Goal: Task Accomplishment & Management: Manage account settings

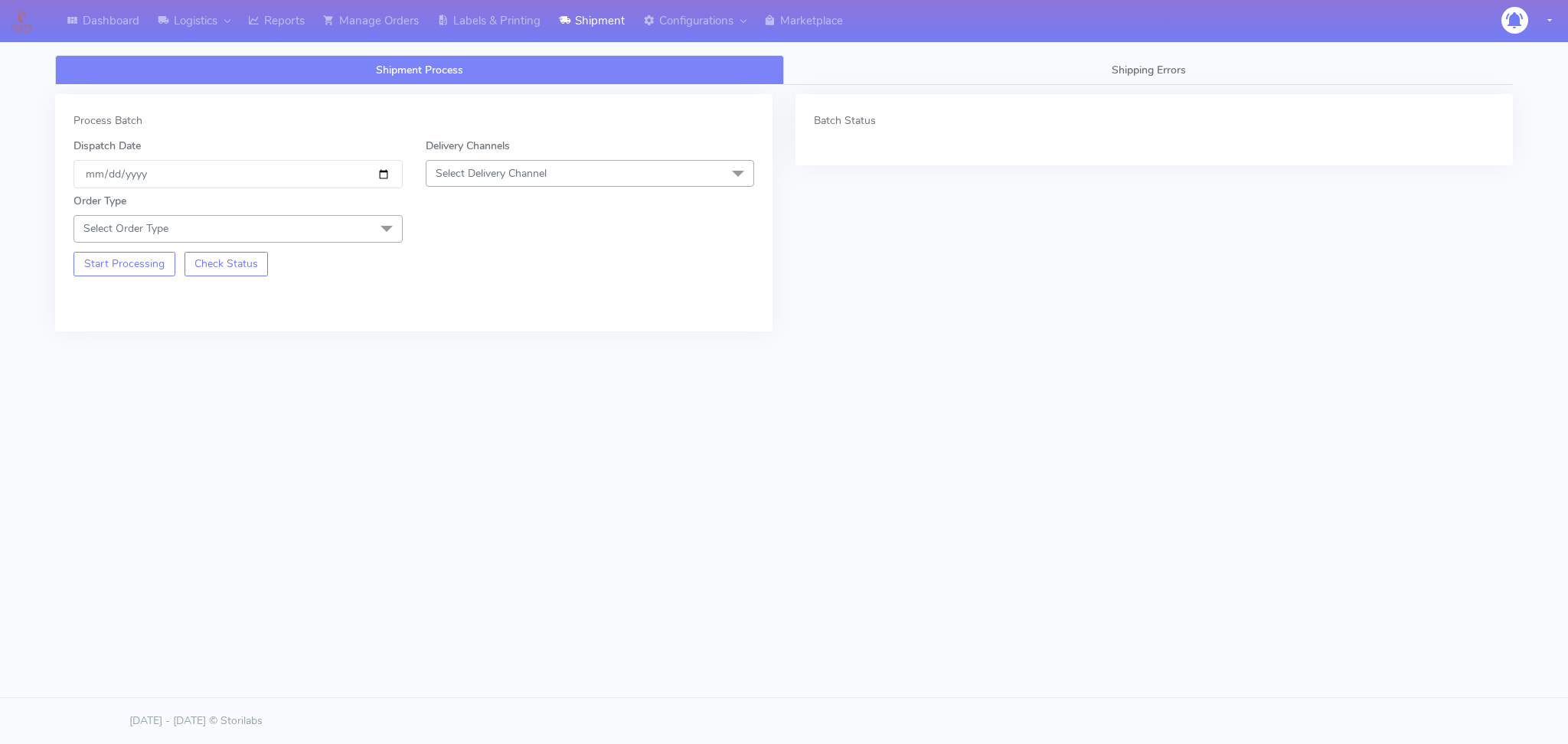
click at [481, 181] on span "Select Delivery Channel" at bounding box center [491, 173] width 111 height 15
click at [474, 260] on li "OnFleet" at bounding box center [590, 269] width 328 height 25
click at [371, 240] on span at bounding box center [386, 229] width 31 height 29
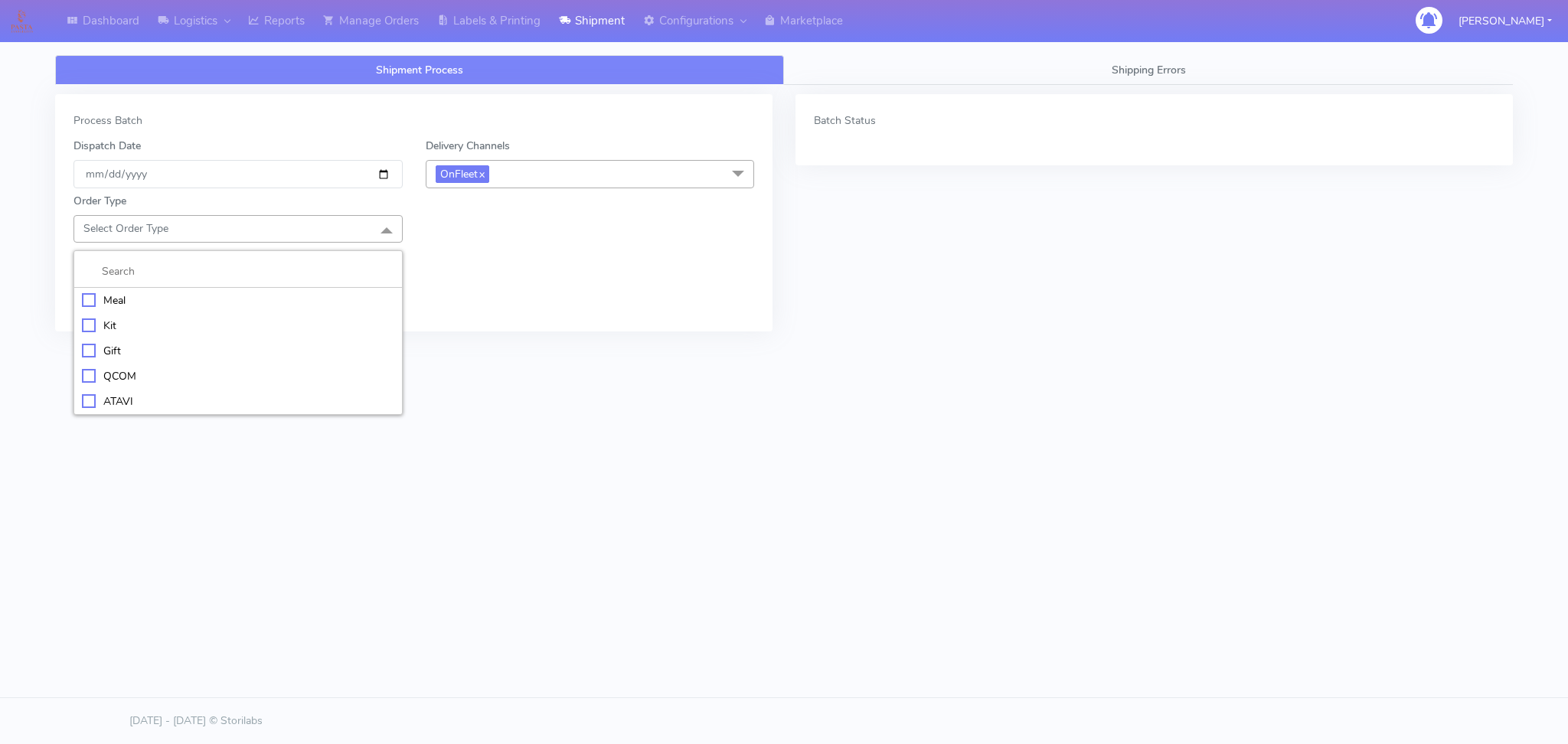
click at [133, 305] on div "Meal" at bounding box center [238, 300] width 312 height 16
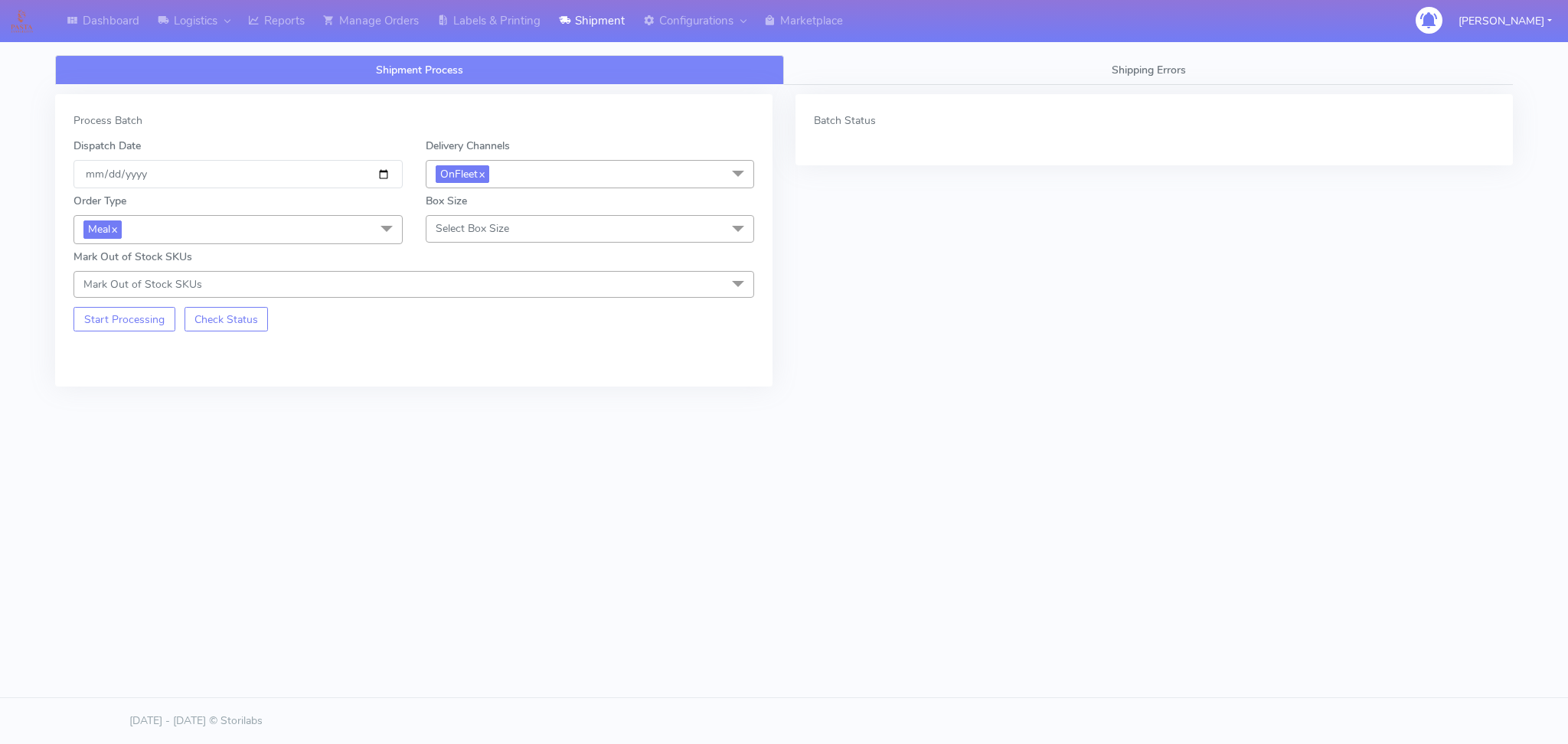
click at [515, 220] on span "Select Box Size" at bounding box center [589, 228] width 329 height 27
click at [449, 297] on div "Small" at bounding box center [590, 300] width 312 height 16
click at [118, 326] on button "Start Processing" at bounding box center [125, 319] width 102 height 25
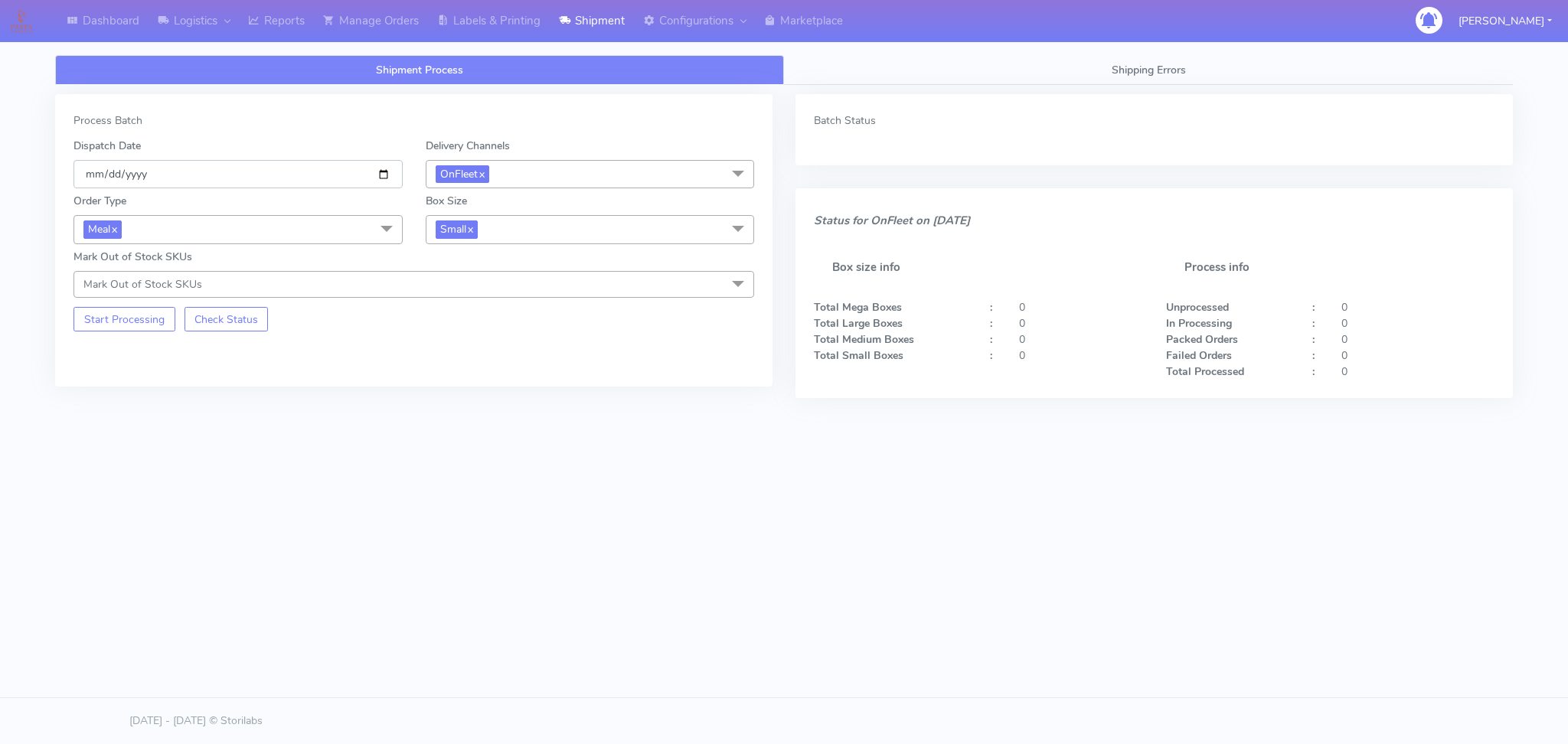
click at [376, 176] on input "[DATE]" at bounding box center [238, 174] width 329 height 28
type input "[DATE]"
click at [139, 324] on button "Start Processing" at bounding box center [125, 319] width 102 height 25
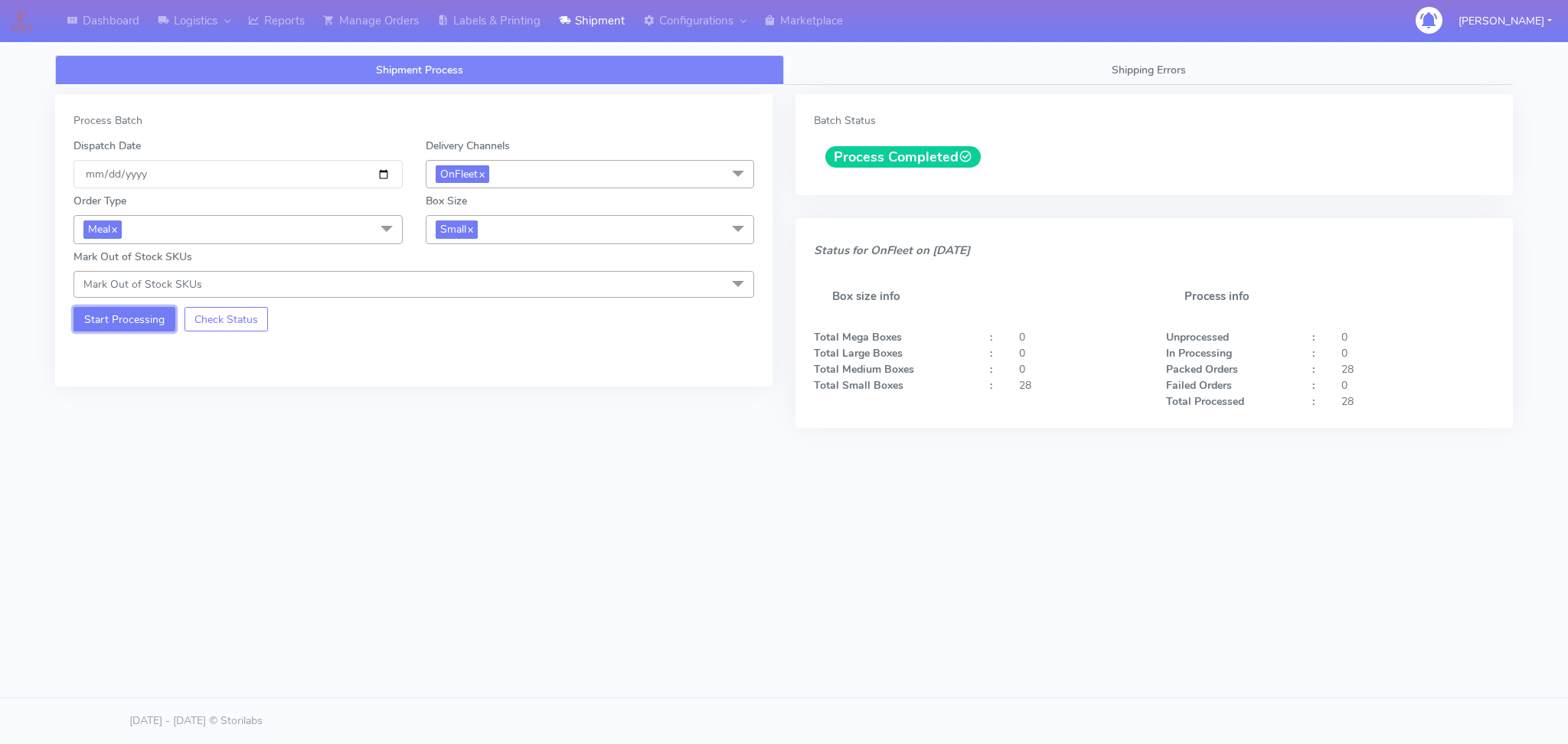
click at [127, 323] on button "Start Processing" at bounding box center [125, 319] width 102 height 25
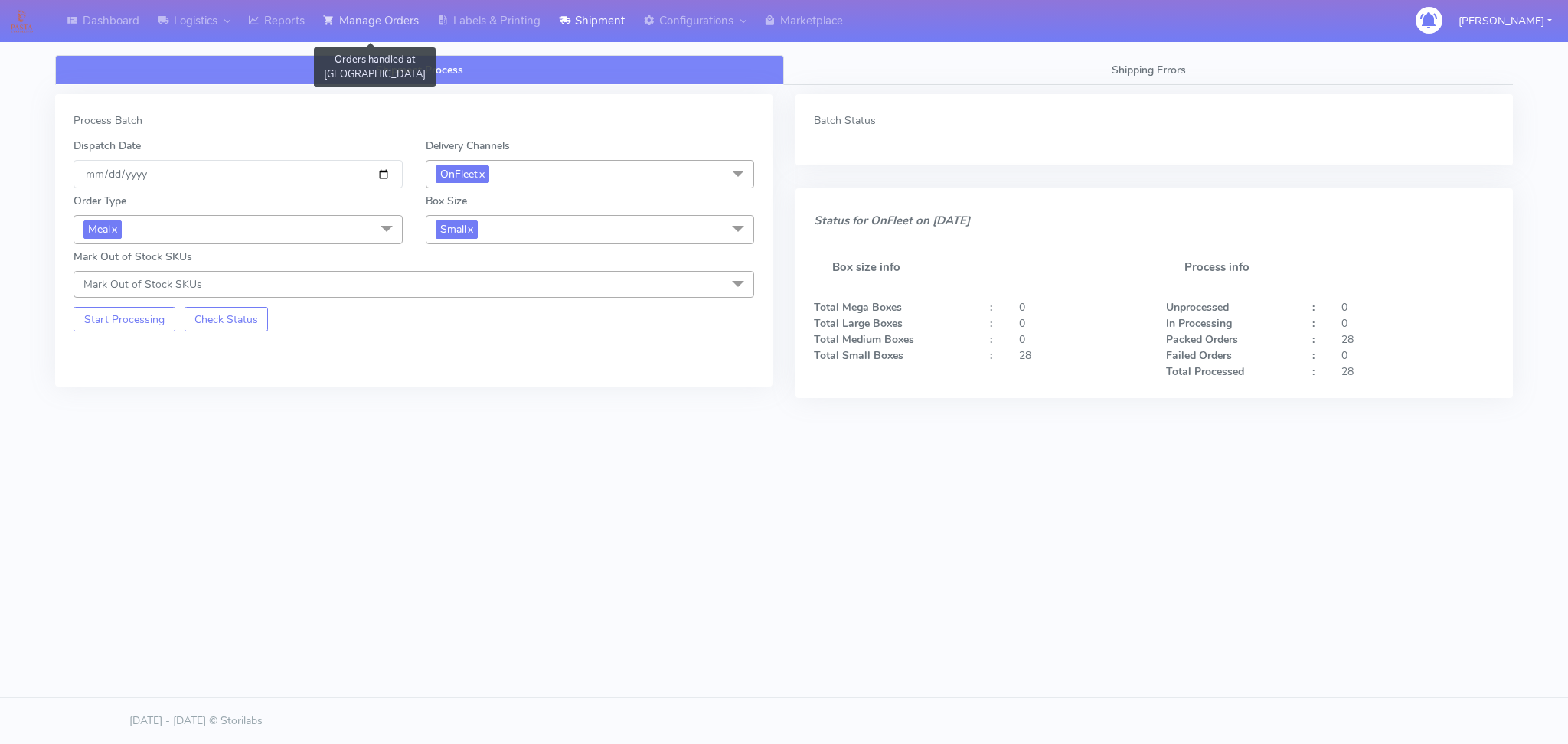
click at [413, 25] on link "Manage Orders" at bounding box center [371, 21] width 114 height 42
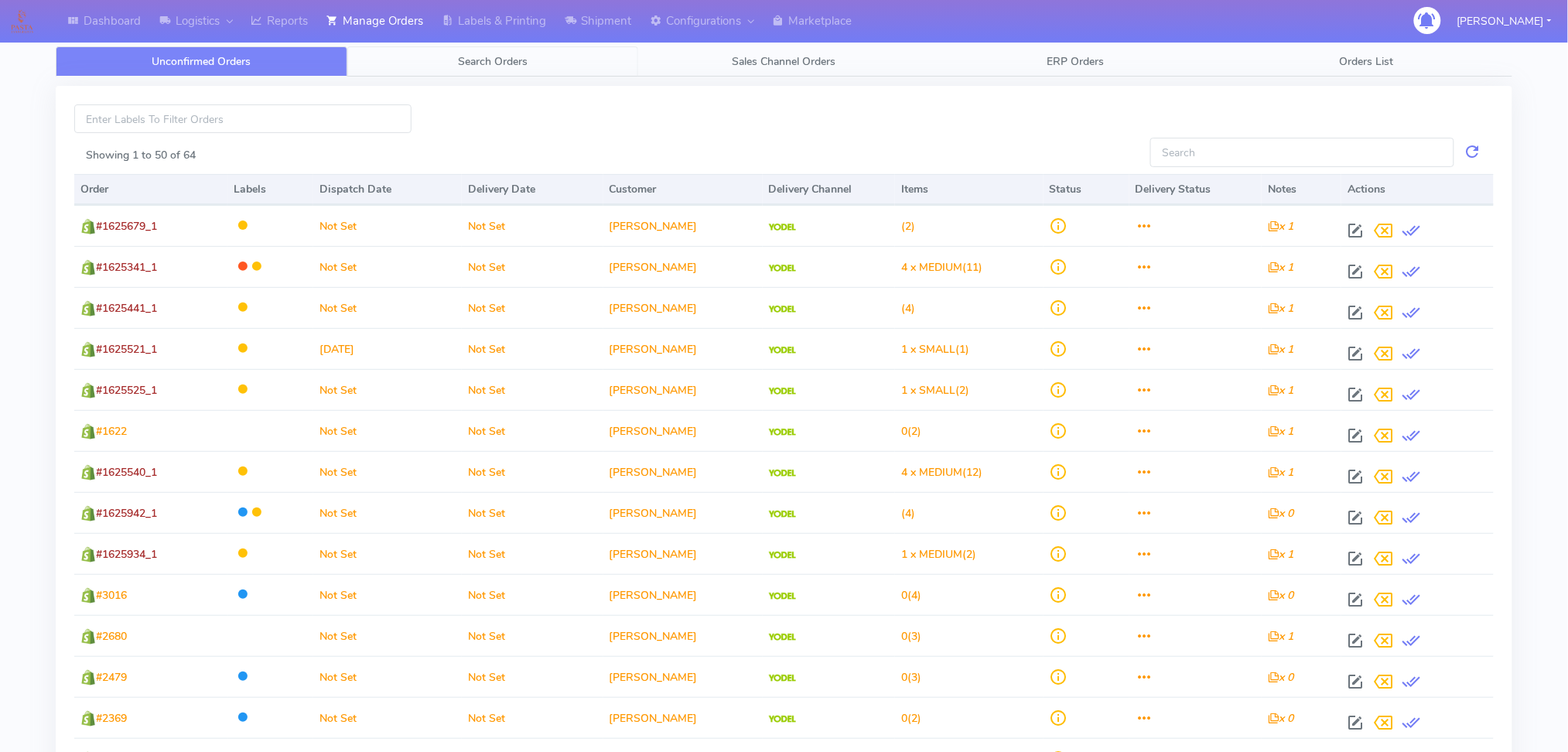
click at [596, 58] on link "Search Orders" at bounding box center [493, 61] width 292 height 30
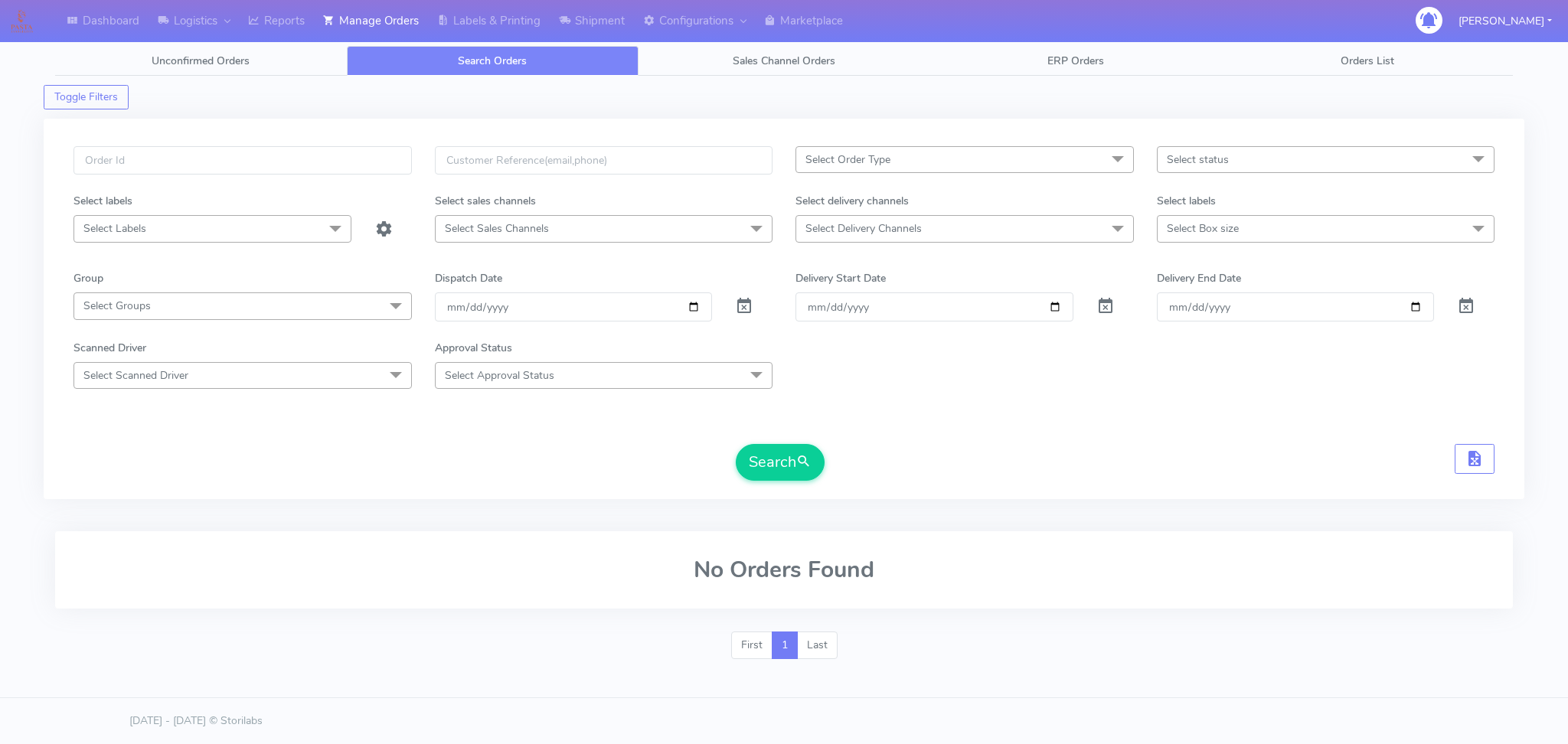
click at [885, 161] on span "Select Order Type" at bounding box center [847, 160] width 85 height 15
drag, startPoint x: 1030, startPoint y: 484, endPoint x: 985, endPoint y: 404, distance: 91.8
click at [1029, 484] on div "Select Order Type Select All MEALS ATAVI One Off Pasta Club Gift Kit Event Unkn…" at bounding box center [784, 318] width 1443 height 344
click at [941, 237] on span "Select Delivery Channels" at bounding box center [965, 228] width 339 height 27
click at [851, 357] on div "OnFleet" at bounding box center [965, 358] width 322 height 16
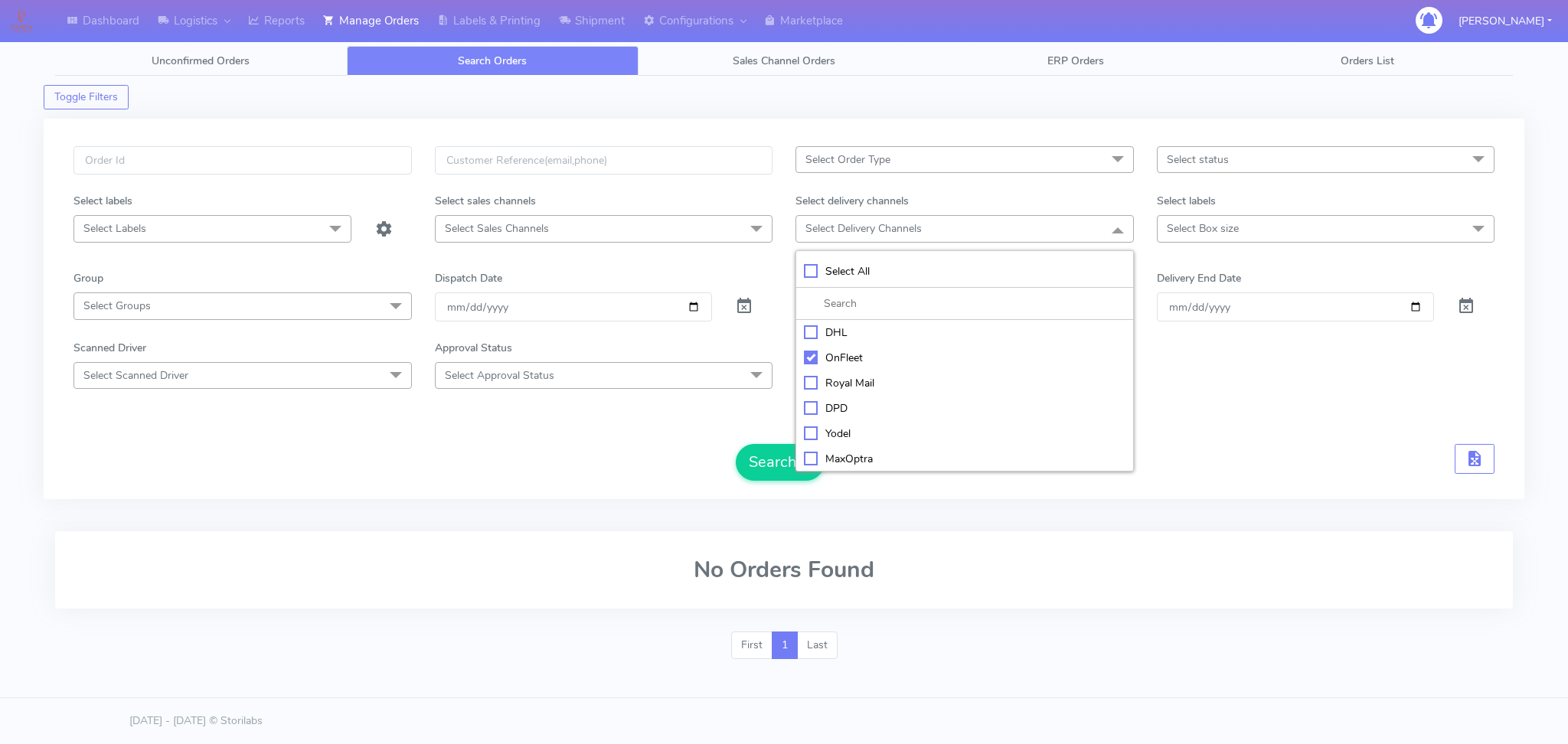
checkbox input "true"
click at [700, 308] on input "[DATE]" at bounding box center [574, 308] width 278 height 28
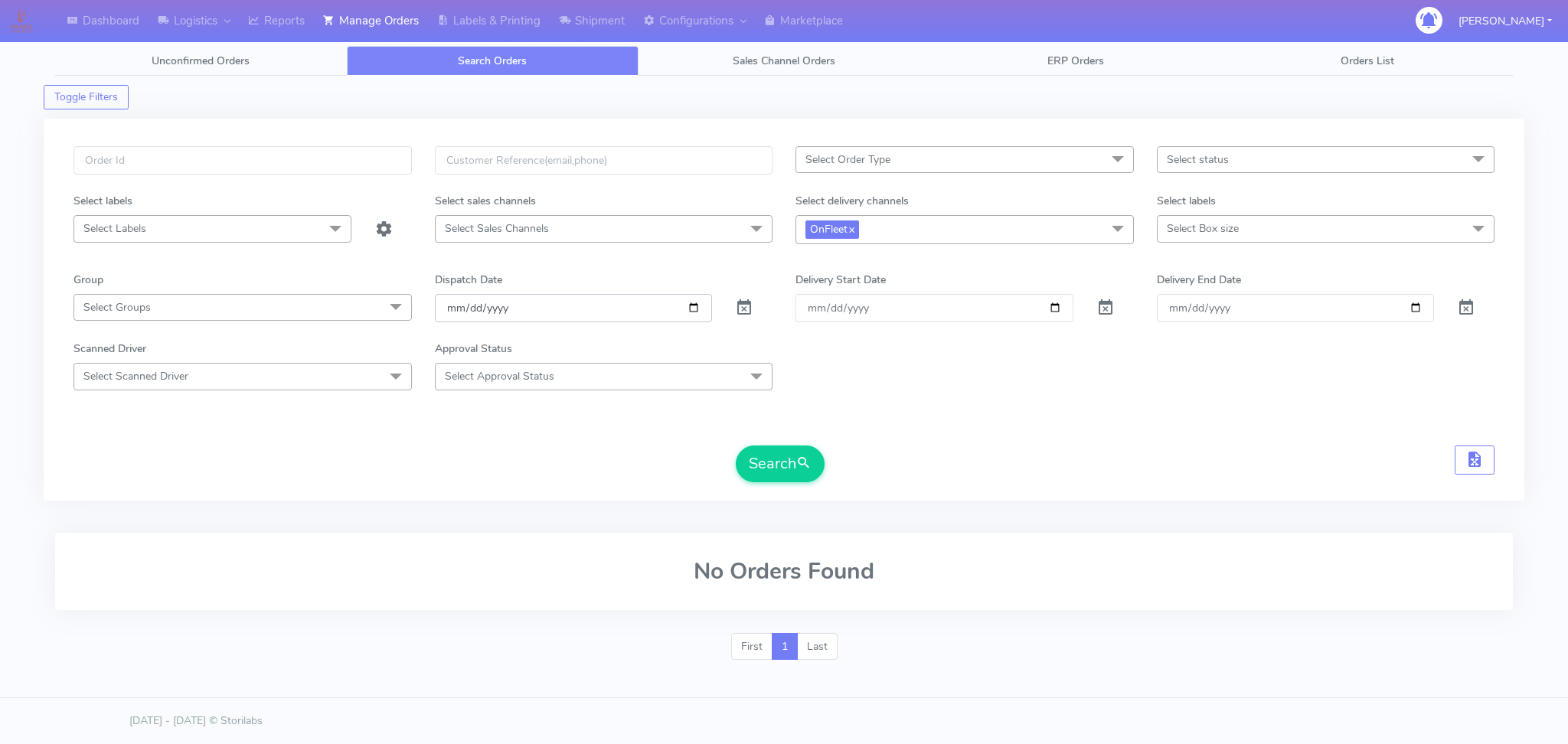
type input "[DATE]"
click at [909, 369] on div "Scanned Driver Select Scanned Driver Select All Test Driver [PERSON_NAME] Abdul…" at bounding box center [784, 365] width 1443 height 49
click at [750, 459] on button "Search" at bounding box center [780, 464] width 89 height 37
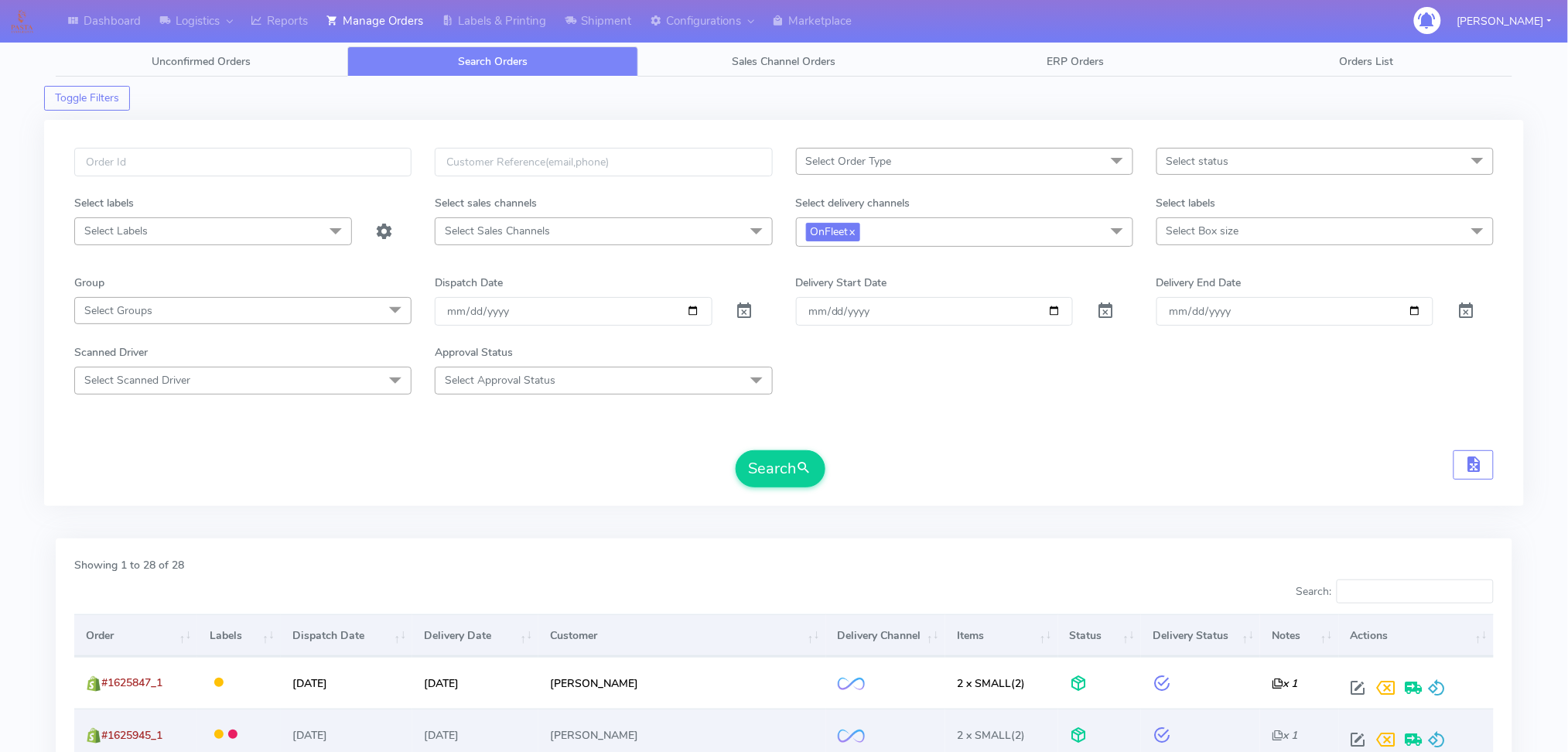
scroll to position [309, 0]
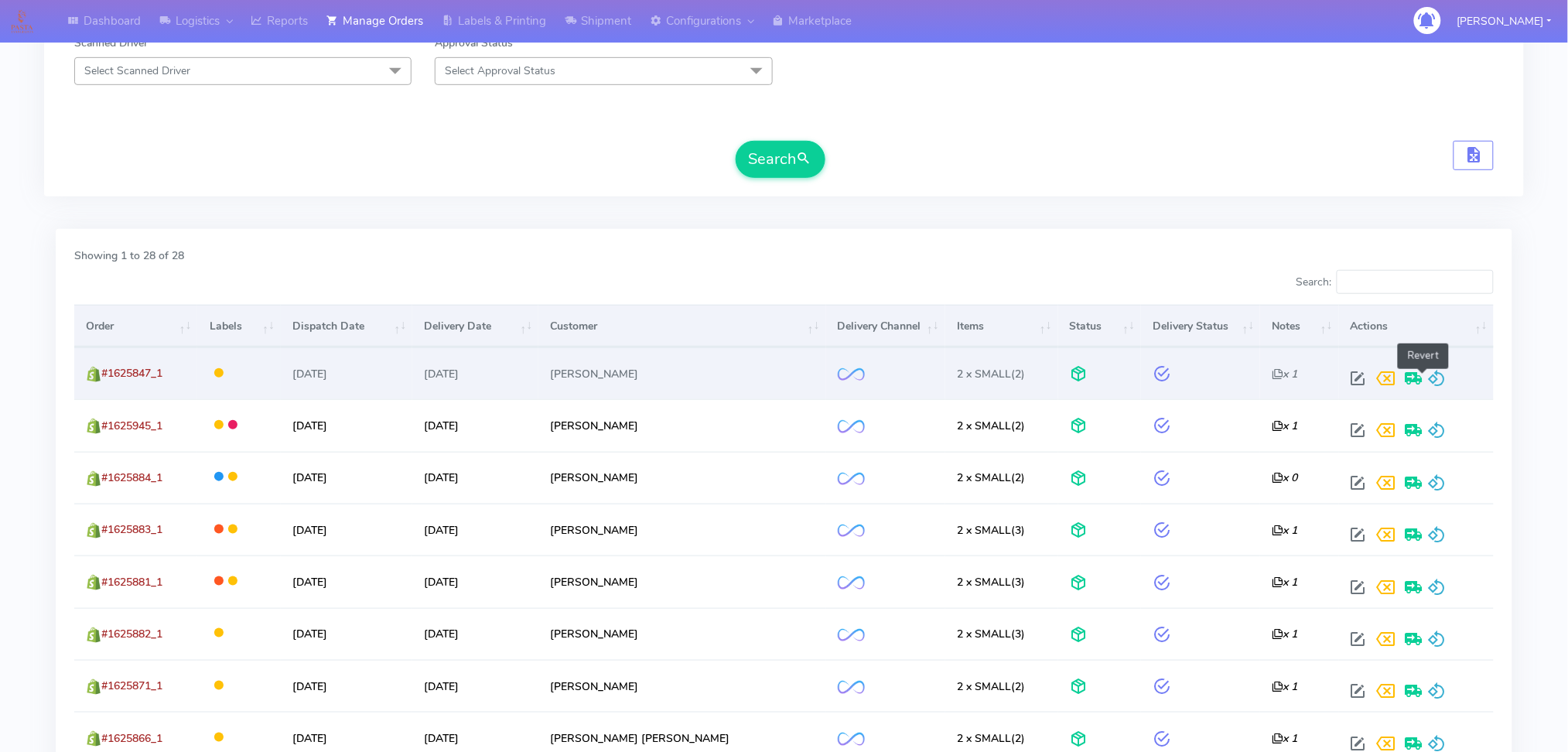
click at [1428, 380] on span at bounding box center [1437, 381] width 19 height 15
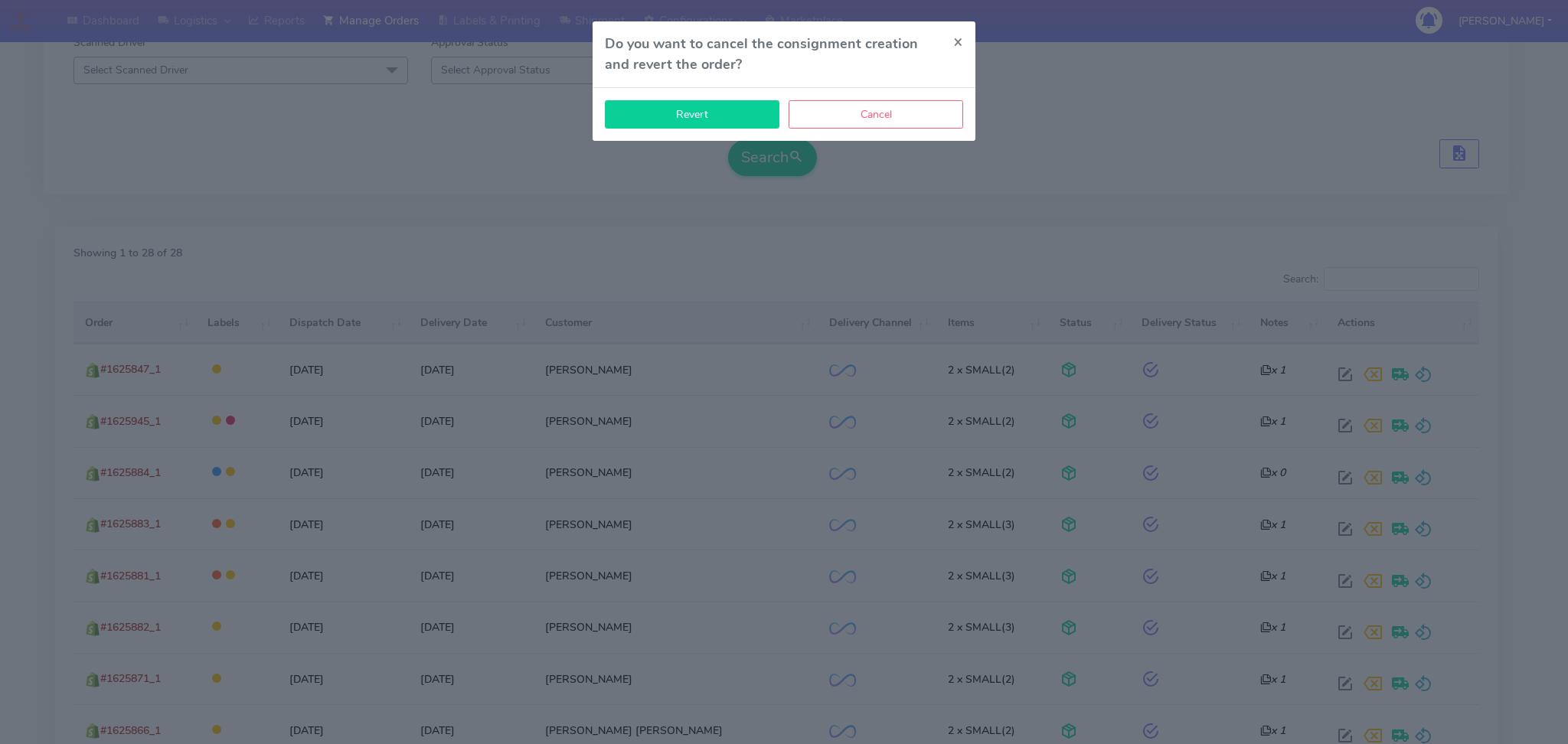
click at [732, 111] on button "Revert" at bounding box center [692, 114] width 175 height 28
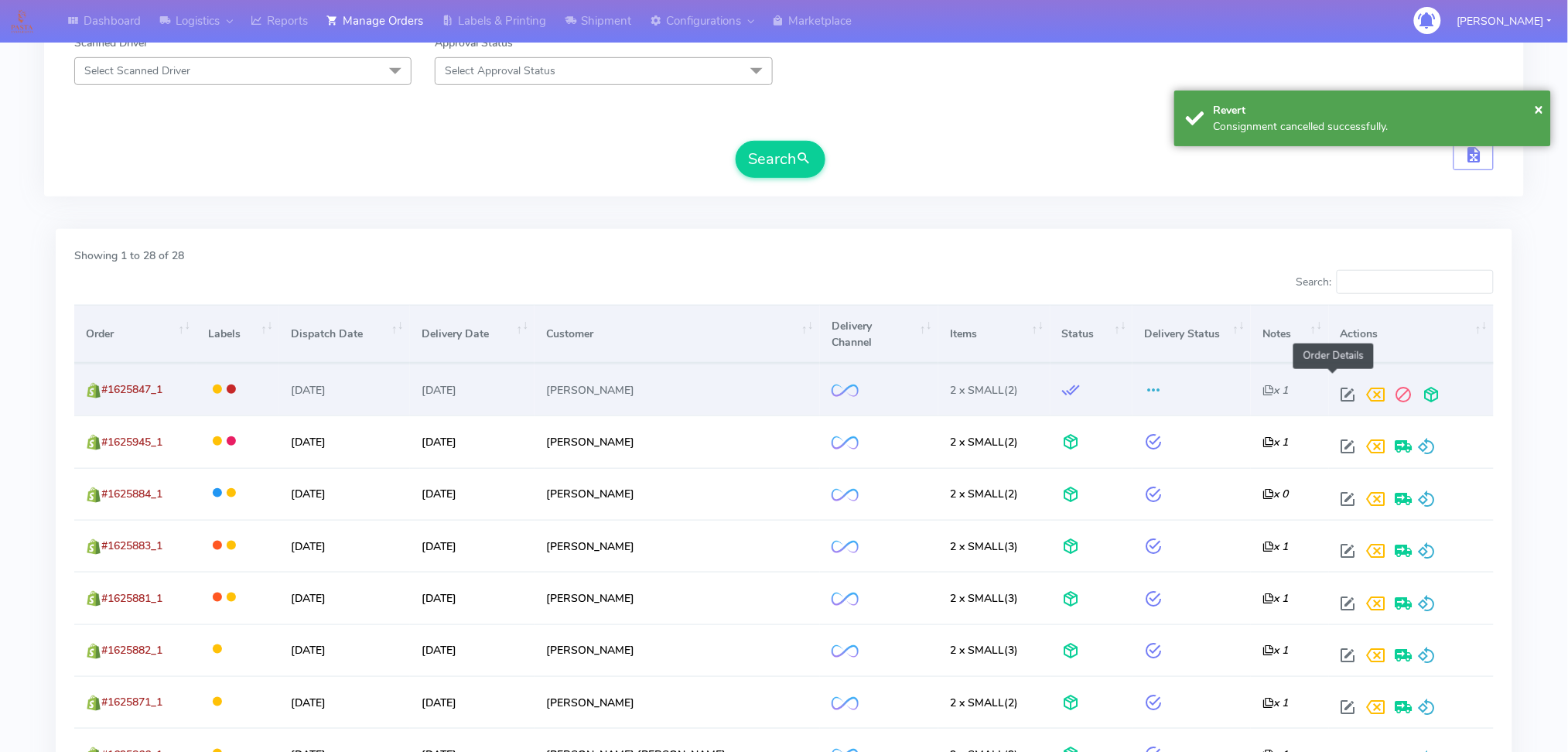
click at [1337, 391] on span at bounding box center [1348, 398] width 27 height 15
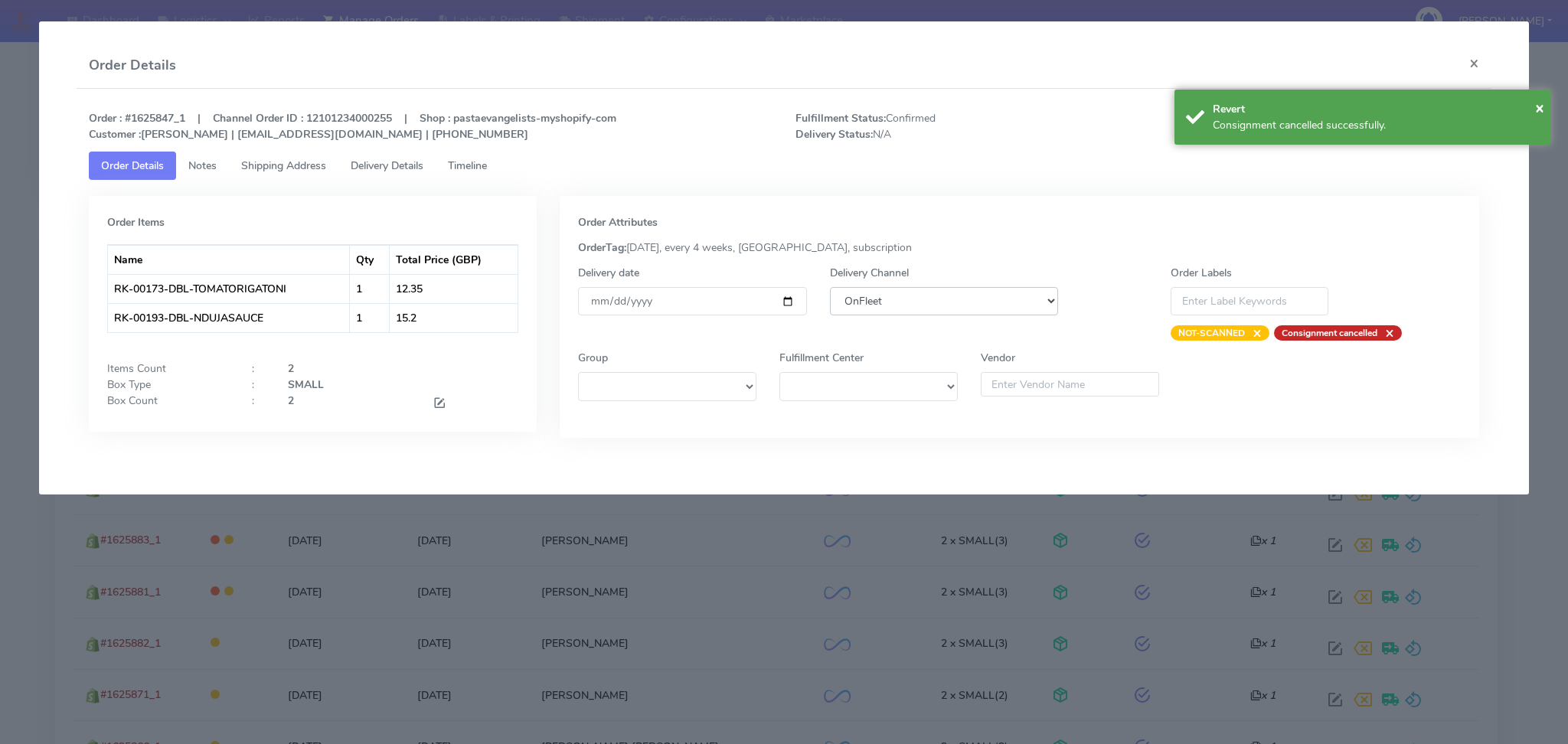
click at [902, 291] on select "DHL OnFleet Royal Mail DPD Yodel MaxOptra Amazon Collection" at bounding box center [944, 301] width 229 height 28
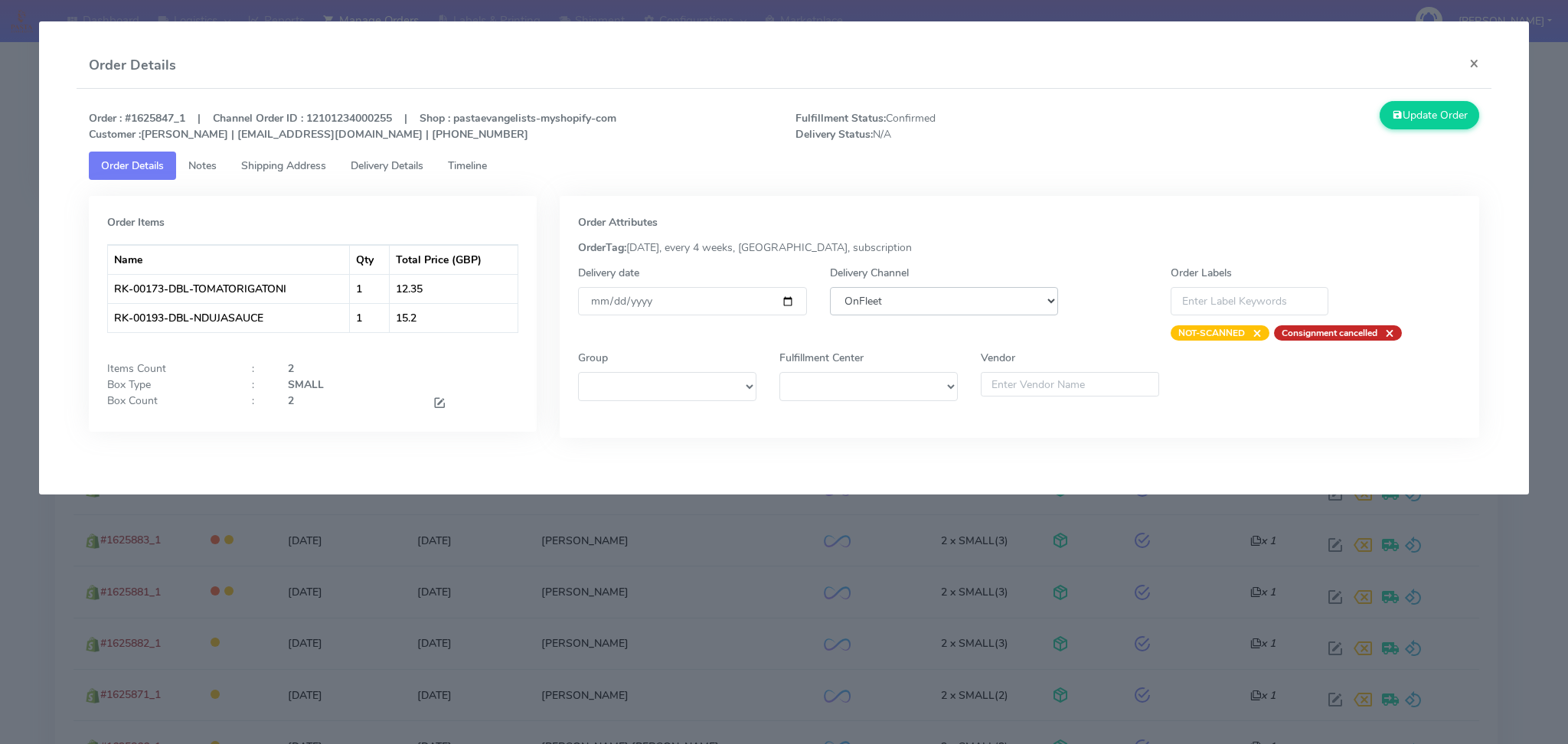
select select "5"
click at [830, 287] on select "DHL OnFleet Royal Mail DPD Yodel MaxOptra Amazon Collection" at bounding box center [944, 301] width 229 height 28
click at [1415, 126] on button "Update Order" at bounding box center [1429, 115] width 99 height 28
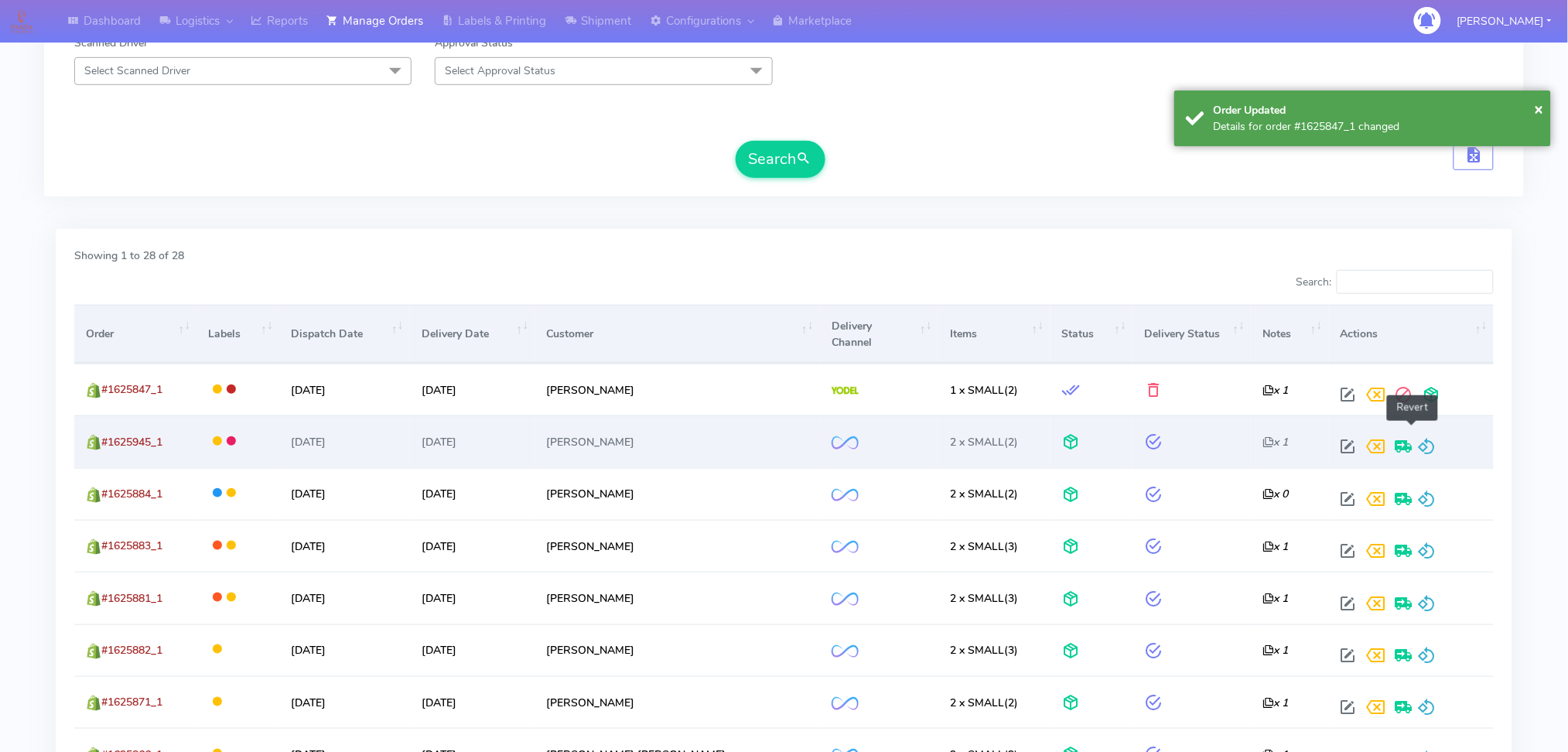
click at [1418, 443] on span at bounding box center [1427, 450] width 19 height 15
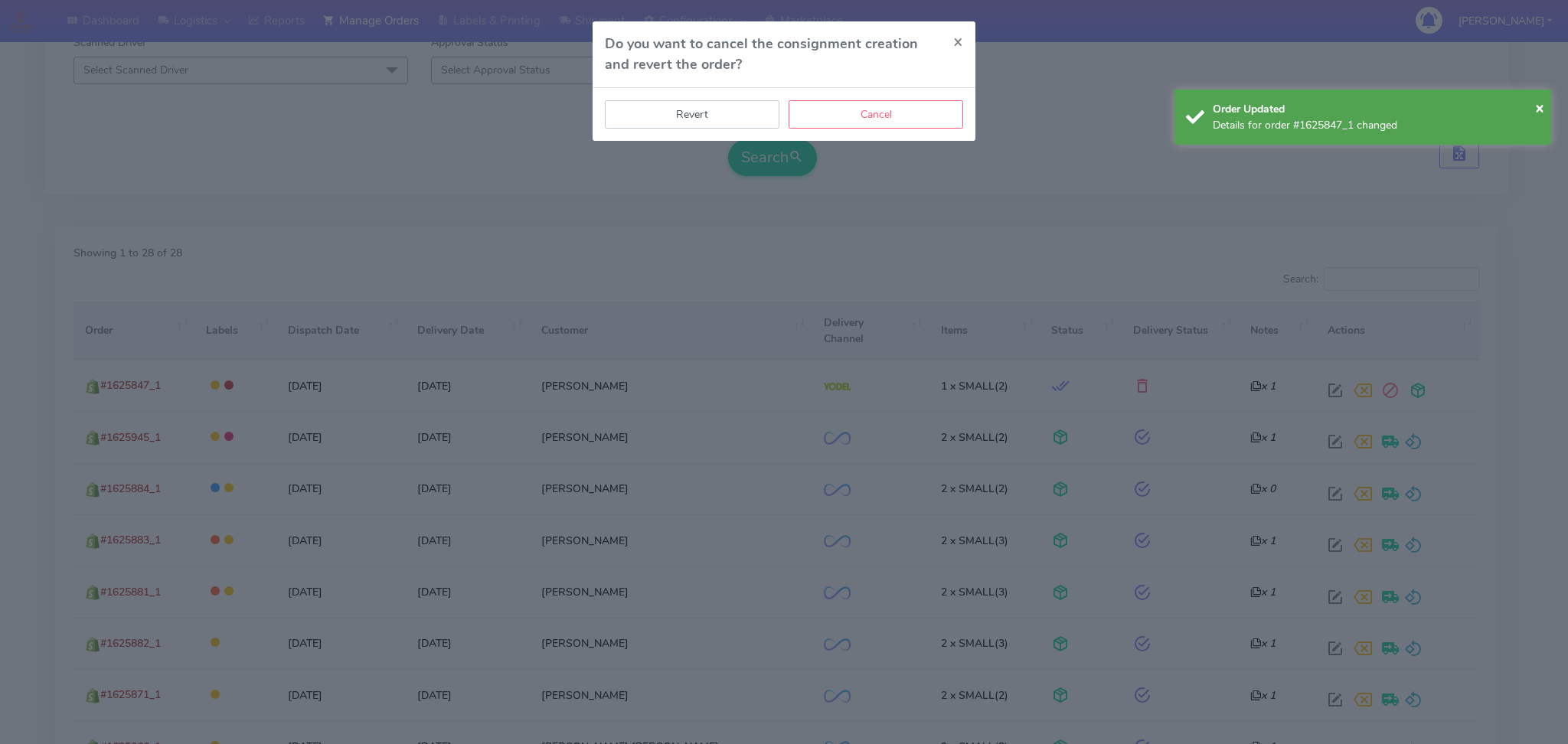
drag, startPoint x: 738, startPoint y: 125, endPoint x: 745, endPoint y: 129, distance: 8.1
click at [738, 124] on button "Revert" at bounding box center [692, 114] width 175 height 28
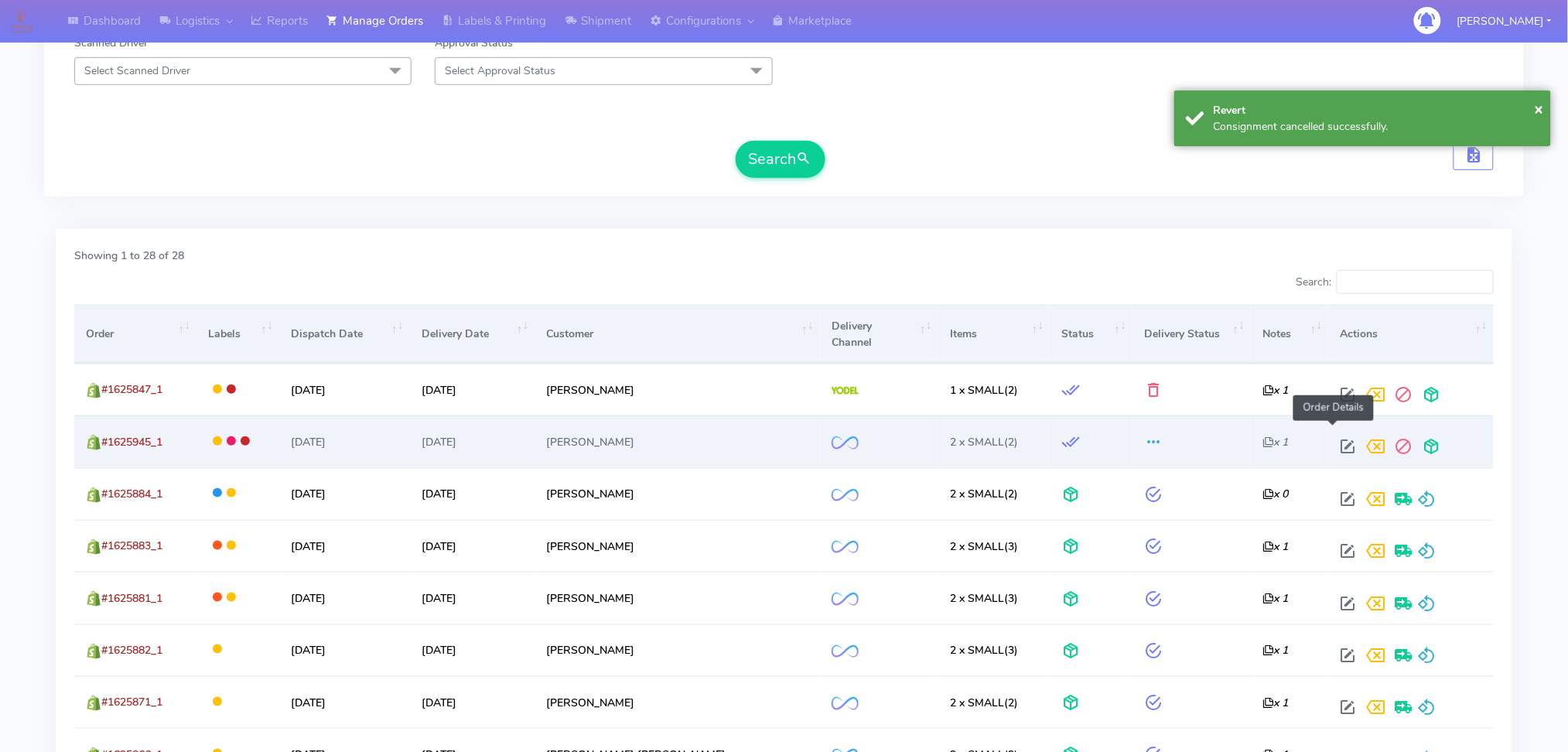
click at [1335, 443] on span at bounding box center [1348, 450] width 27 height 15
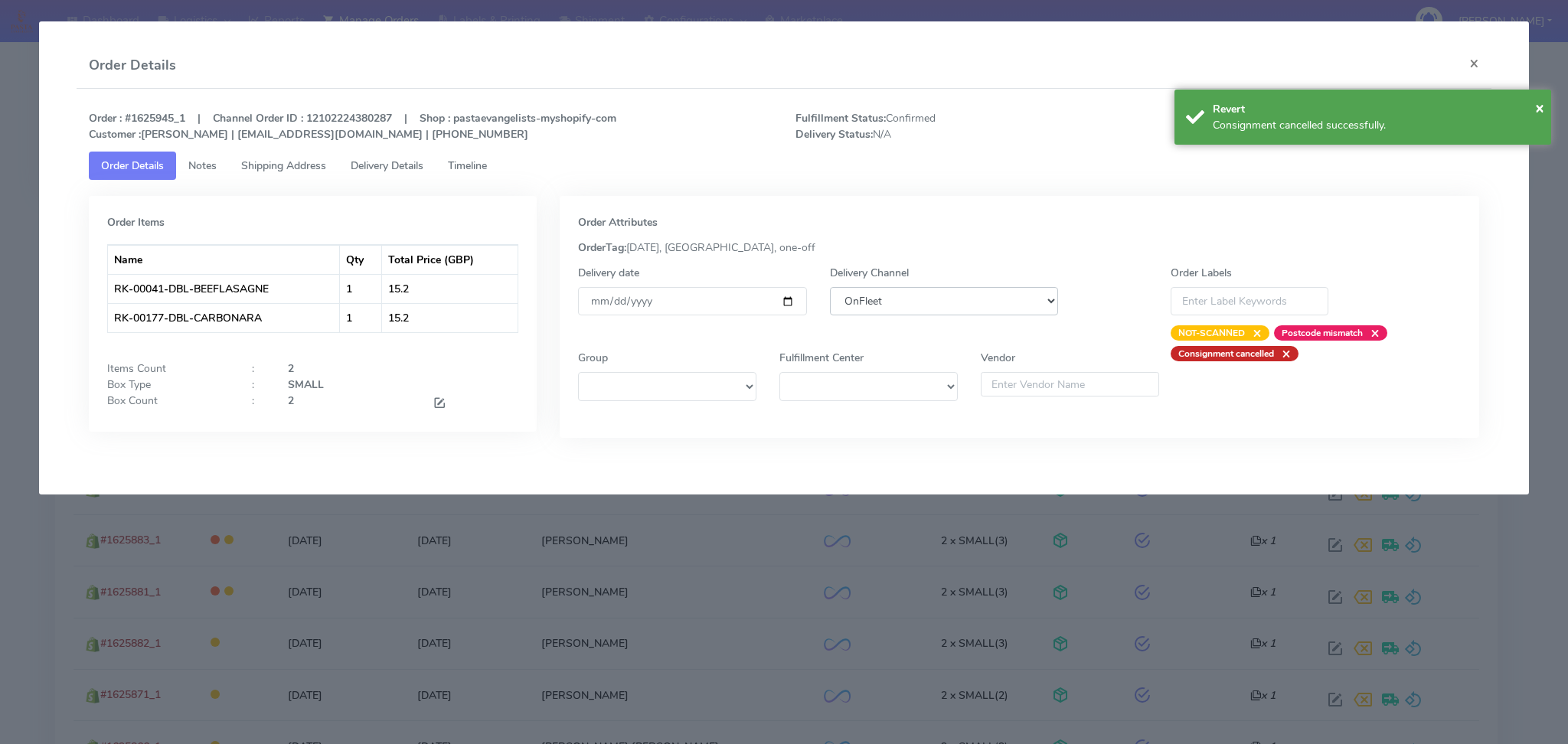
click at [933, 307] on select "DHL OnFleet Royal Mail DPD Yodel MaxOptra Amazon Collection" at bounding box center [944, 301] width 229 height 28
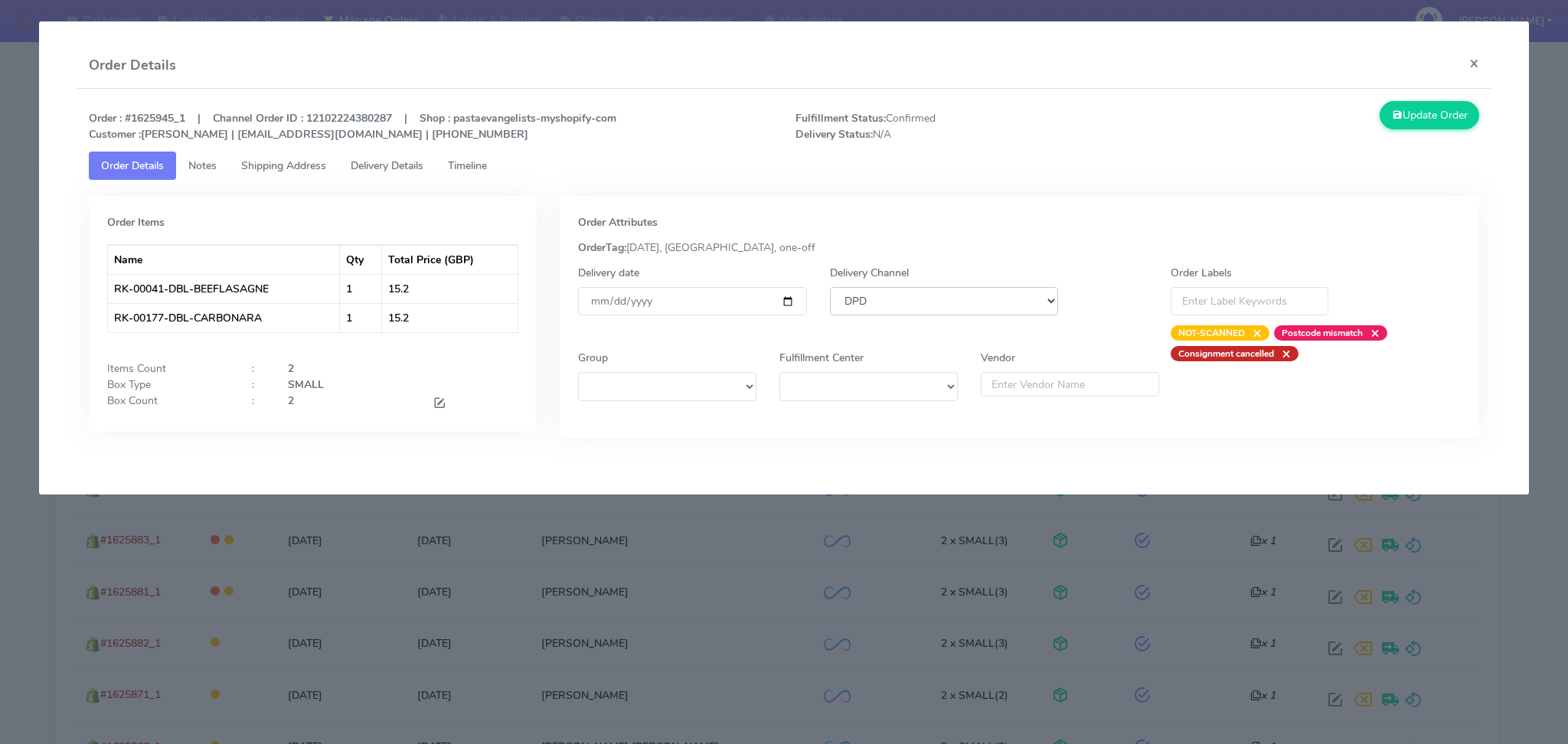
click at [830, 287] on select "DHL OnFleet Royal Mail DPD Yodel MaxOptra Amazon Collection" at bounding box center [944, 301] width 229 height 28
click at [907, 301] on select "DHL OnFleet Royal Mail DPD Yodel MaxOptra Amazon Collection" at bounding box center [944, 301] width 229 height 28
select select "5"
click at [830, 287] on select "DHL OnFleet Royal Mail DPD Yodel MaxOptra Amazon Collection" at bounding box center [944, 301] width 229 height 28
click at [1401, 130] on div "Update Order" at bounding box center [1314, 121] width 353 height 41
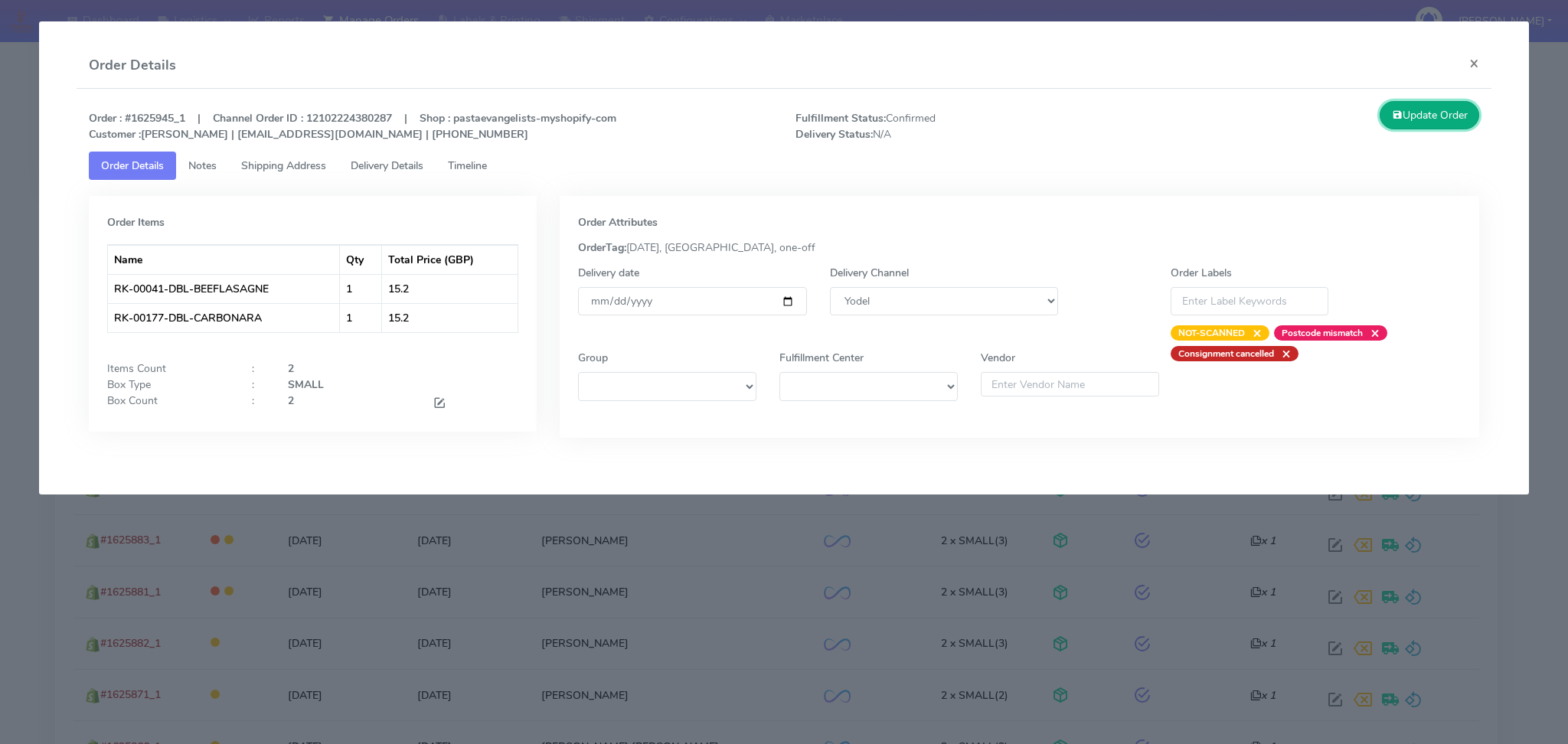
click at [1408, 122] on button "Update Order" at bounding box center [1429, 115] width 99 height 28
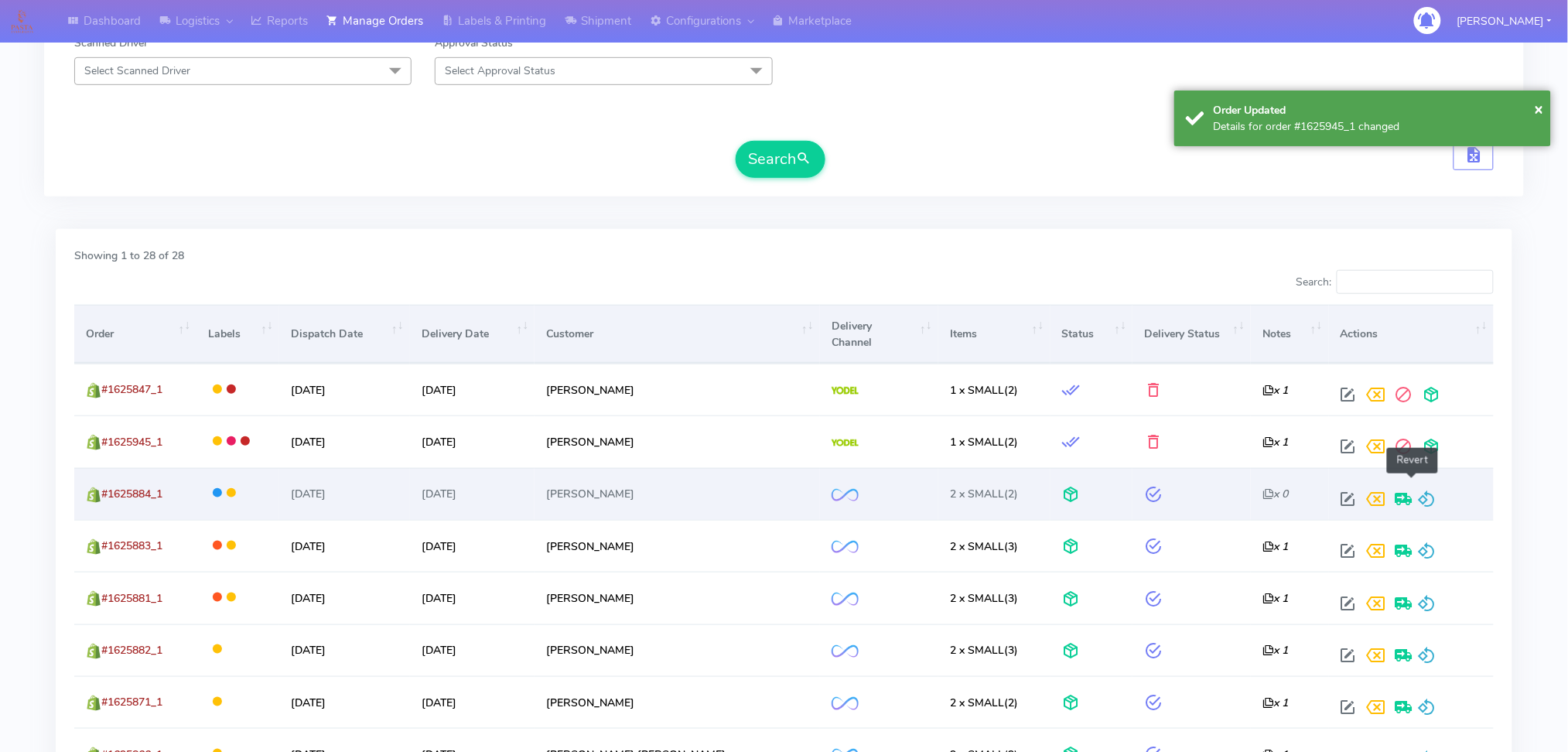
click at [1418, 496] on span at bounding box center [1427, 503] width 19 height 15
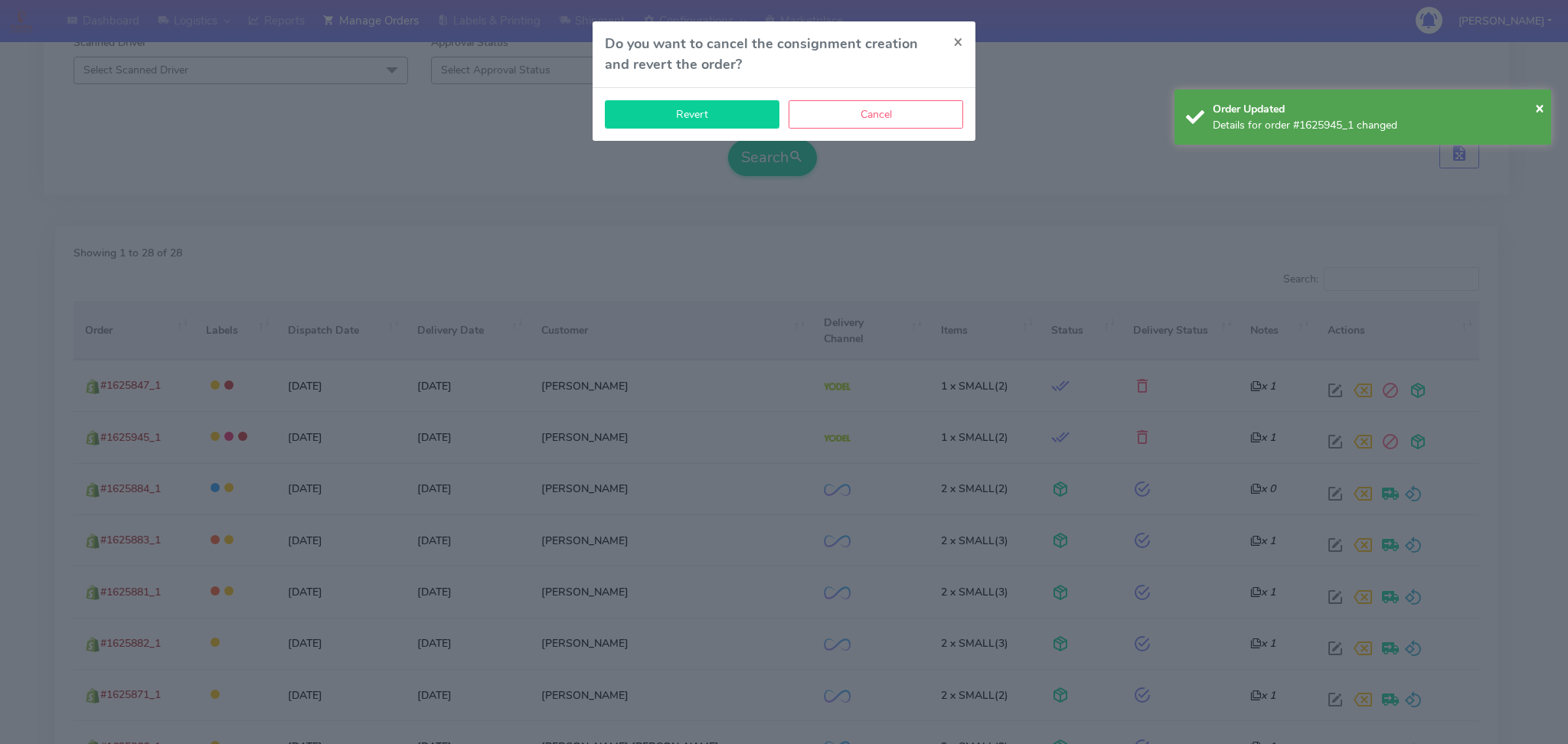
drag, startPoint x: 725, startPoint y: 117, endPoint x: 738, endPoint y: 139, distance: 25.6
click at [724, 117] on button "Revert" at bounding box center [692, 114] width 175 height 28
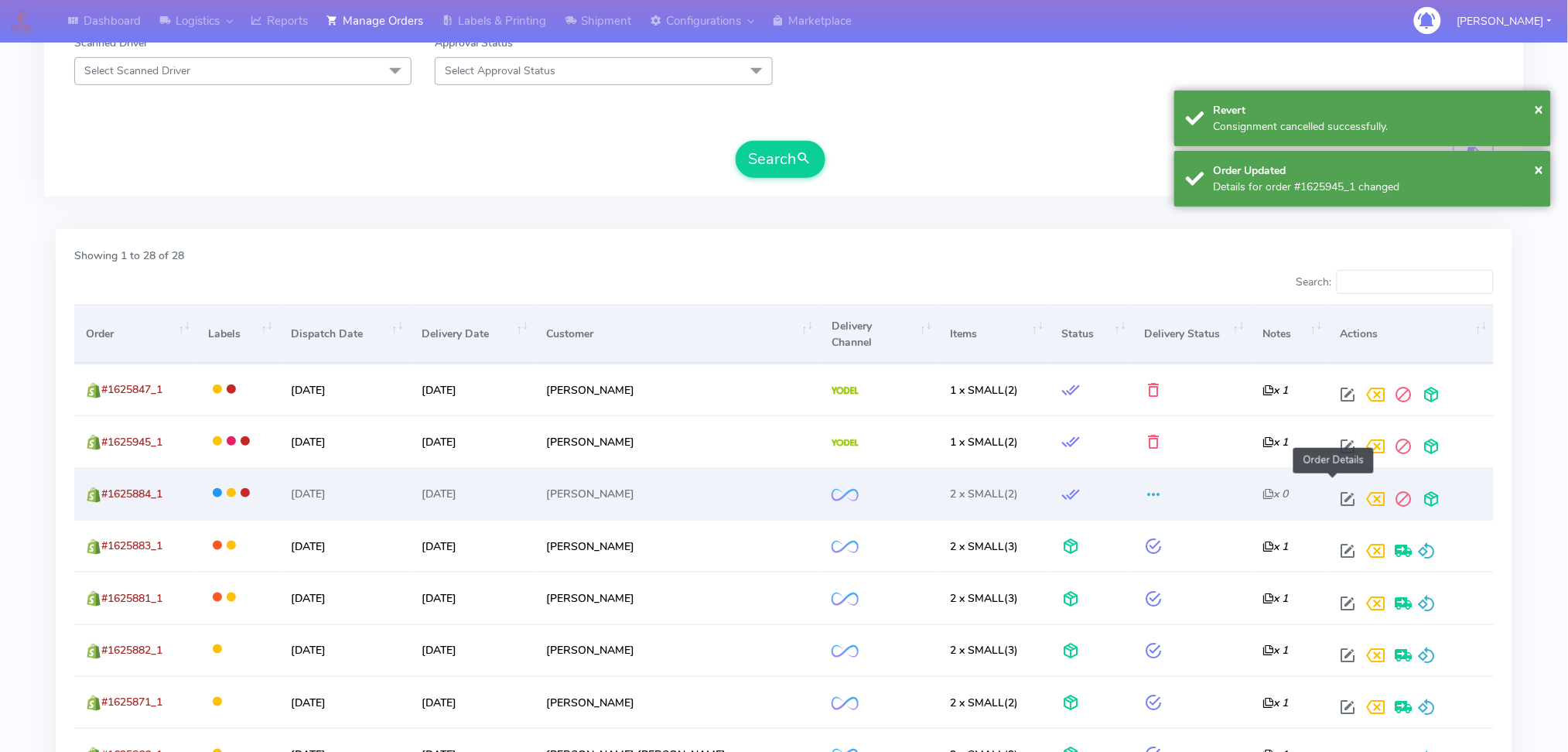
click at [1335, 496] on span at bounding box center [1348, 503] width 27 height 15
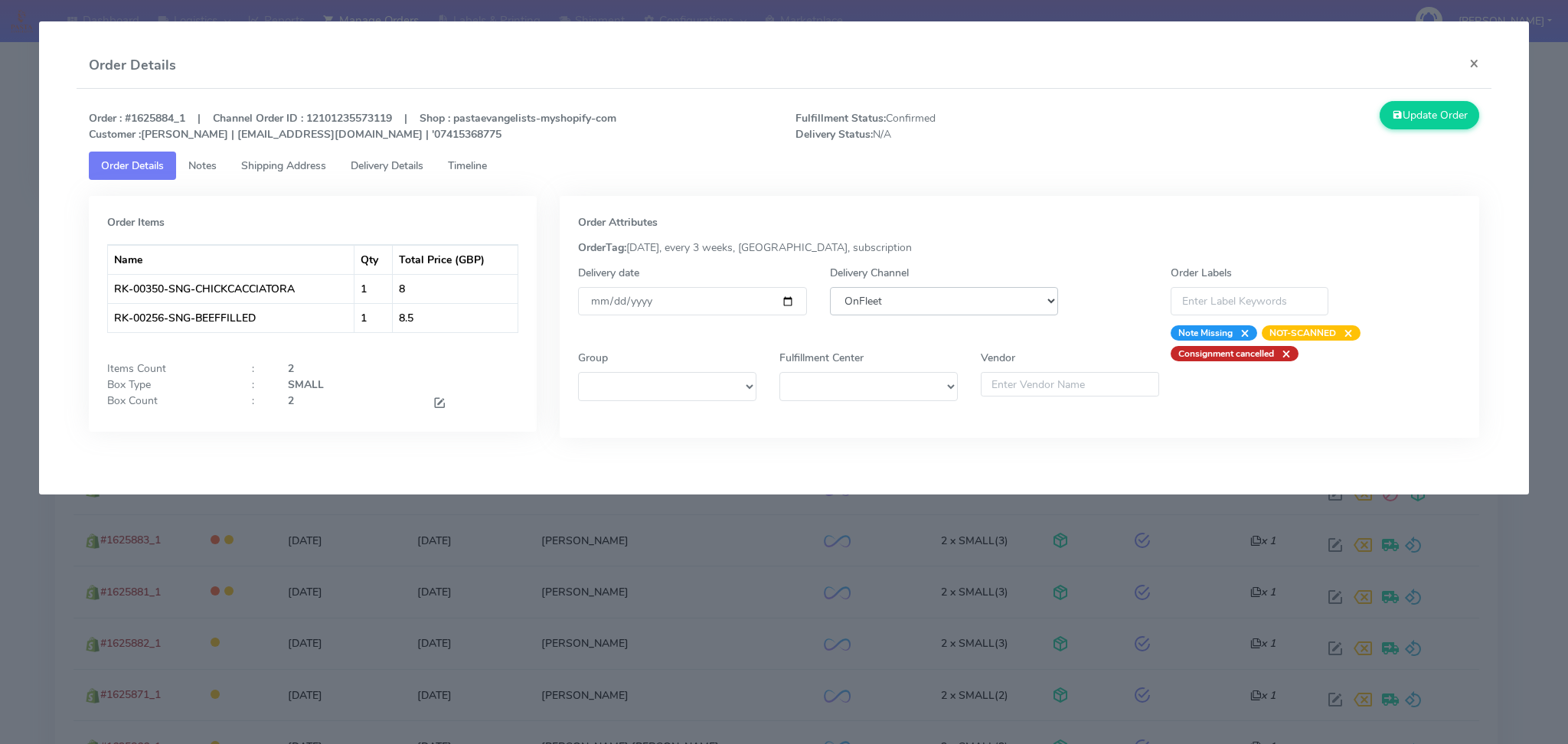
click at [875, 299] on select "DHL OnFleet Royal Mail DPD Yodel MaxOptra Amazon Collection" at bounding box center [944, 301] width 229 height 28
select select "5"
click at [830, 287] on select "DHL OnFleet Royal Mail DPD Yodel MaxOptra Amazon Collection" at bounding box center [944, 301] width 229 height 28
click at [1419, 111] on button "Update Order" at bounding box center [1429, 115] width 99 height 28
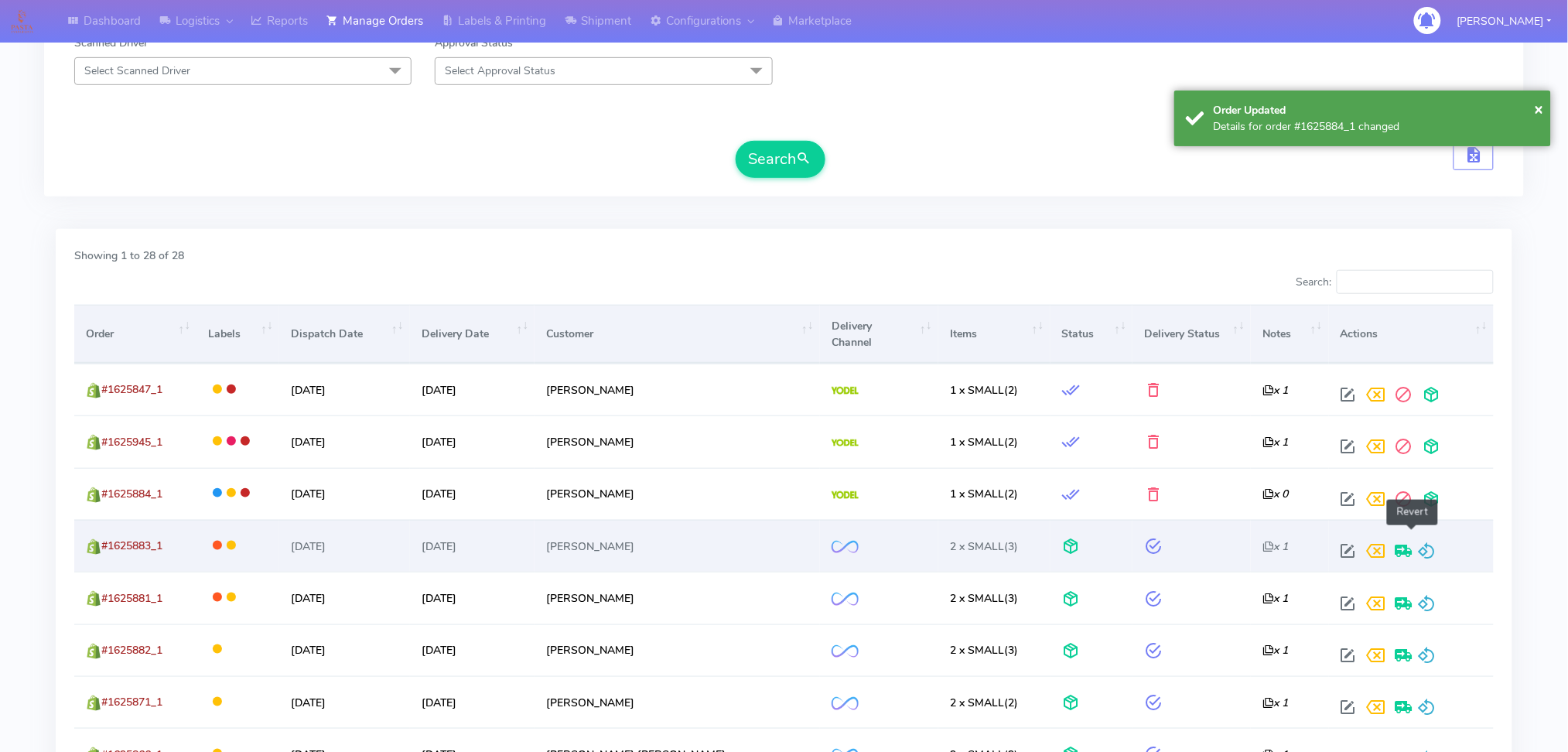
click at [1418, 547] on span at bounding box center [1427, 554] width 19 height 15
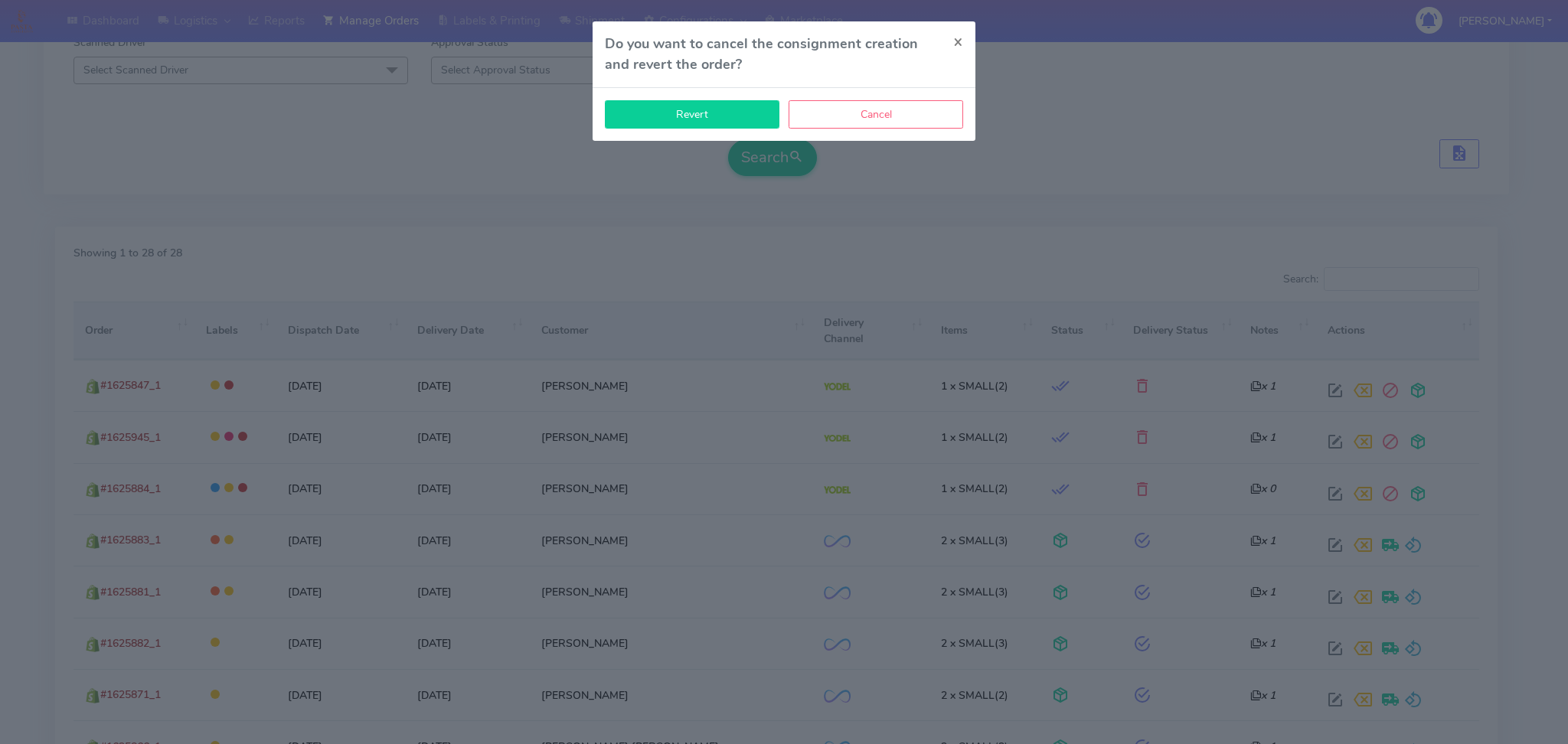
click at [730, 120] on button "Revert" at bounding box center [692, 114] width 175 height 28
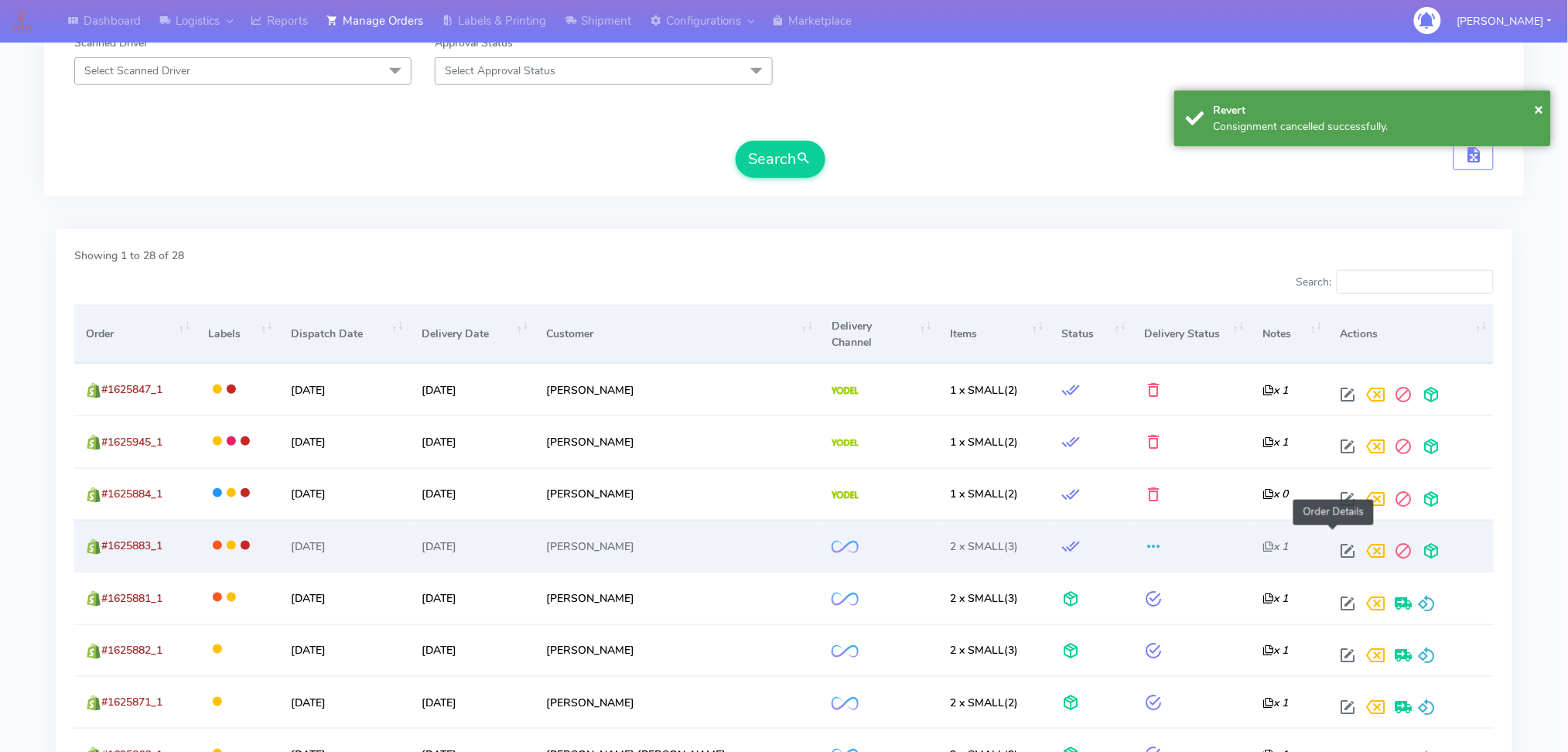
click at [1335, 547] on span at bounding box center [1348, 554] width 27 height 15
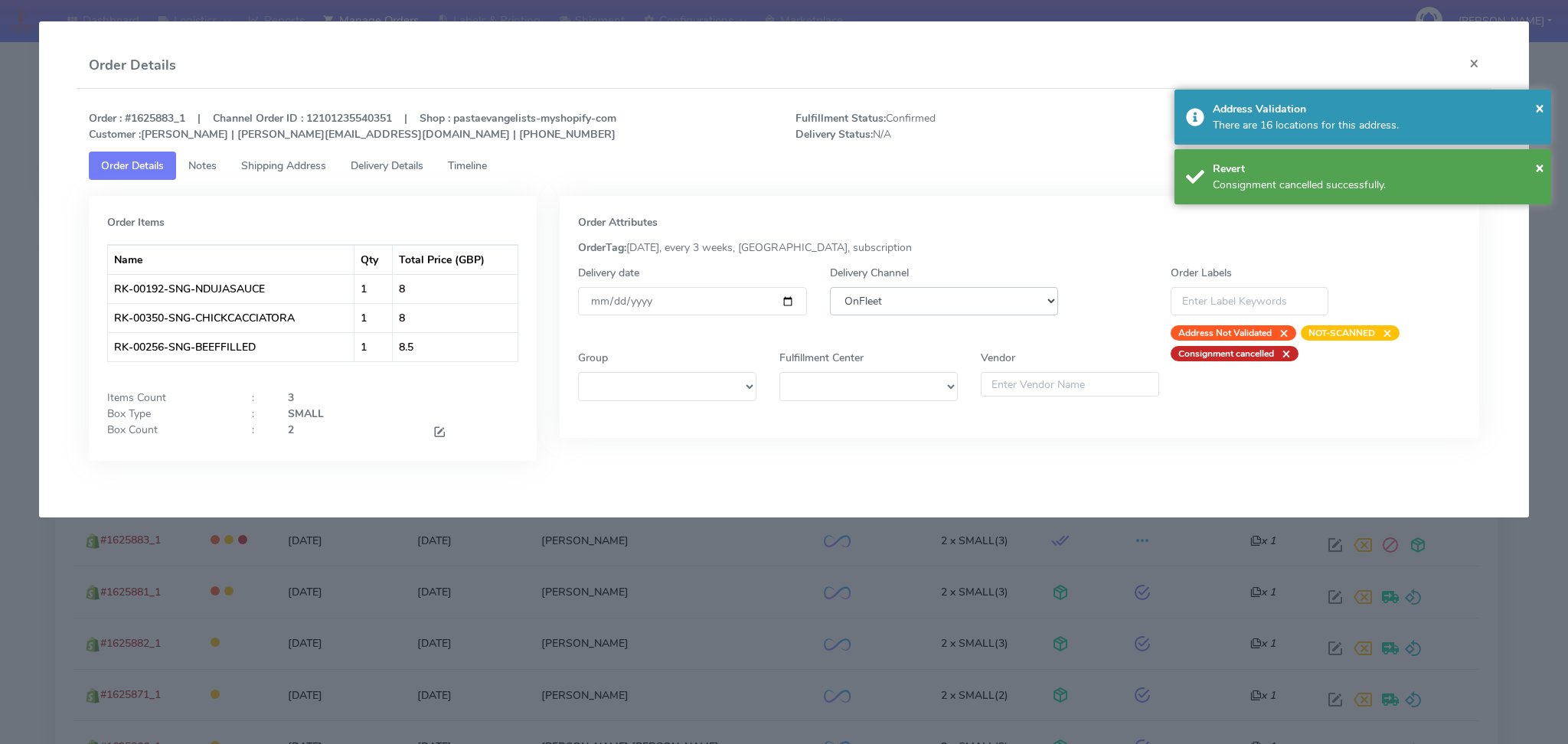
click at [945, 300] on select "DHL OnFleet Royal Mail DPD Yodel MaxOptra Amazon Collection" at bounding box center [944, 301] width 229 height 28
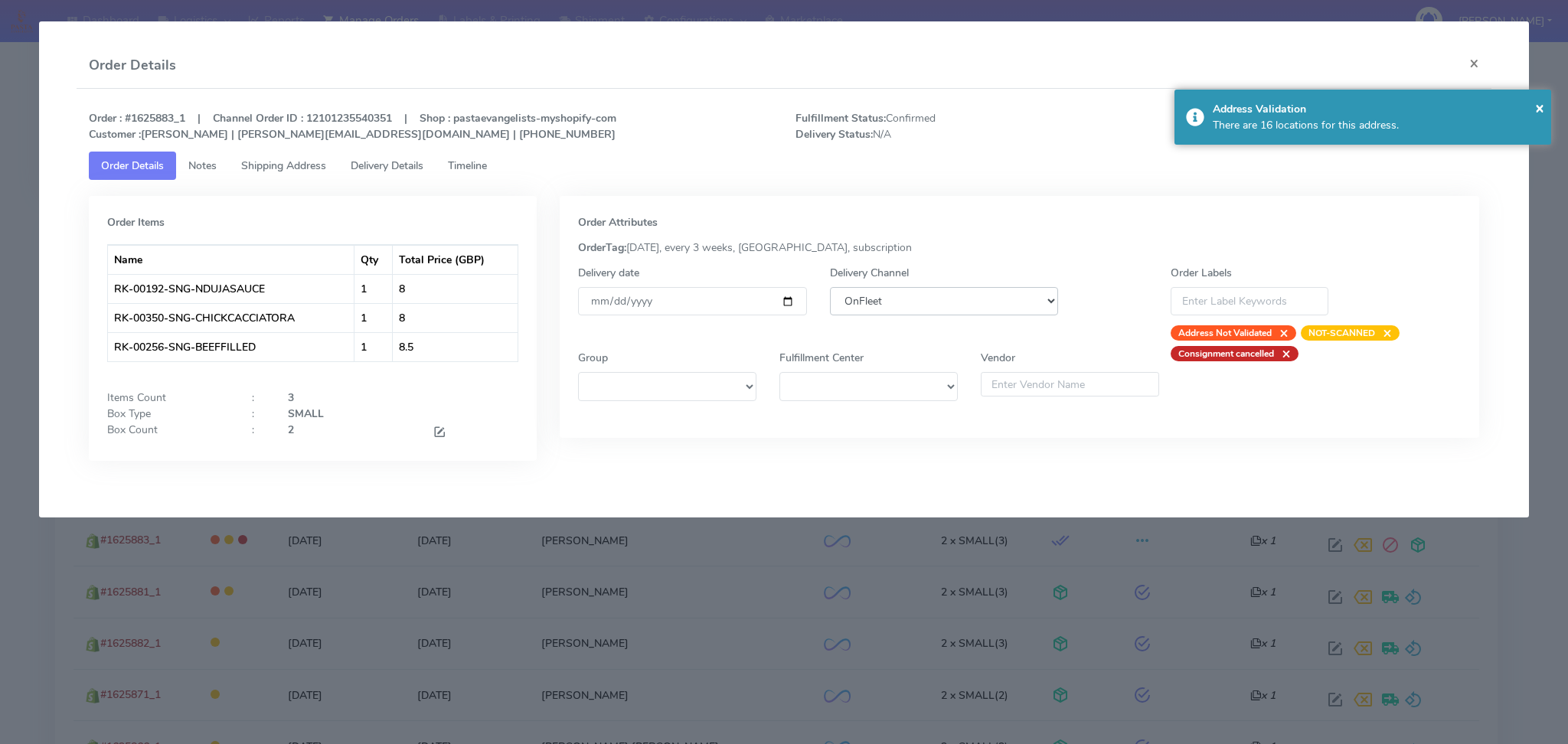
select select "5"
click at [830, 287] on select "DHL OnFleet Royal Mail DPD Yodel MaxOptra Amazon Collection" at bounding box center [944, 301] width 229 height 28
click at [1433, 113] on div "Address Validation" at bounding box center [1376, 109] width 327 height 16
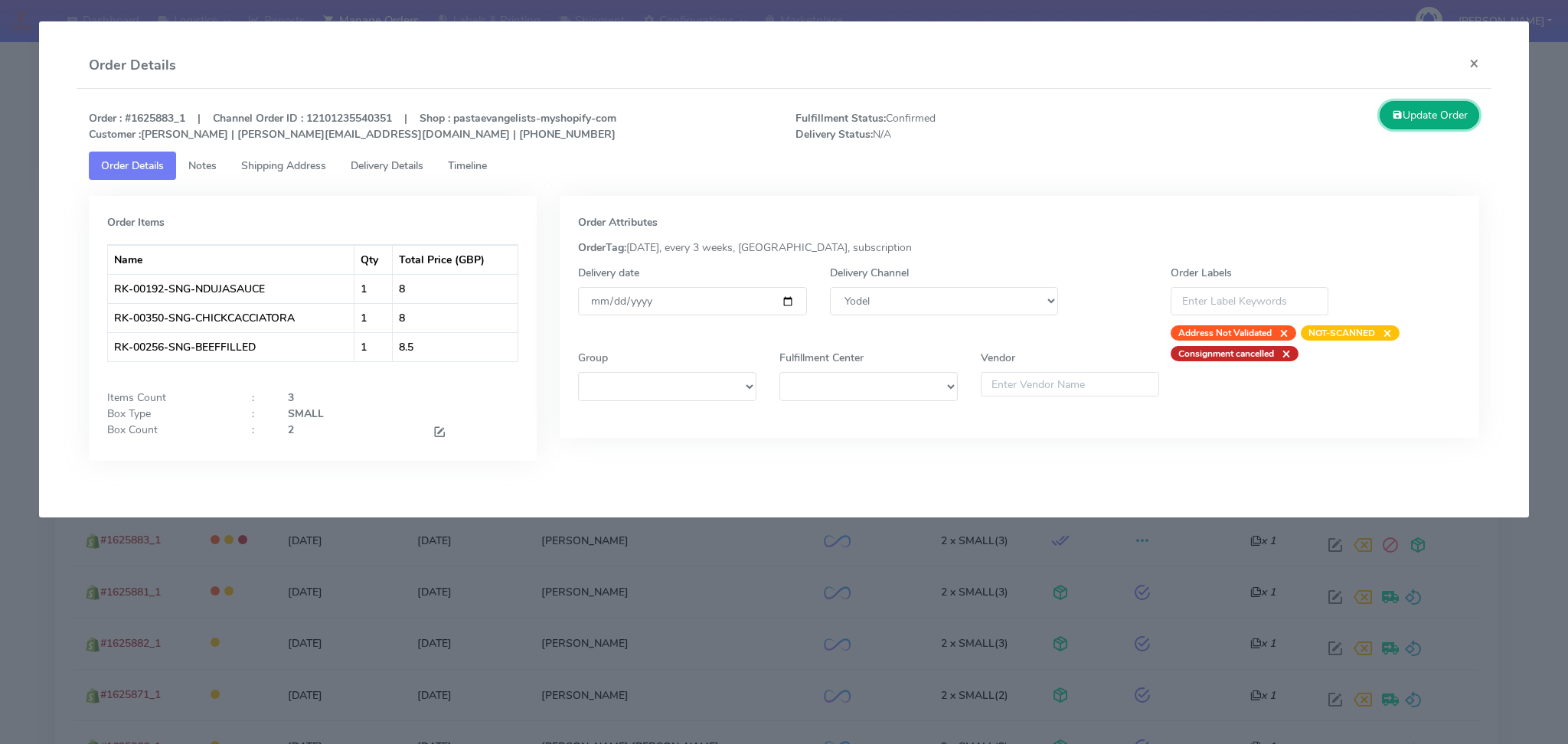
click at [1425, 114] on button "Update Order" at bounding box center [1429, 115] width 99 height 28
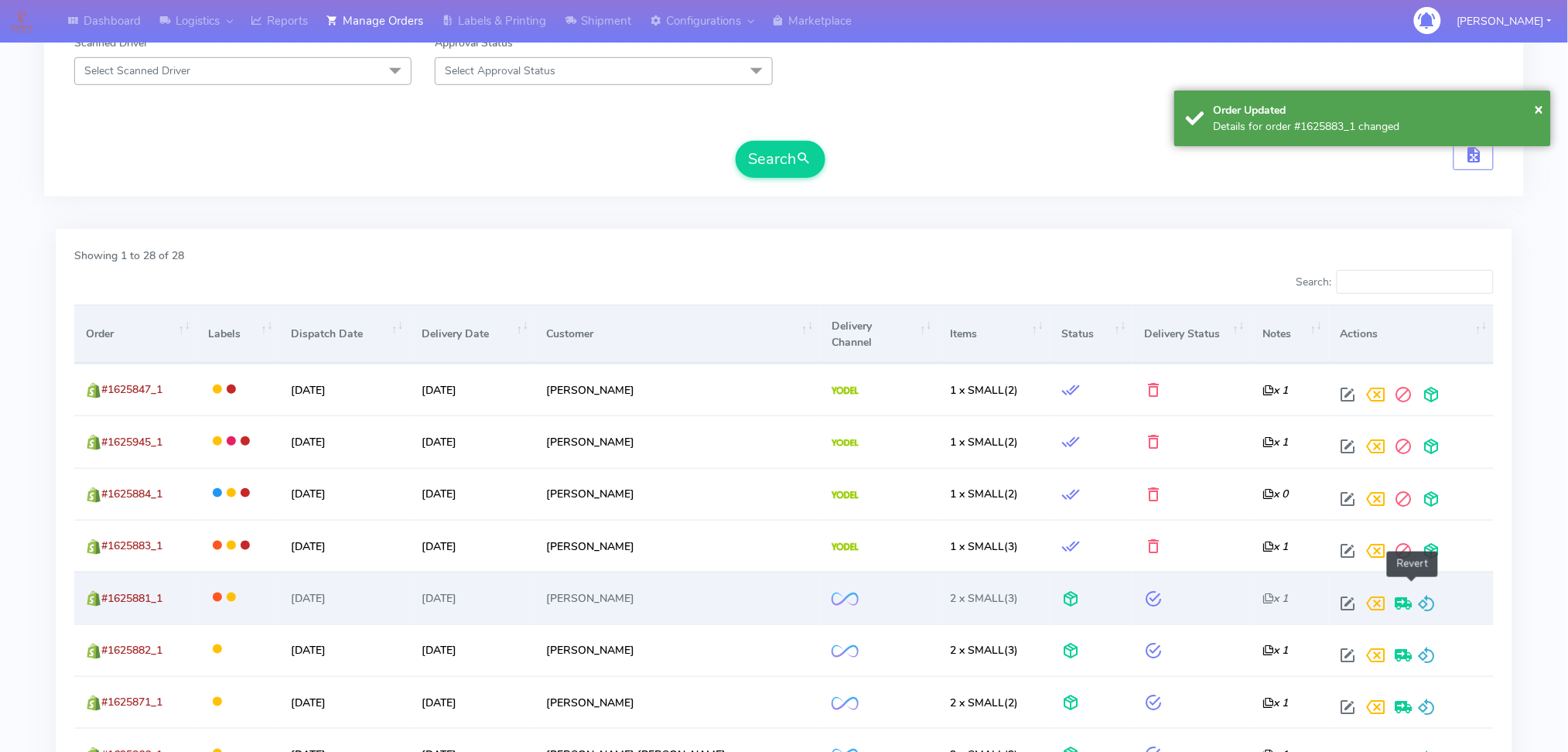
click at [1420, 600] on span at bounding box center [1427, 607] width 19 height 15
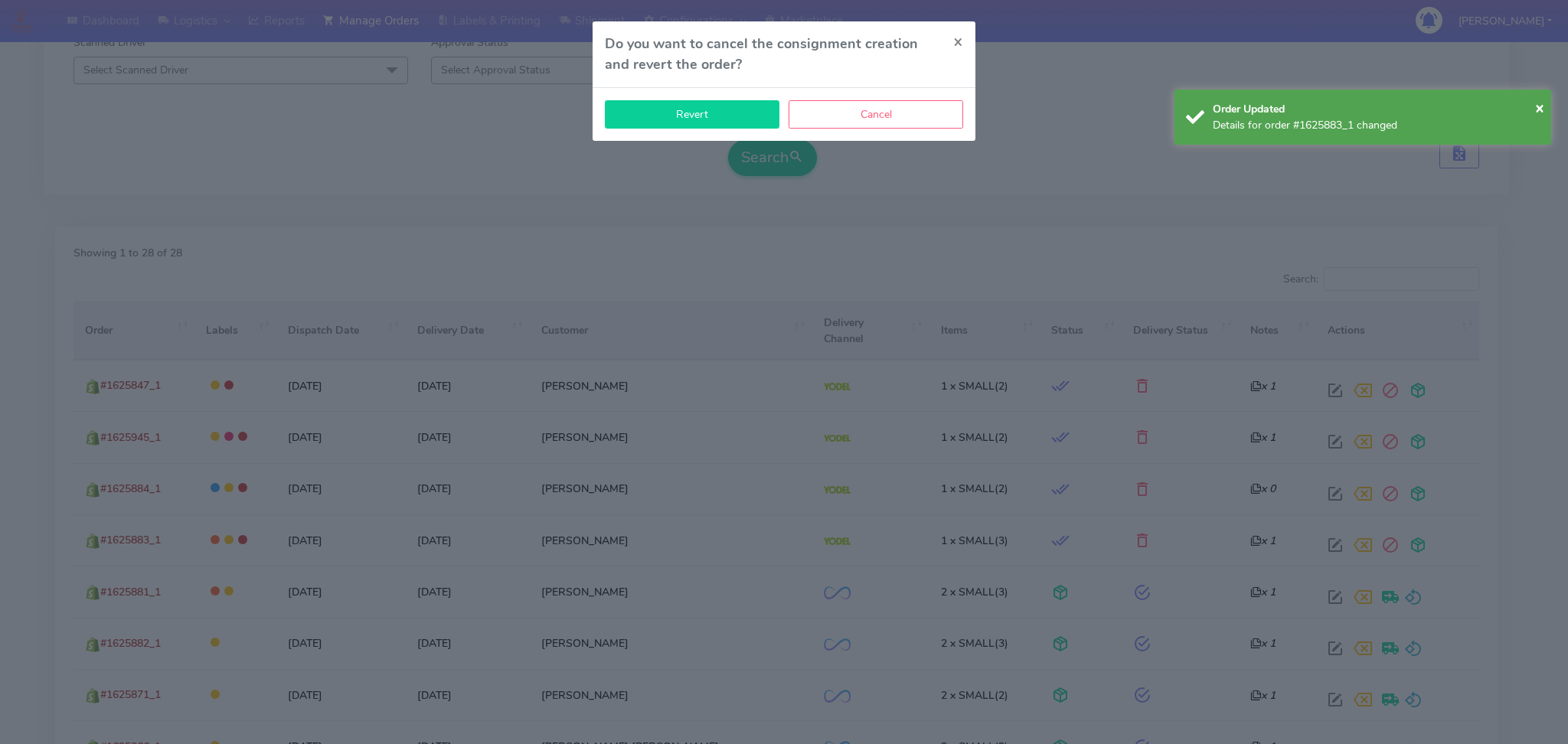
click at [661, 112] on button "Revert" at bounding box center [692, 114] width 175 height 28
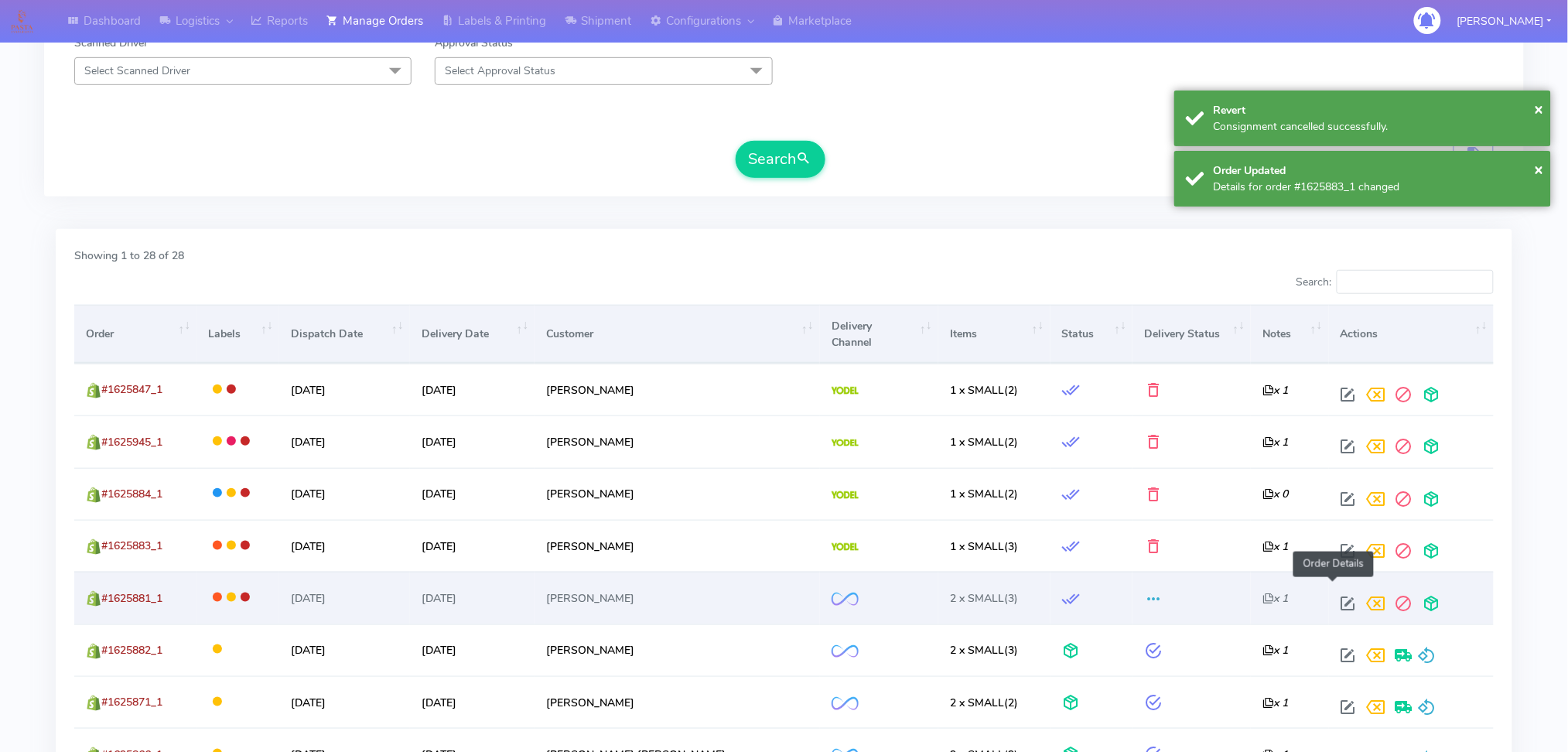
click at [1338, 600] on span at bounding box center [1348, 607] width 27 height 15
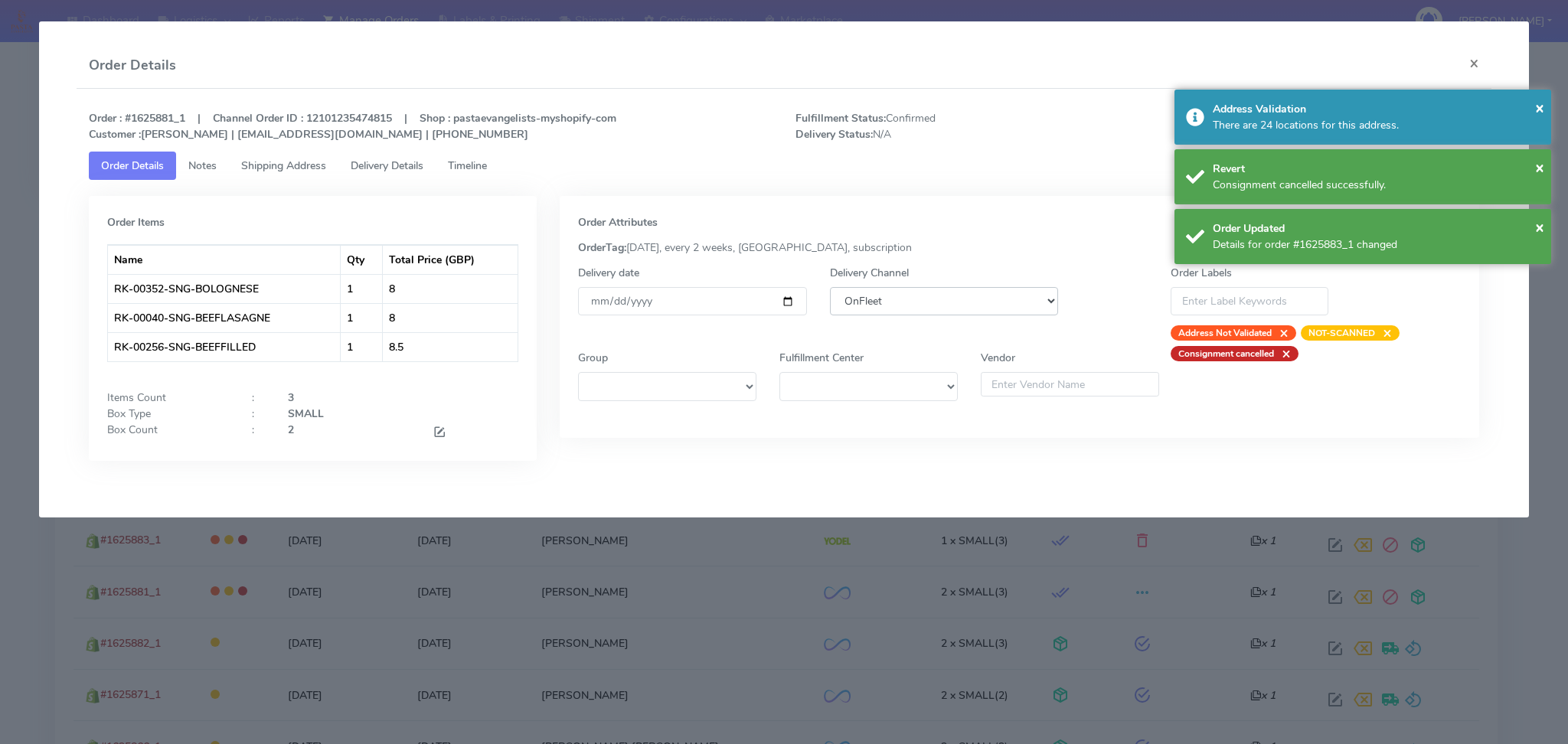
click at [936, 310] on select "DHL OnFleet Royal Mail DPD Yodel MaxOptra Amazon Collection" at bounding box center [944, 301] width 229 height 28
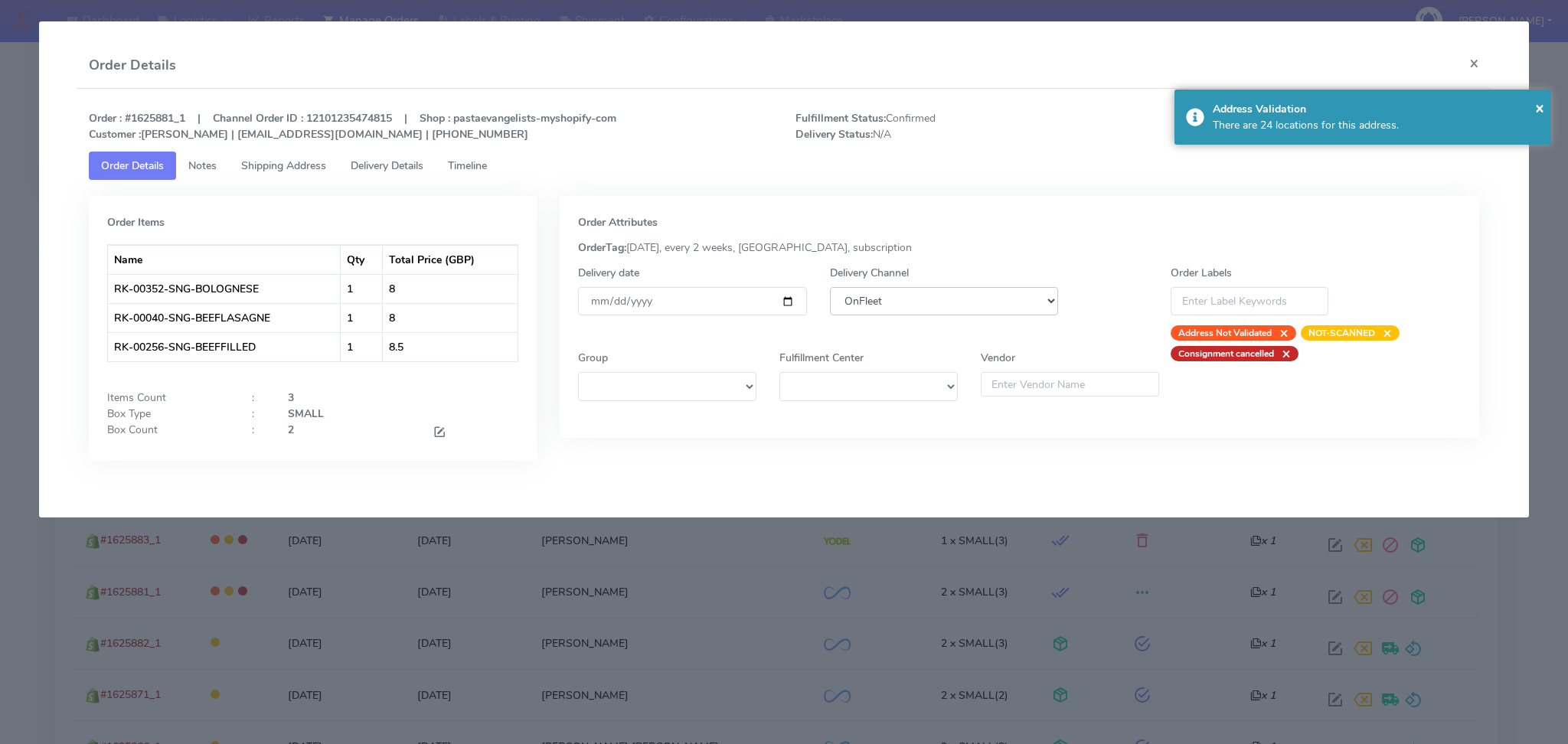
select select "5"
click at [830, 287] on select "DHL OnFleet Royal Mail DPD Yodel MaxOptra Amazon Collection" at bounding box center [944, 301] width 229 height 28
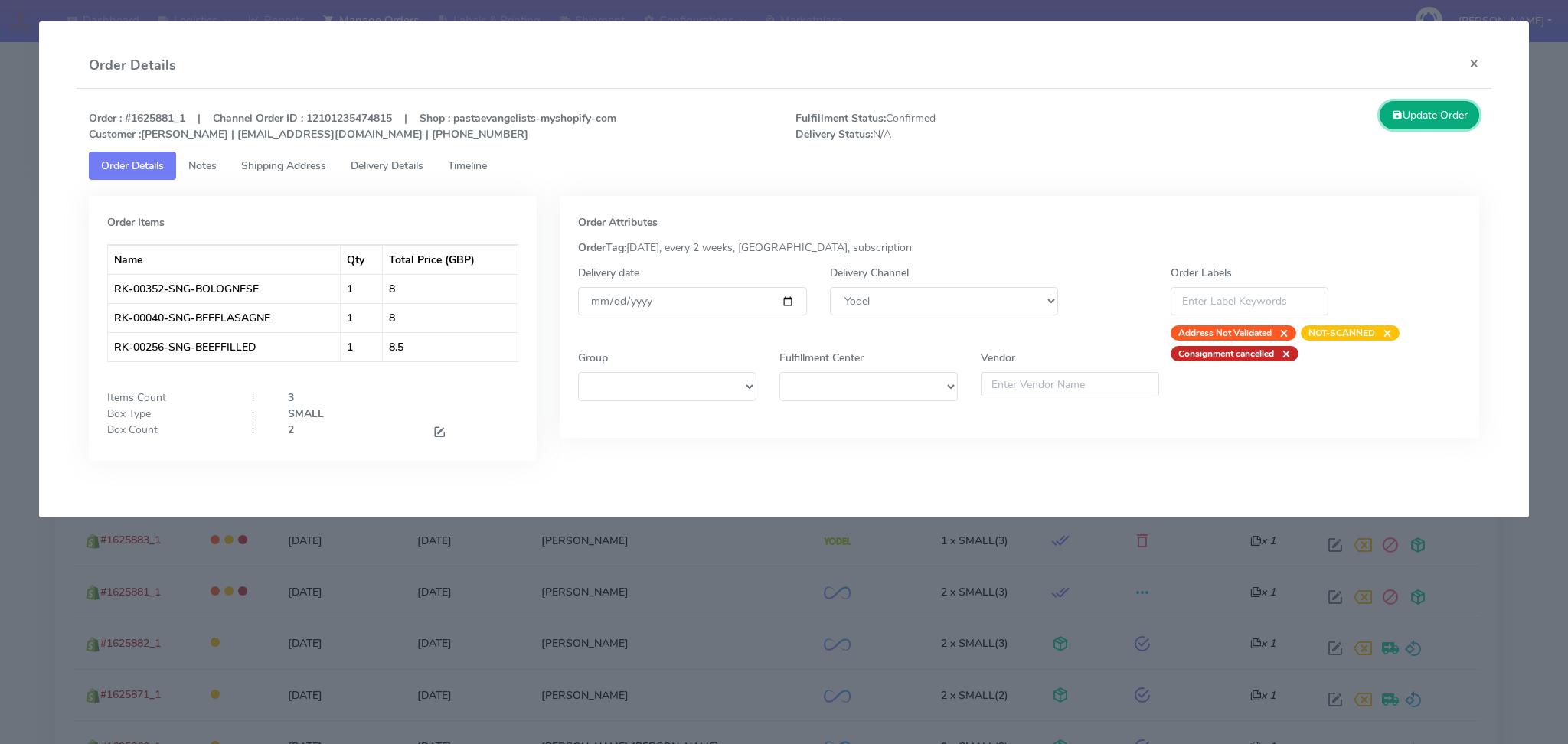
click at [1389, 128] on button "Update Order" at bounding box center [1429, 115] width 99 height 28
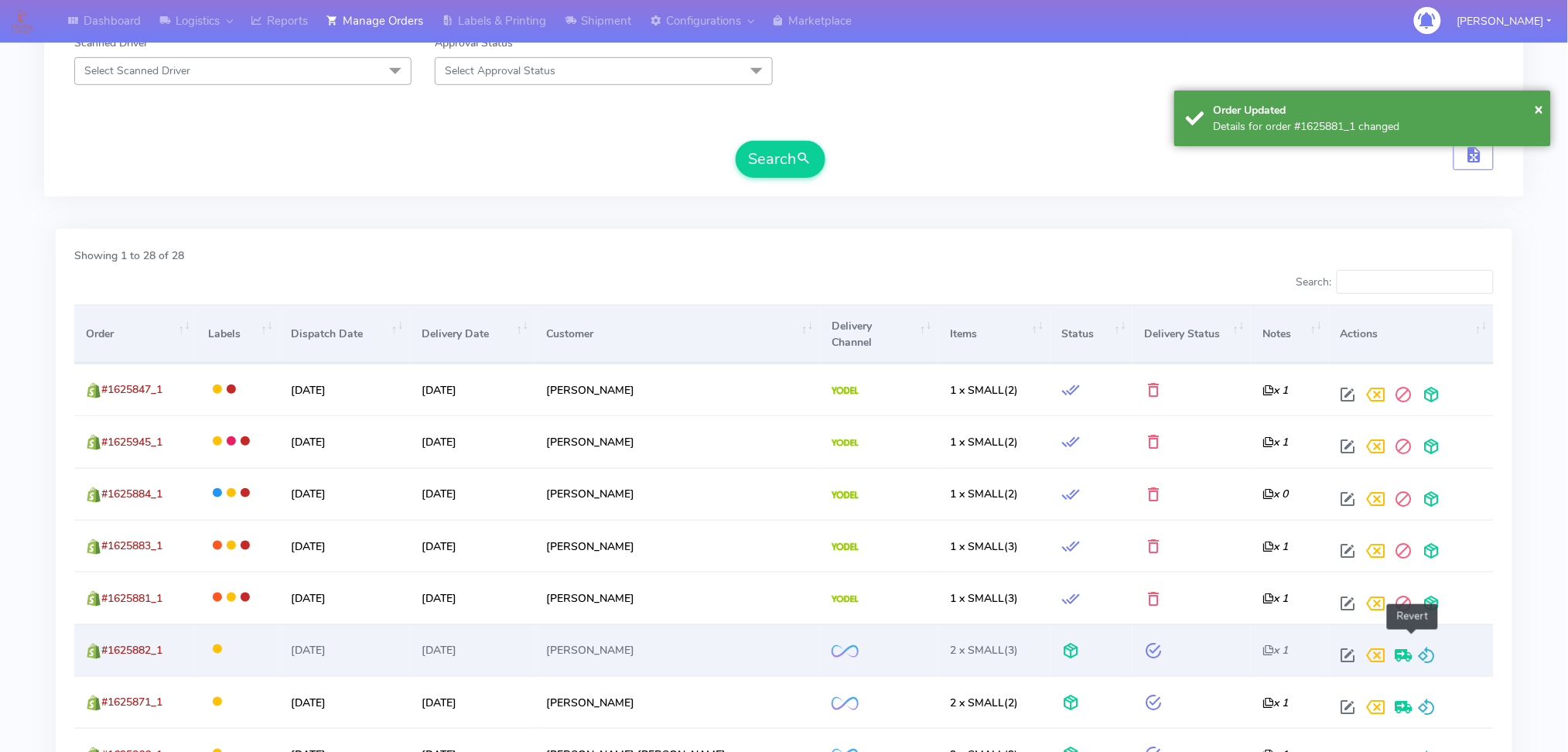
click at [1418, 652] on span at bounding box center [1427, 659] width 19 height 15
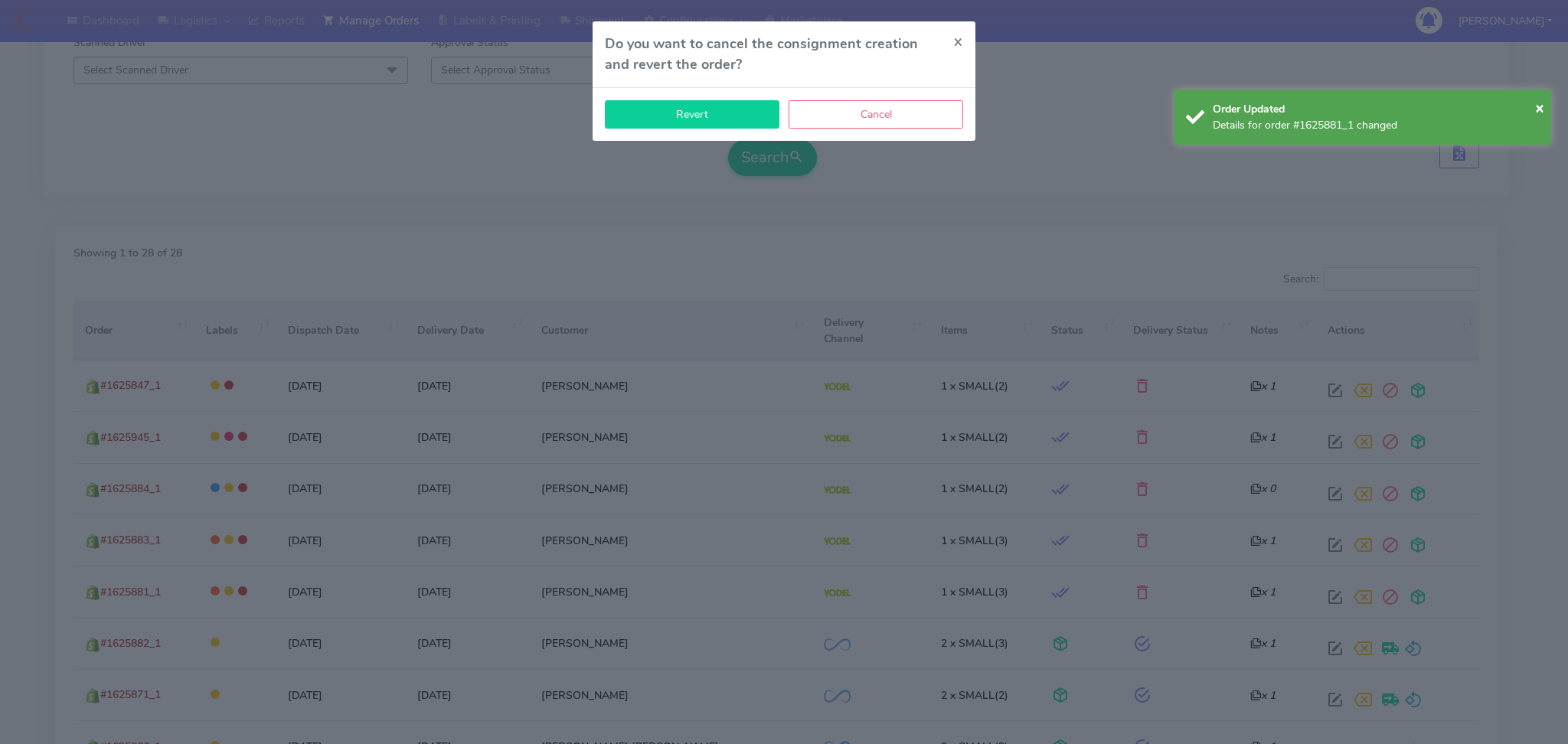
click at [738, 126] on button "Revert" at bounding box center [692, 114] width 175 height 28
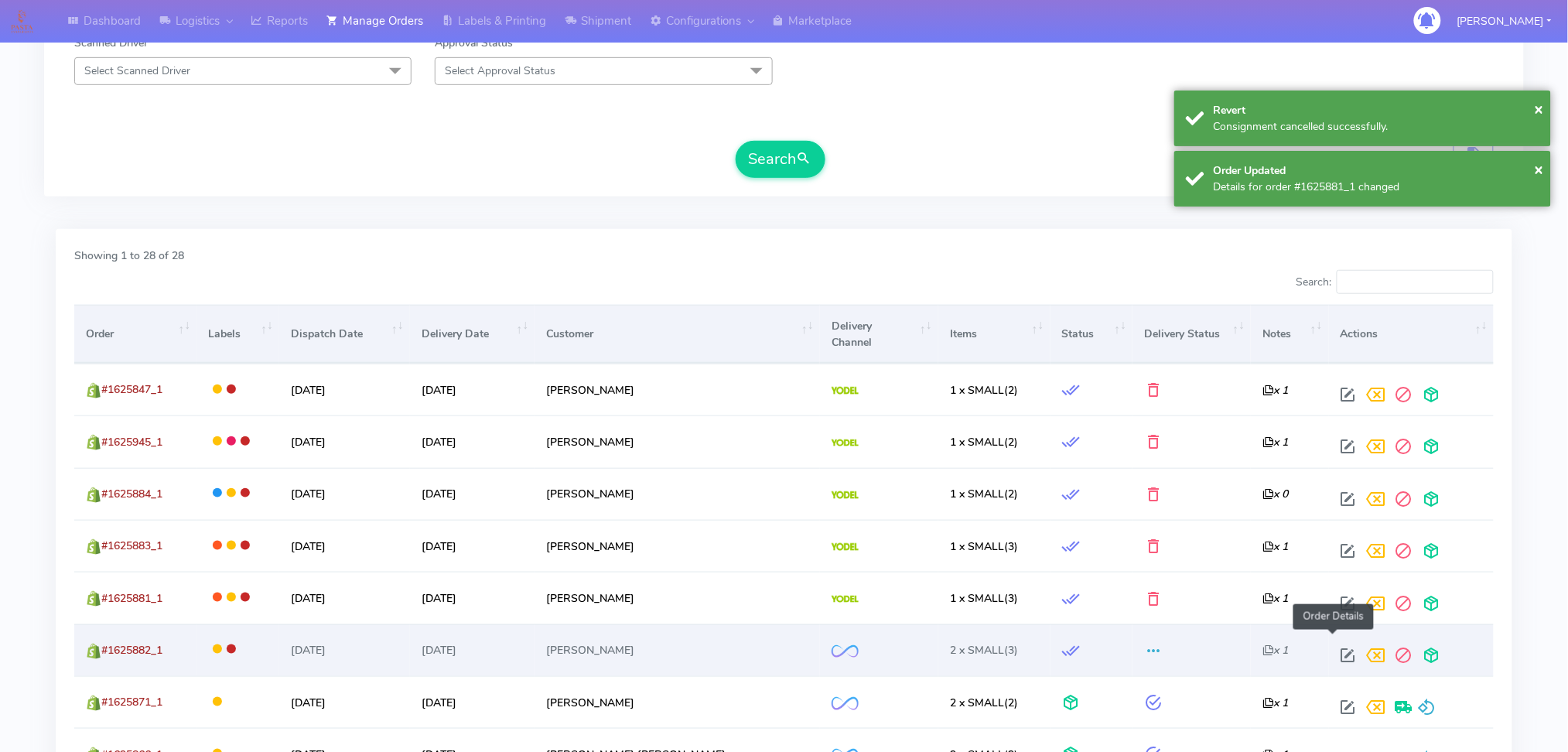
click at [1335, 652] on span at bounding box center [1348, 659] width 27 height 15
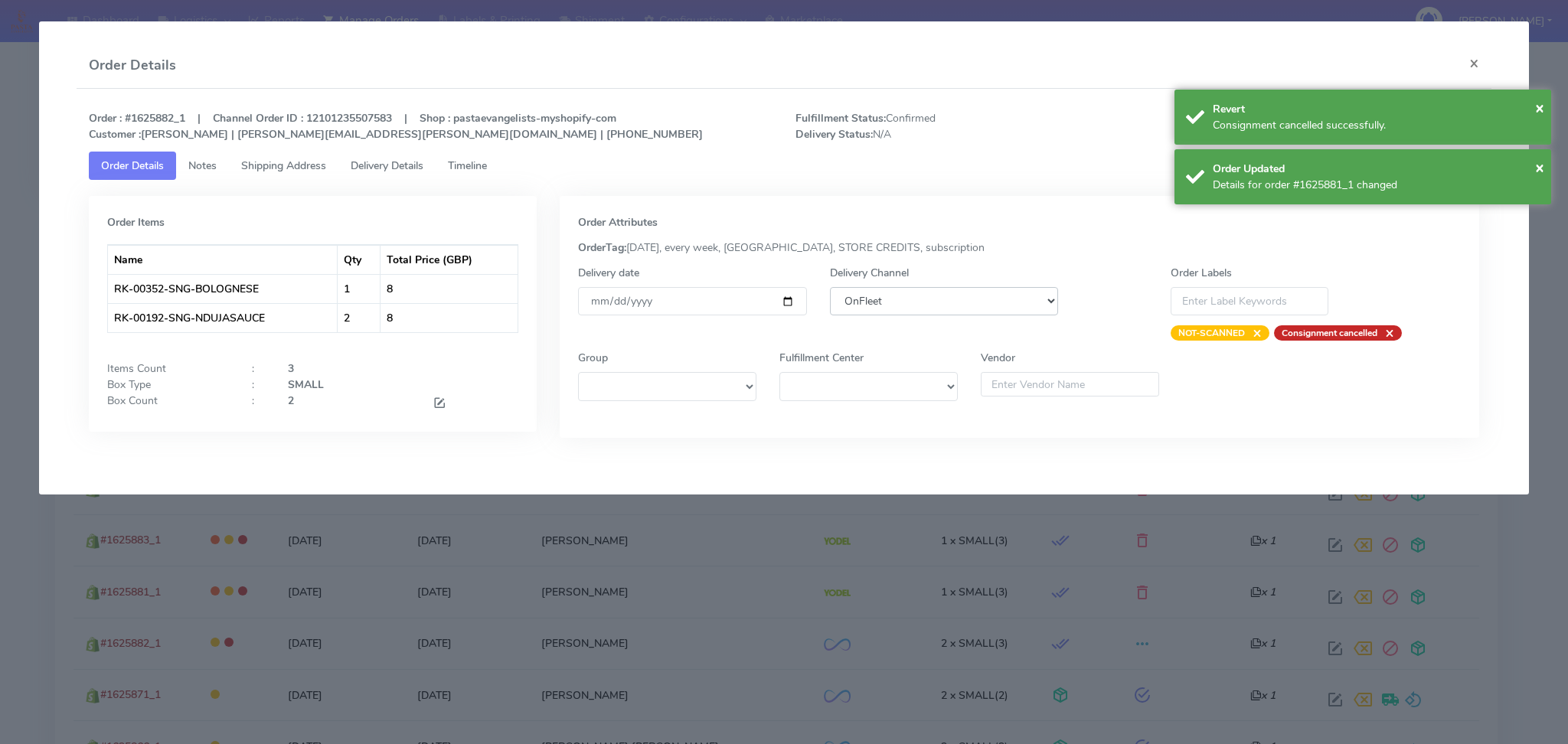
click at [942, 313] on select "DHL OnFleet Royal Mail DPD Yodel MaxOptra Amazon Collection" at bounding box center [944, 301] width 229 height 28
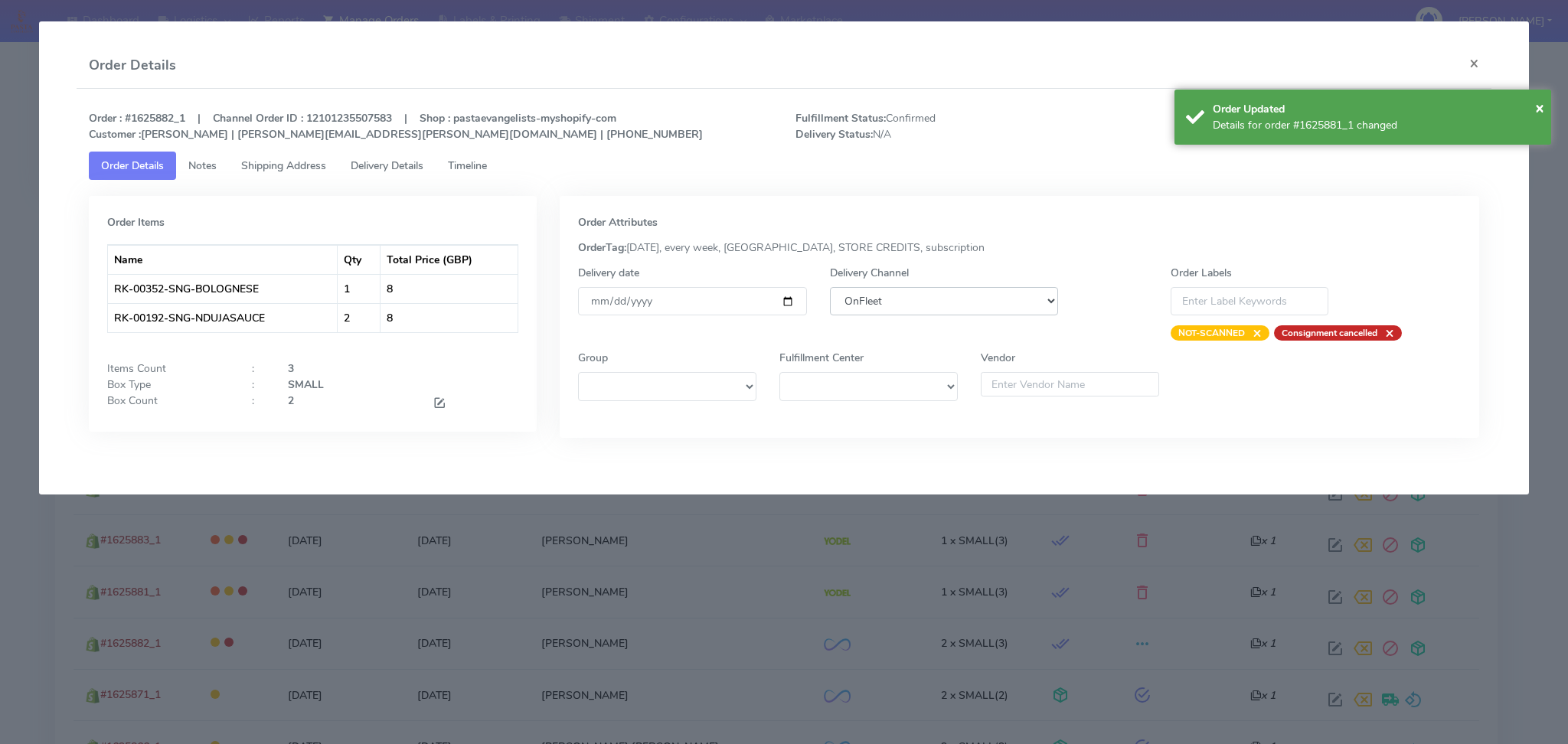
select select "5"
click at [830, 287] on select "DHL OnFleet Royal Mail DPD Yodel MaxOptra Amazon Collection" at bounding box center [944, 301] width 229 height 28
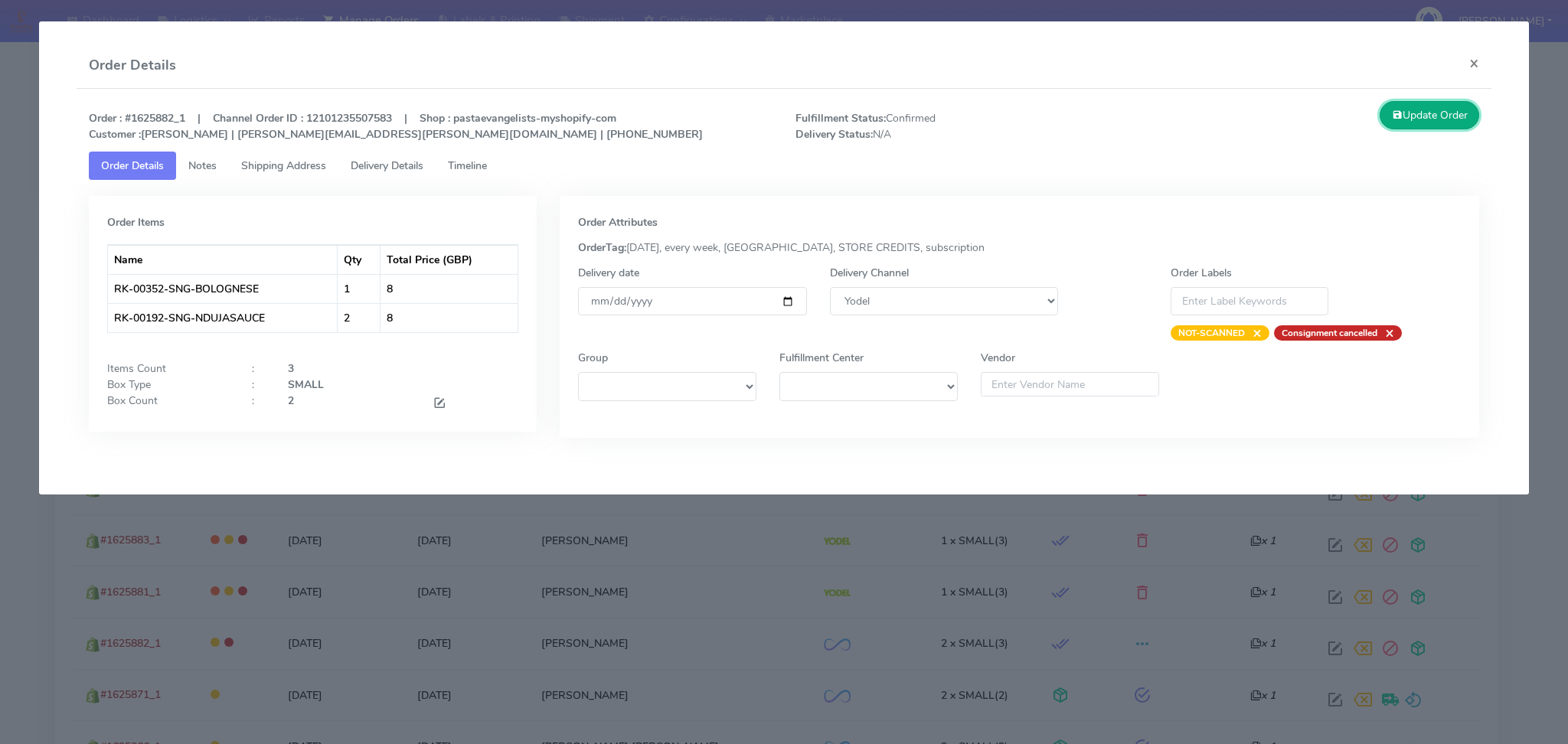
click at [1404, 116] on button "Update Order" at bounding box center [1429, 115] width 99 height 28
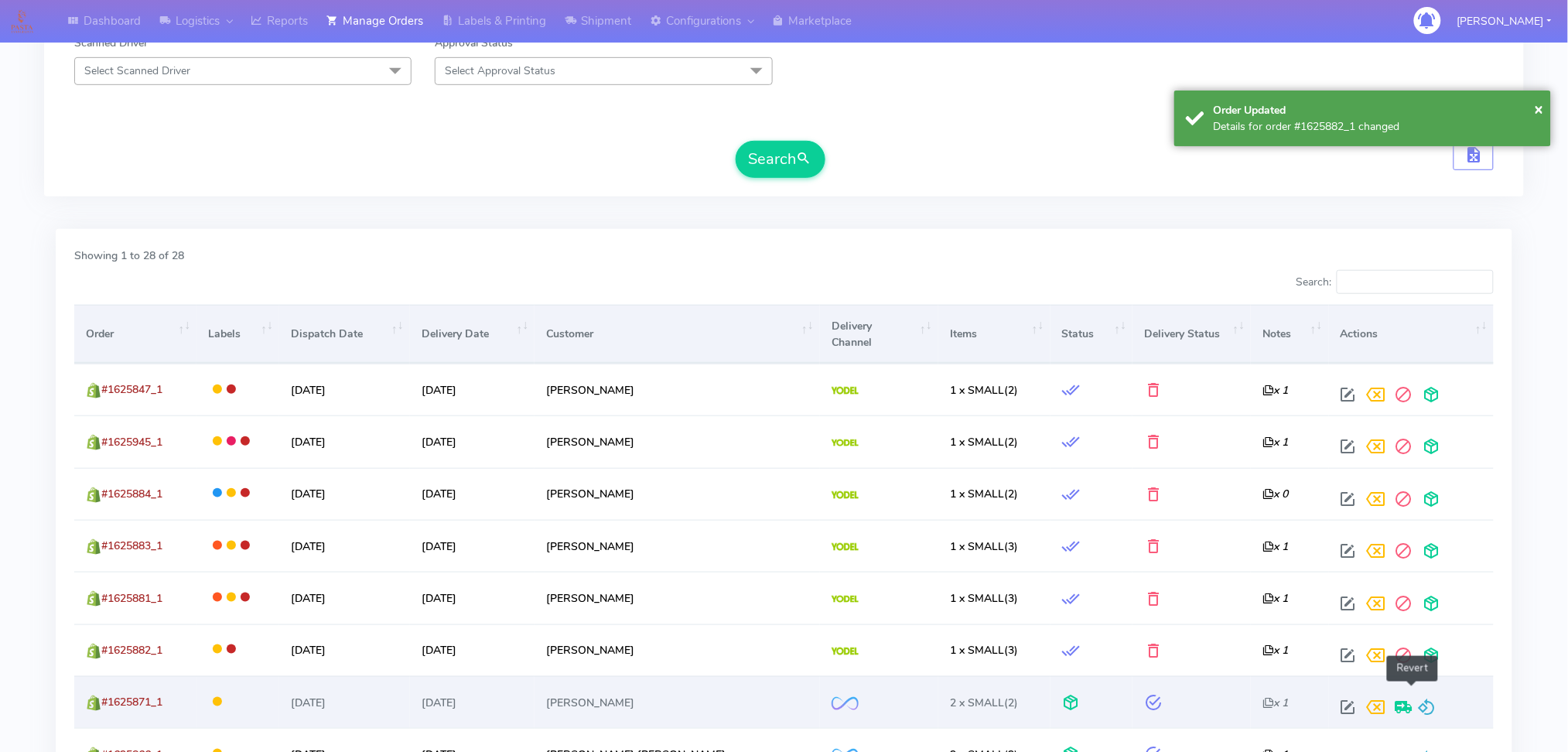
click at [1418, 703] on span at bounding box center [1427, 710] width 19 height 15
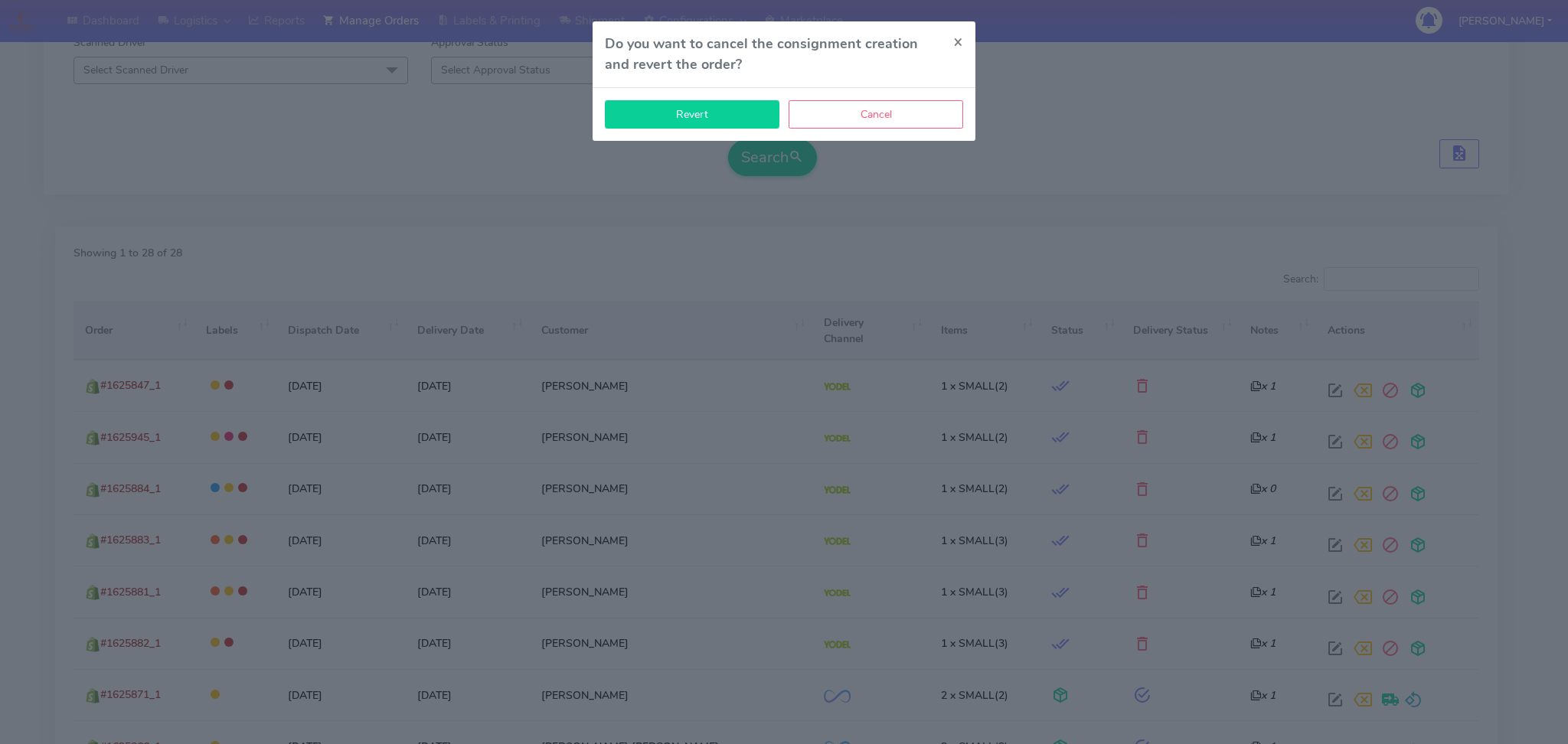
click at [721, 126] on button "Revert" at bounding box center [692, 114] width 175 height 28
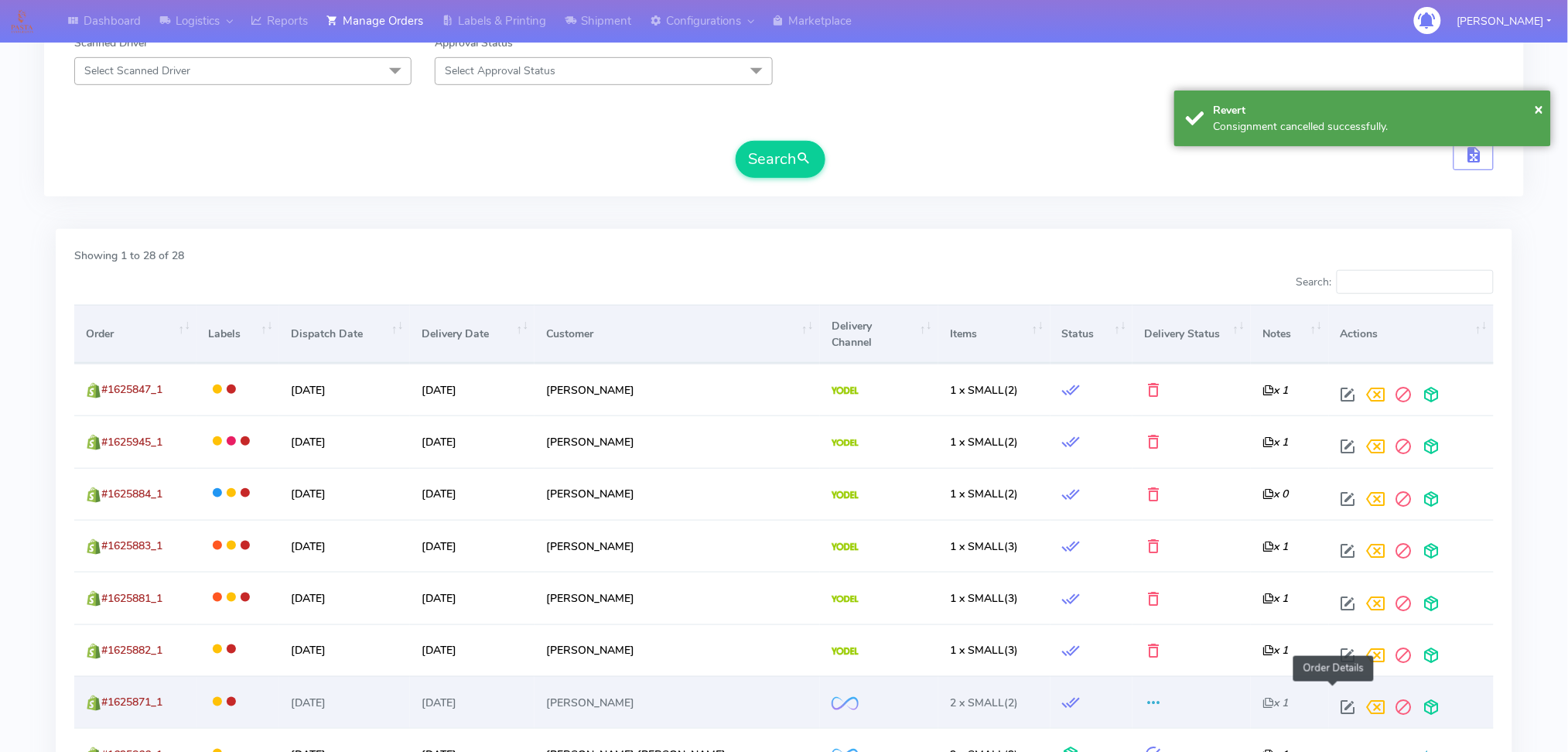
click at [1335, 703] on span at bounding box center [1348, 710] width 27 height 15
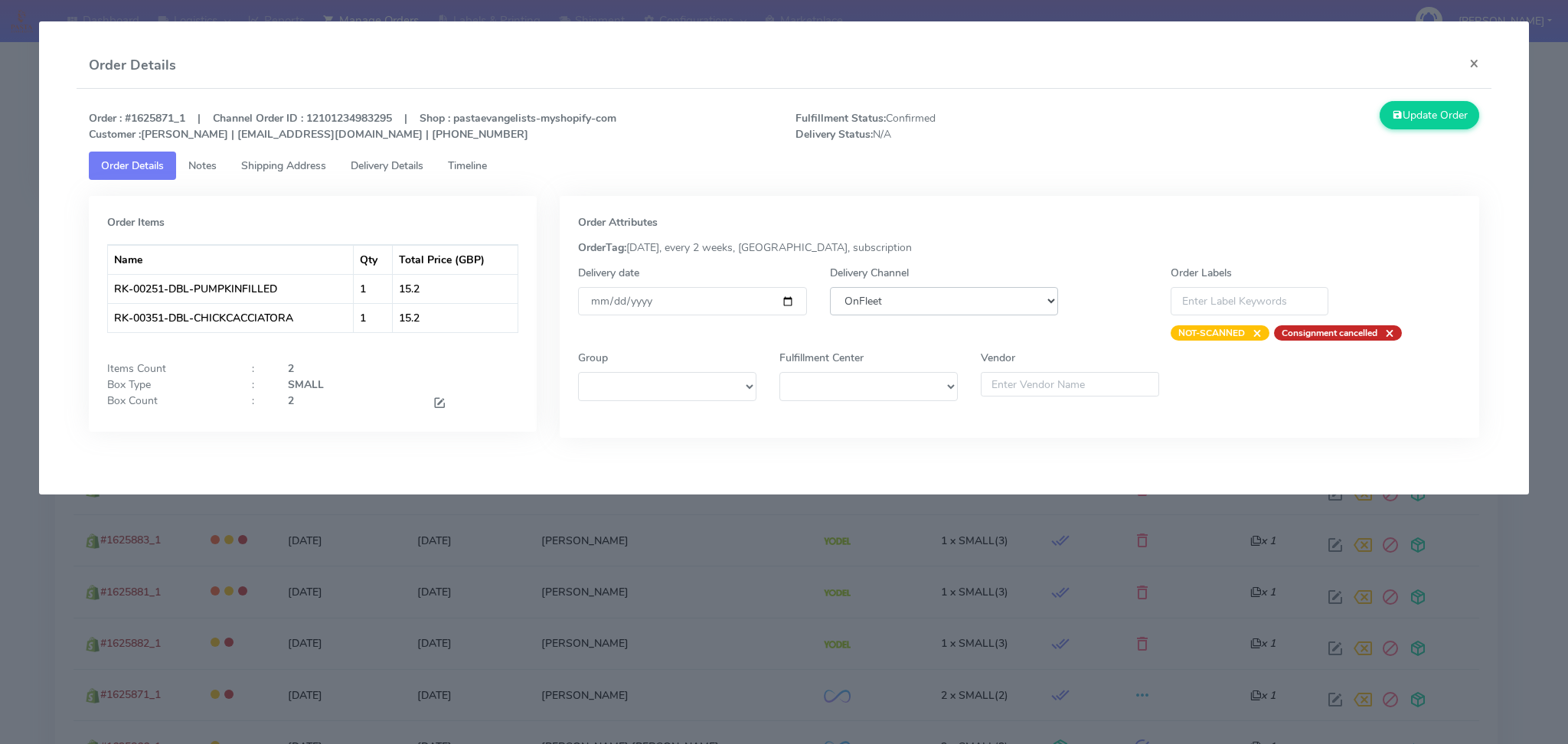
click at [867, 311] on select "DHL OnFleet Royal Mail DPD Yodel MaxOptra Amazon Collection" at bounding box center [944, 301] width 229 height 28
select select "5"
click at [830, 287] on select "DHL OnFleet Royal Mail DPD Yodel MaxOptra Amazon Collection" at bounding box center [944, 301] width 229 height 28
click at [1450, 125] on button "Update Order" at bounding box center [1429, 115] width 99 height 28
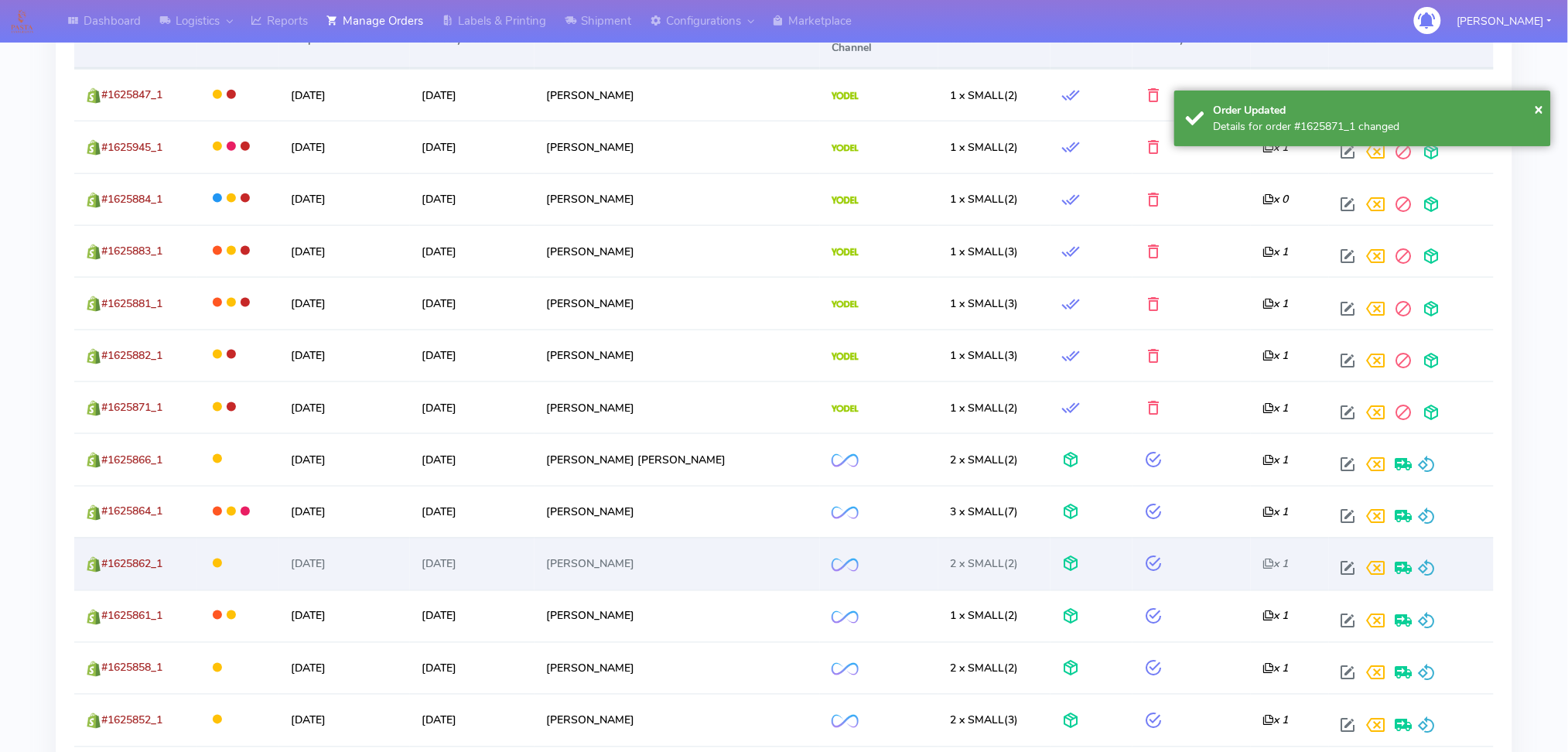
scroll to position [619, 0]
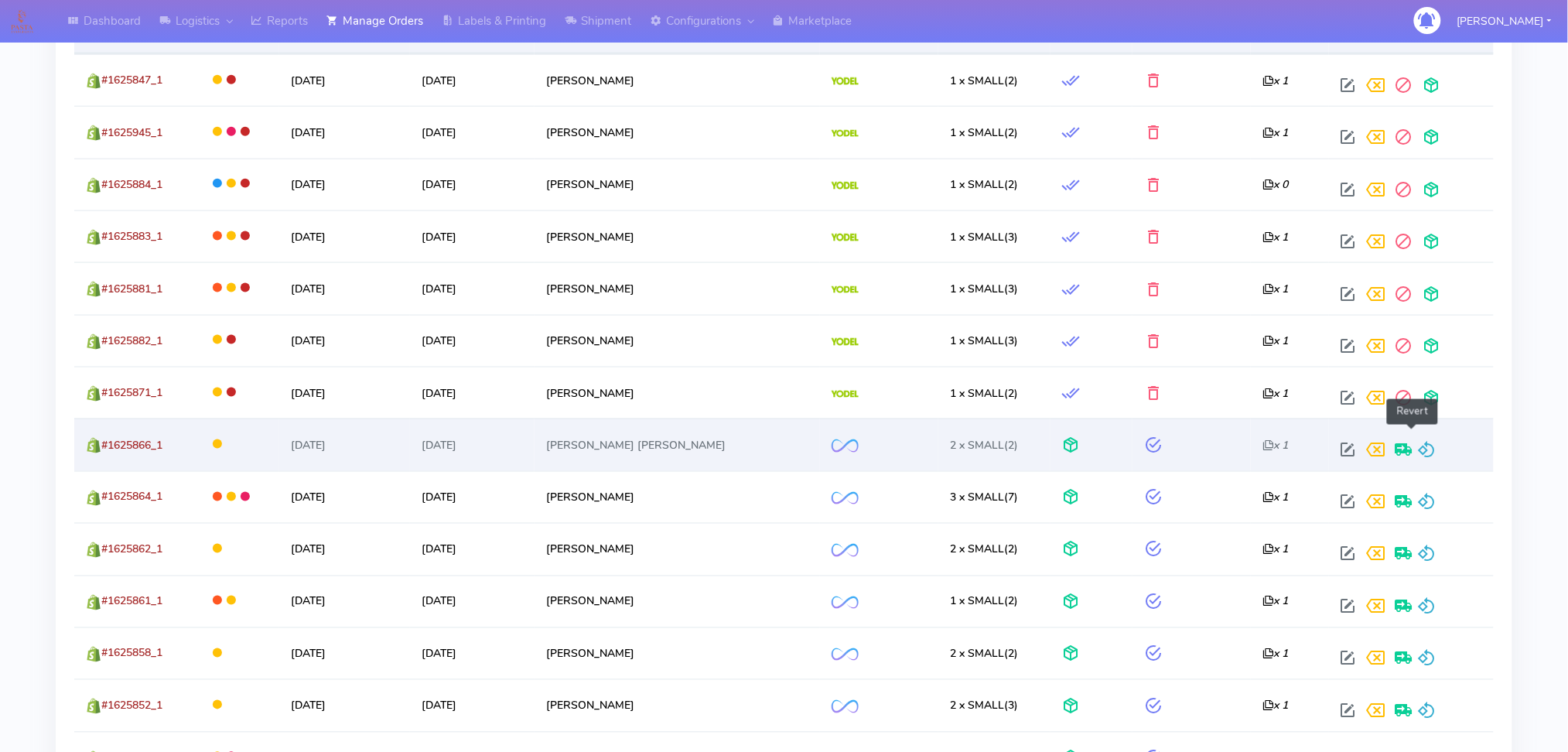
click at [1418, 447] on span at bounding box center [1427, 454] width 19 height 15
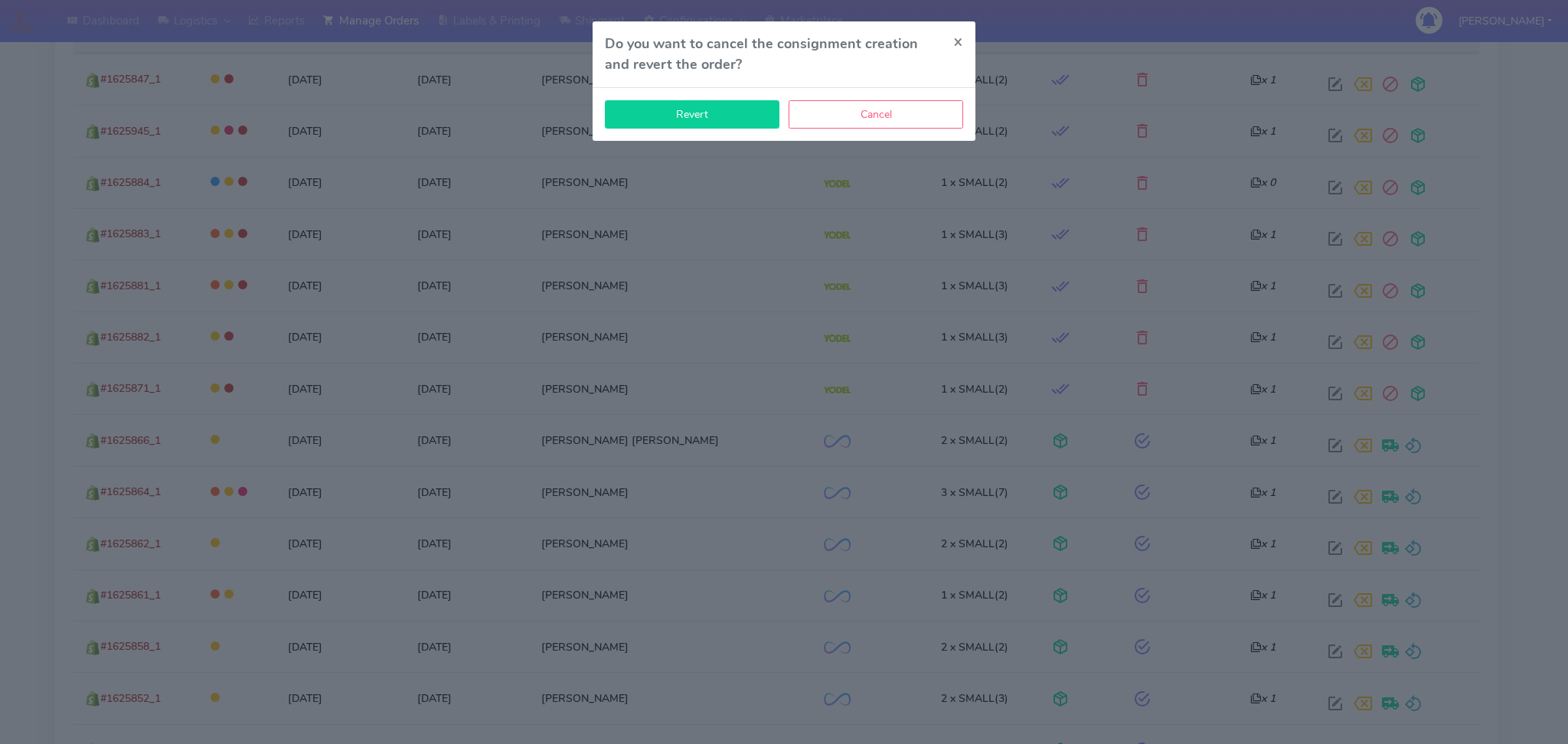
click at [684, 119] on button "Revert" at bounding box center [692, 114] width 175 height 28
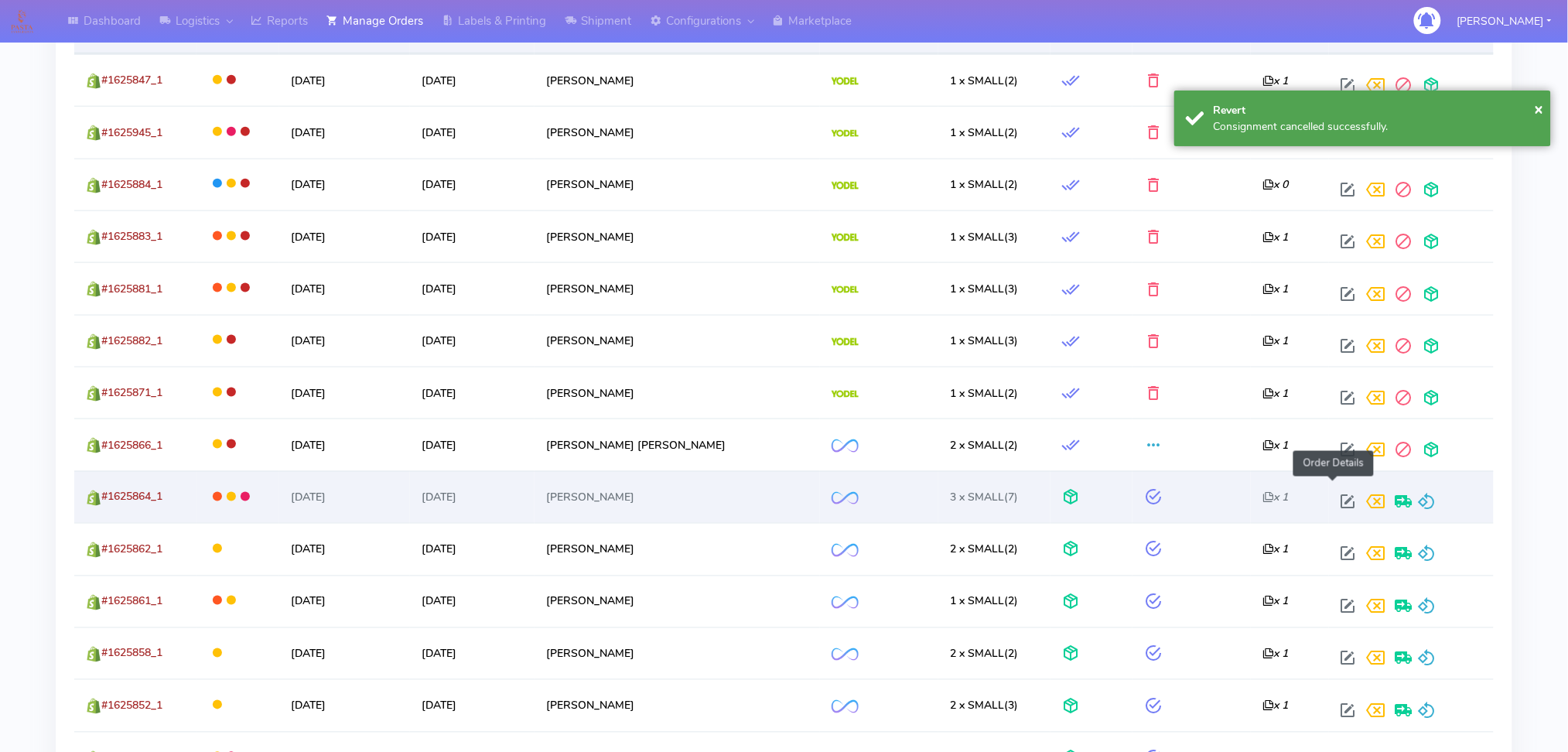
click at [1335, 498] on span at bounding box center [1348, 505] width 27 height 15
select select "2"
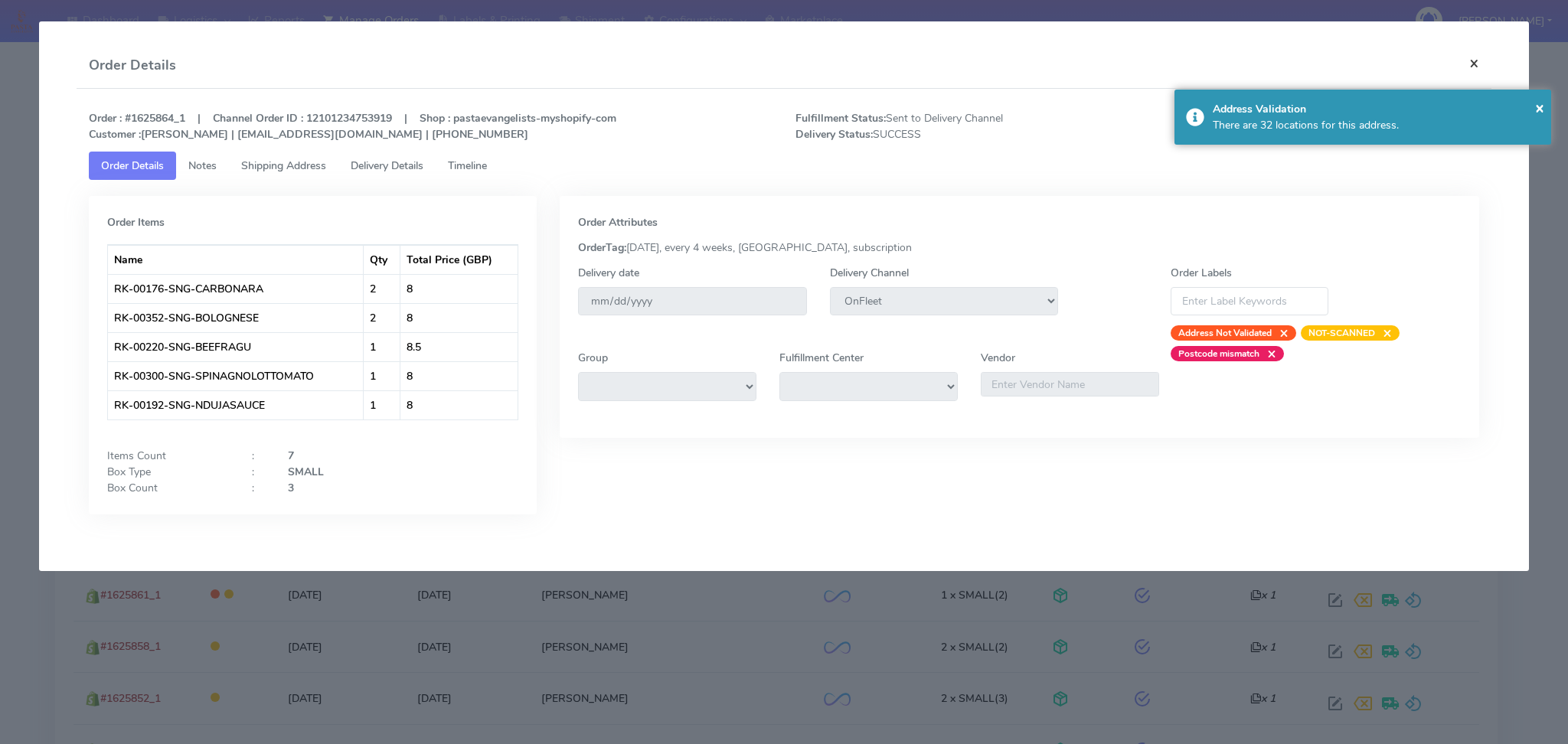
click at [1461, 59] on button "×" at bounding box center [1473, 63] width 34 height 40
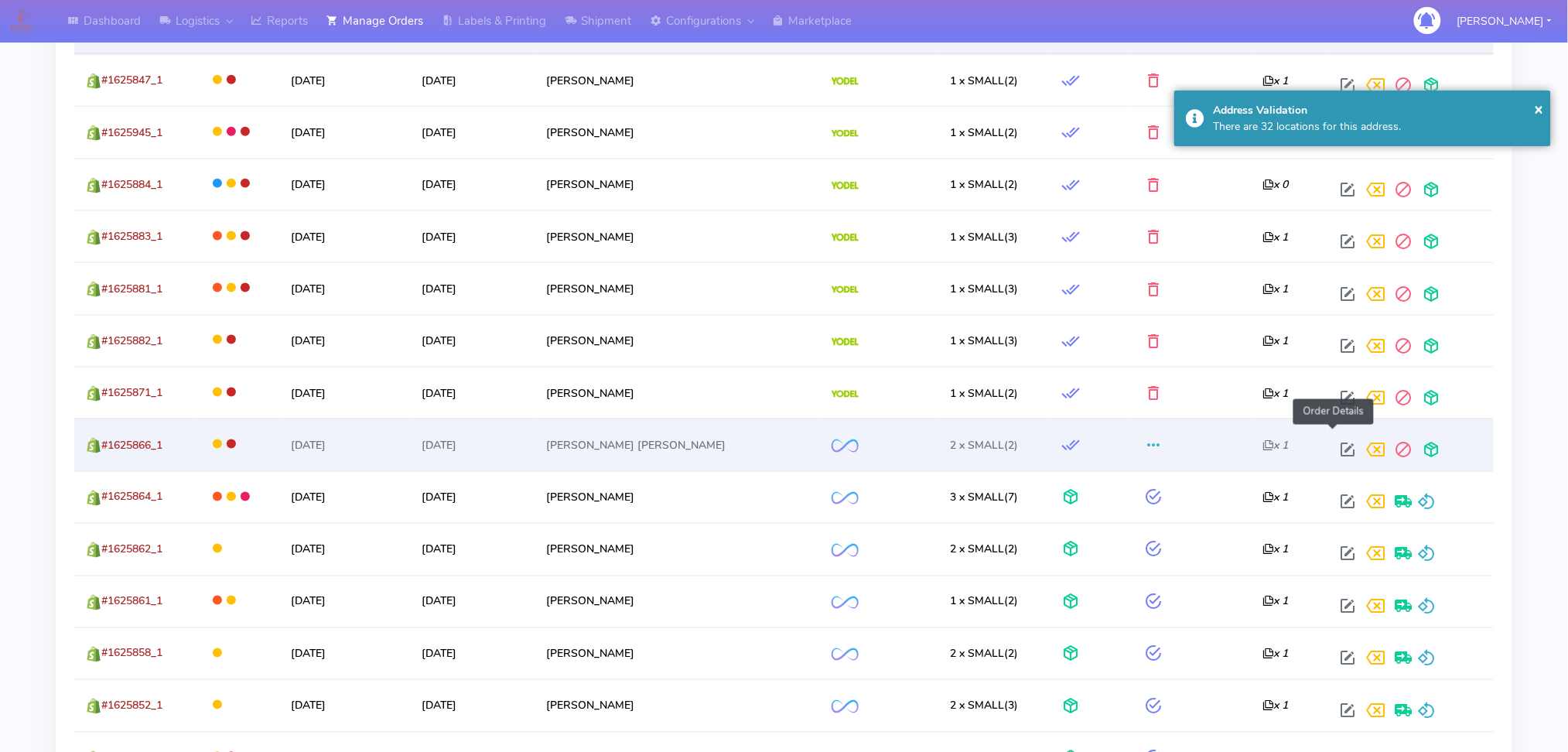
click at [1337, 447] on span at bounding box center [1348, 454] width 27 height 15
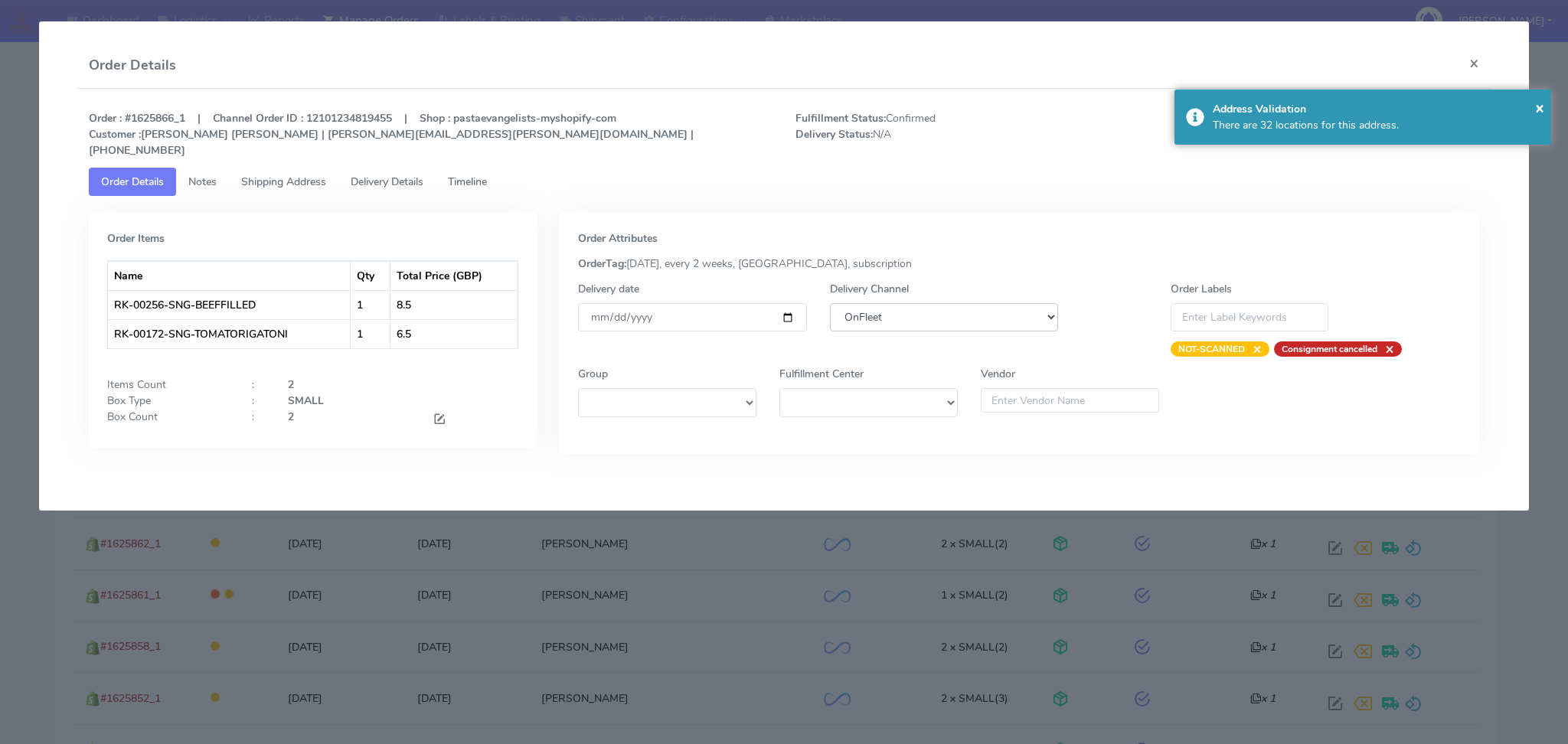
click at [925, 311] on select "DHL OnFleet Royal Mail DPD Yodel MaxOptra Amazon Collection" at bounding box center [944, 318] width 229 height 28
select select "5"
click at [830, 304] on select "DHL OnFleet Royal Mail DPD Yodel MaxOptra Amazon Collection" at bounding box center [944, 318] width 229 height 28
click at [1449, 127] on div "There are 32 locations for this address." at bounding box center [1376, 125] width 327 height 16
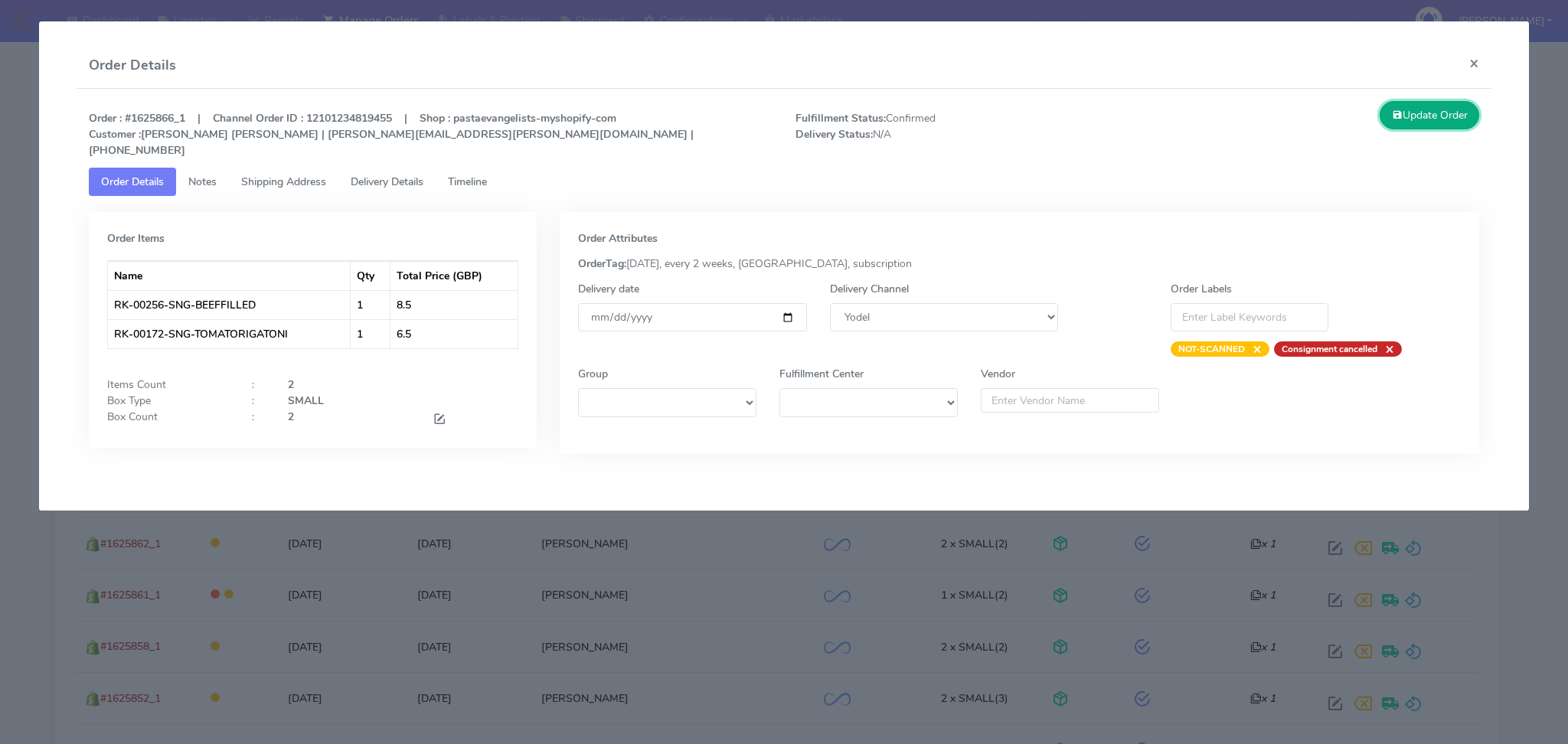
click at [1449, 118] on button "Update Order" at bounding box center [1429, 115] width 99 height 28
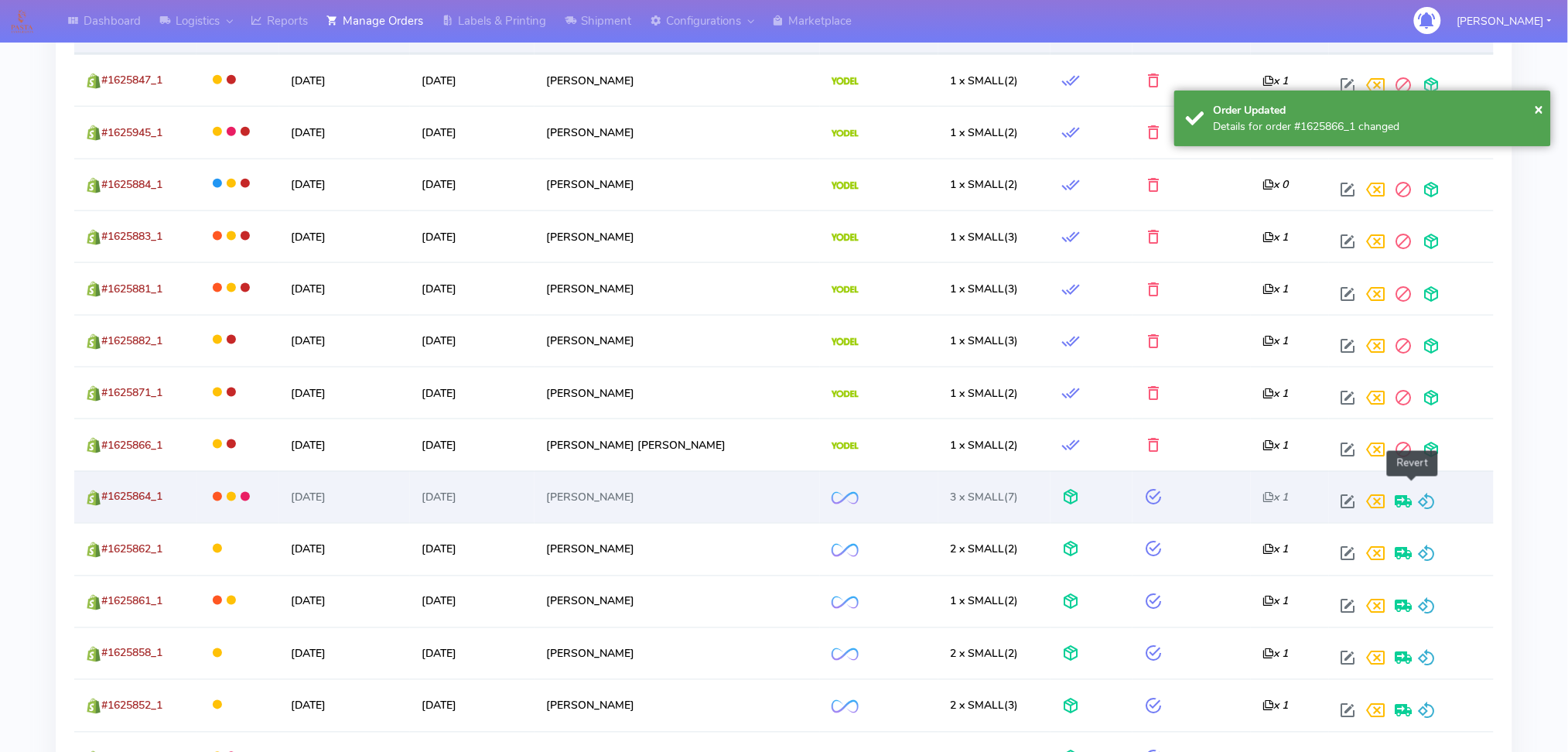
click at [1418, 498] on span at bounding box center [1427, 505] width 19 height 15
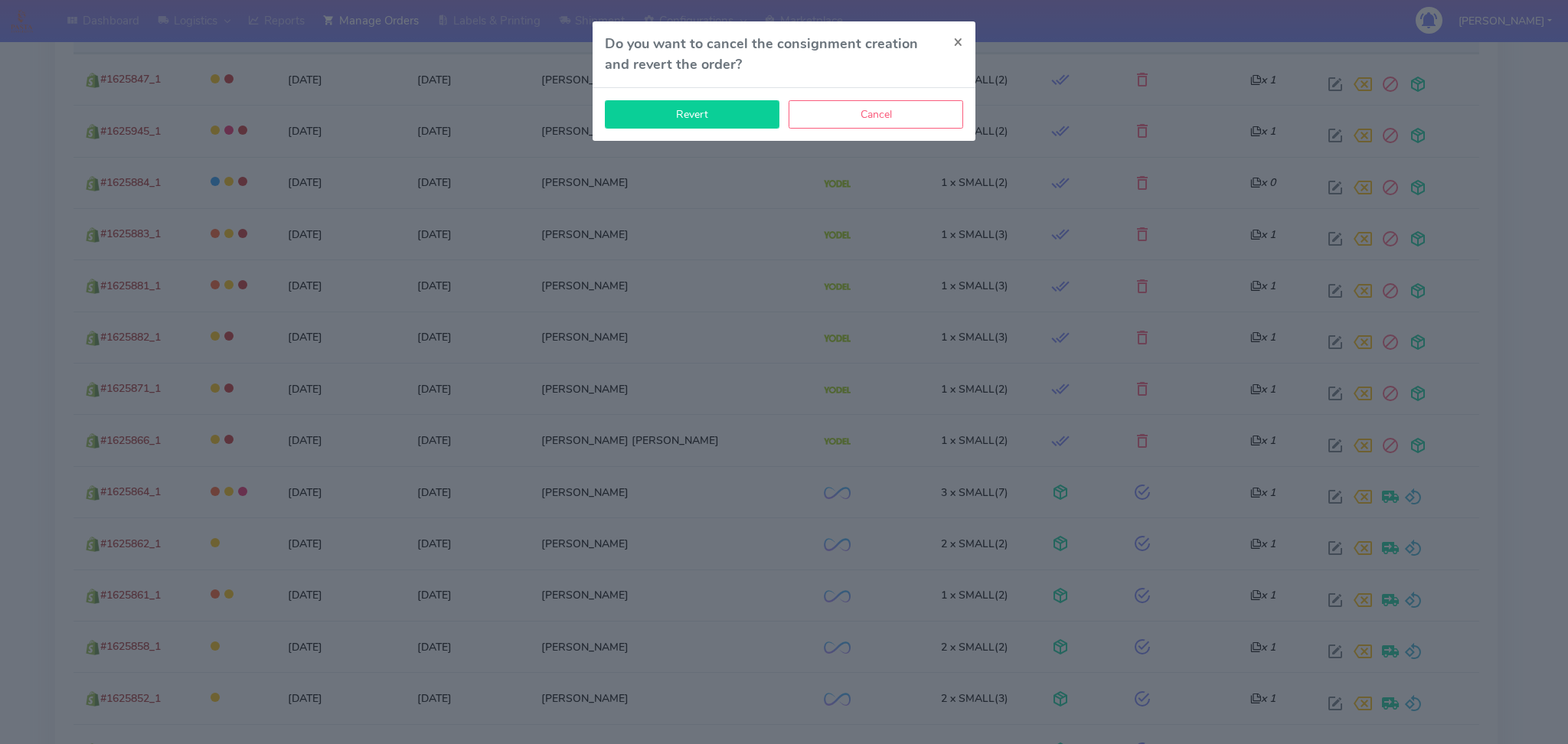
click at [748, 111] on button "Revert" at bounding box center [692, 114] width 175 height 28
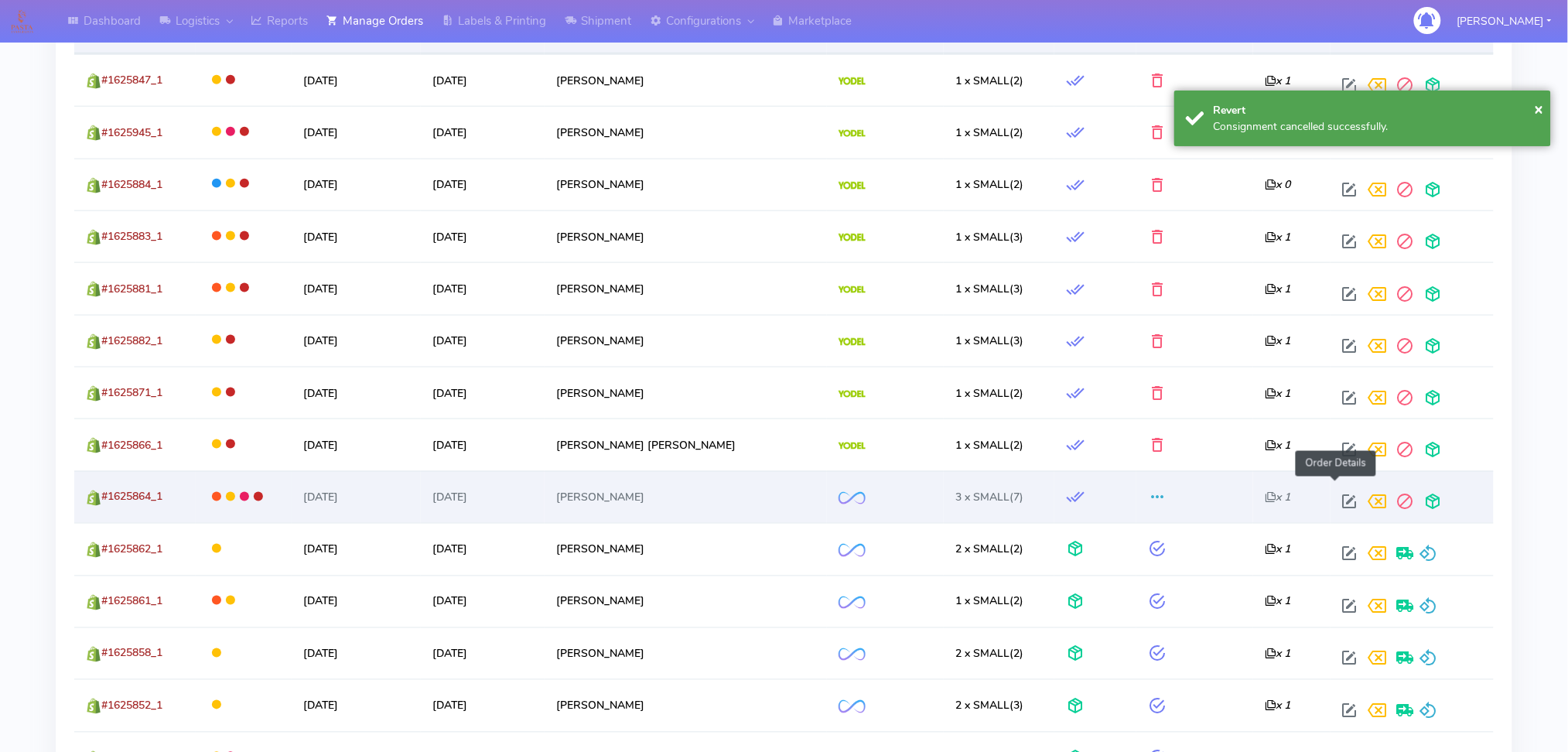
click at [1340, 498] on span at bounding box center [1350, 505] width 27 height 15
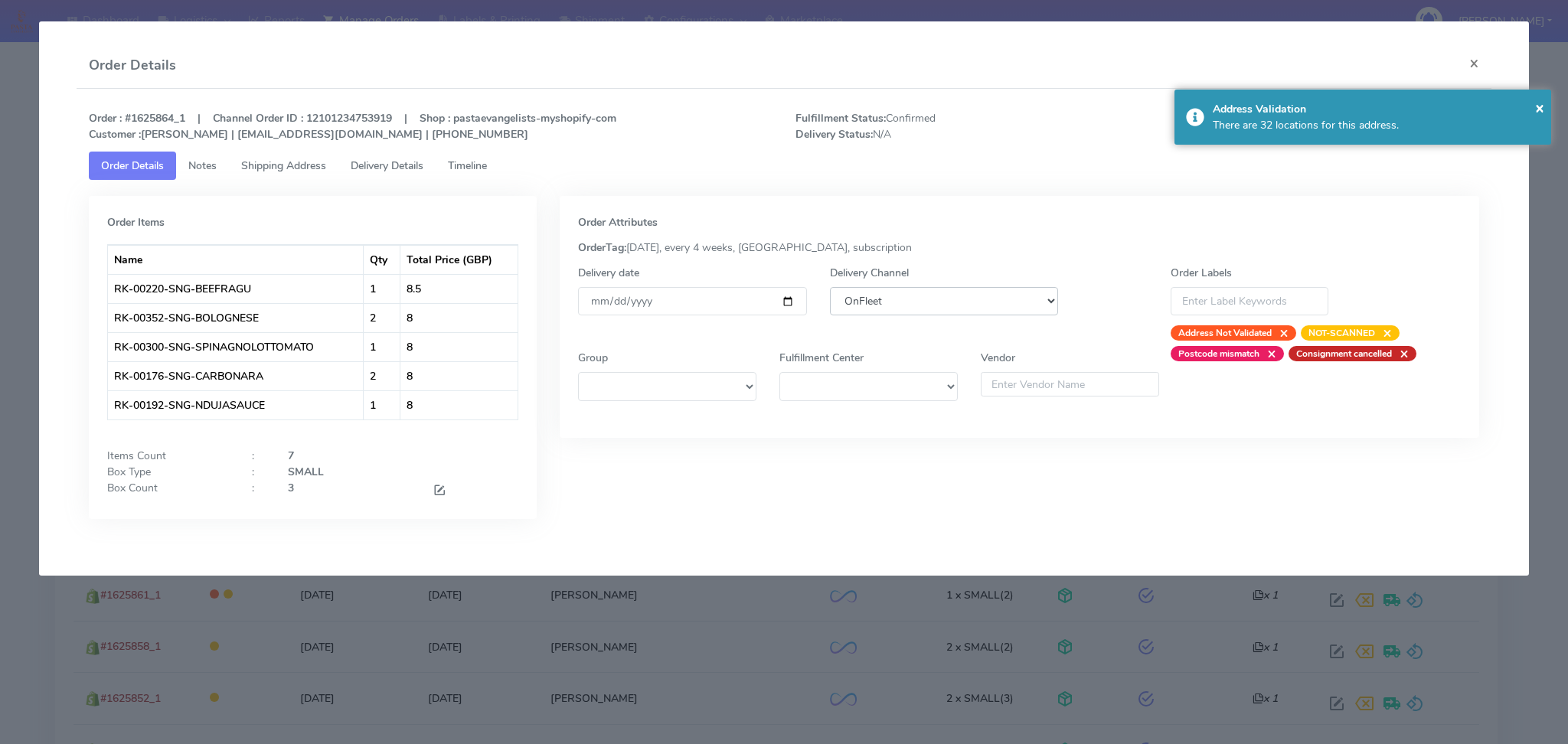
click at [1009, 302] on select "DHL OnFleet Royal Mail DPD Yodel MaxOptra Amazon Collection" at bounding box center [944, 301] width 229 height 28
select select "5"
click at [830, 287] on select "DHL OnFleet Royal Mail DPD Yodel MaxOptra Amazon Collection" at bounding box center [944, 301] width 229 height 28
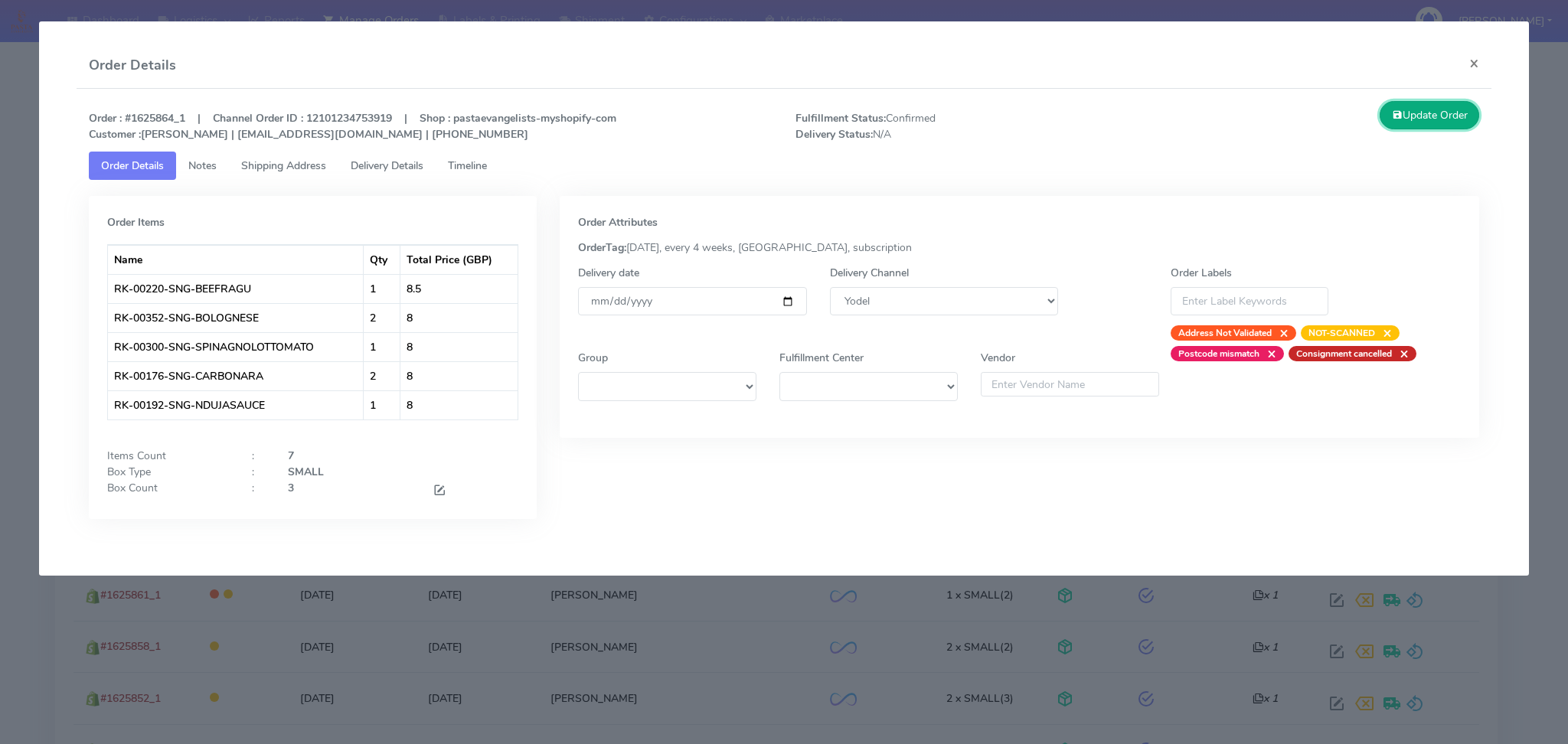
click at [1415, 122] on button "Update Order" at bounding box center [1429, 115] width 99 height 28
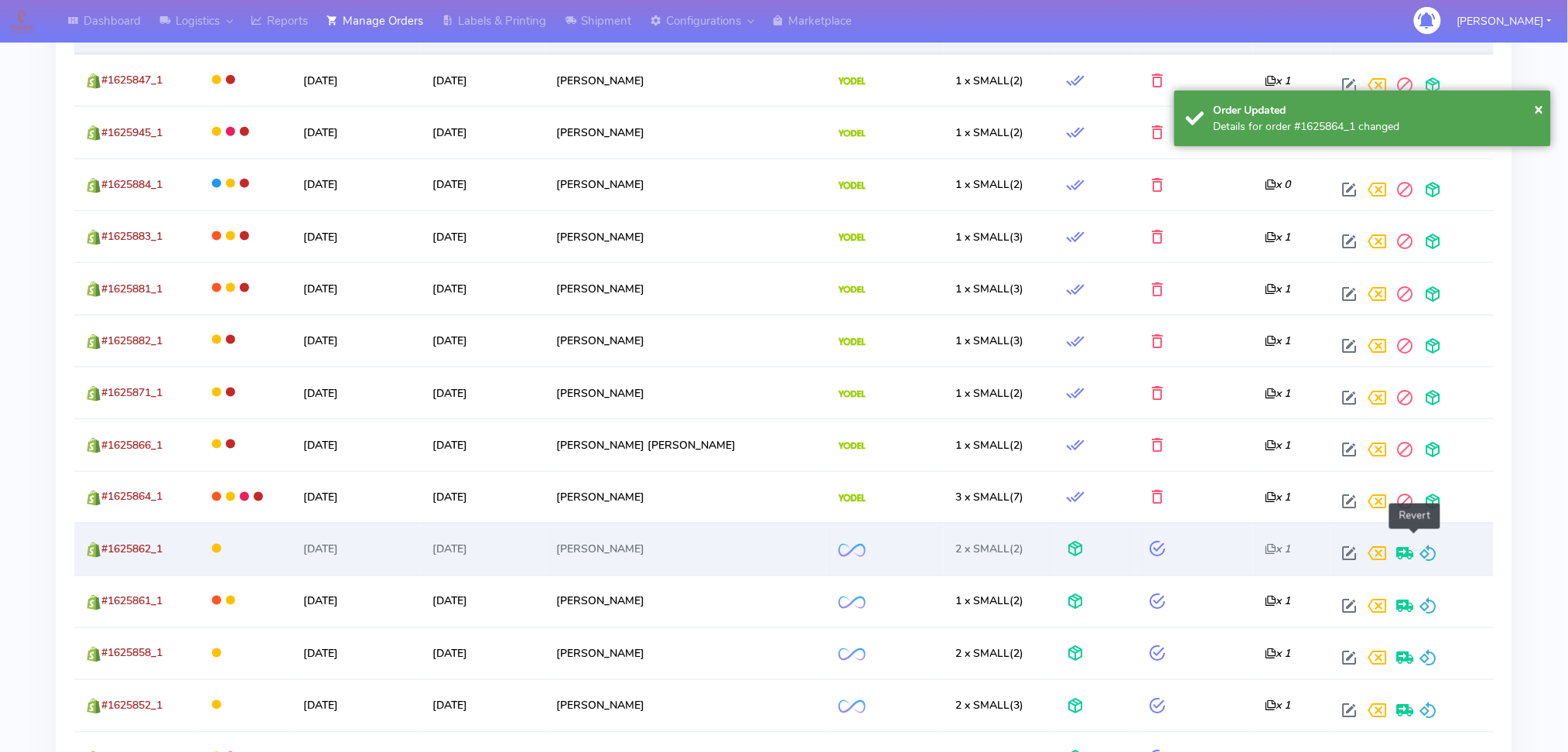
click at [1420, 551] on span at bounding box center [1429, 558] width 19 height 15
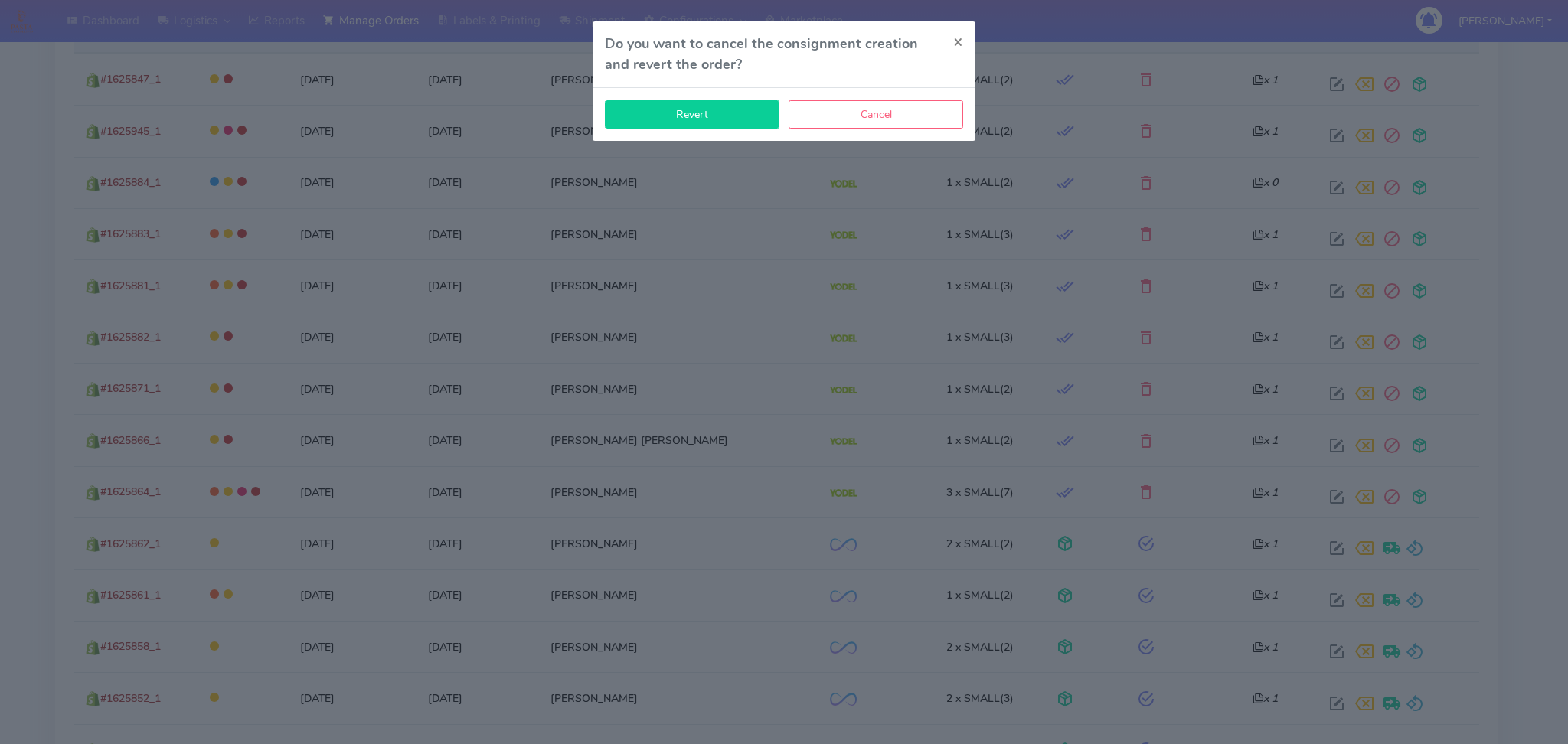
click at [756, 125] on button "Revert" at bounding box center [692, 114] width 175 height 28
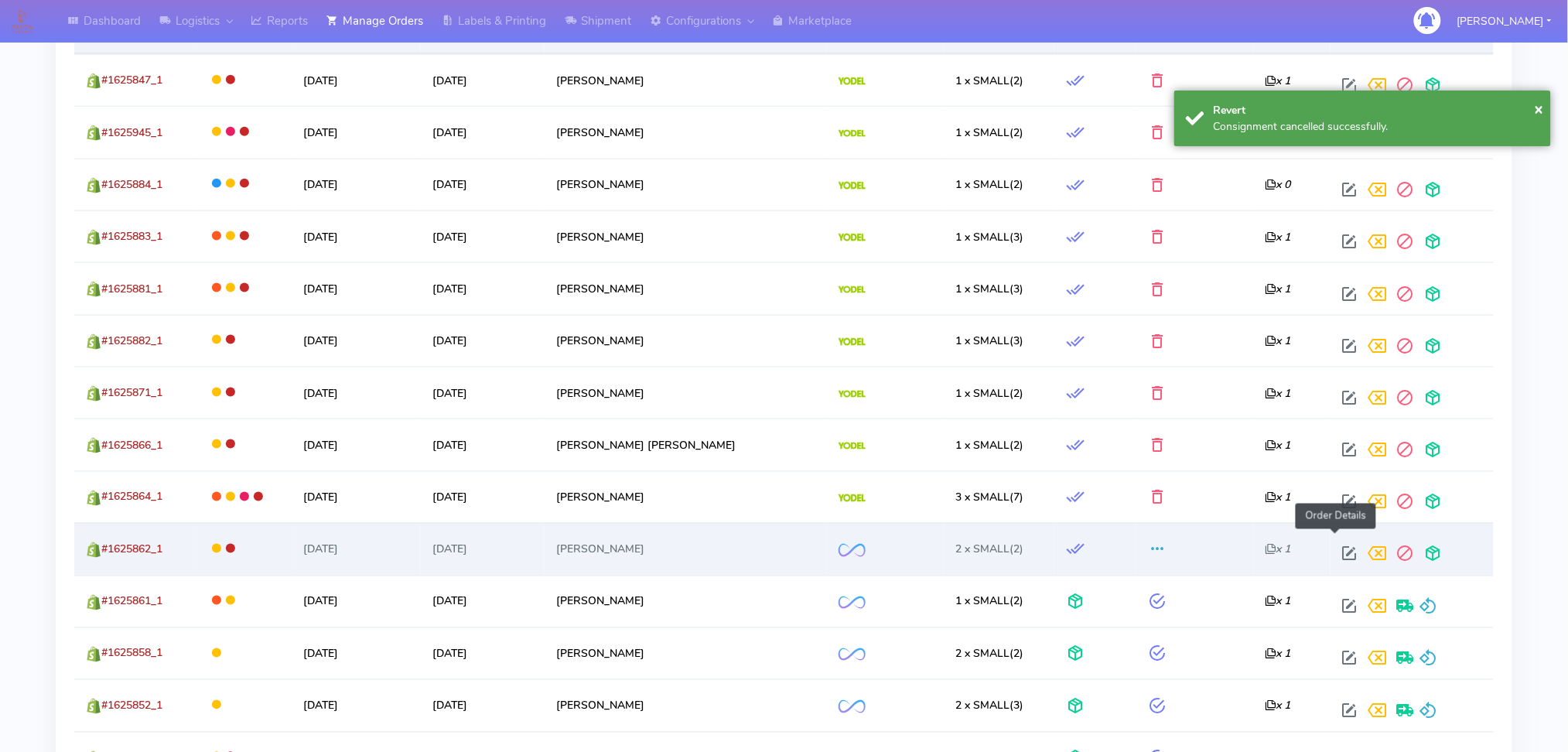
click at [1337, 551] on span at bounding box center [1350, 558] width 27 height 15
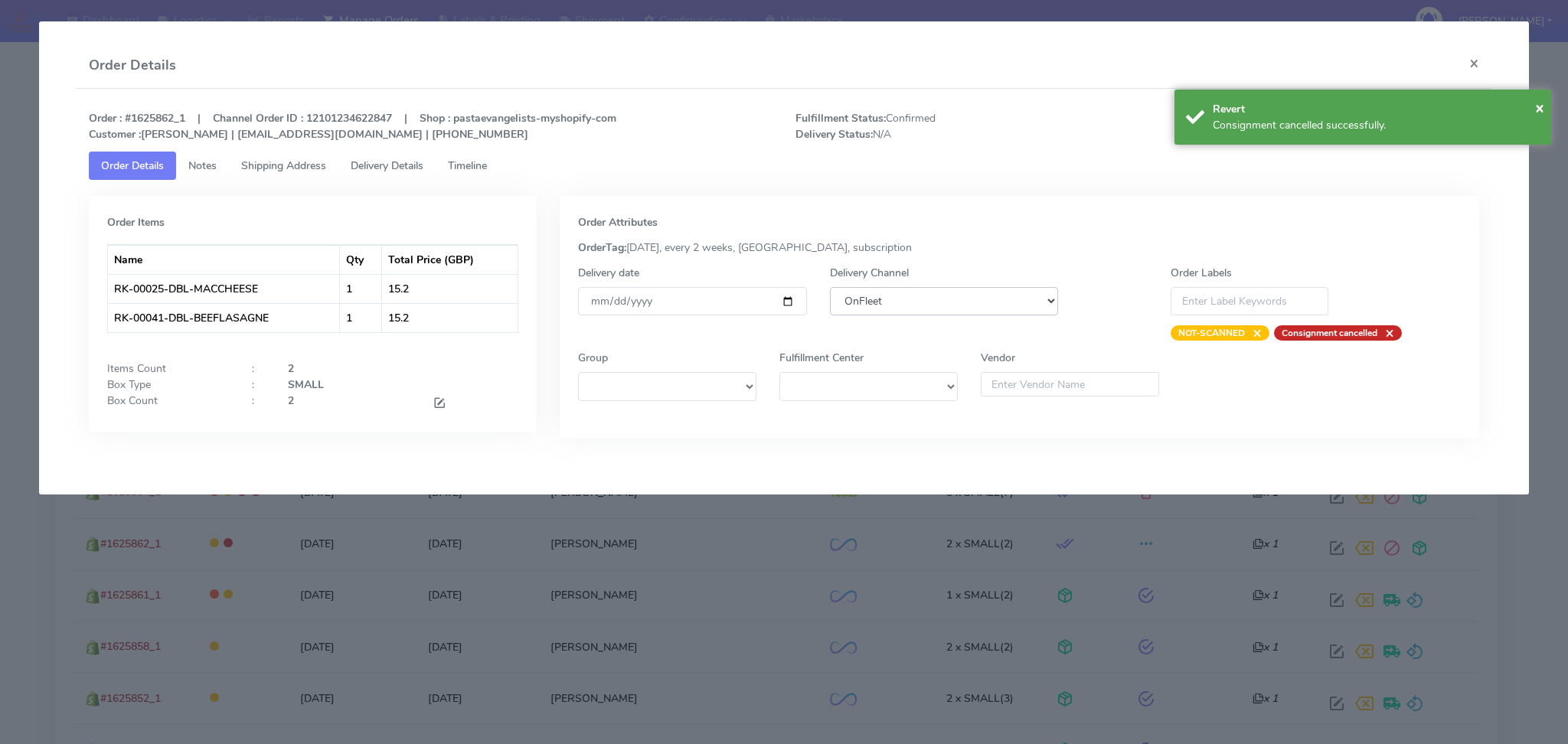
drag, startPoint x: 997, startPoint y: 301, endPoint x: 977, endPoint y: 310, distance: 21.9
click at [997, 301] on select "DHL OnFleet Royal Mail DPD Yodel MaxOptra Amazon Collection" at bounding box center [944, 301] width 229 height 28
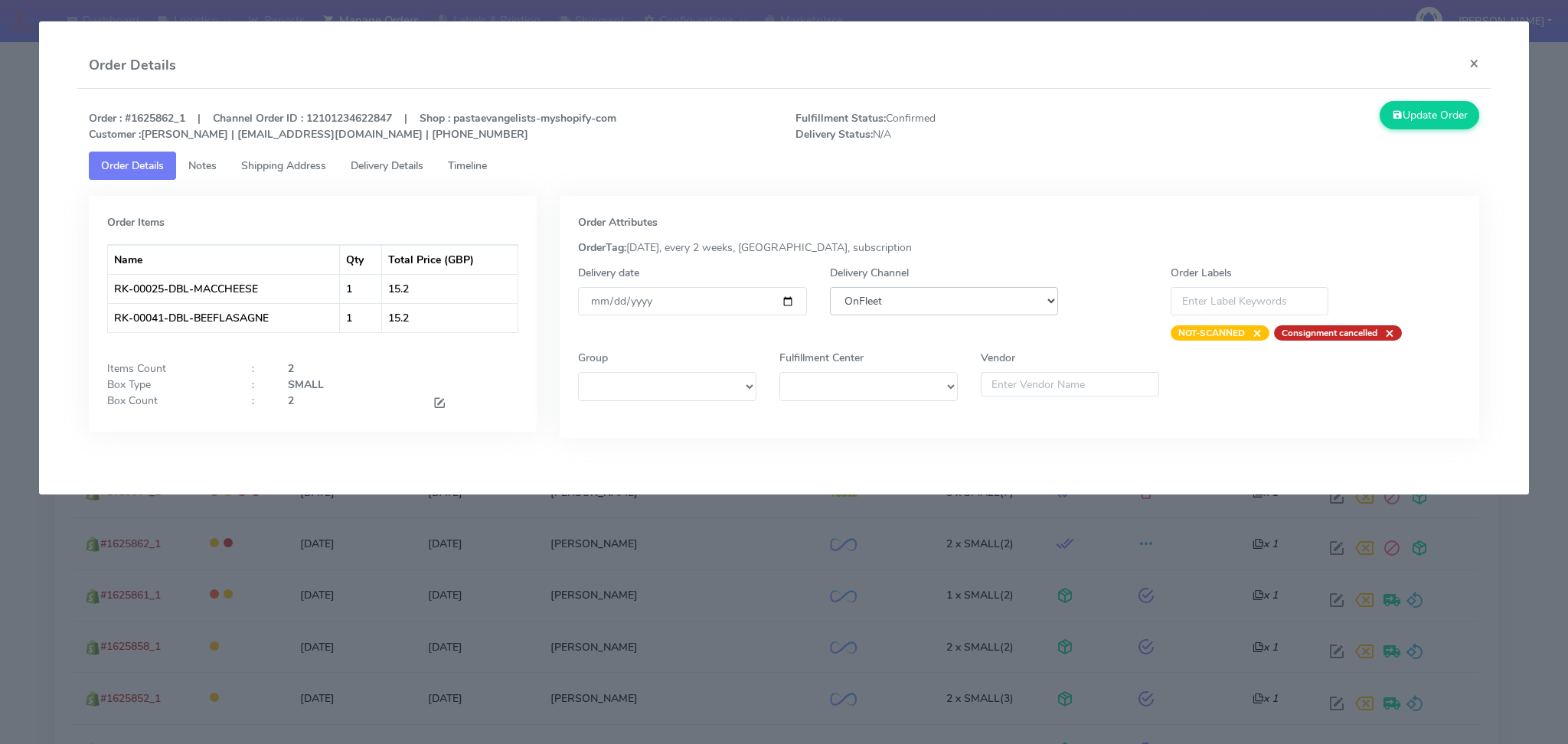
select select "5"
click at [830, 287] on select "DHL OnFleet Royal Mail DPD Yodel MaxOptra Amazon Collection" at bounding box center [944, 301] width 229 height 28
click at [1475, 104] on div "Update Order" at bounding box center [1314, 121] width 353 height 41
click at [1455, 111] on button "Update Order" at bounding box center [1429, 115] width 99 height 28
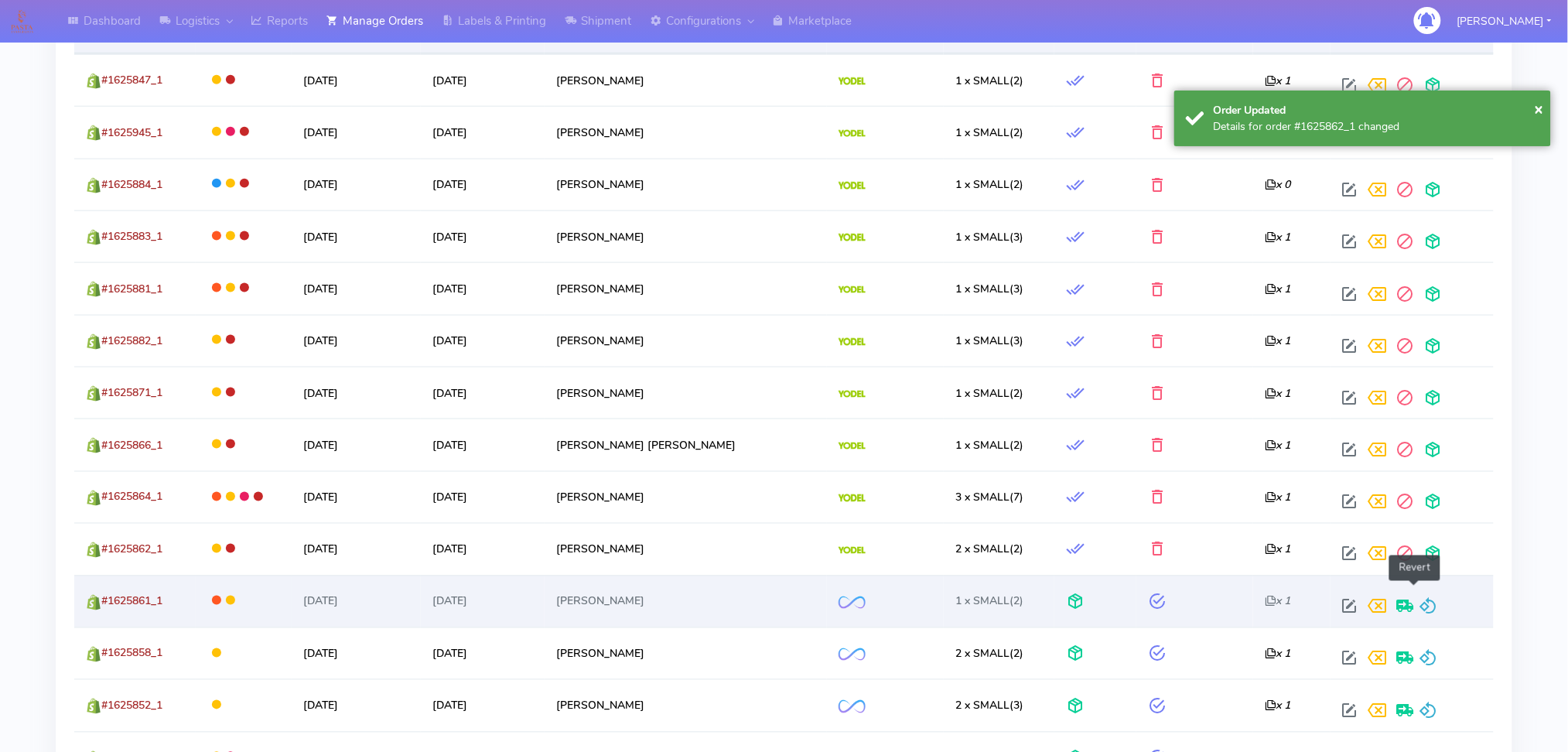
click at [1420, 603] on span at bounding box center [1429, 610] width 19 height 15
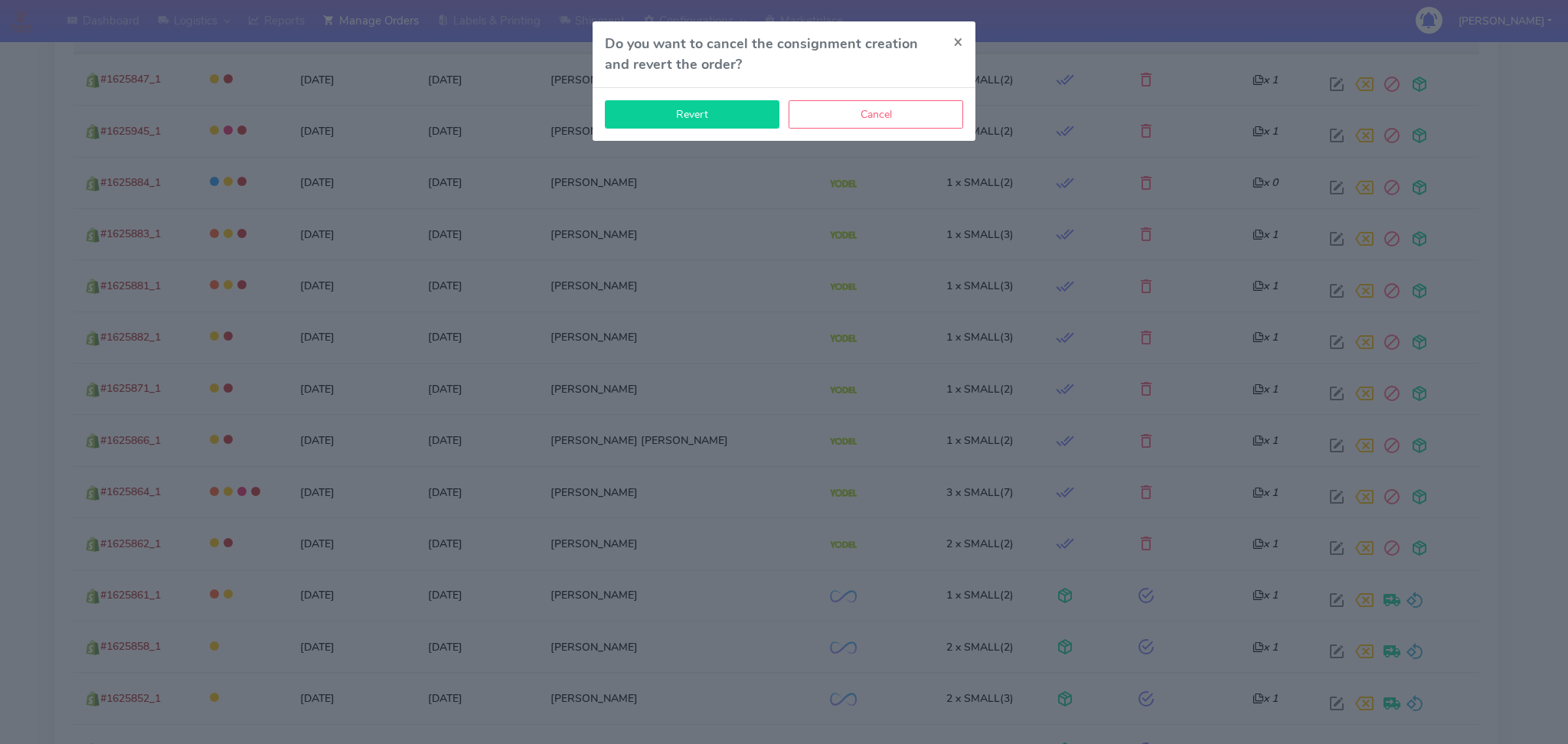
click at [693, 117] on button "Revert" at bounding box center [692, 114] width 175 height 28
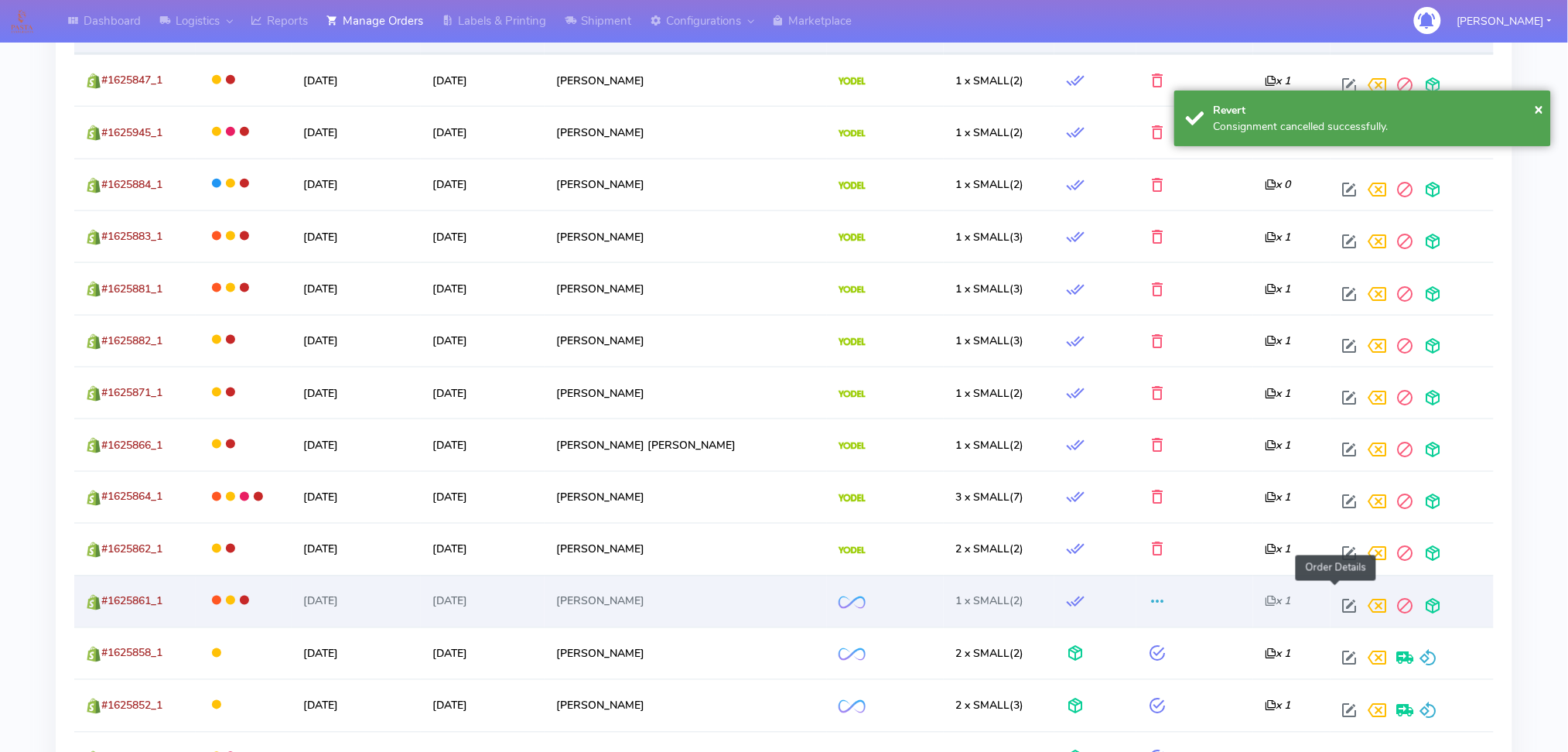
click at [1337, 603] on span at bounding box center [1350, 610] width 27 height 15
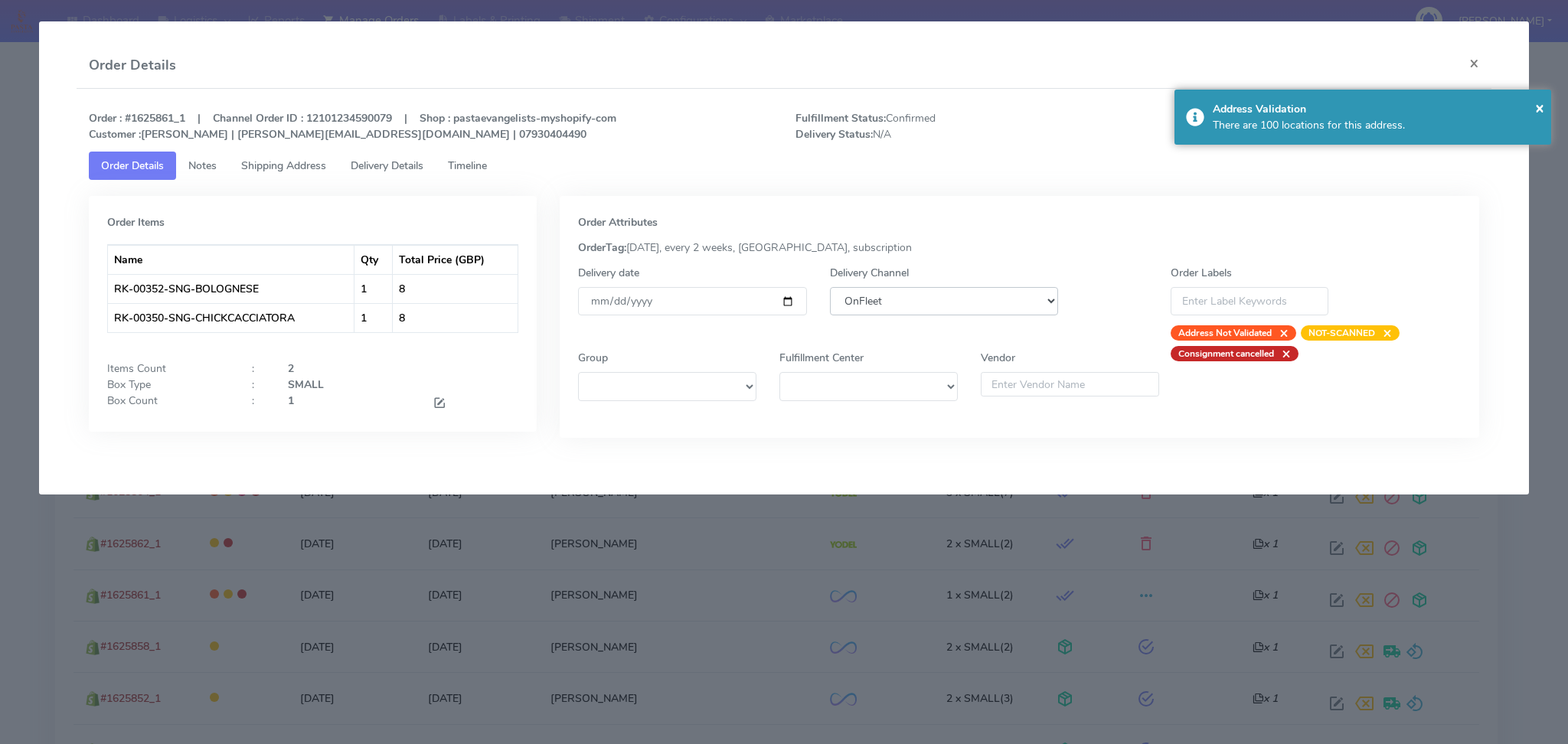
click at [944, 304] on select "DHL OnFleet Royal Mail DPD Yodel MaxOptra Amazon Collection" at bounding box center [944, 301] width 229 height 28
select select "5"
click at [830, 287] on select "DHL OnFleet Royal Mail DPD Yodel MaxOptra Amazon Collection" at bounding box center [944, 301] width 229 height 28
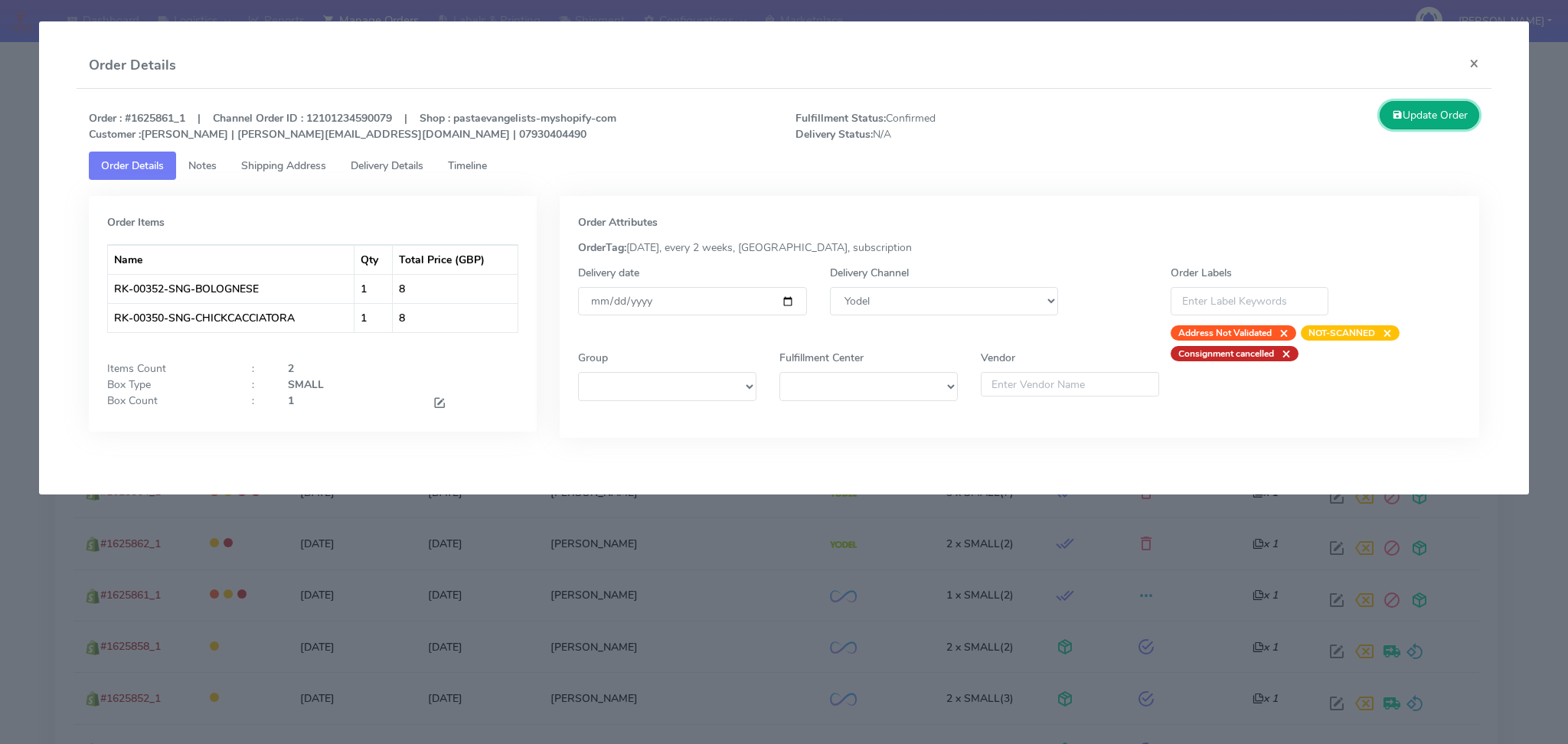
click at [1424, 116] on button "Update Order" at bounding box center [1429, 115] width 99 height 28
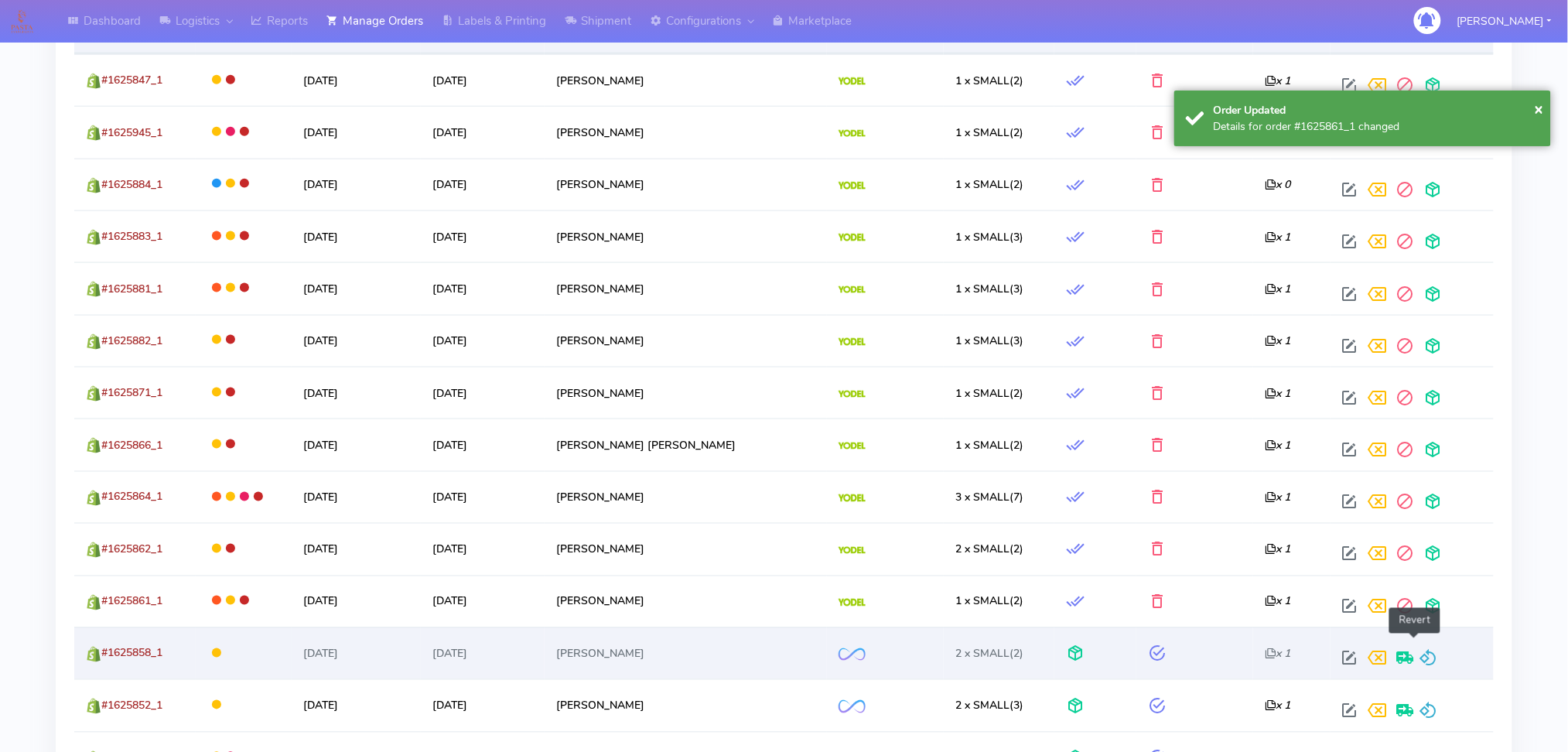
click at [1420, 654] on span at bounding box center [1429, 662] width 19 height 15
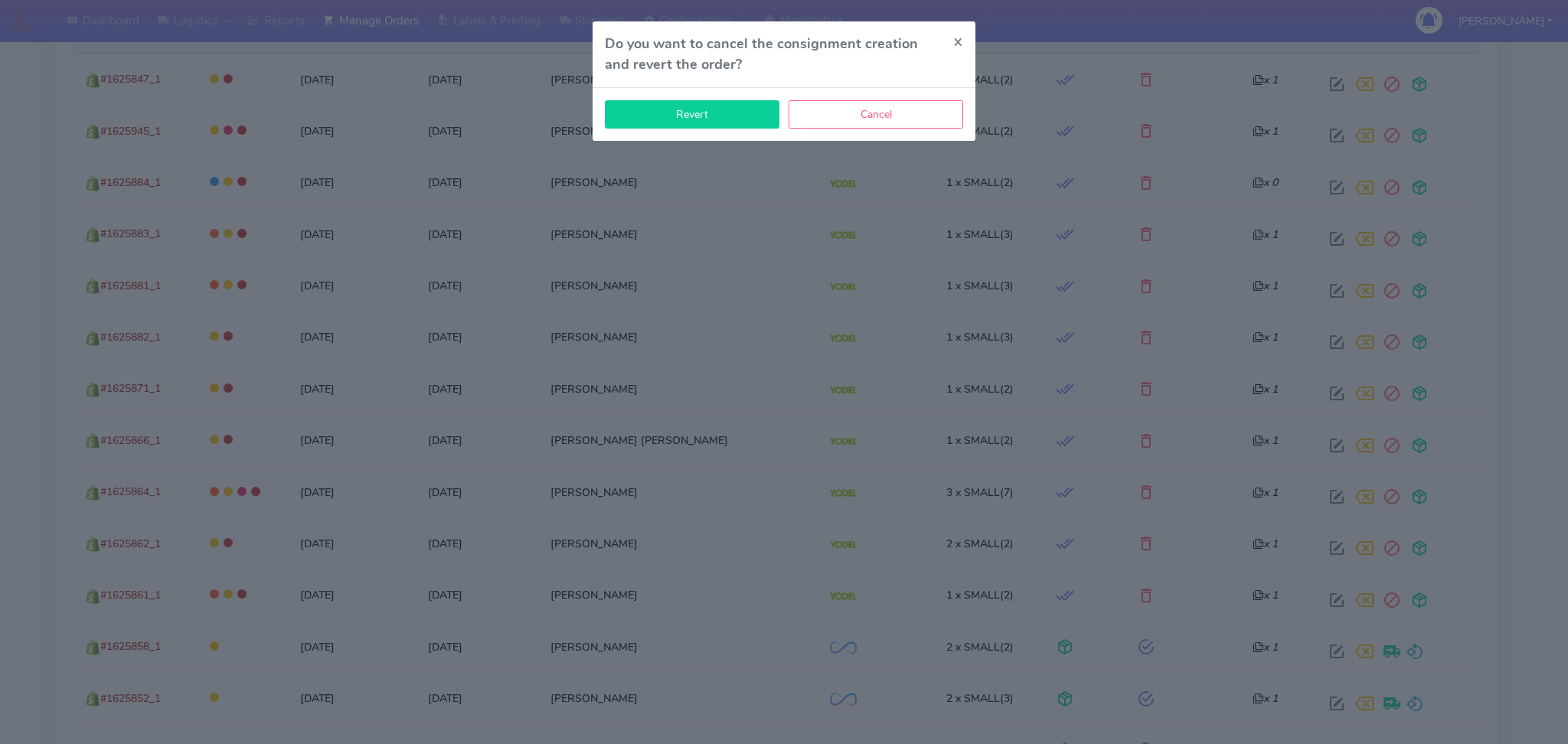
click at [715, 113] on button "Revert" at bounding box center [692, 114] width 175 height 28
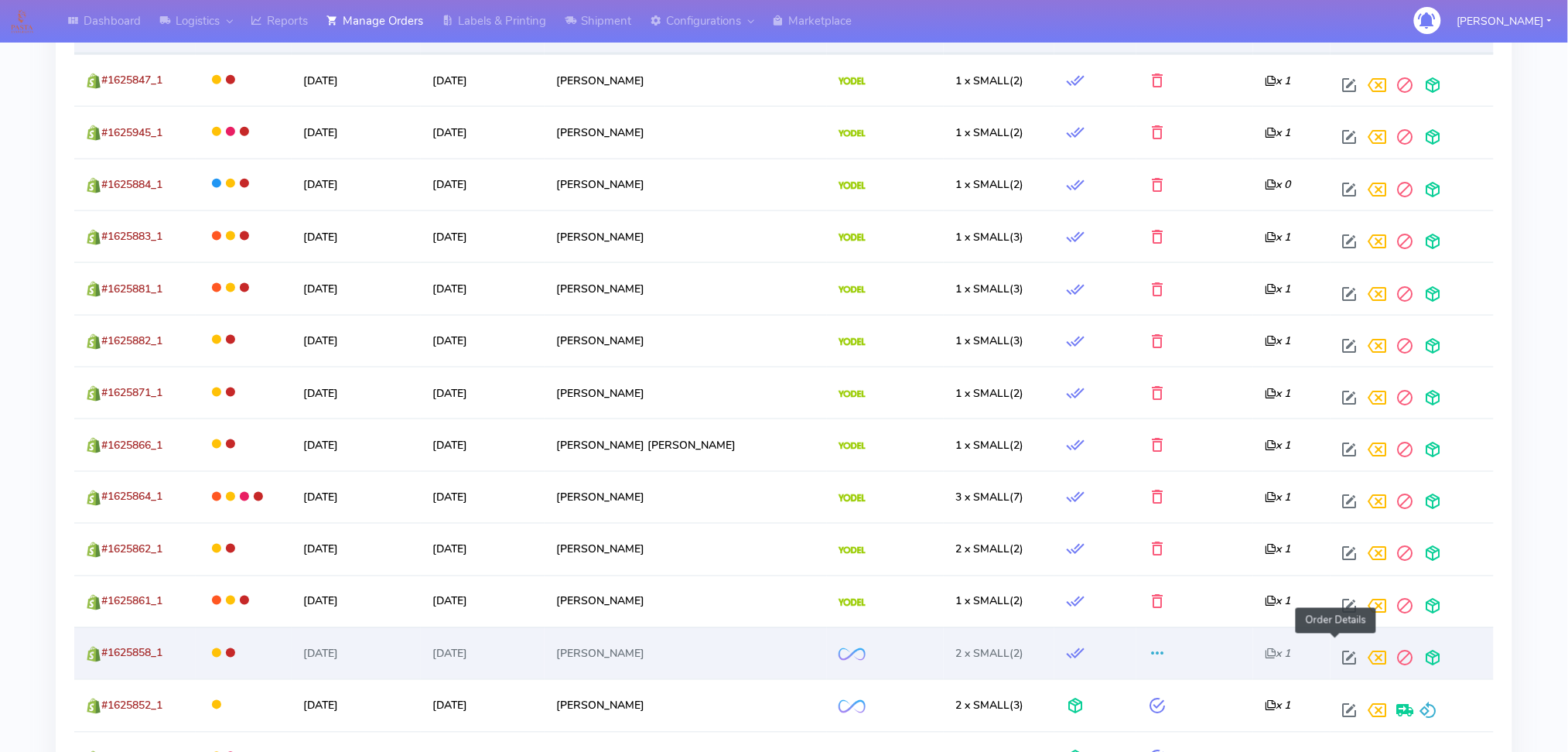
click at [1337, 654] on span at bounding box center [1350, 662] width 27 height 15
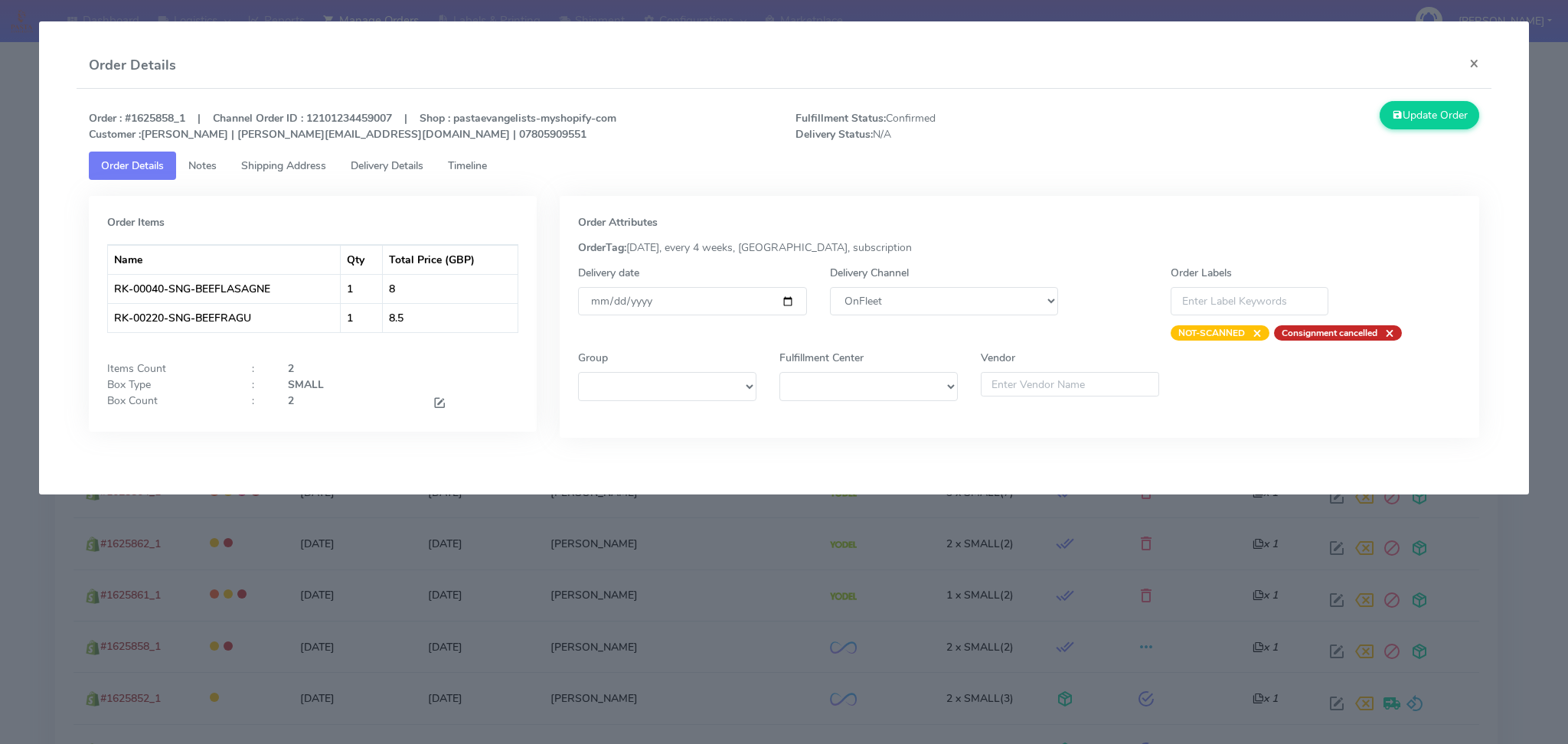
click at [1002, 286] on div "Delivery Channel DHL OnFleet Royal Mail DPD Yodel MaxOptra Amazon Collection" at bounding box center [944, 303] width 252 height 75
click at [991, 304] on select "DHL OnFleet Royal Mail DPD Yodel MaxOptra Amazon Collection" at bounding box center [944, 301] width 229 height 28
select select "5"
click at [830, 287] on select "DHL OnFleet Royal Mail DPD Yodel MaxOptra Amazon Collection" at bounding box center [944, 301] width 229 height 28
click at [1393, 111] on icon at bounding box center [1397, 115] width 11 height 15
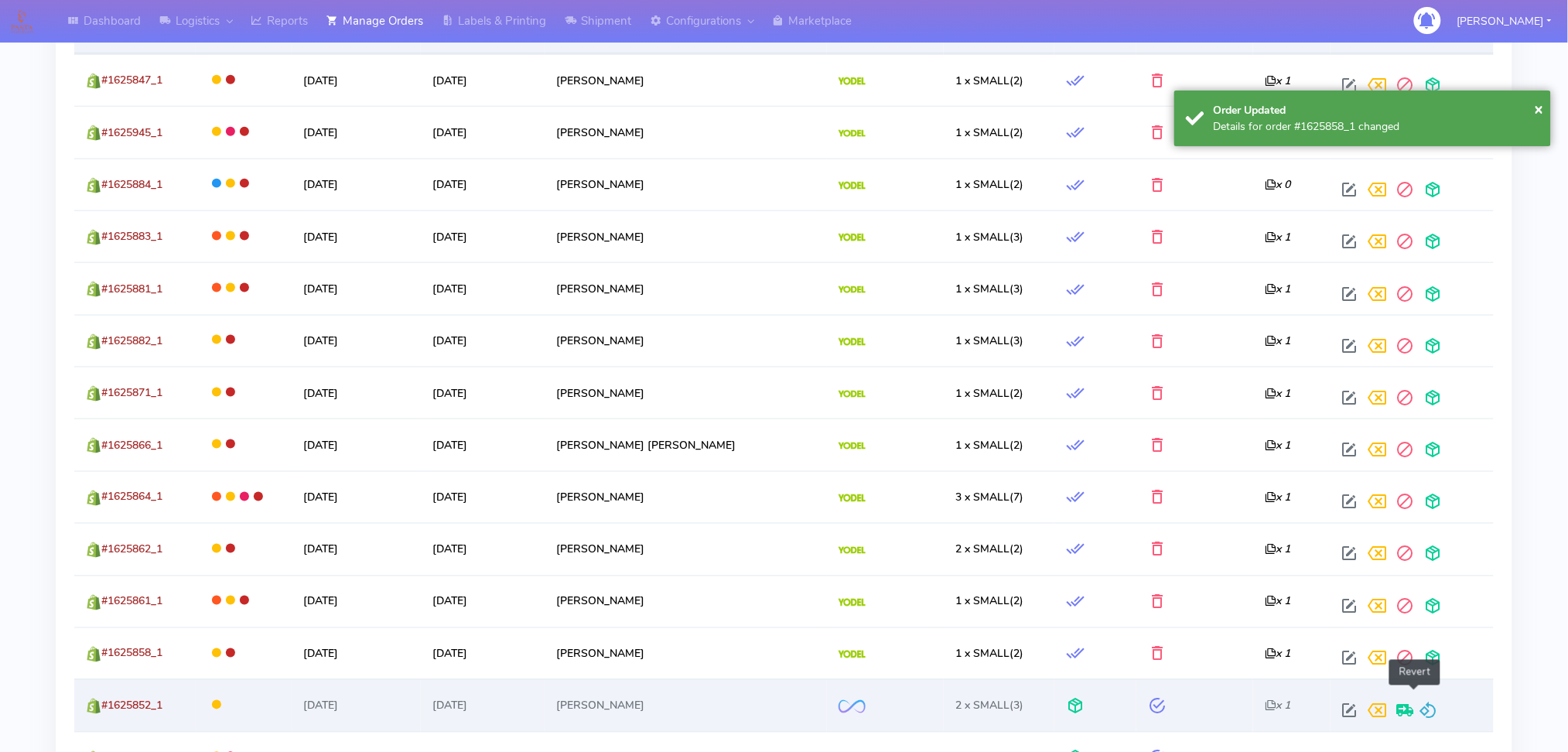
click at [1421, 708] on span at bounding box center [1429, 715] width 19 height 15
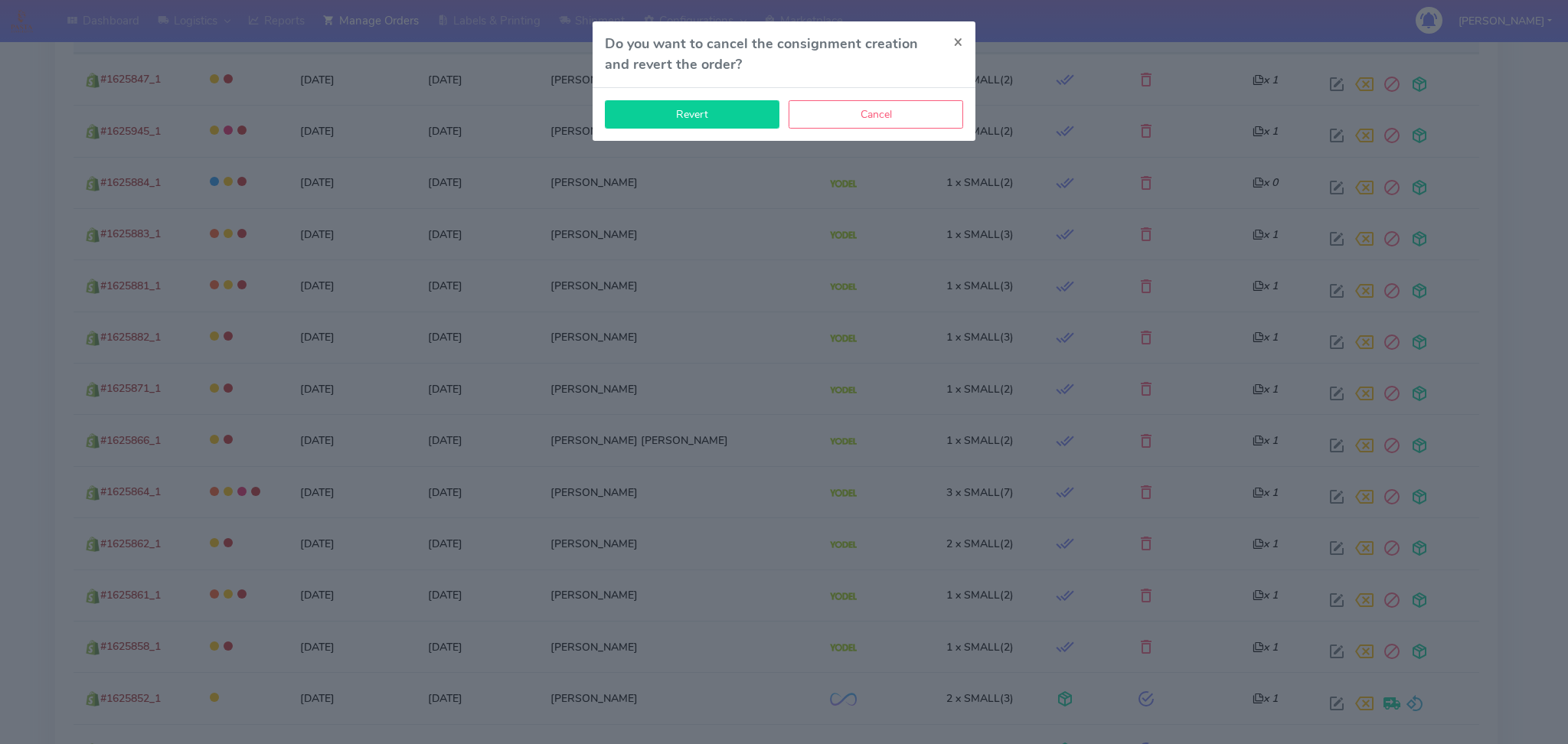
click at [737, 118] on button "Revert" at bounding box center [692, 114] width 175 height 28
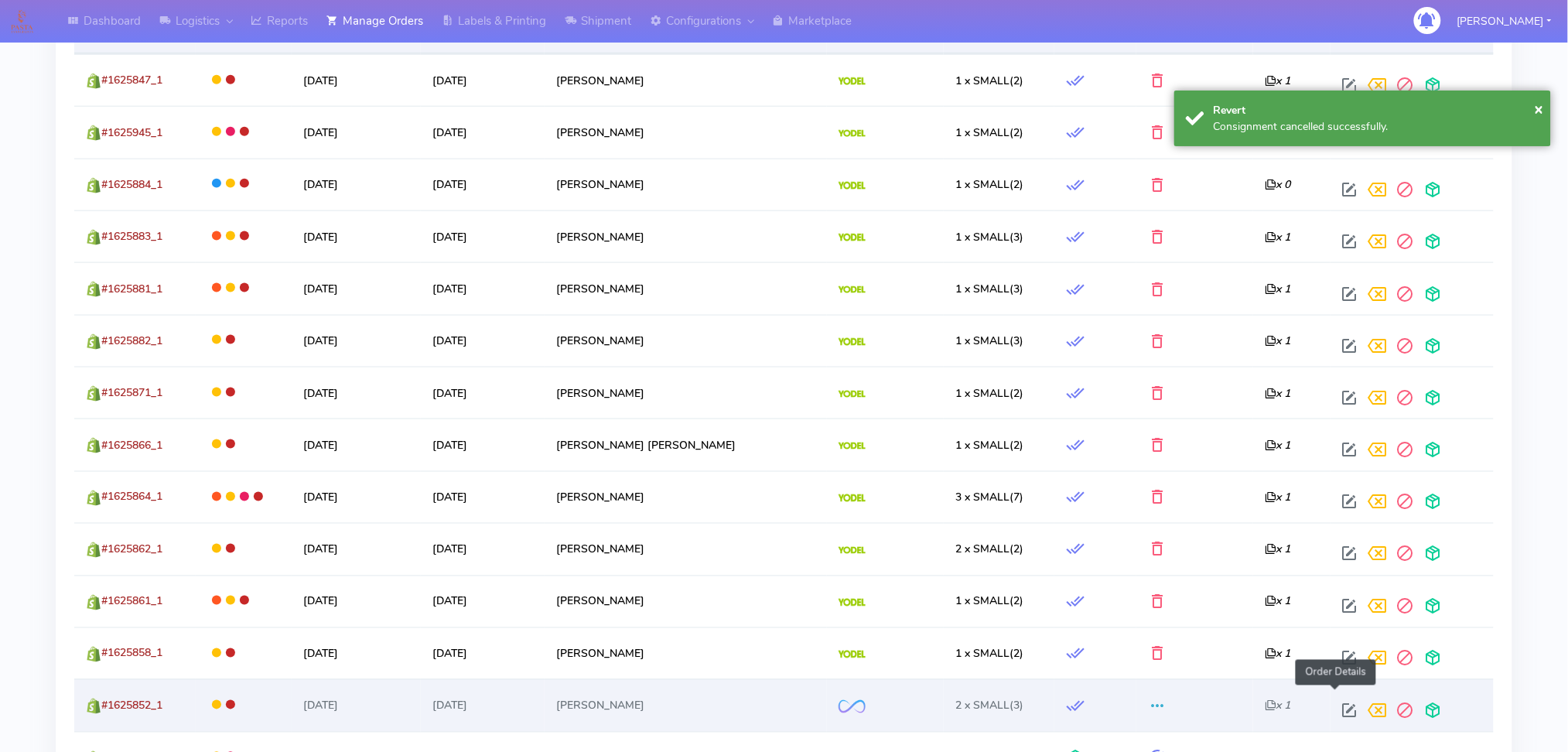
click at [1338, 708] on span at bounding box center [1350, 715] width 27 height 15
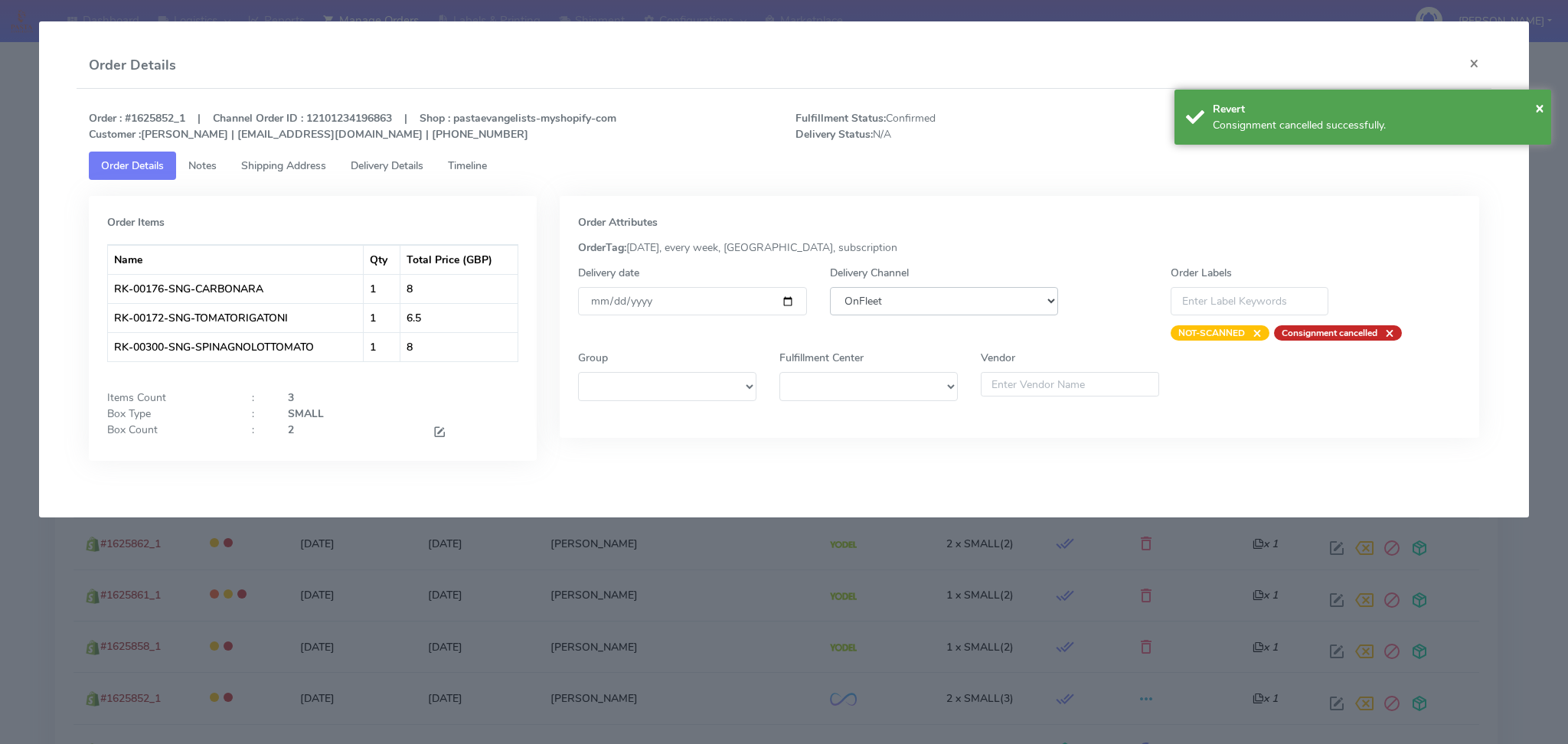
click at [926, 304] on select "DHL OnFleet Royal Mail DPD Yodel MaxOptra Amazon Collection" at bounding box center [944, 301] width 229 height 28
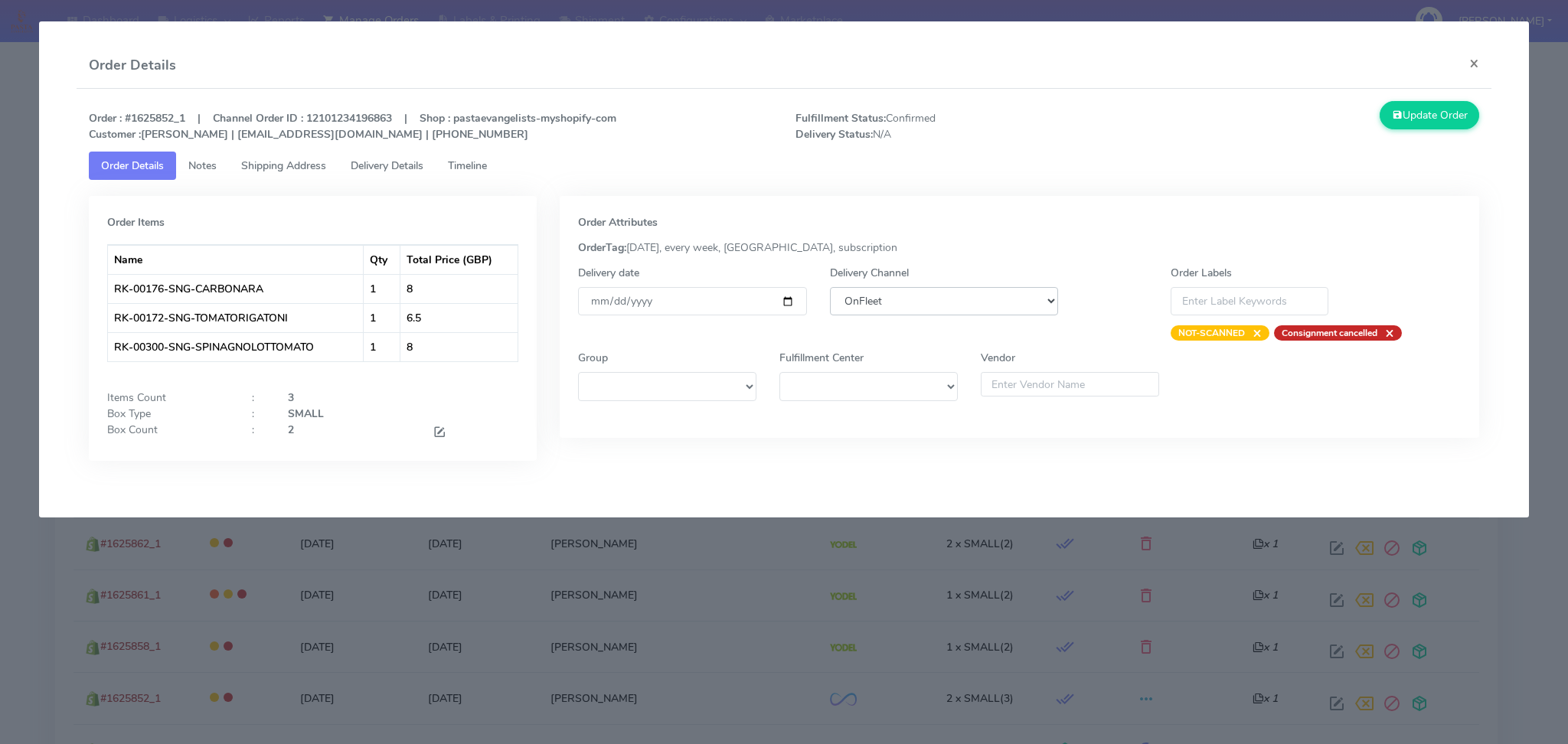
select select "5"
click at [830, 287] on select "DHL OnFleet Royal Mail DPD Yodel MaxOptra Amazon Collection" at bounding box center [944, 301] width 229 height 28
click at [1394, 112] on icon at bounding box center [1397, 115] width 11 height 15
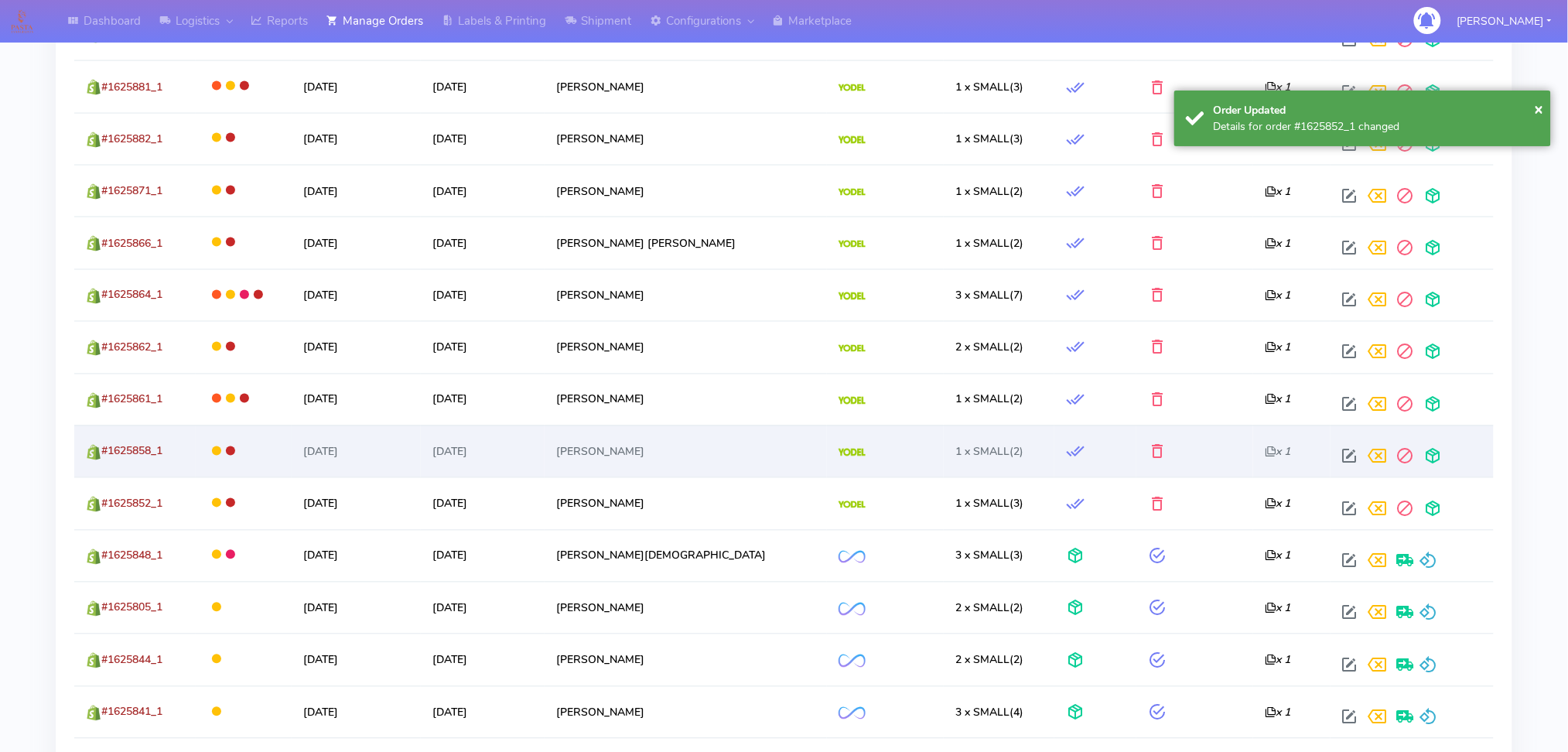
scroll to position [826, 0]
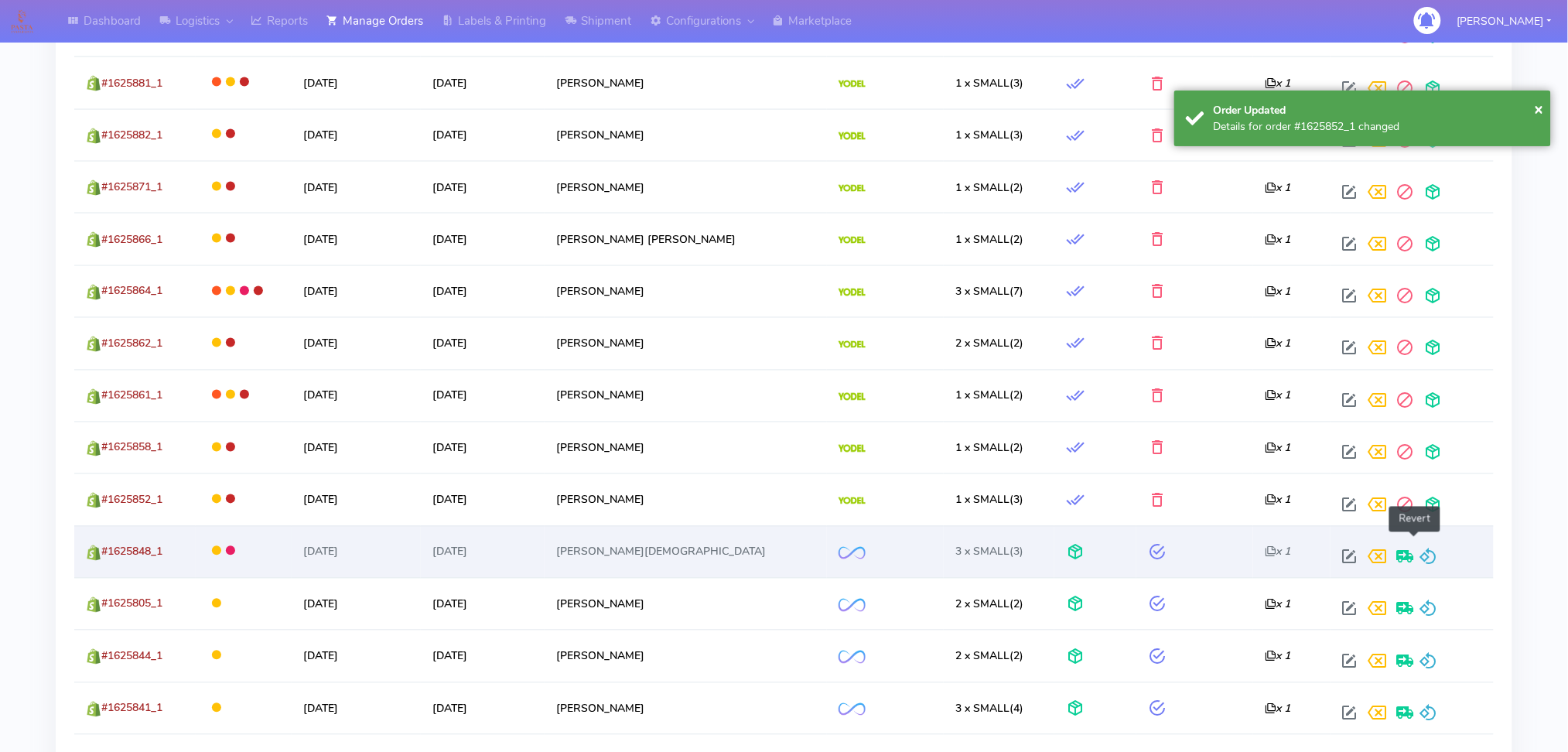
click at [1420, 553] on span at bounding box center [1429, 560] width 19 height 15
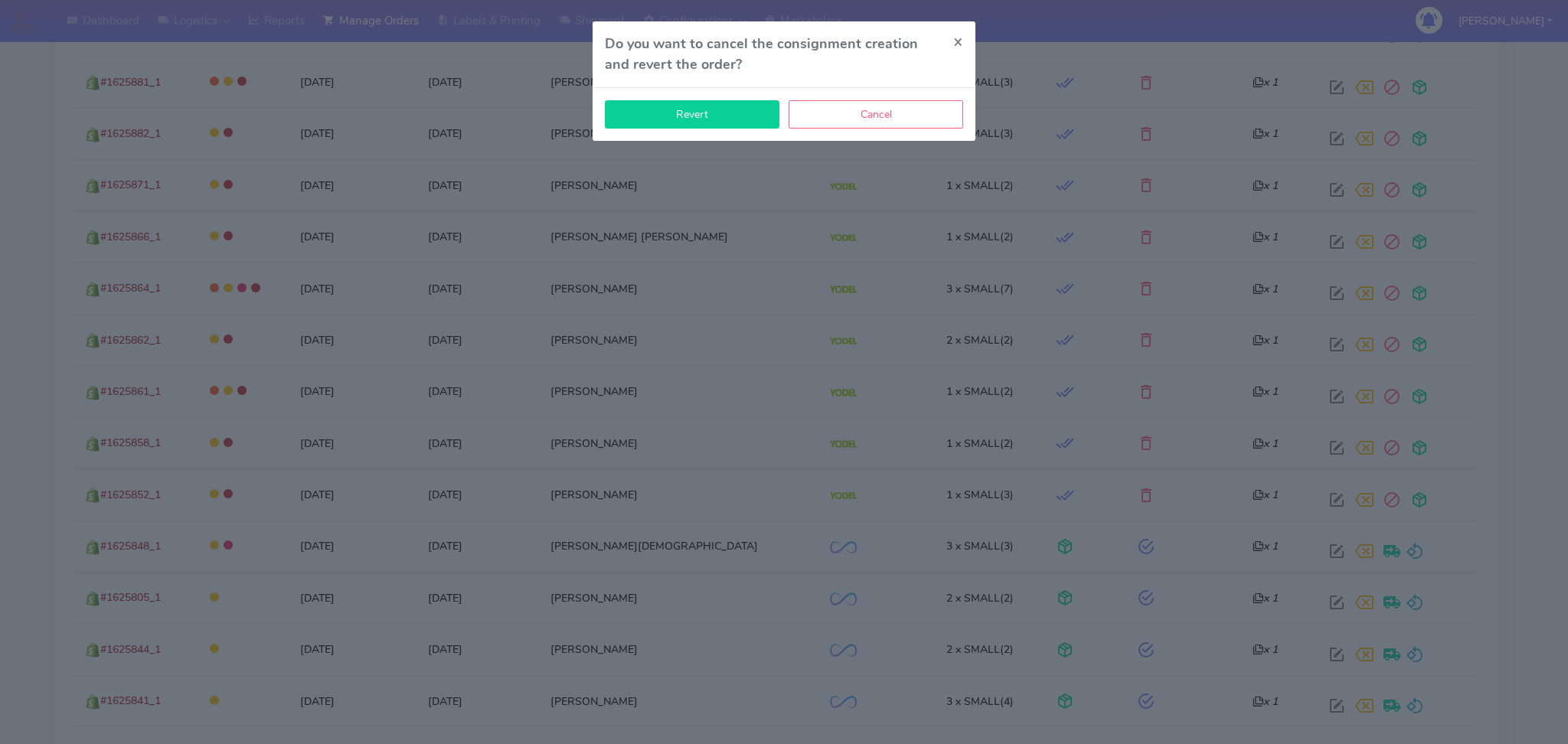
click at [687, 108] on button "Revert" at bounding box center [692, 114] width 175 height 28
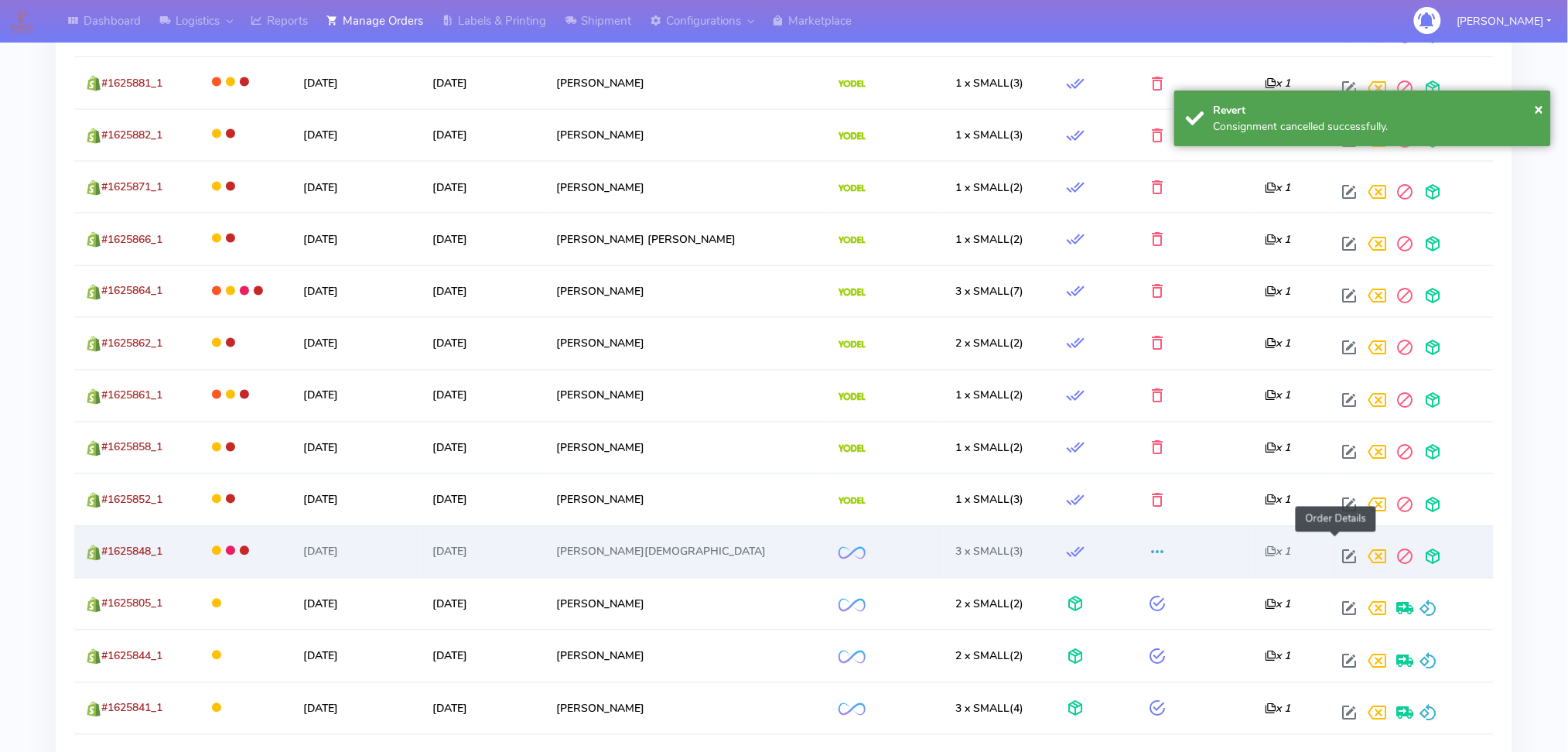
click at [1337, 553] on span at bounding box center [1350, 560] width 27 height 15
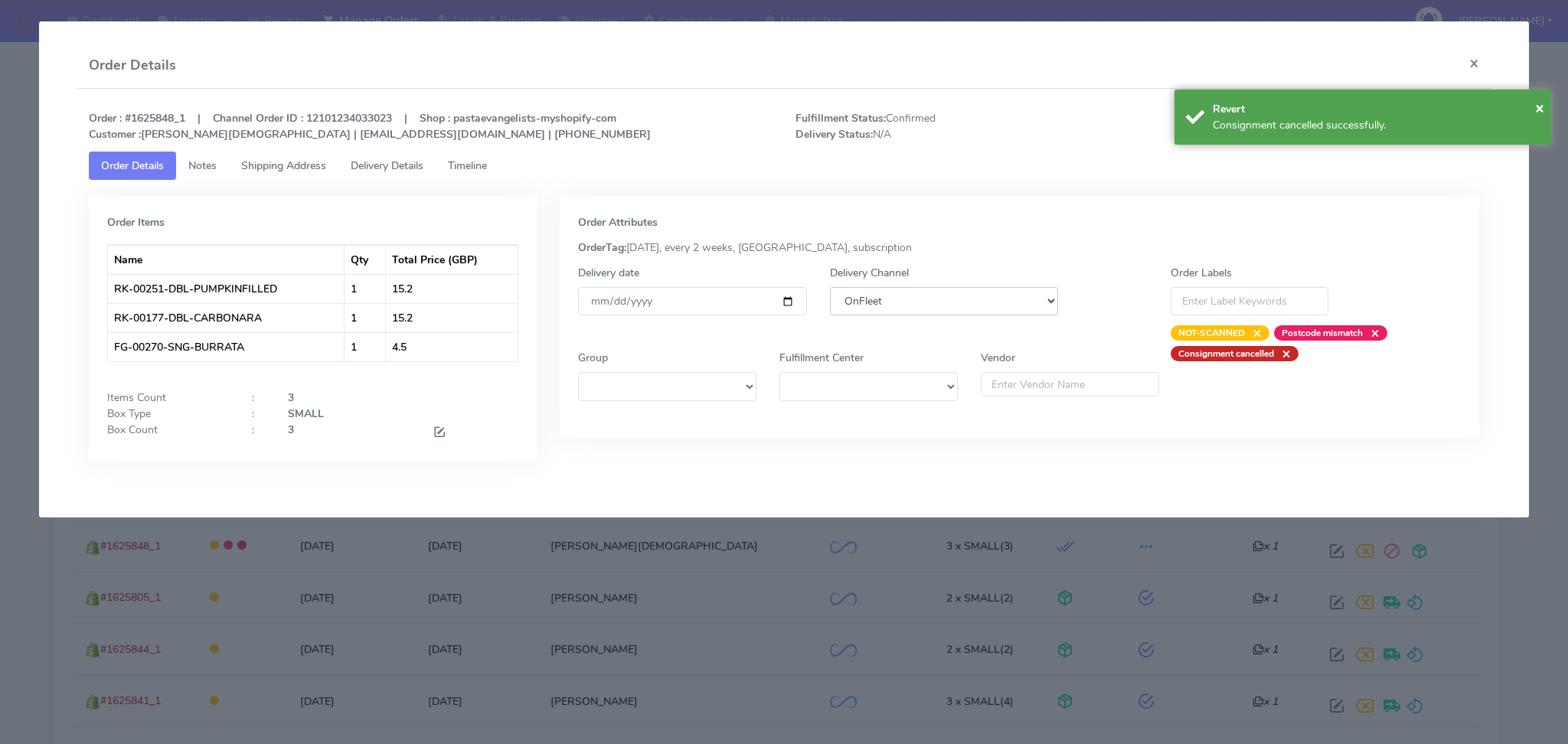
click at [969, 308] on select "DHL OnFleet Royal Mail DPD Yodel MaxOptra Amazon Collection" at bounding box center [944, 301] width 229 height 28
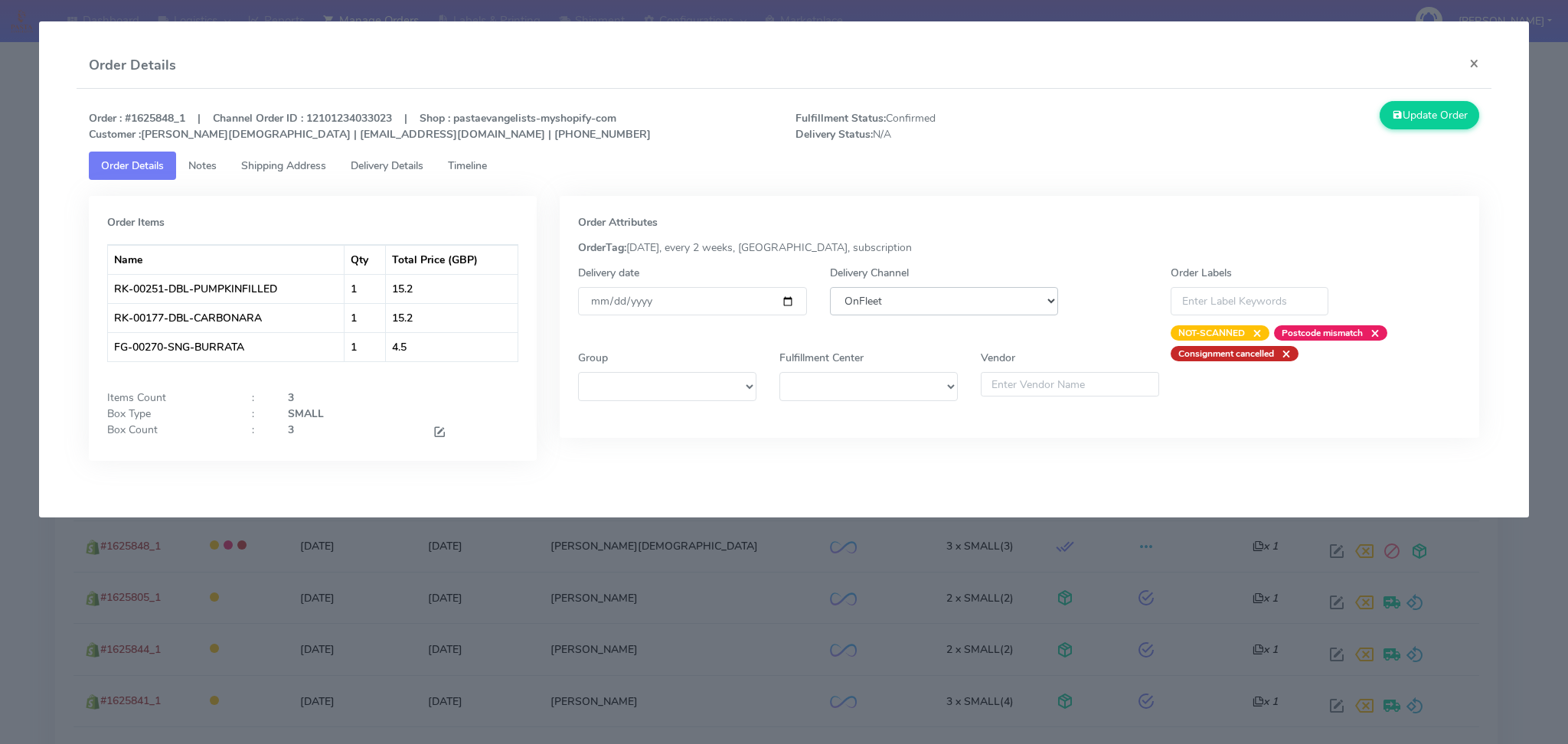
select select "5"
click at [830, 287] on select "DHL OnFleet Royal Mail DPD Yodel MaxOptra Amazon Collection" at bounding box center [944, 301] width 229 height 28
click at [1416, 127] on button "Update Order" at bounding box center [1429, 115] width 99 height 28
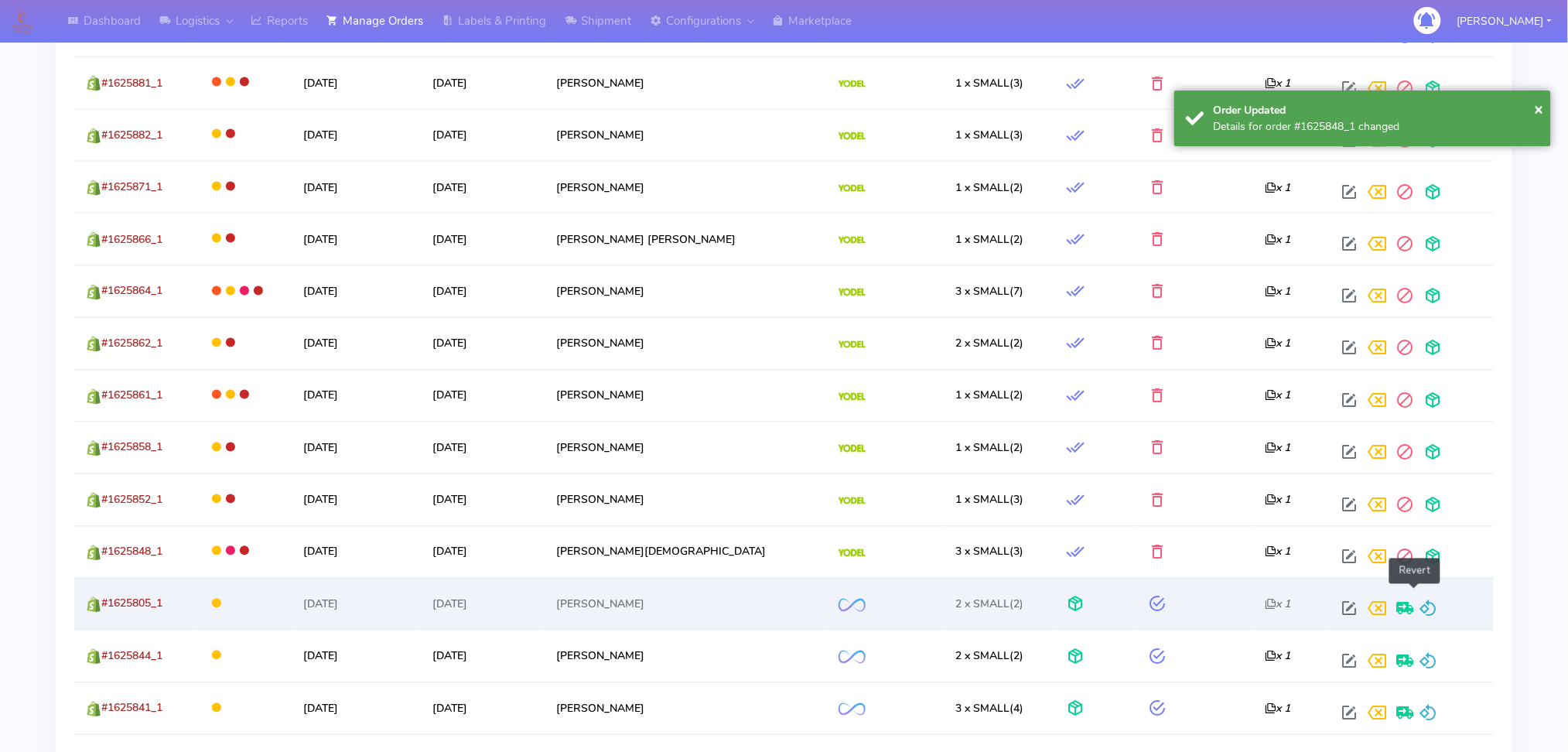
click at [1420, 606] on span at bounding box center [1429, 613] width 19 height 15
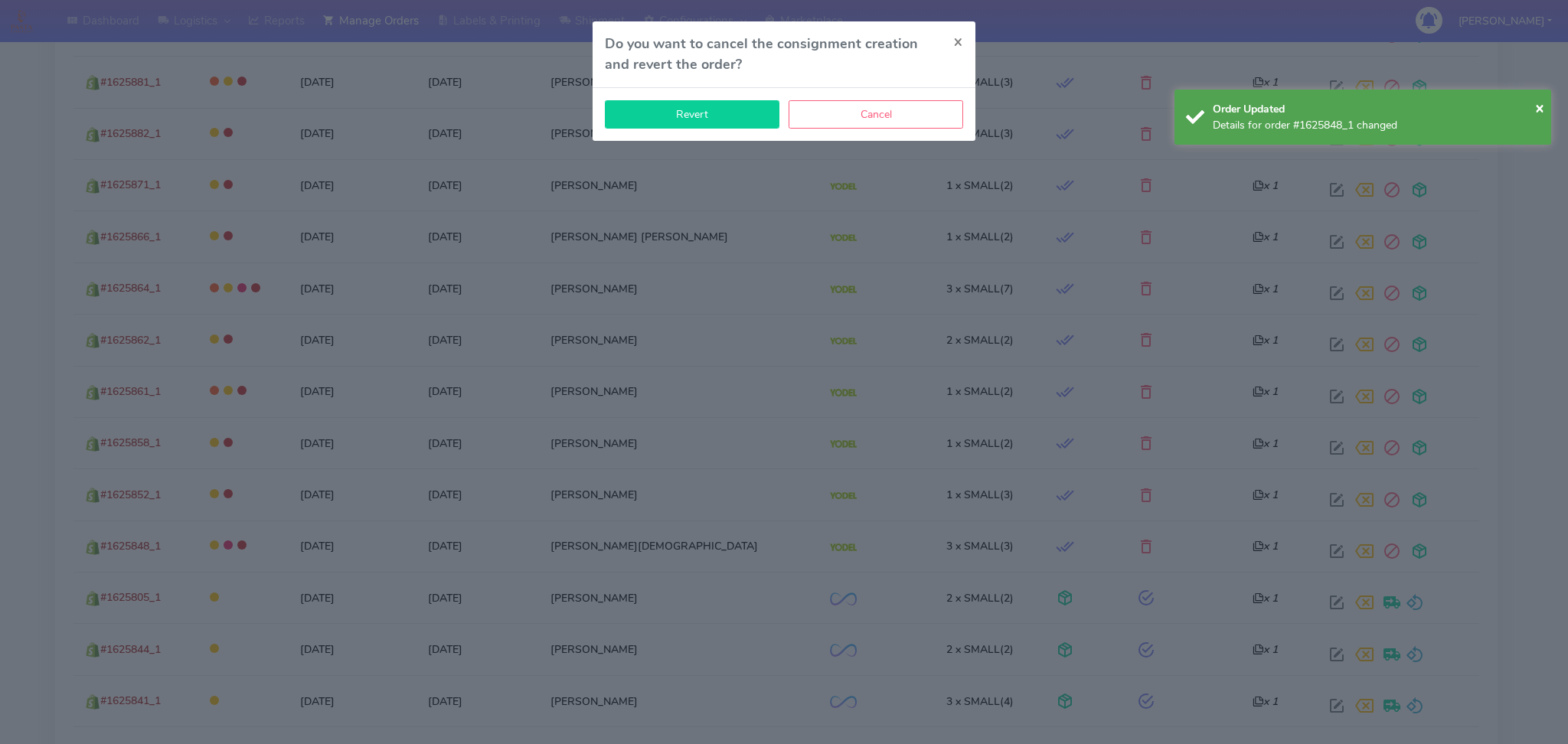
click at [710, 118] on button "Revert" at bounding box center [692, 114] width 175 height 28
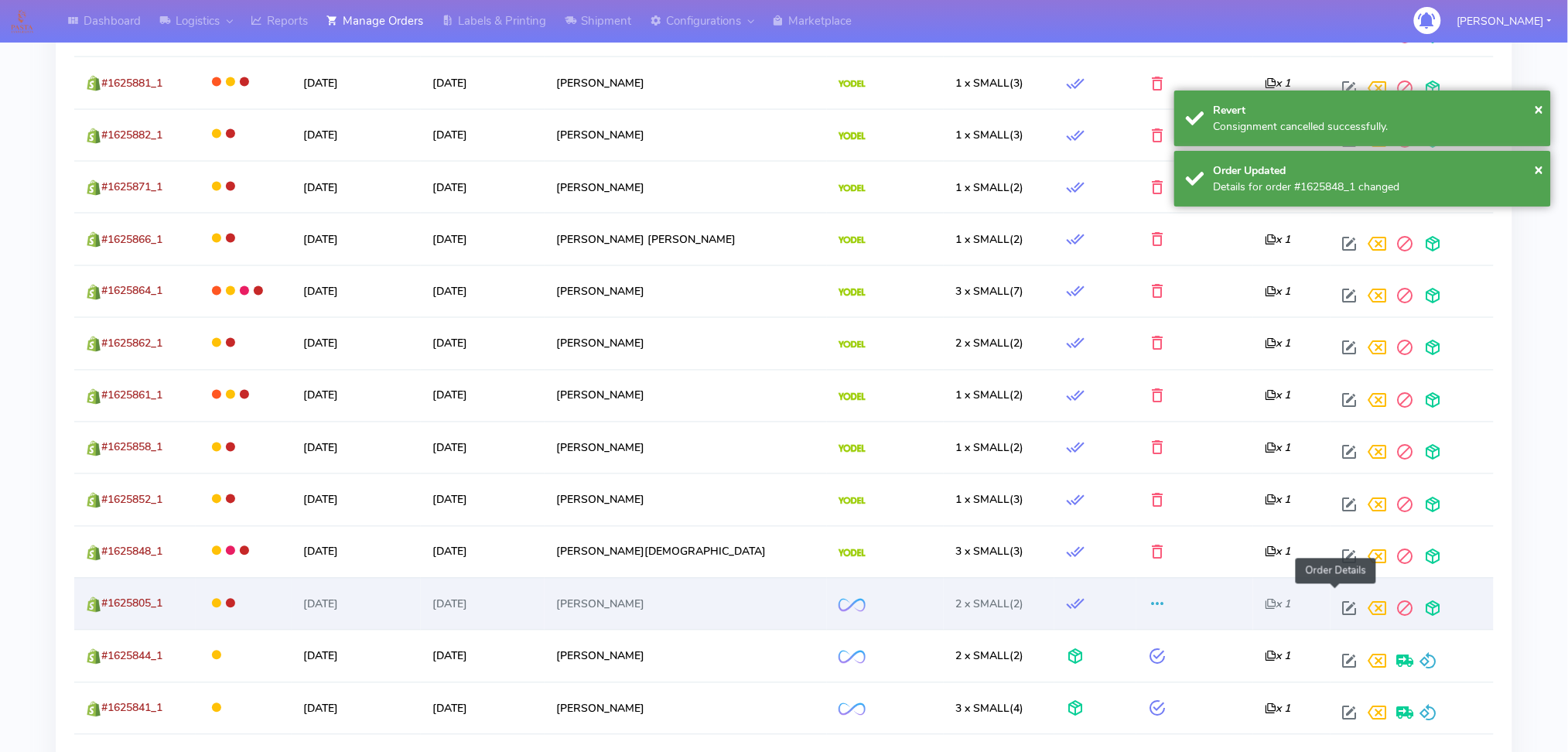
click at [1337, 606] on span at bounding box center [1350, 613] width 27 height 15
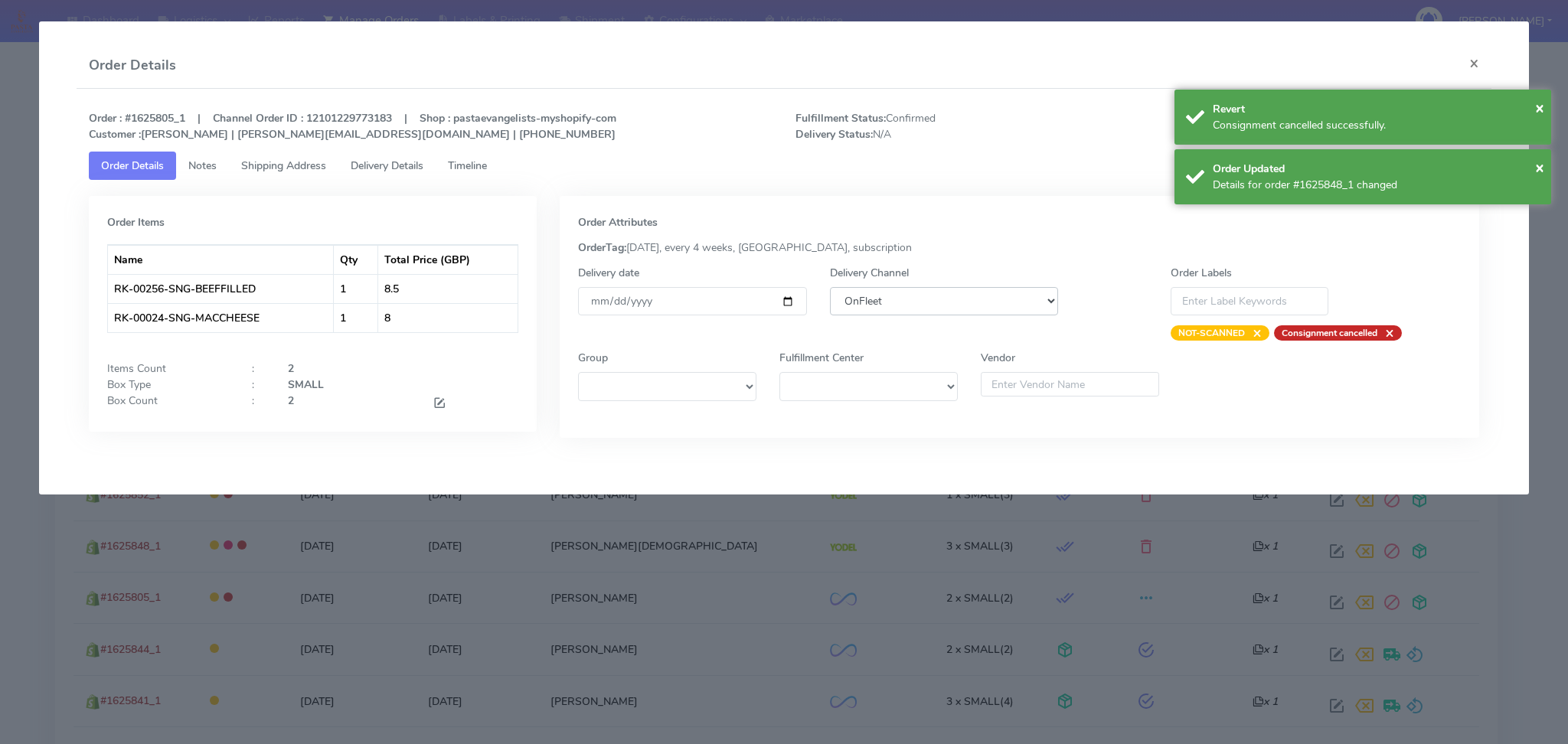
click at [944, 302] on select "DHL OnFleet Royal Mail DPD Yodel MaxOptra Amazon Collection" at bounding box center [944, 301] width 229 height 28
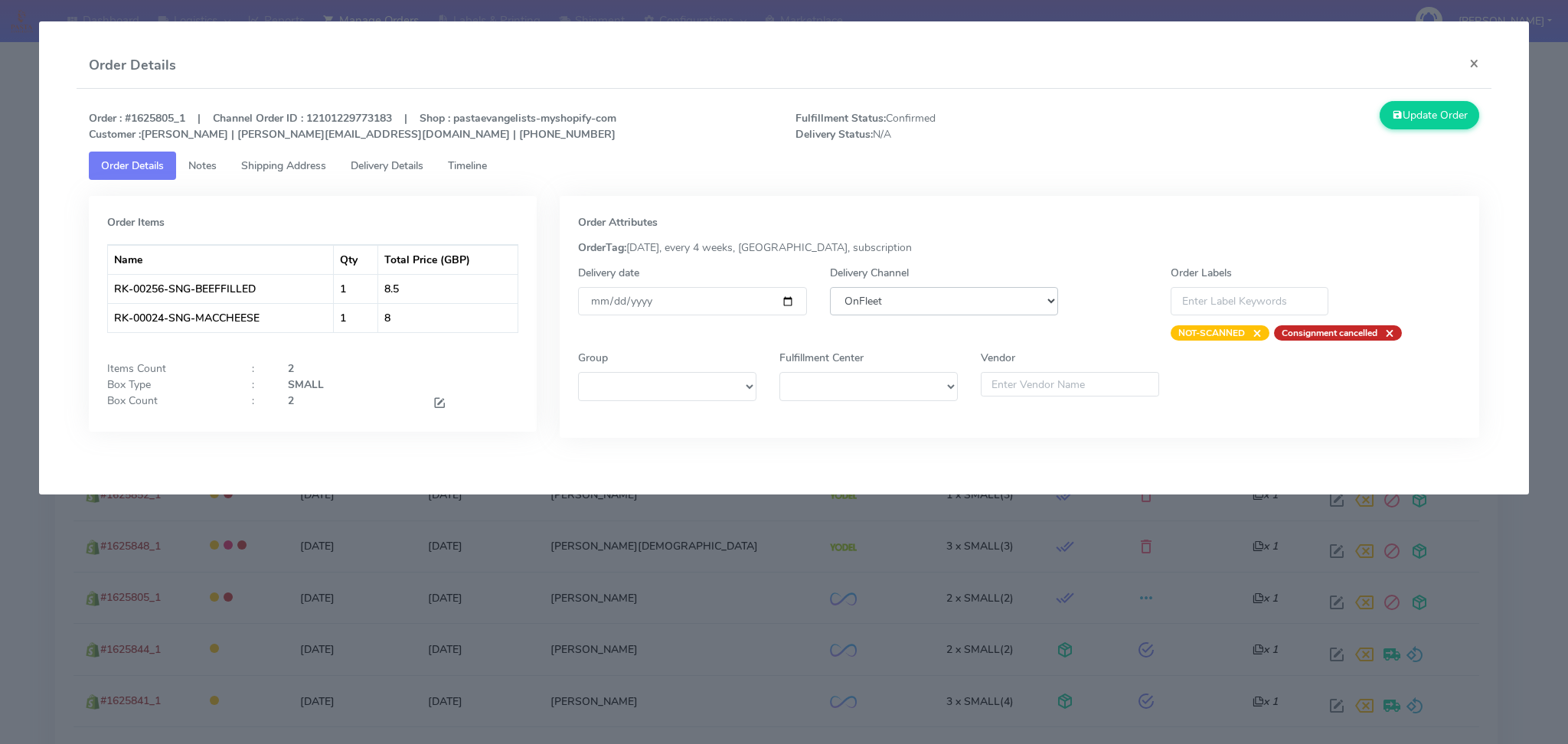
select select "5"
click at [830, 287] on select "DHL OnFleet Royal Mail DPD Yodel MaxOptra Amazon Collection" at bounding box center [944, 301] width 229 height 28
click at [1449, 104] on button "Update Order" at bounding box center [1429, 115] width 99 height 28
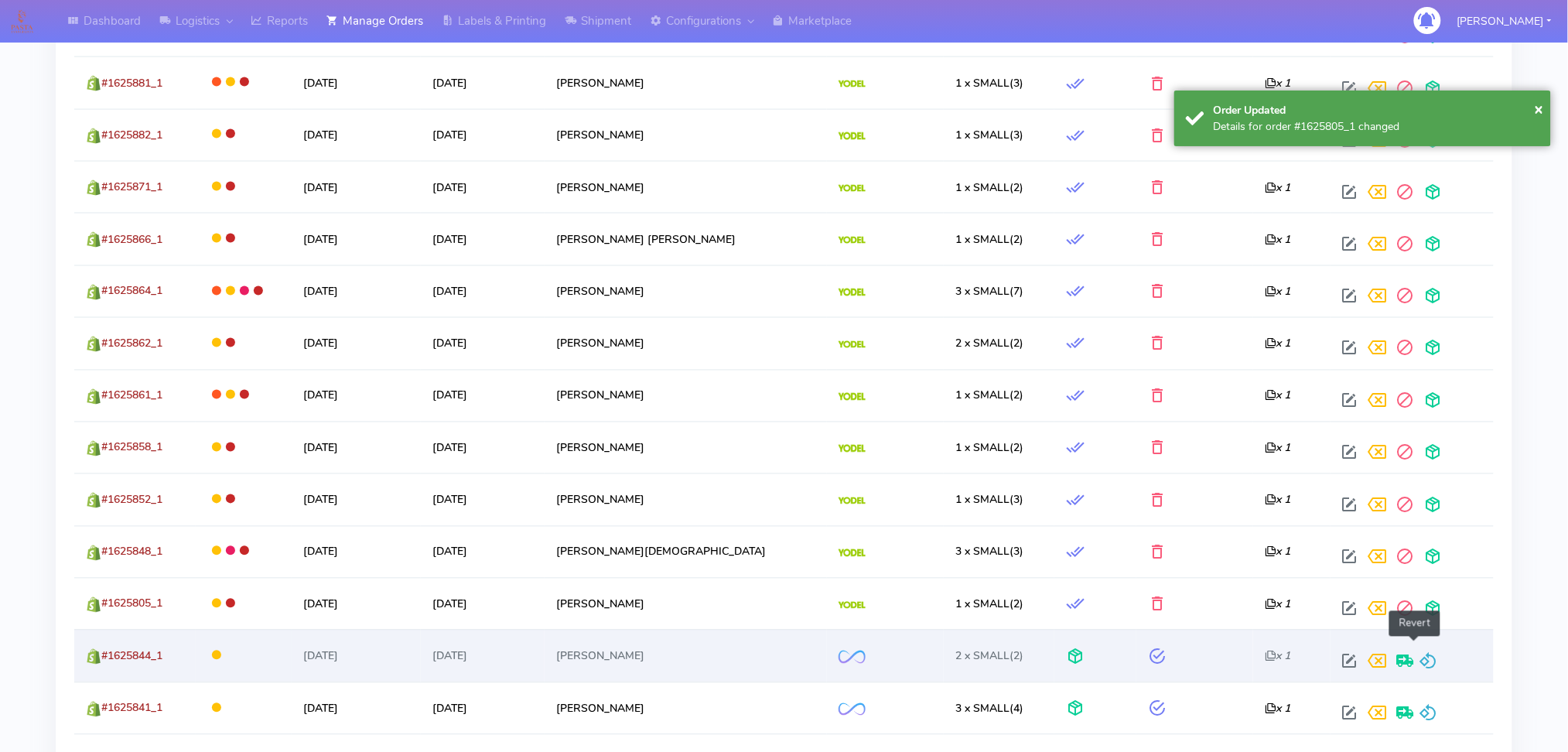
click at [1420, 658] on span at bounding box center [1429, 665] width 19 height 15
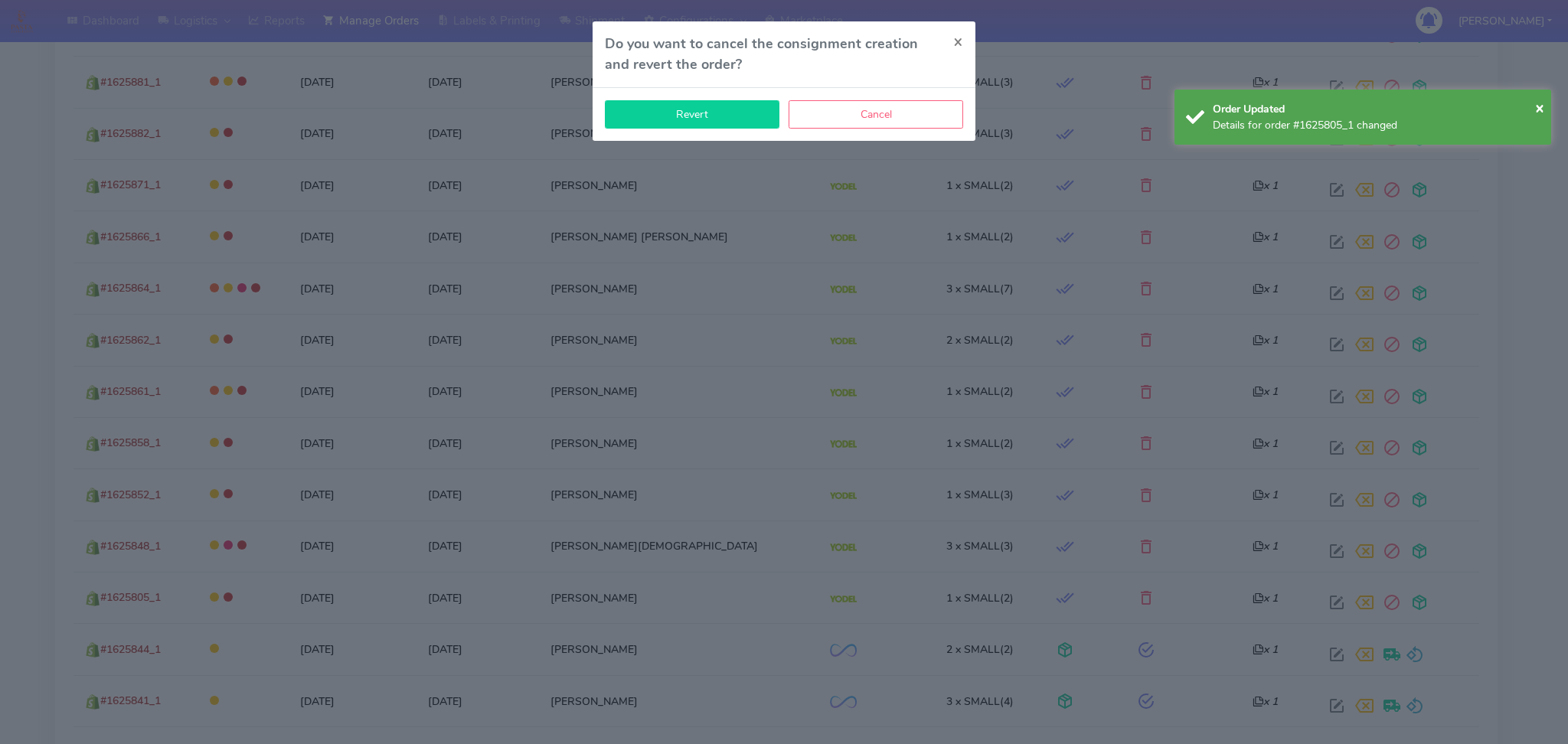
click at [714, 111] on button "Revert" at bounding box center [692, 114] width 175 height 28
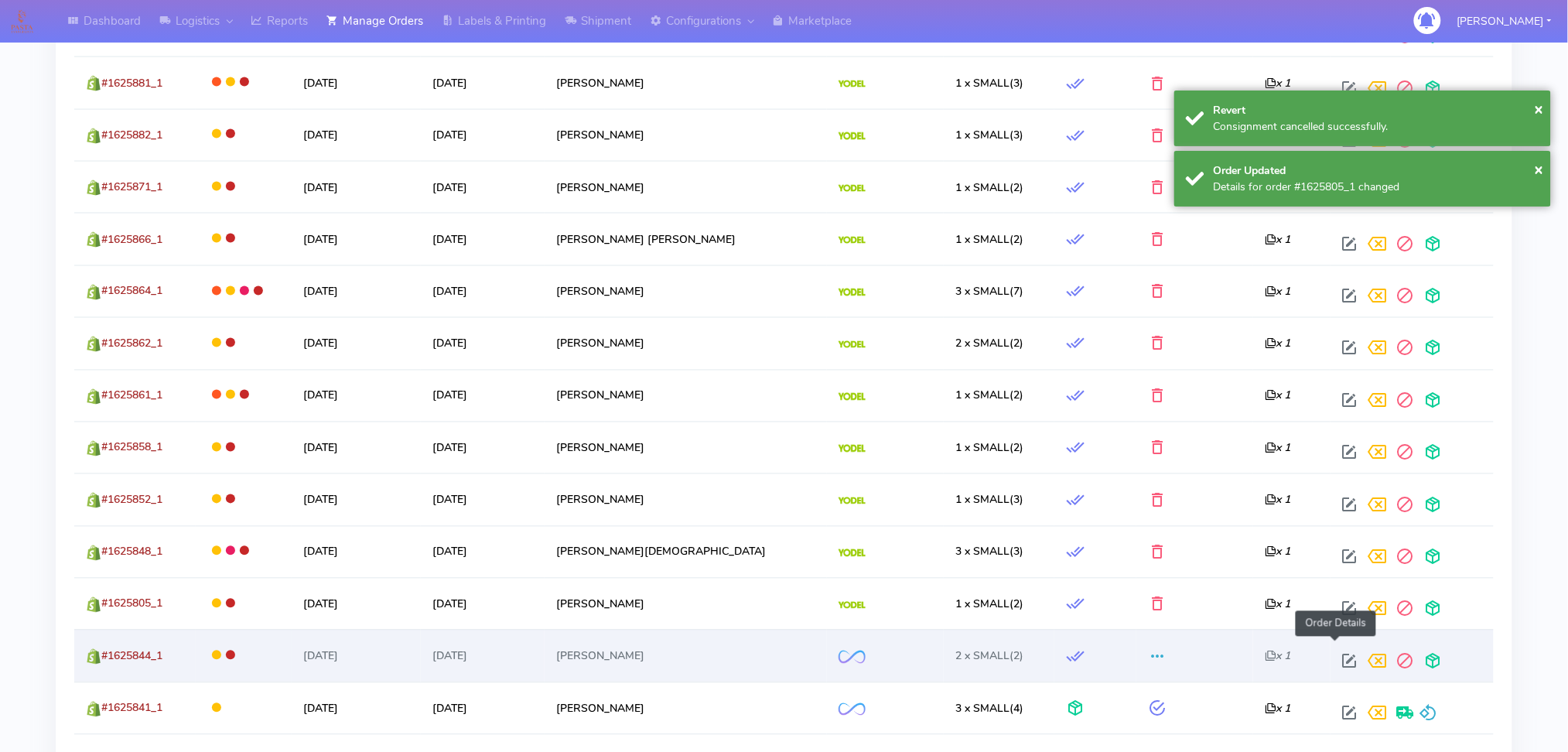
click at [1342, 658] on span at bounding box center [1350, 665] width 27 height 15
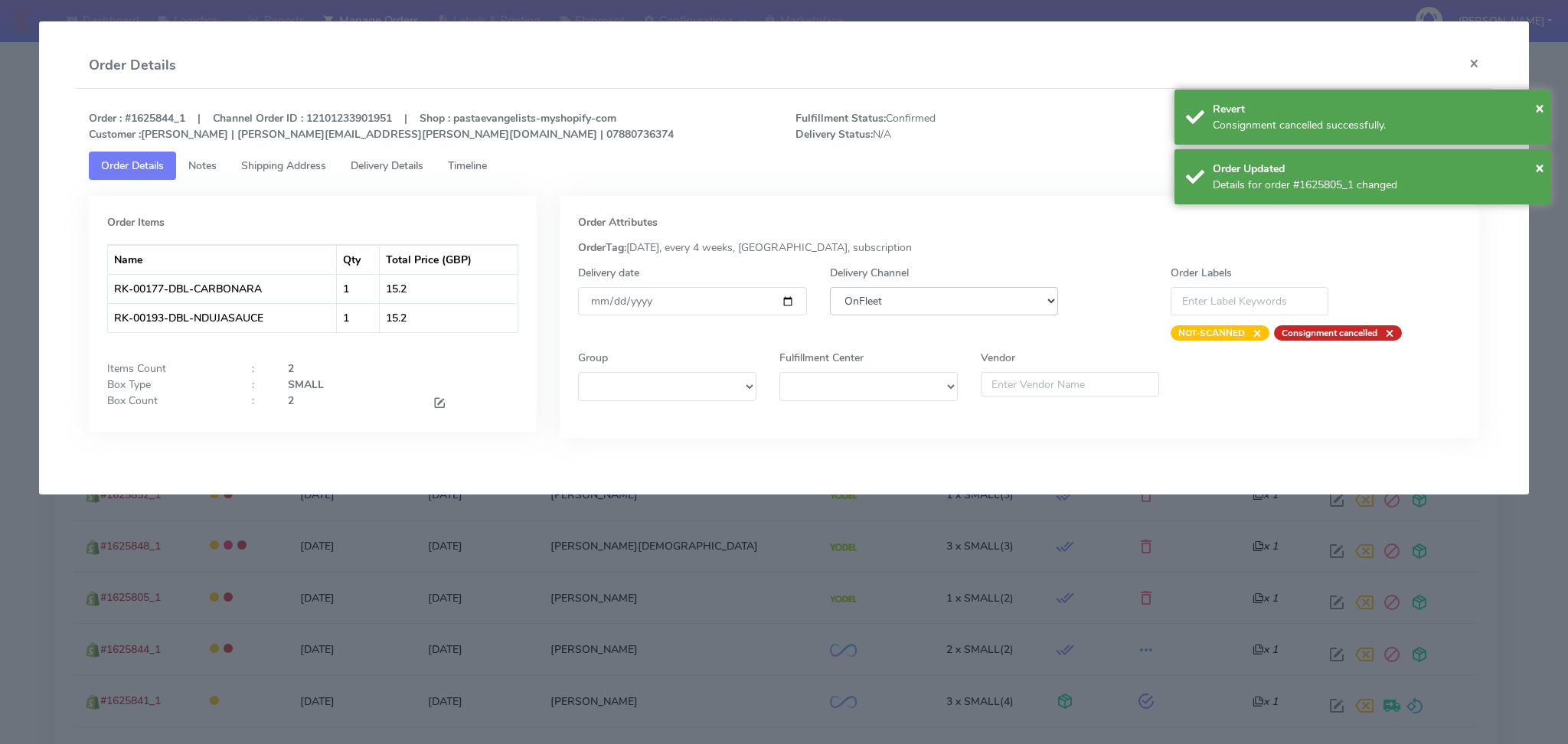
click at [965, 311] on select "DHL OnFleet Royal Mail DPD Yodel MaxOptra Amazon Collection" at bounding box center [944, 301] width 229 height 28
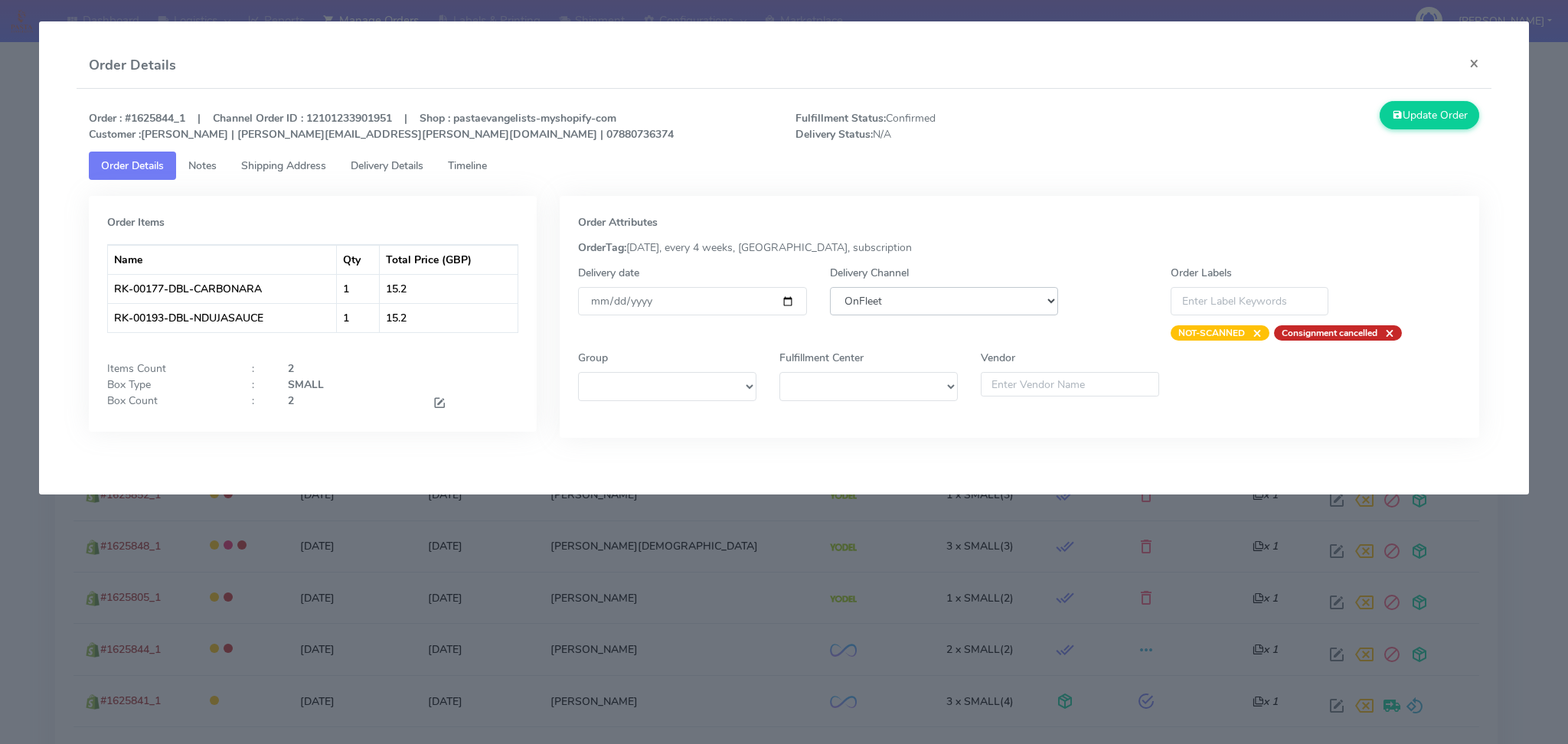
select select "5"
click at [830, 287] on select "DHL OnFleet Royal Mail DPD Yodel MaxOptra Amazon Collection" at bounding box center [944, 301] width 229 height 28
click at [1438, 124] on button "Update Order" at bounding box center [1429, 115] width 99 height 28
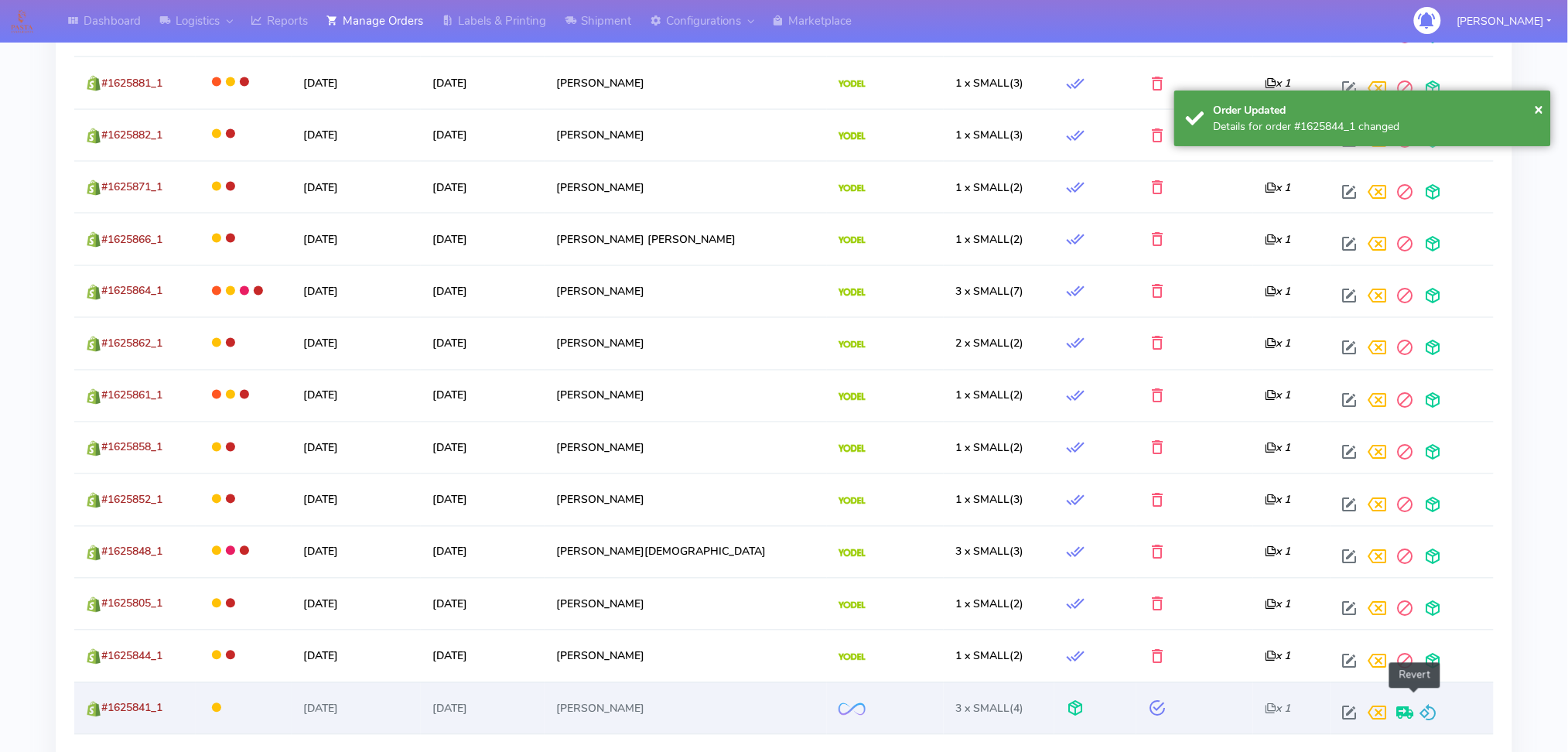
click at [1420, 709] on span at bounding box center [1429, 717] width 19 height 15
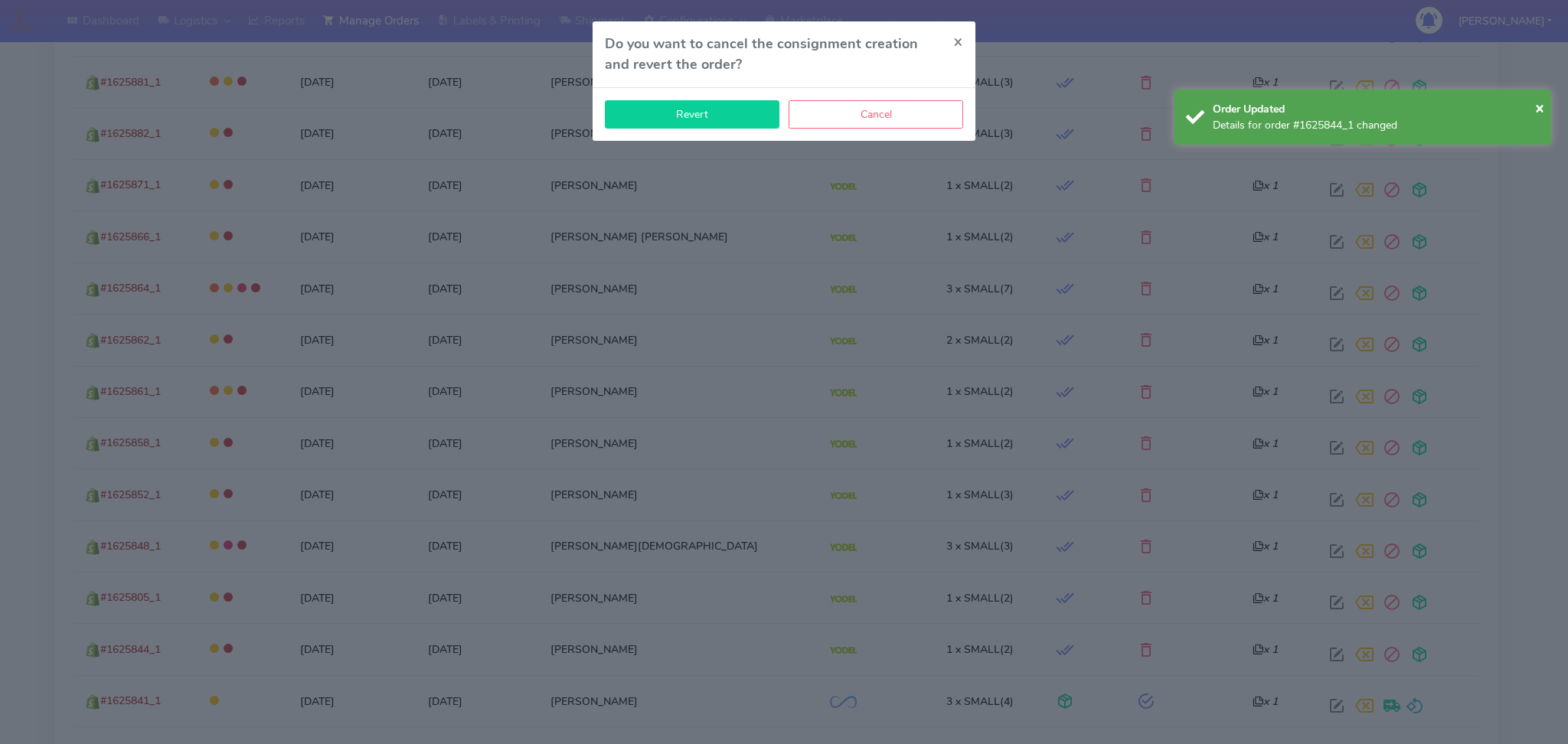
click at [696, 109] on button "Revert" at bounding box center [692, 114] width 175 height 28
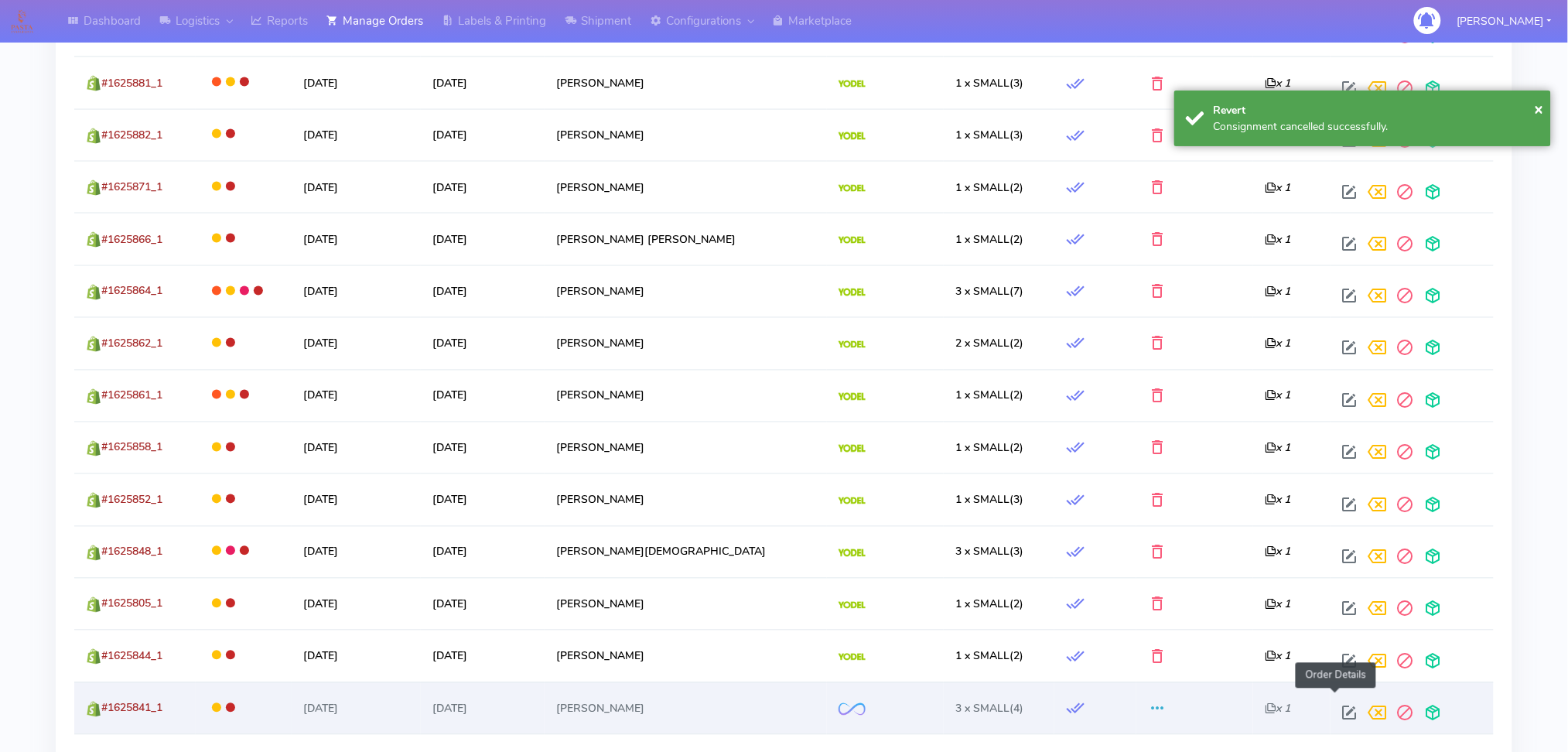
click at [1337, 709] on span at bounding box center [1350, 717] width 27 height 15
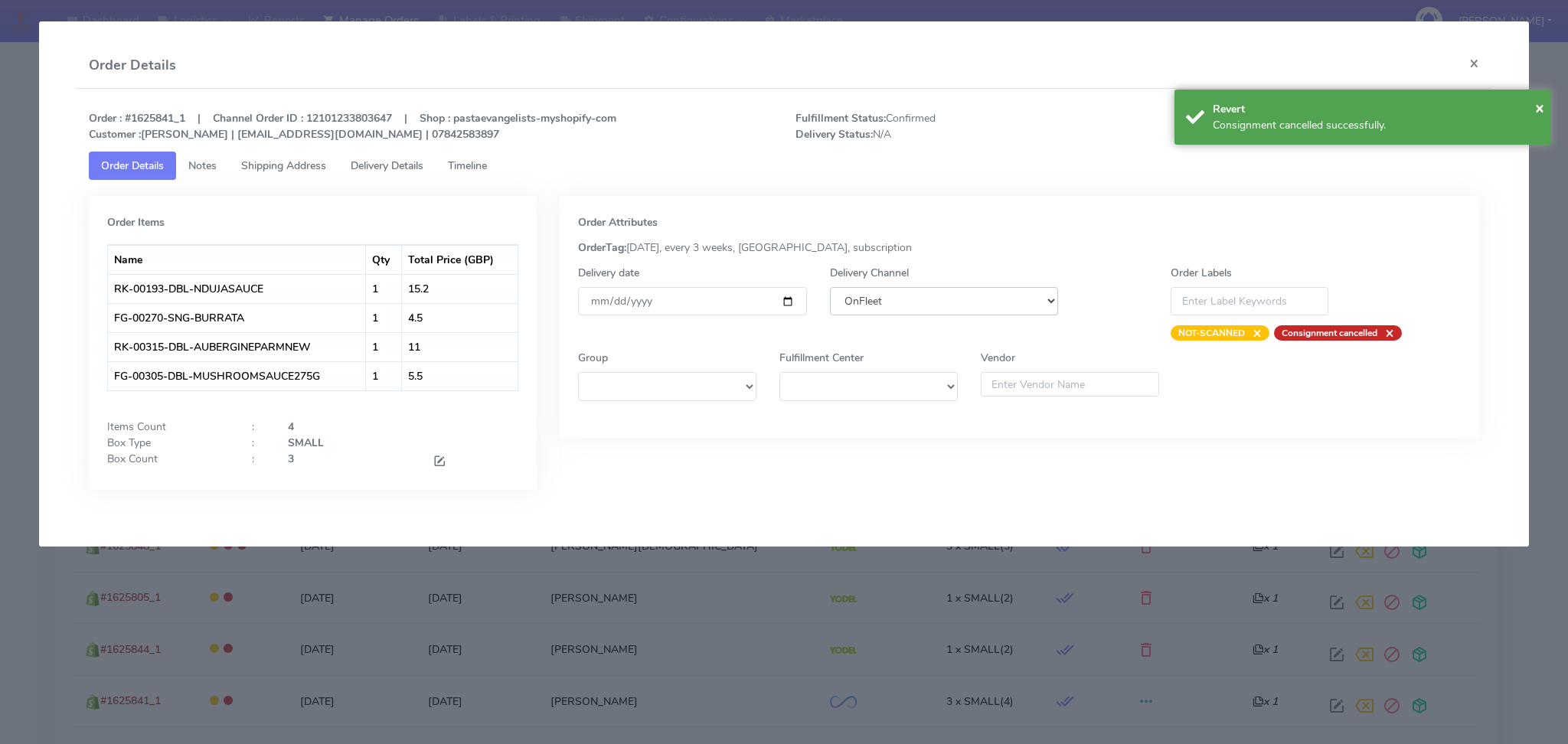
click at [975, 311] on select "DHL OnFleet Royal Mail DPD Yodel MaxOptra Amazon Collection" at bounding box center [944, 301] width 229 height 28
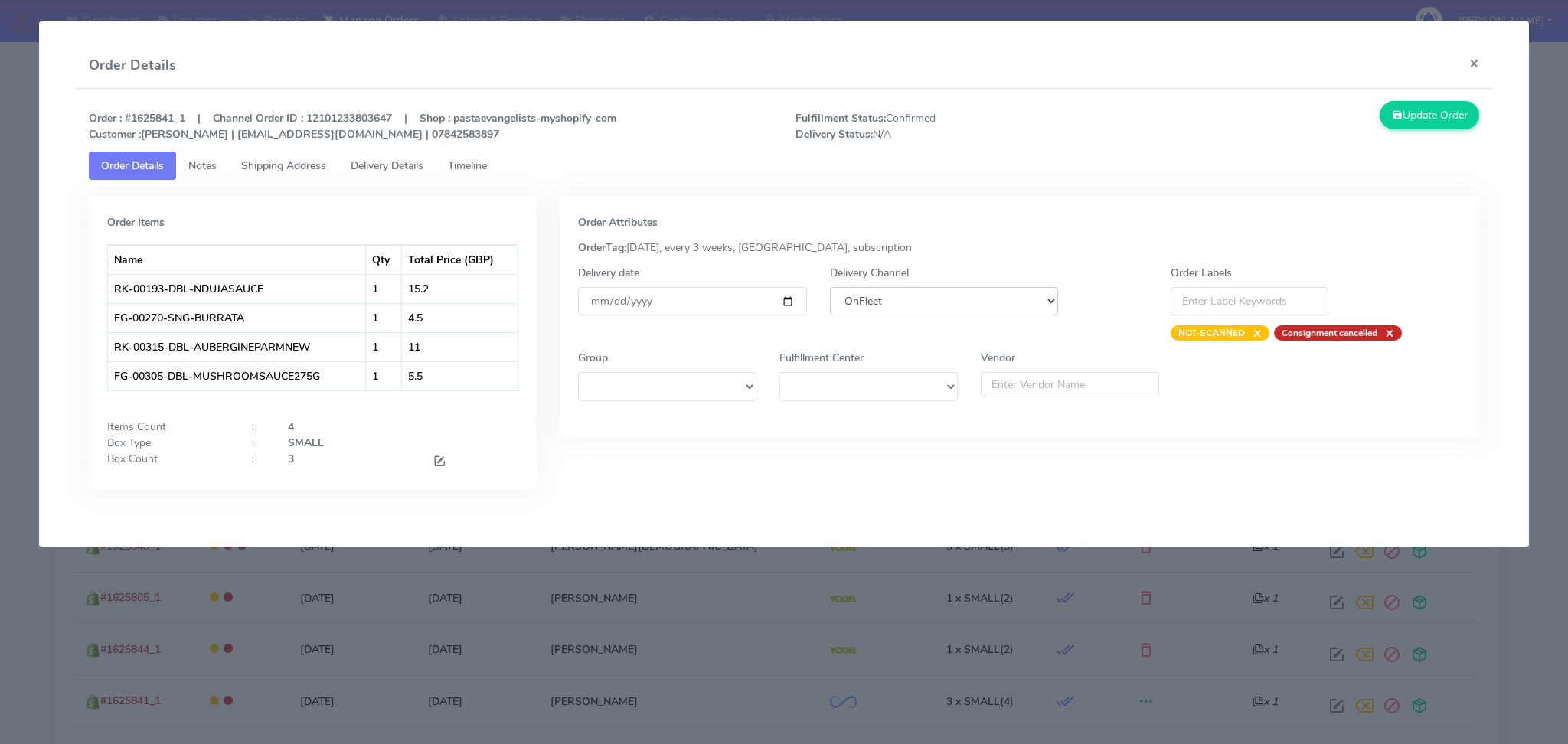
select select "5"
click at [830, 287] on select "DHL OnFleet Royal Mail DPD Yodel MaxOptra Amazon Collection" at bounding box center [944, 301] width 229 height 28
click at [1436, 111] on button "Update Order" at bounding box center [1429, 115] width 99 height 28
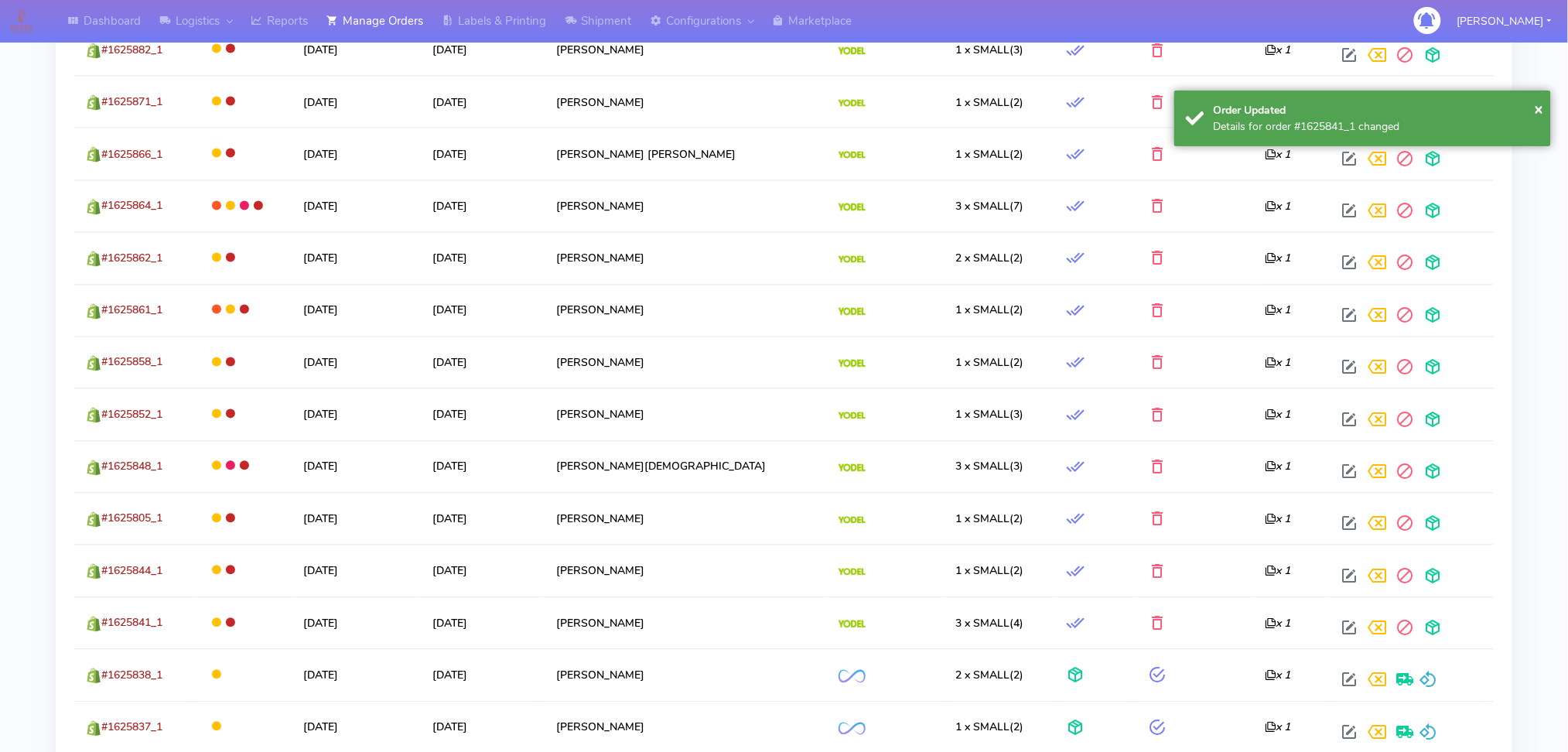
scroll to position [1032, 0]
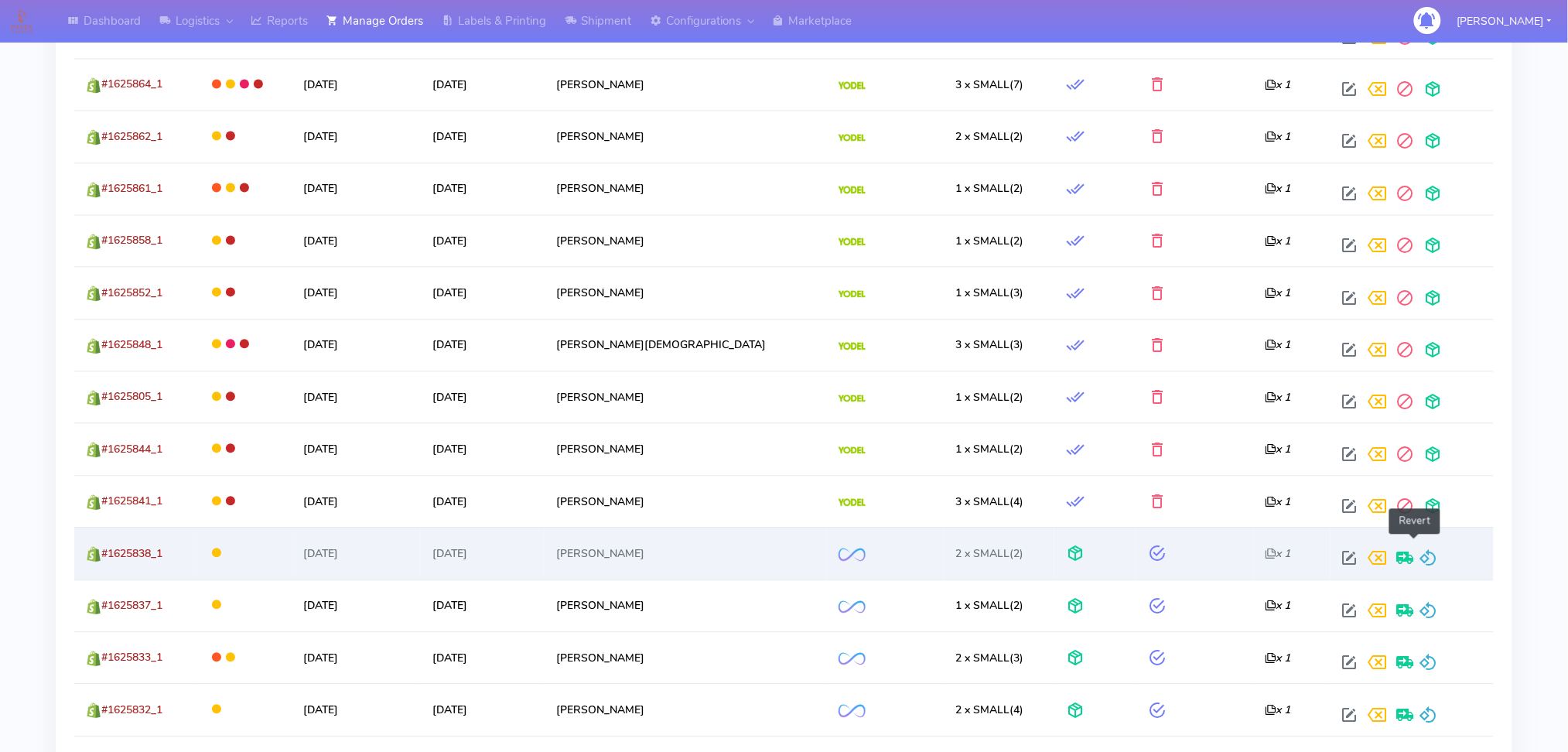
click at [1420, 555] on span at bounding box center [1429, 562] width 19 height 15
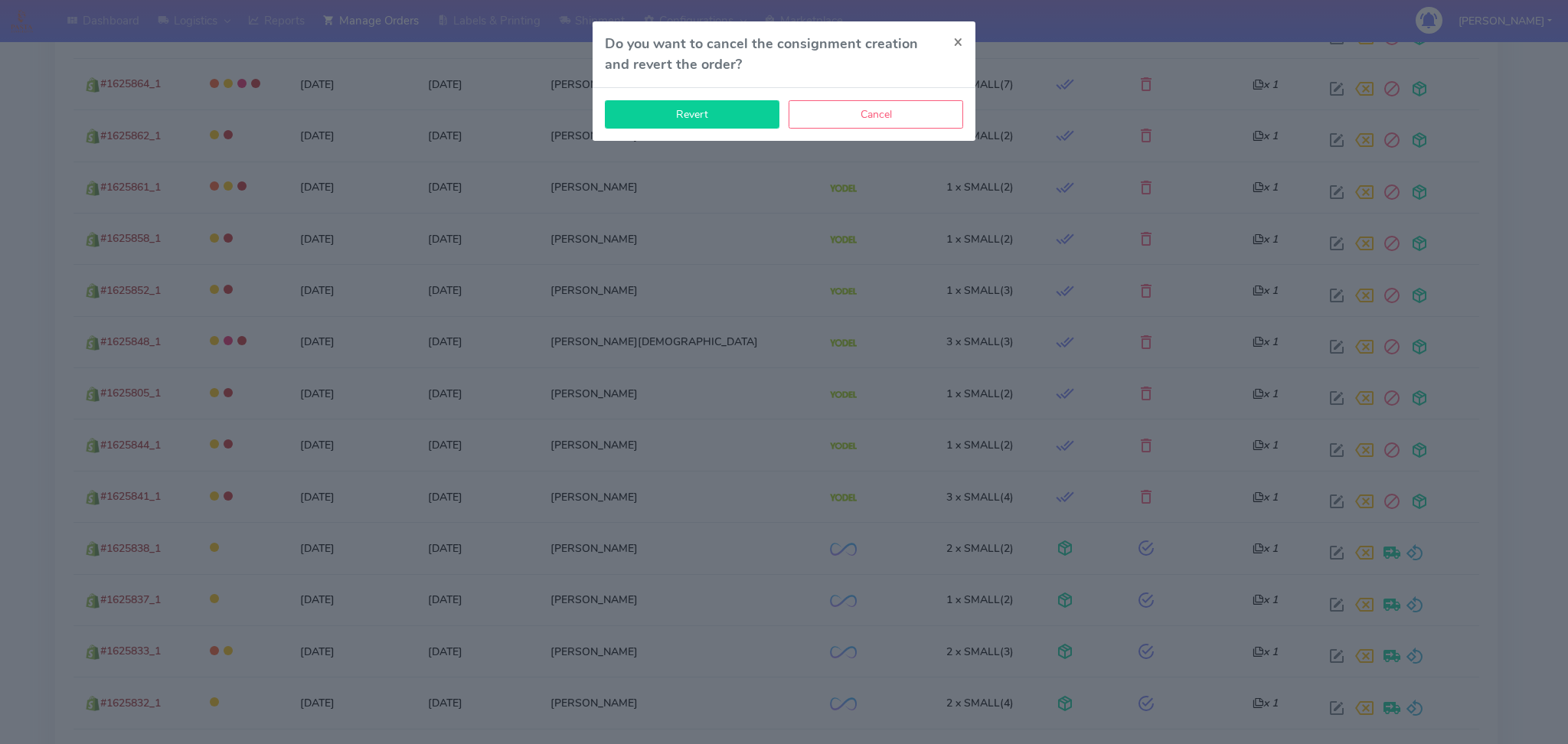
click at [688, 116] on button "Revert" at bounding box center [692, 114] width 175 height 28
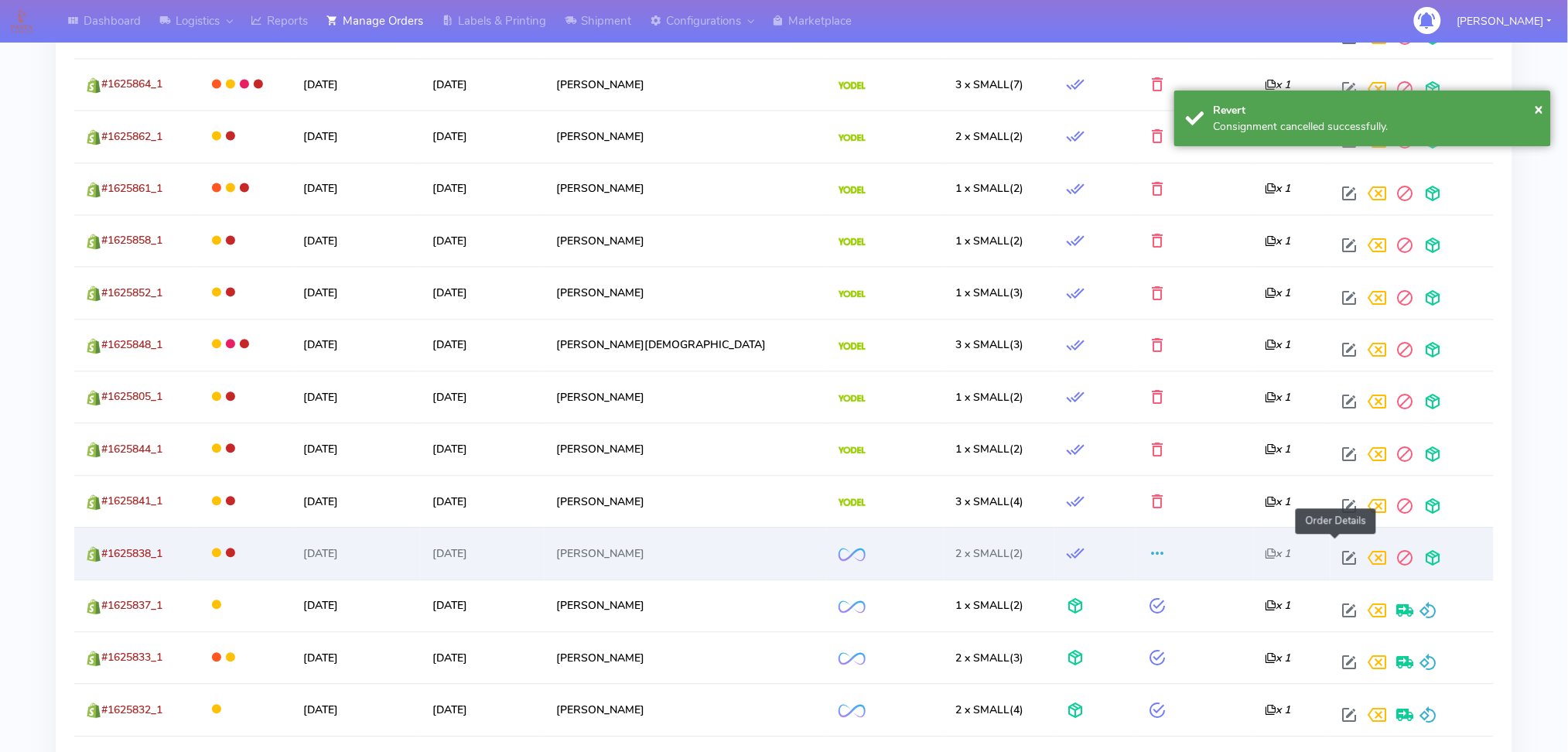
click at [1339, 555] on span at bounding box center [1350, 562] width 27 height 15
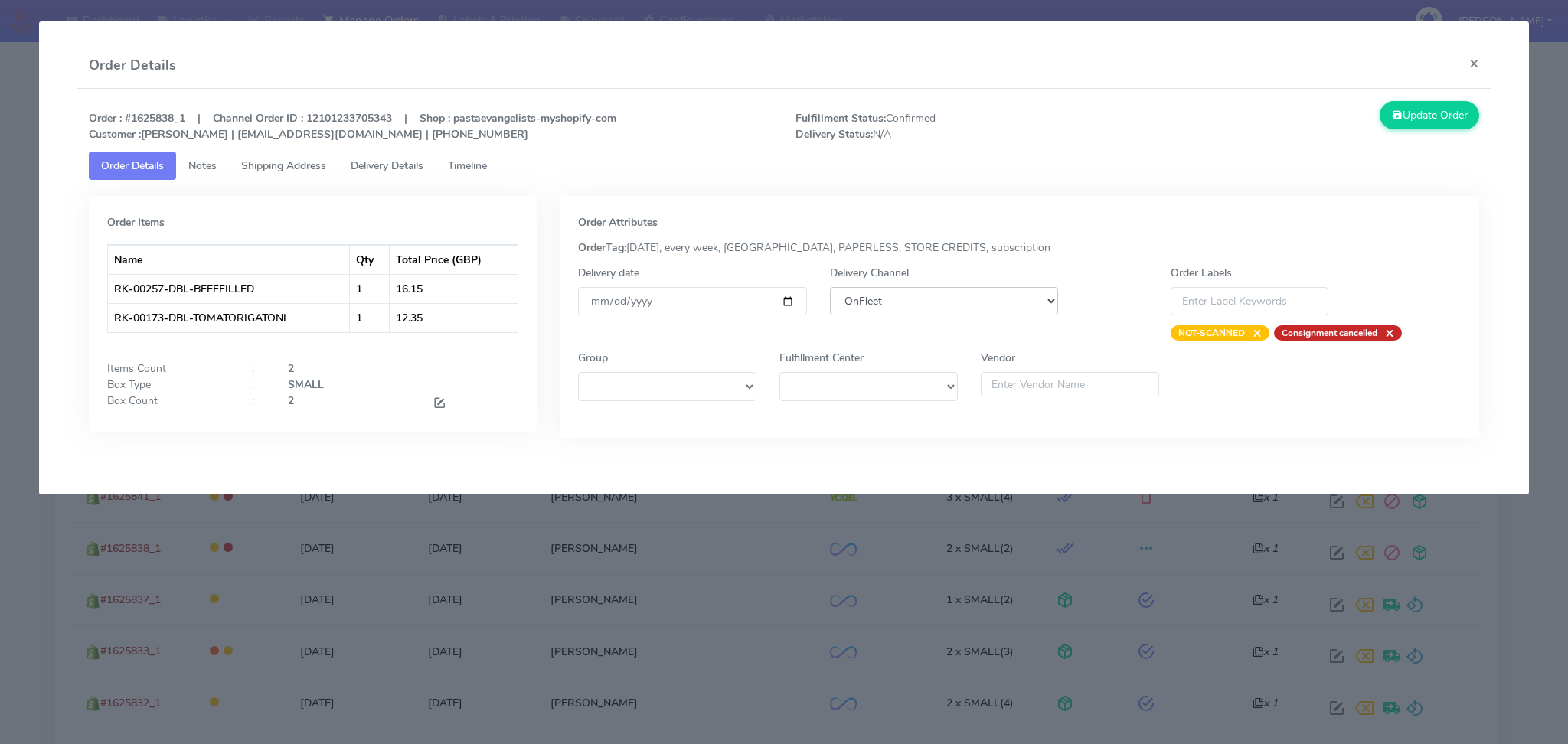
click at [851, 311] on select "DHL OnFleet Royal Mail DPD Yodel MaxOptra Amazon Collection" at bounding box center [944, 301] width 229 height 28
select select "5"
click at [830, 287] on select "DHL OnFleet Royal Mail DPD Yodel MaxOptra Amazon Collection" at bounding box center [944, 301] width 229 height 28
click at [1459, 128] on button "Update Order" at bounding box center [1429, 115] width 99 height 28
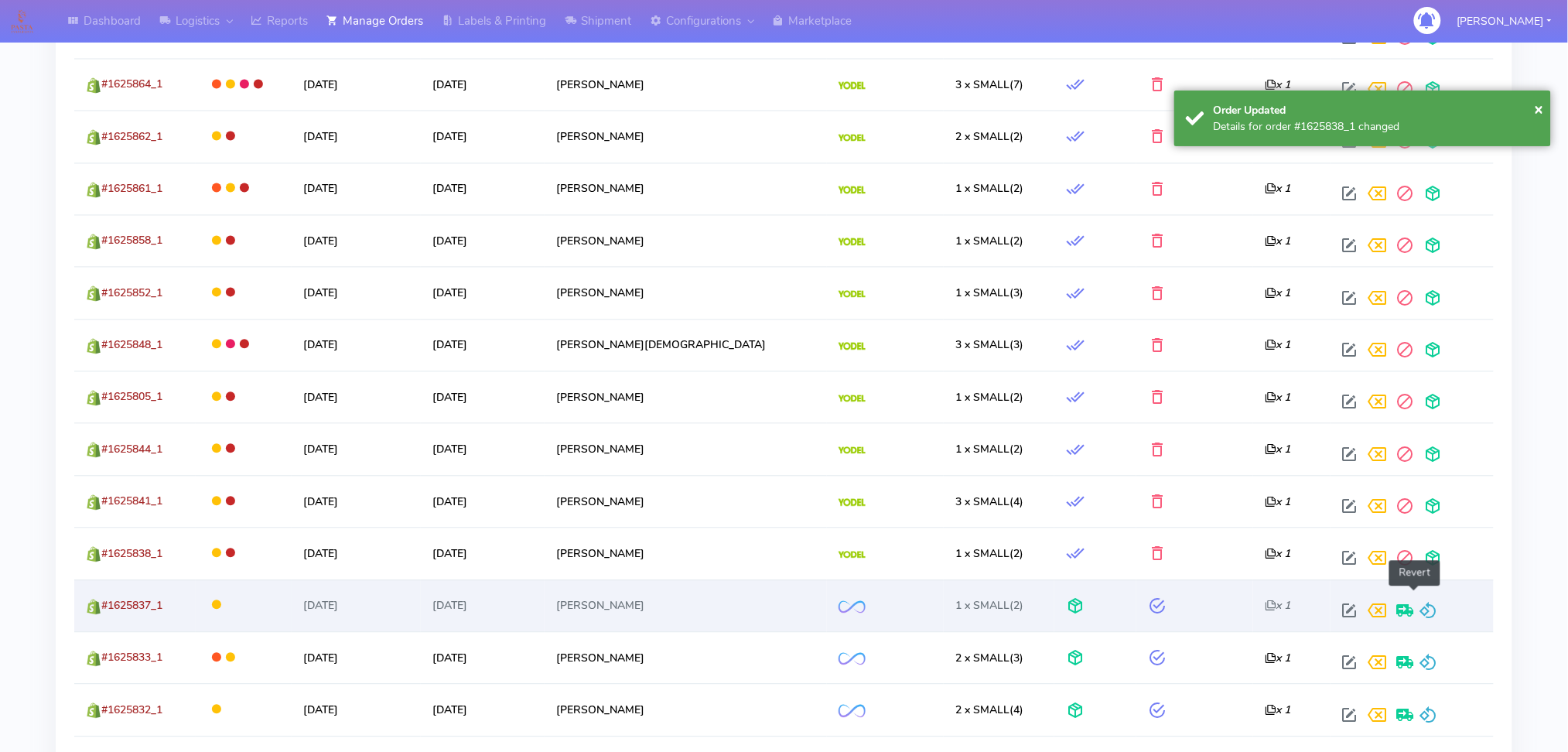
click at [1420, 607] on span at bounding box center [1429, 615] width 19 height 15
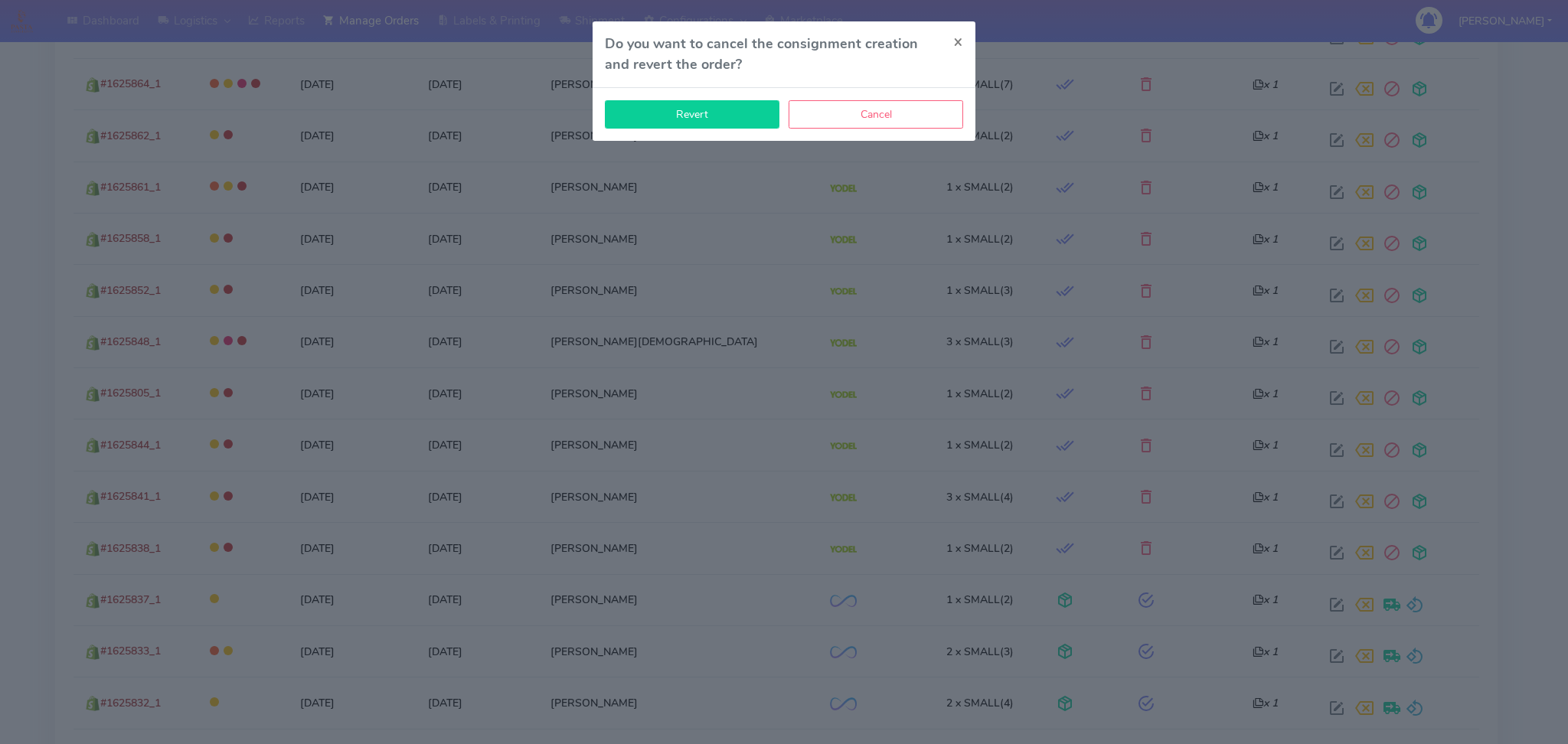
click at [713, 117] on button "Revert" at bounding box center [692, 114] width 175 height 28
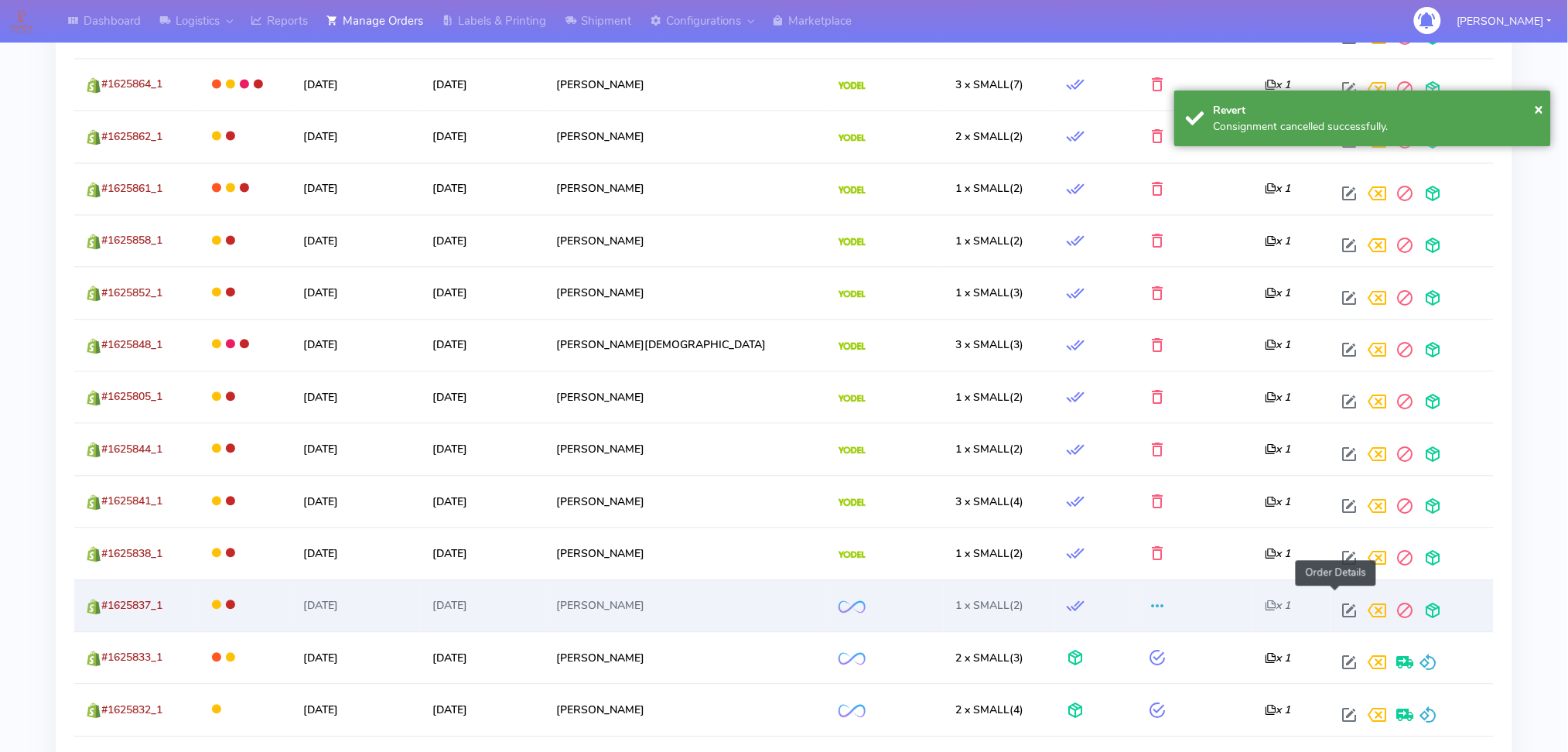
click at [1345, 607] on span at bounding box center [1350, 615] width 27 height 15
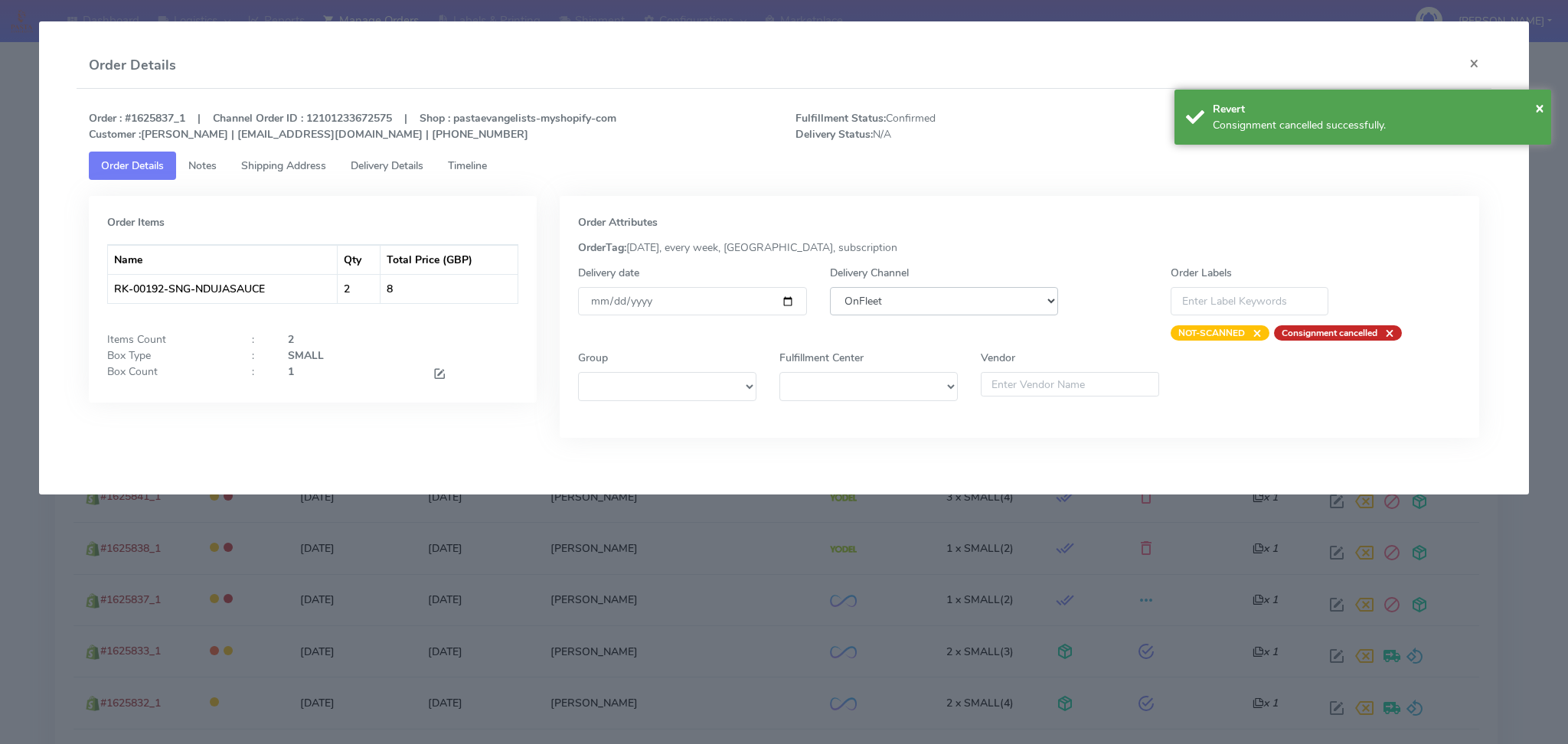
click at [937, 298] on select "DHL OnFleet Royal Mail DPD Yodel MaxOptra Amazon Collection" at bounding box center [944, 301] width 229 height 28
select select "5"
click at [830, 287] on select "DHL OnFleet Royal Mail DPD Yodel MaxOptra Amazon Collection" at bounding box center [944, 301] width 229 height 28
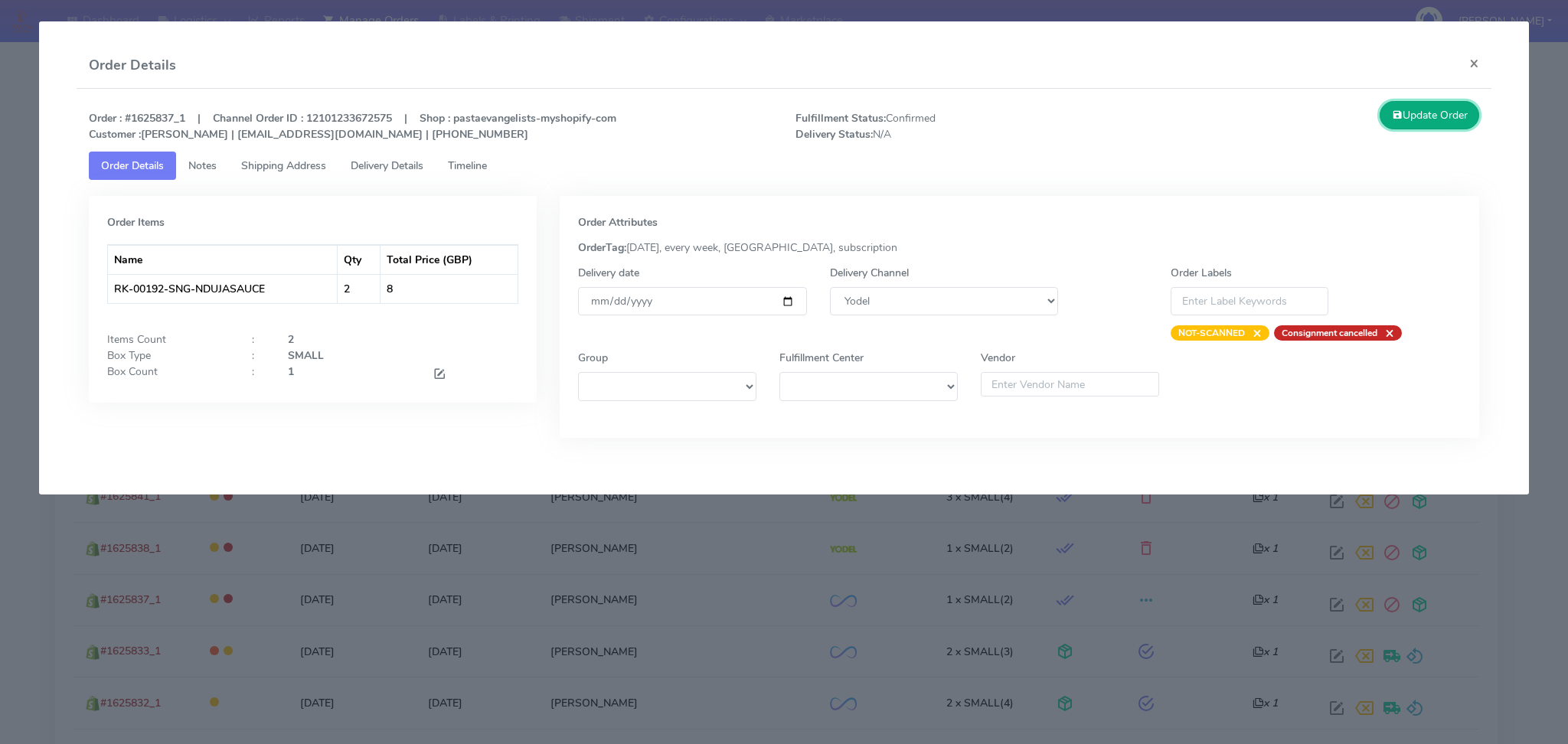
click at [1453, 107] on button "Update Order" at bounding box center [1429, 115] width 99 height 28
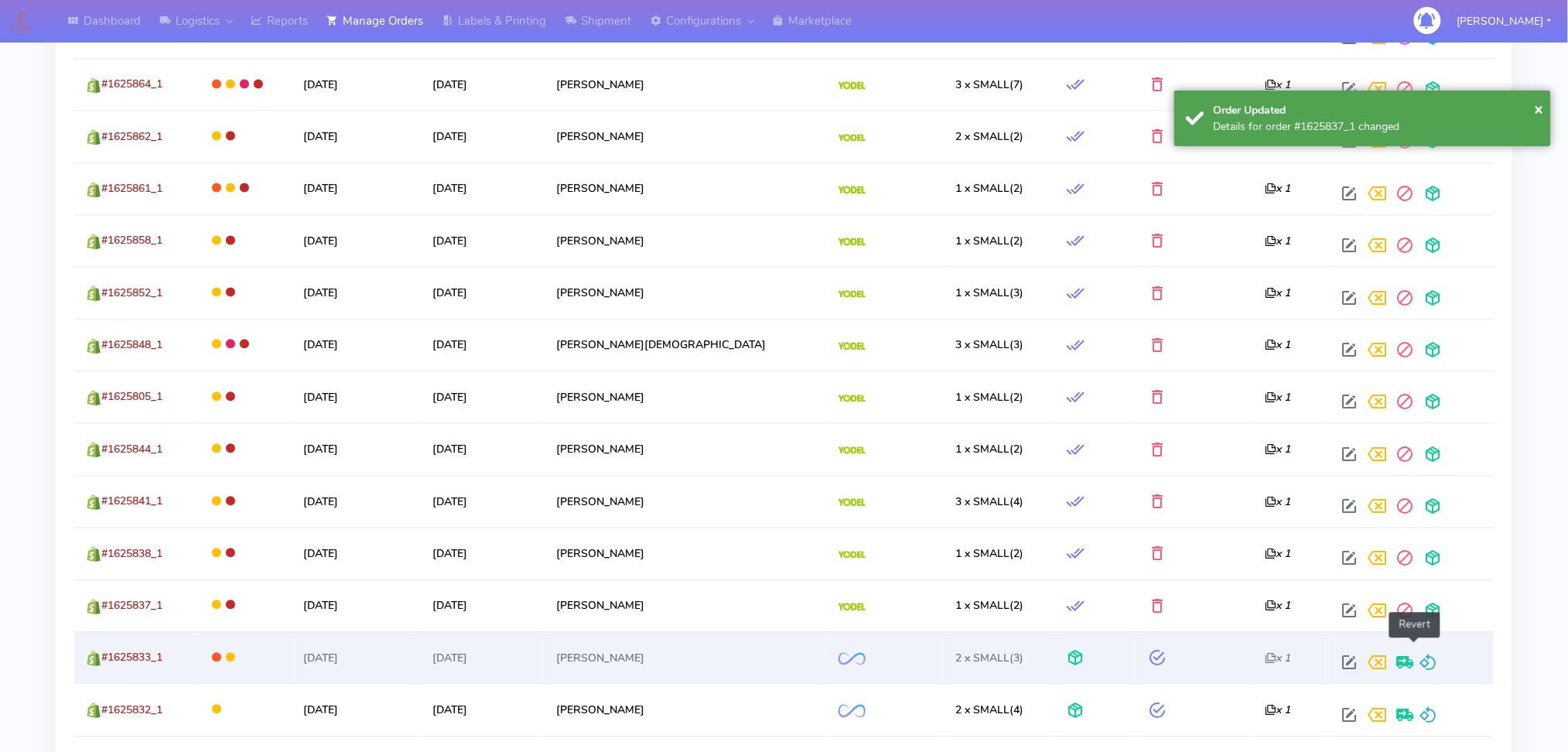
click at [1420, 660] on span at bounding box center [1429, 667] width 19 height 15
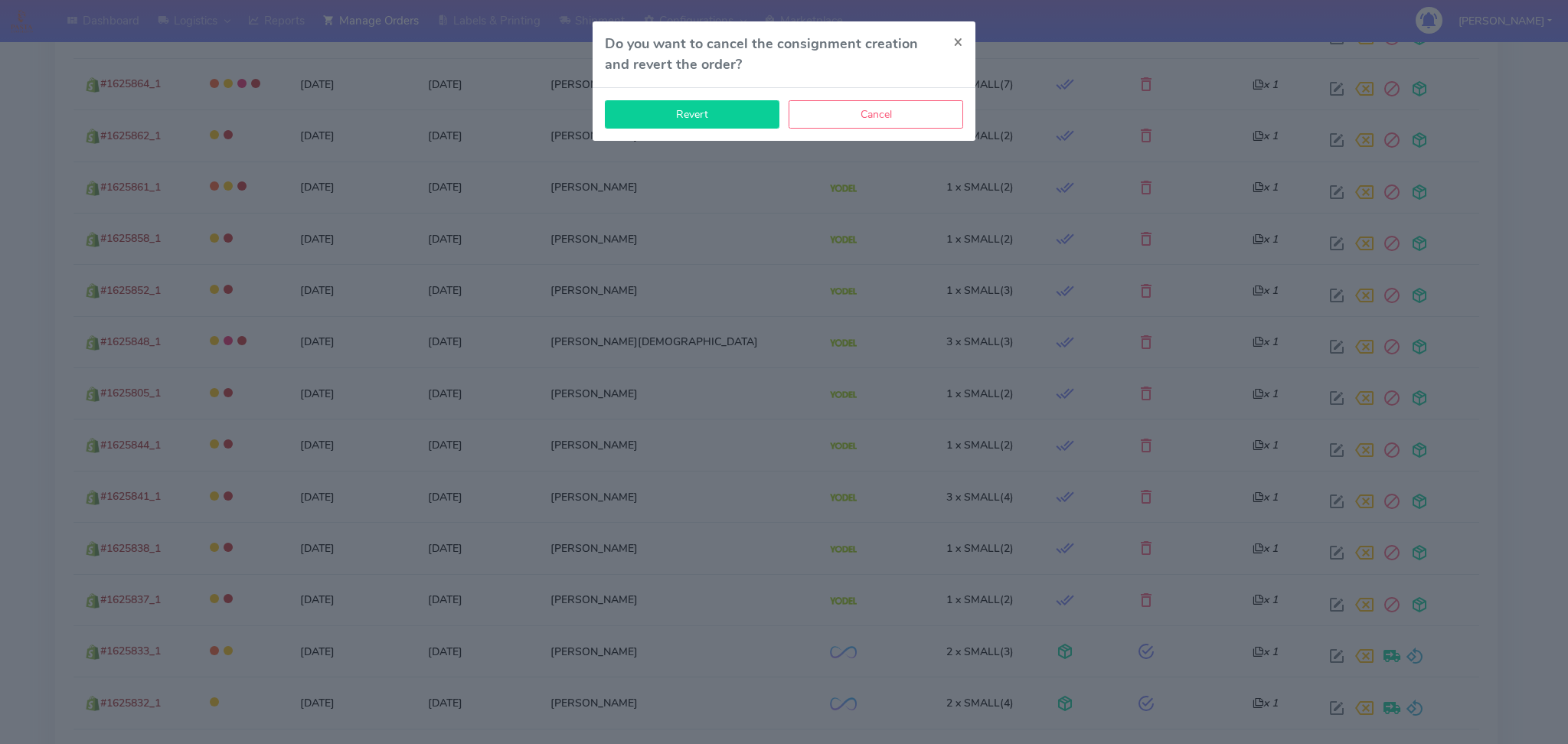
click at [715, 123] on button "Revert" at bounding box center [692, 114] width 175 height 28
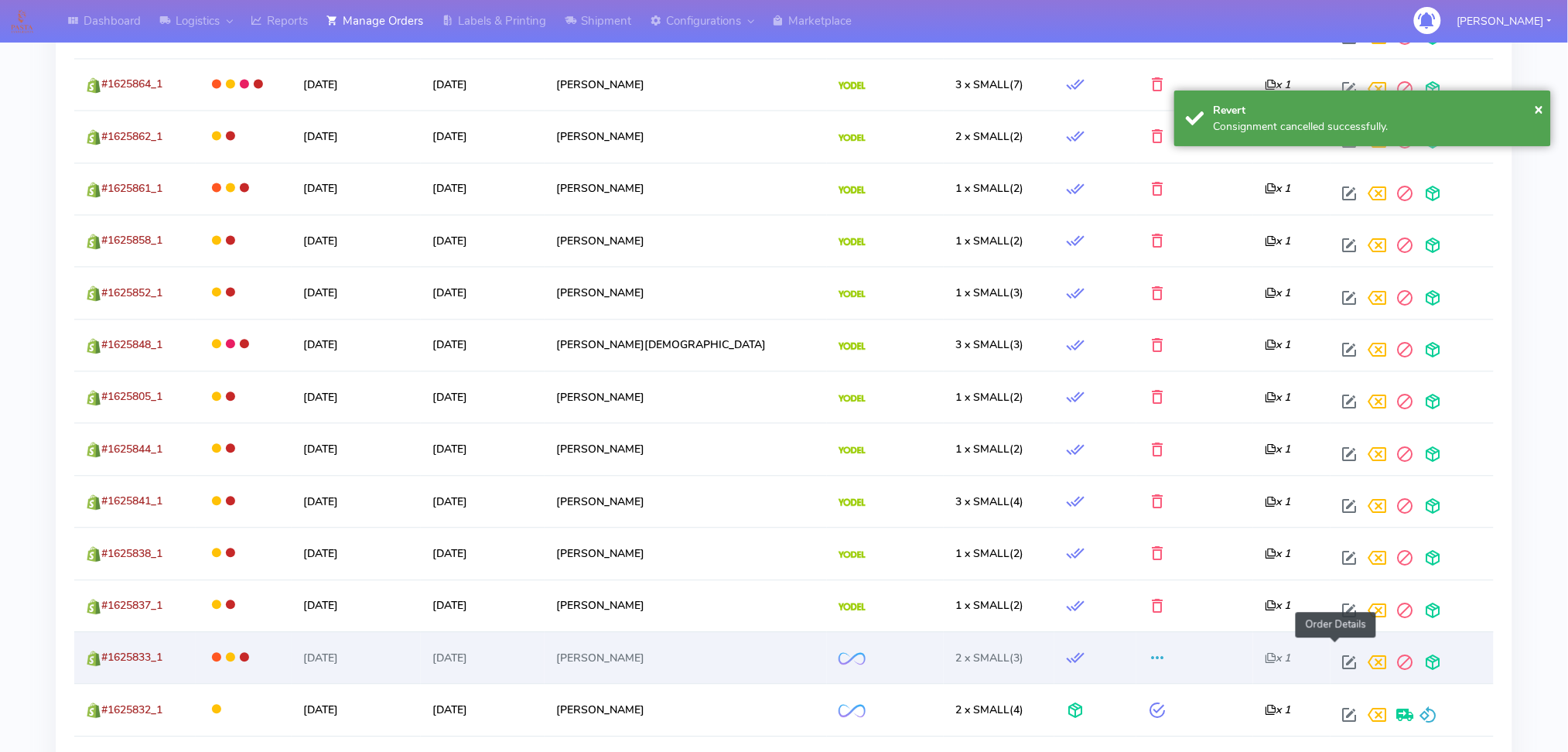
click at [1337, 660] on span at bounding box center [1350, 667] width 27 height 15
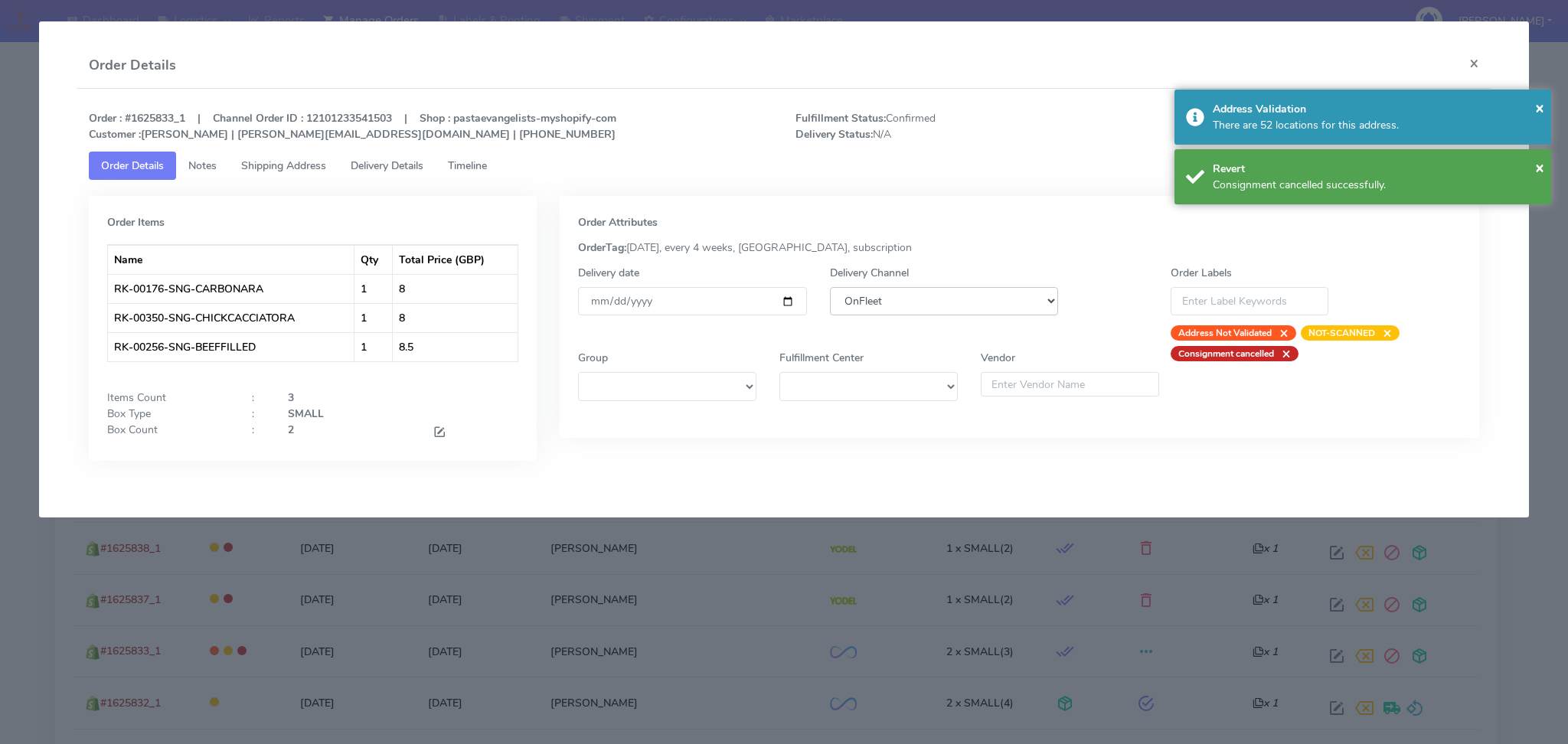
click at [960, 298] on select "DHL OnFleet Royal Mail DPD Yodel MaxOptra Amazon Collection" at bounding box center [944, 301] width 229 height 28
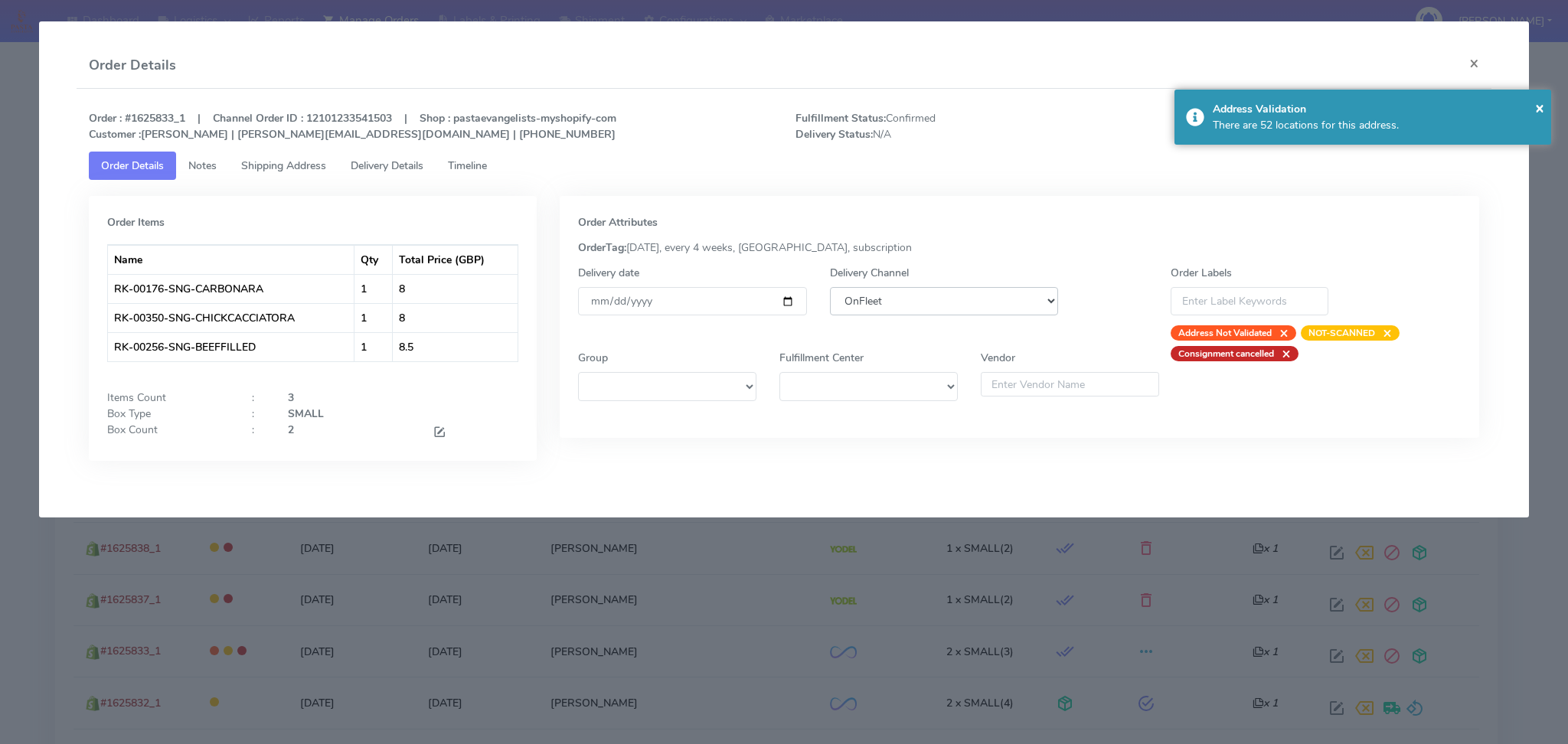
select select "5"
click at [830, 287] on select "DHL OnFleet Royal Mail DPD Yodel MaxOptra Amazon Collection" at bounding box center [944, 301] width 229 height 28
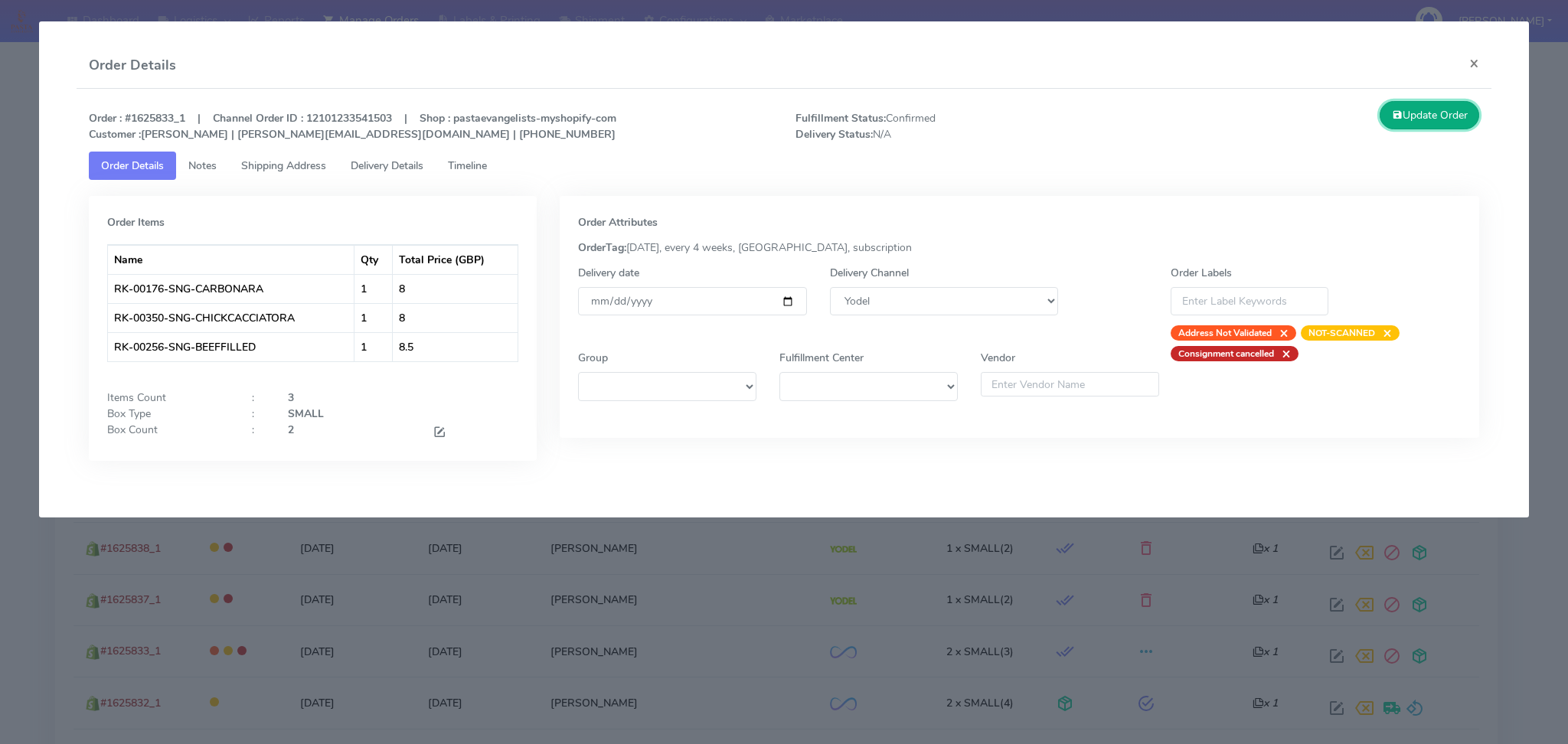
click at [1411, 111] on button "Update Order" at bounding box center [1429, 115] width 99 height 28
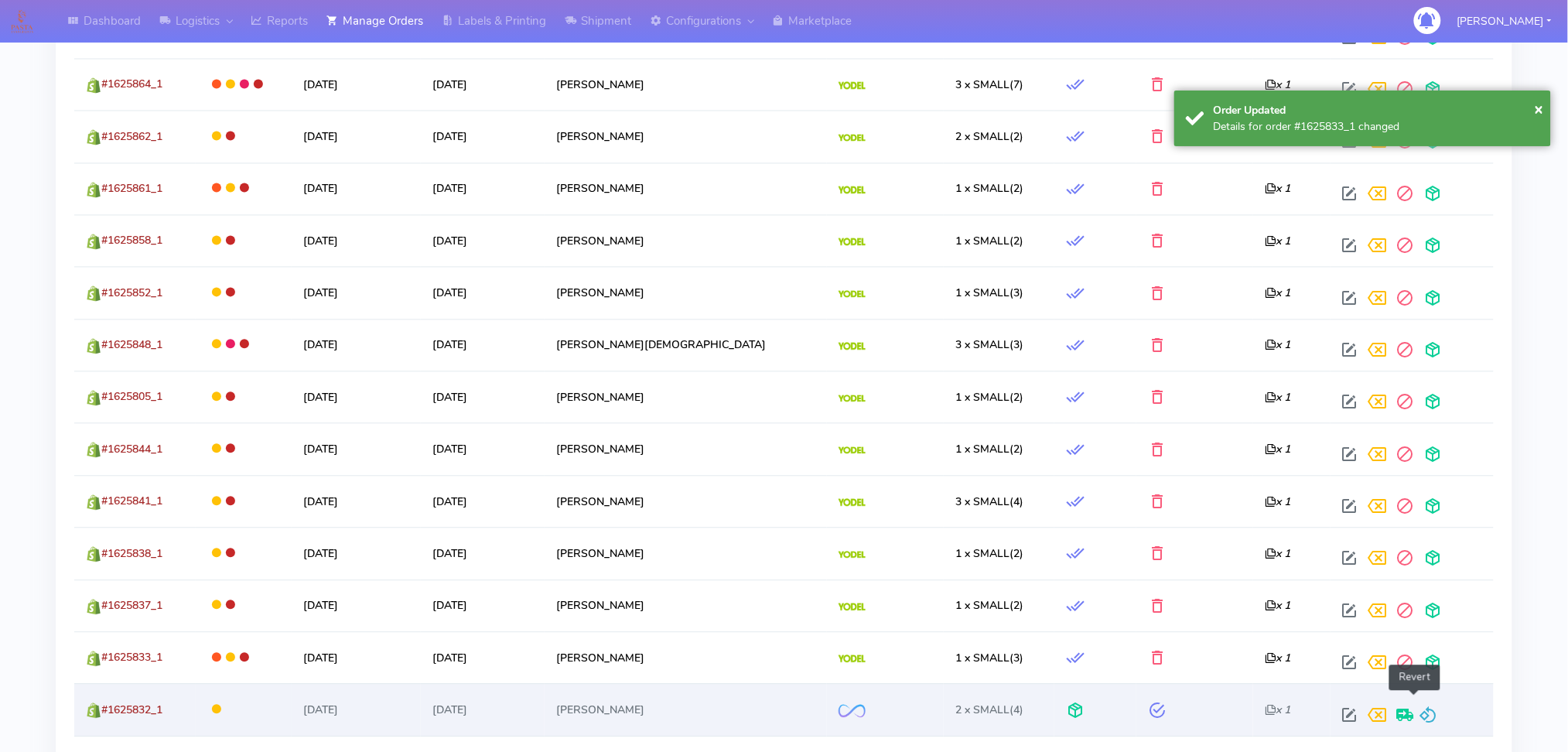
click at [1420, 712] on span at bounding box center [1429, 719] width 19 height 15
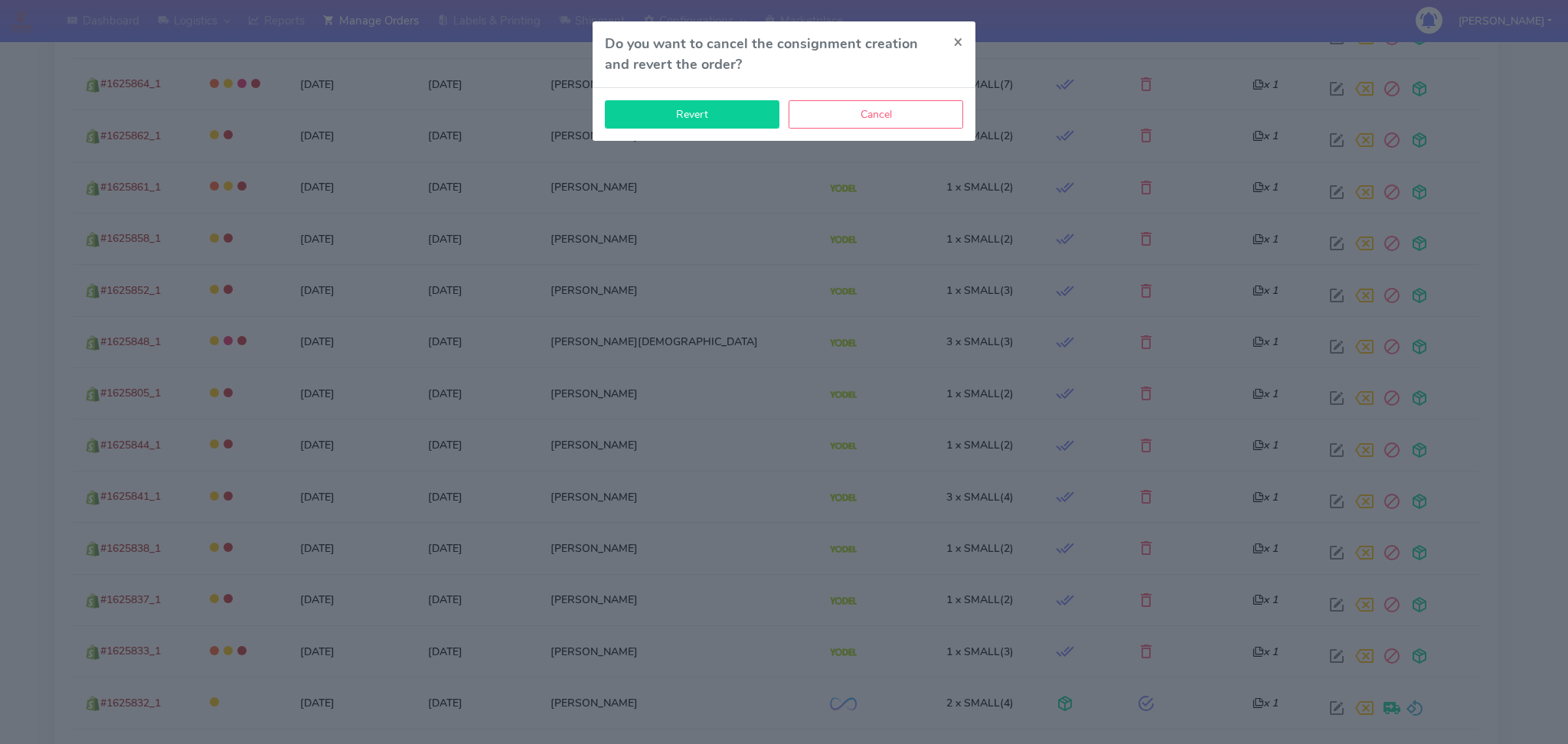
click at [694, 117] on button "Revert" at bounding box center [692, 114] width 175 height 28
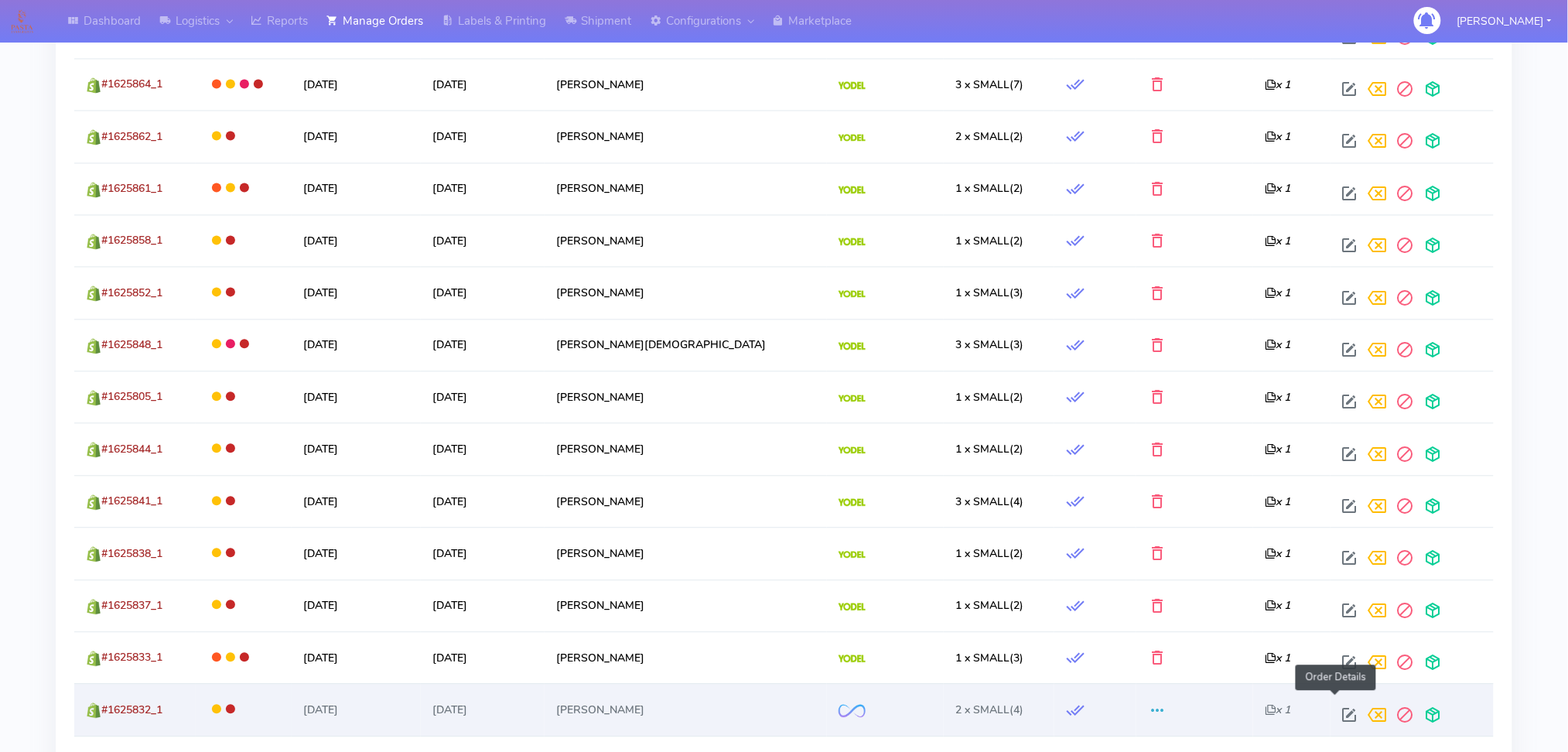
click at [1343, 712] on span at bounding box center [1350, 719] width 27 height 15
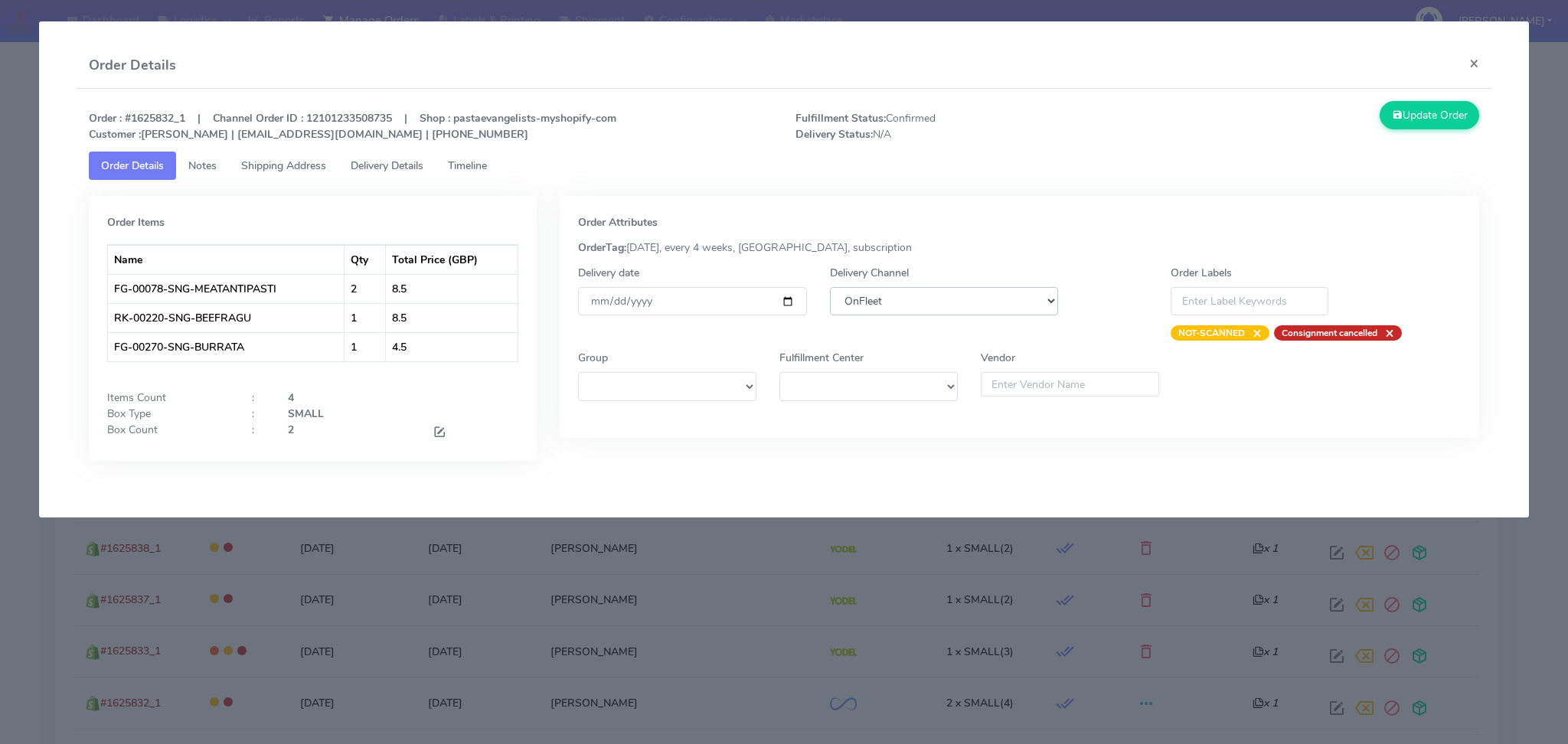
click at [935, 289] on select "DHL OnFleet Royal Mail DPD Yodel MaxOptra Amazon Collection" at bounding box center [944, 301] width 229 height 28
select select "5"
click at [830, 287] on select "DHL OnFleet Royal Mail DPD Yodel MaxOptra Amazon Collection" at bounding box center [944, 301] width 229 height 28
click at [1427, 125] on button "Update Order" at bounding box center [1429, 115] width 99 height 28
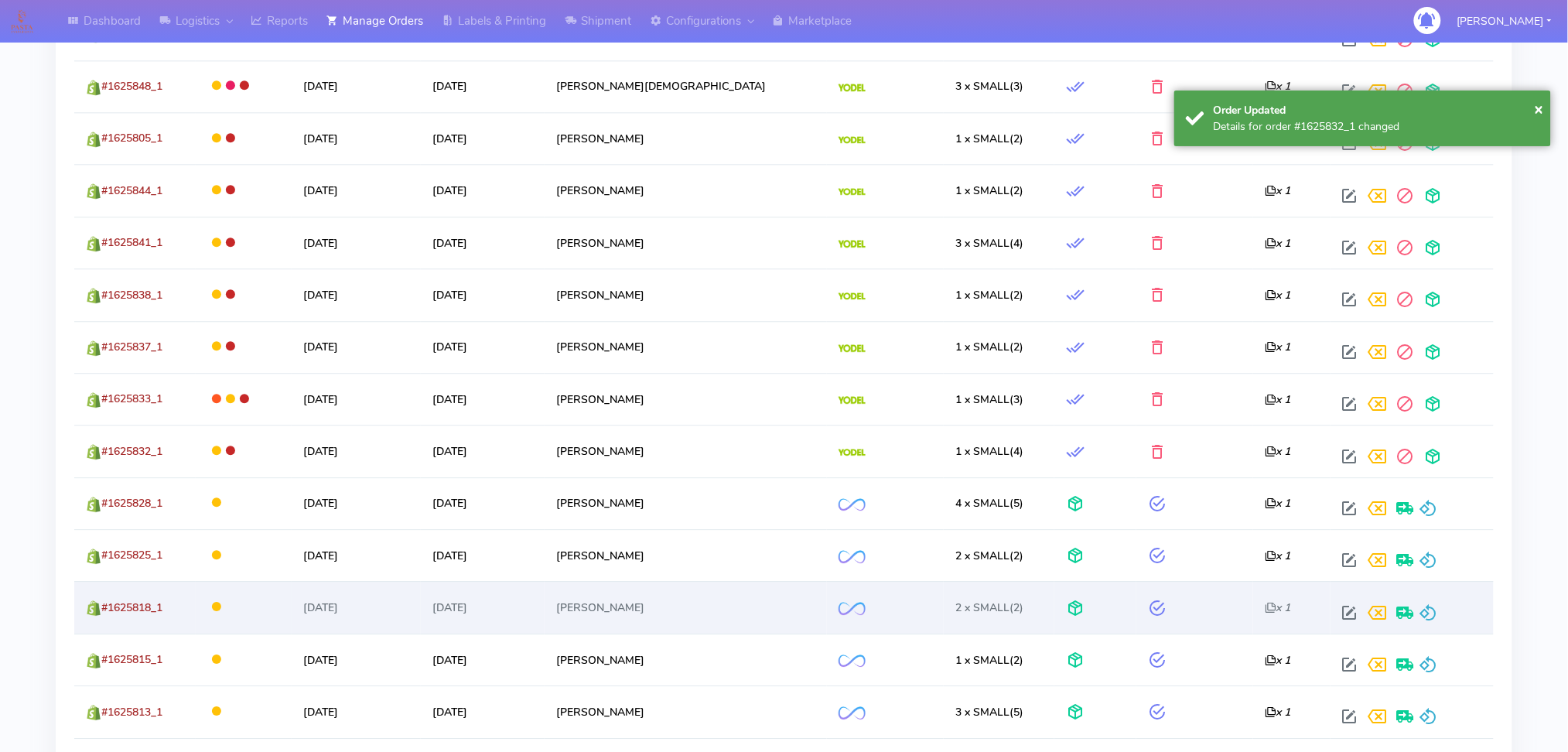
scroll to position [1342, 0]
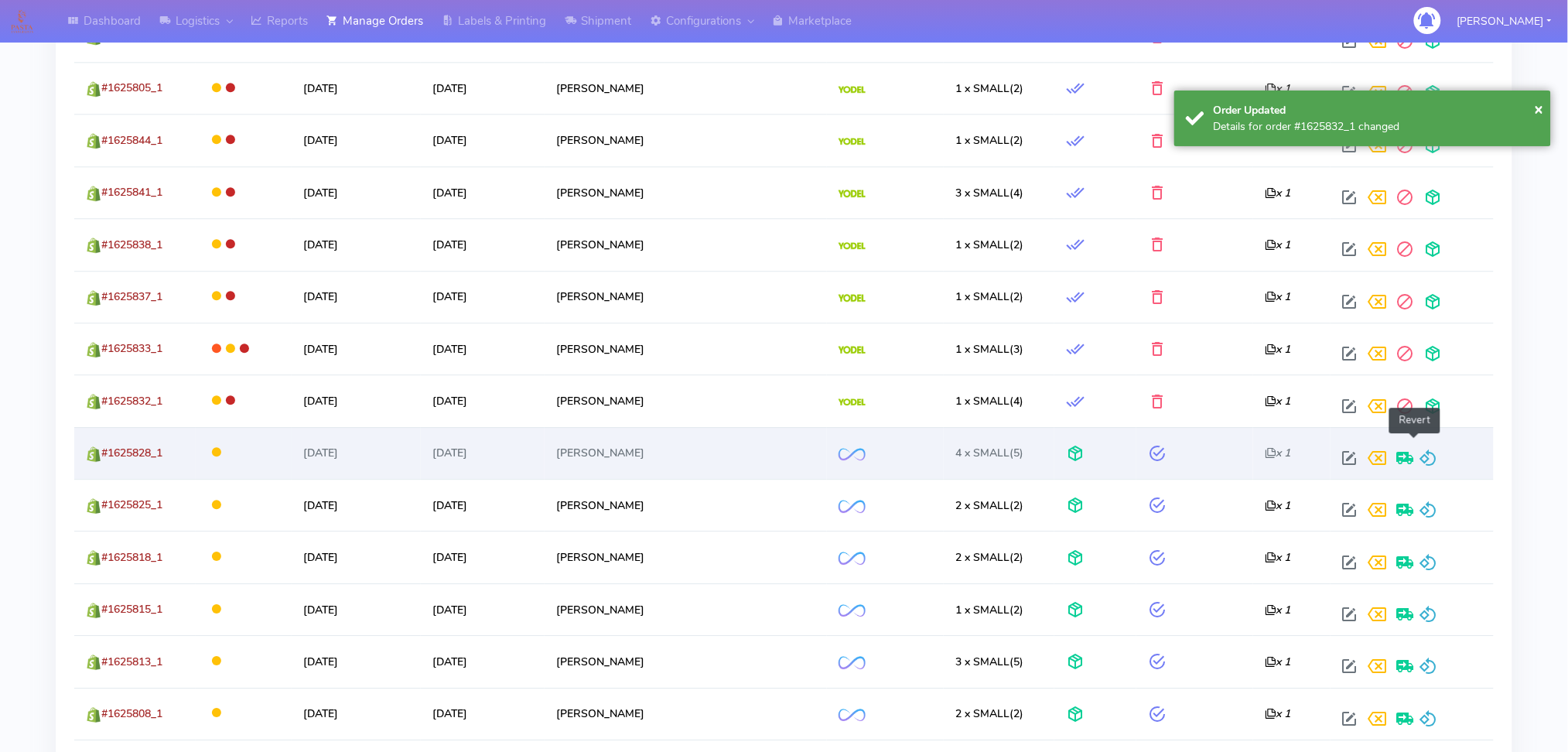
click at [1422, 454] on span at bounding box center [1429, 461] width 19 height 15
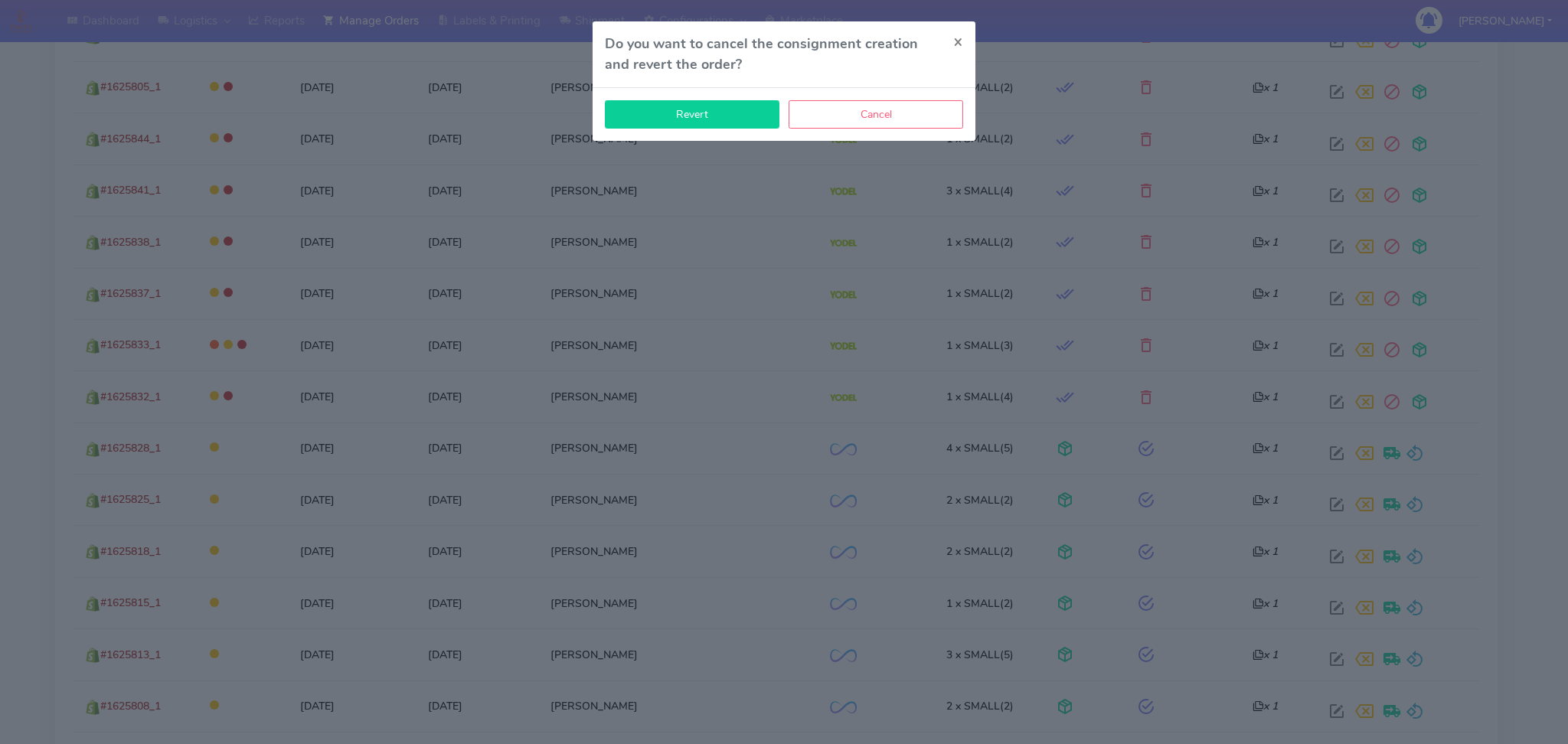
click at [721, 125] on button "Revert" at bounding box center [692, 114] width 175 height 28
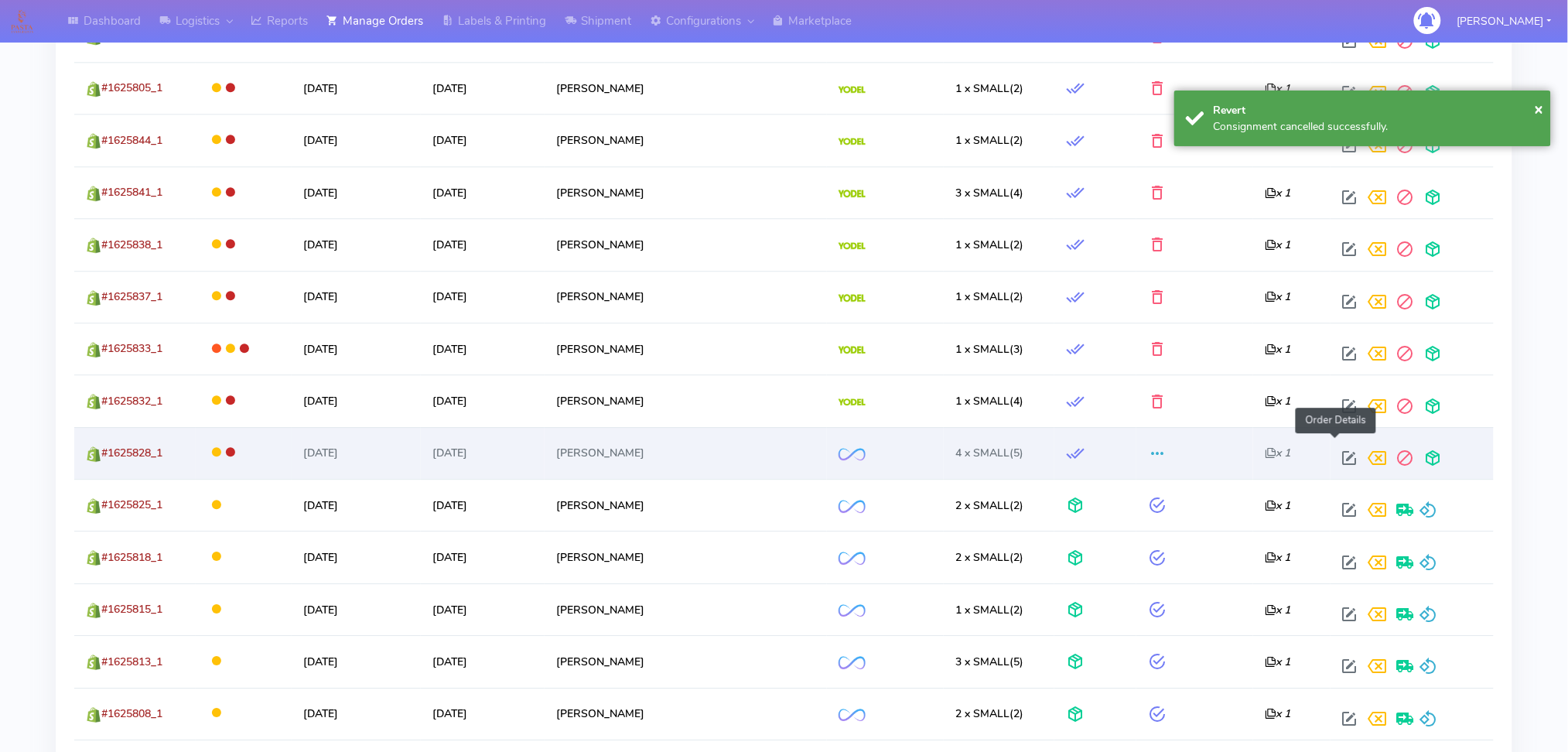
click at [1337, 454] on span at bounding box center [1350, 461] width 27 height 15
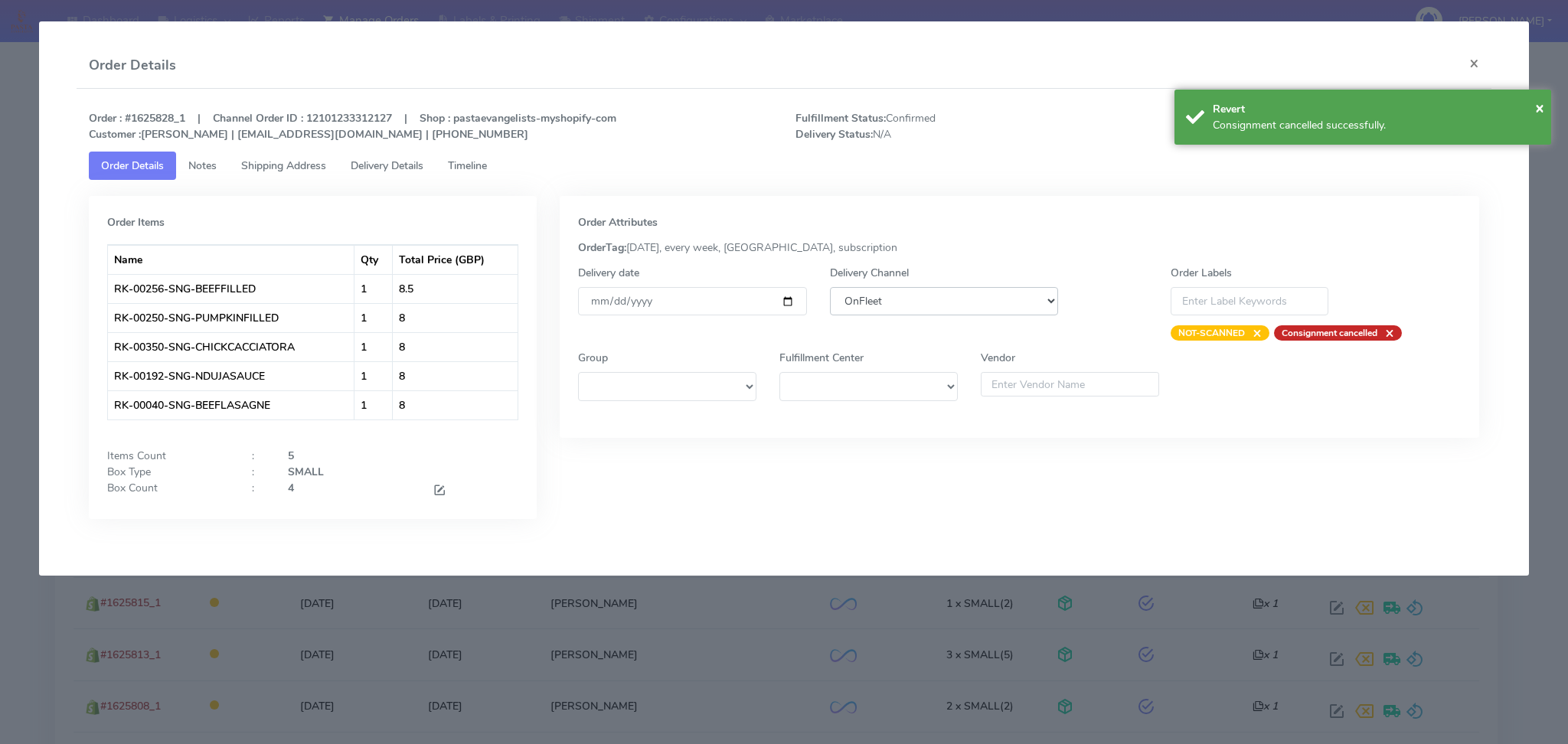
click at [960, 308] on select "DHL OnFleet Royal Mail DPD Yodel MaxOptra Amazon Collection" at bounding box center [944, 301] width 229 height 28
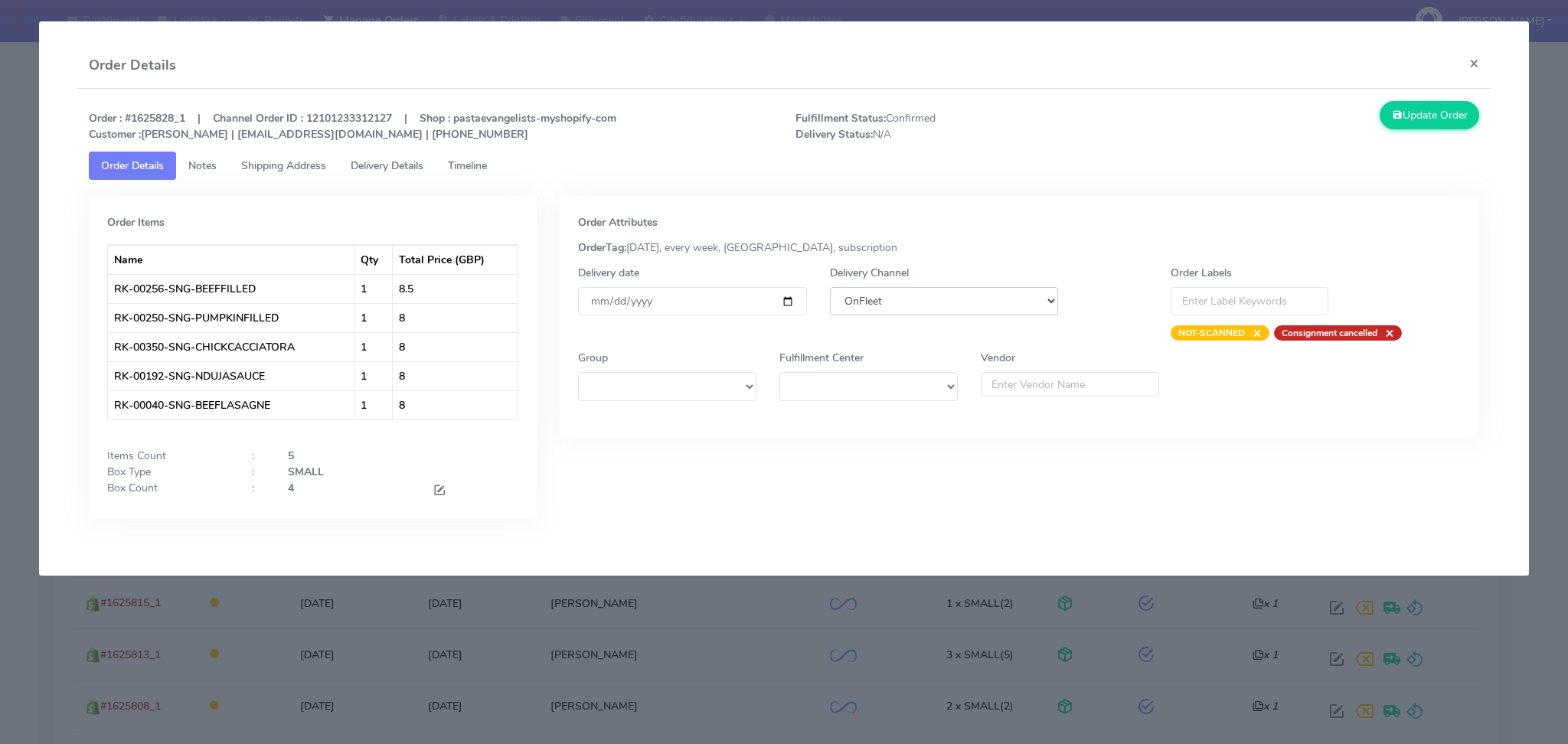
select select "5"
click at [830, 287] on select "DHL OnFleet Royal Mail DPD Yodel MaxOptra Amazon Collection" at bounding box center [944, 301] width 229 height 28
click at [1436, 115] on button "Update Order" at bounding box center [1429, 115] width 99 height 28
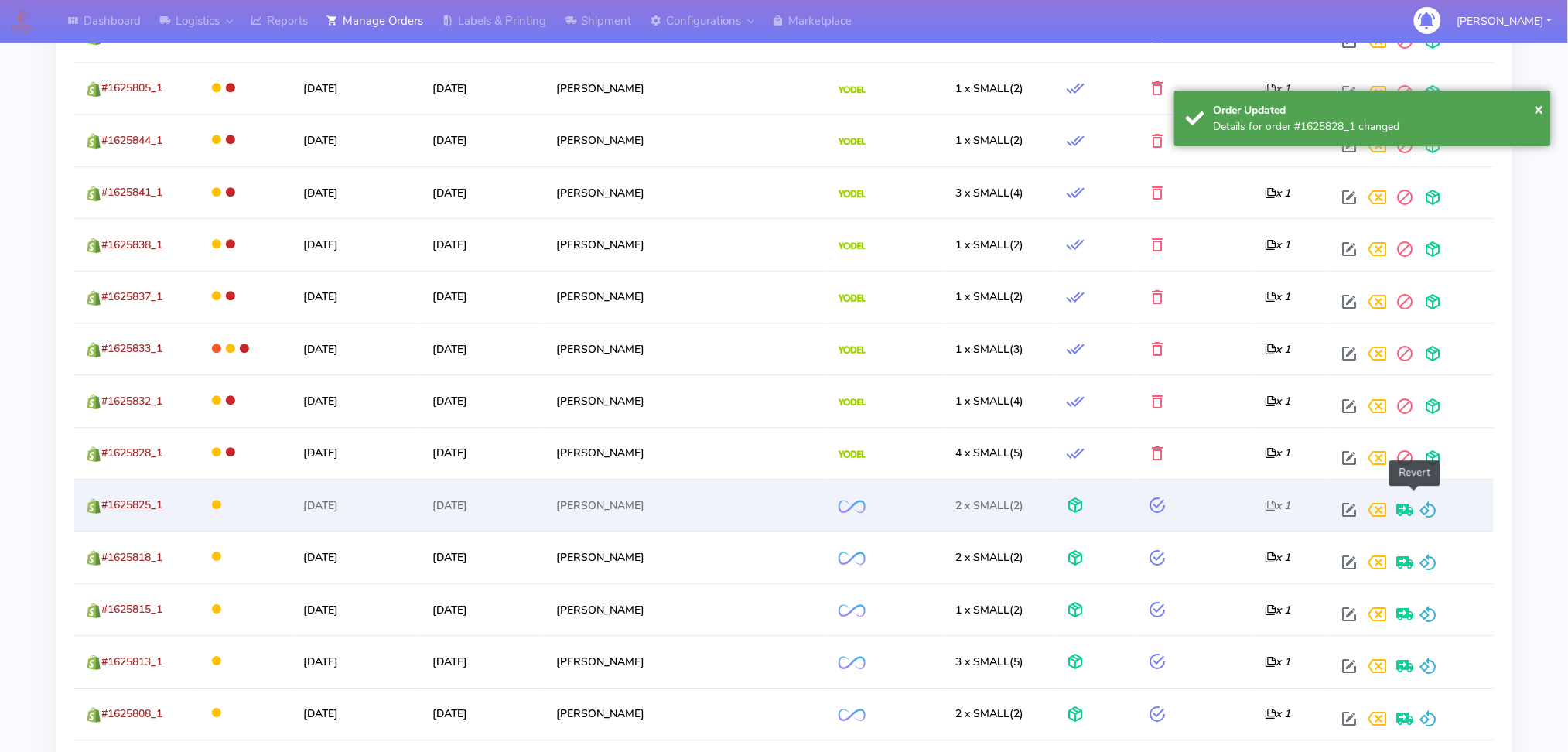
click at [1420, 506] on span at bounding box center [1429, 513] width 19 height 15
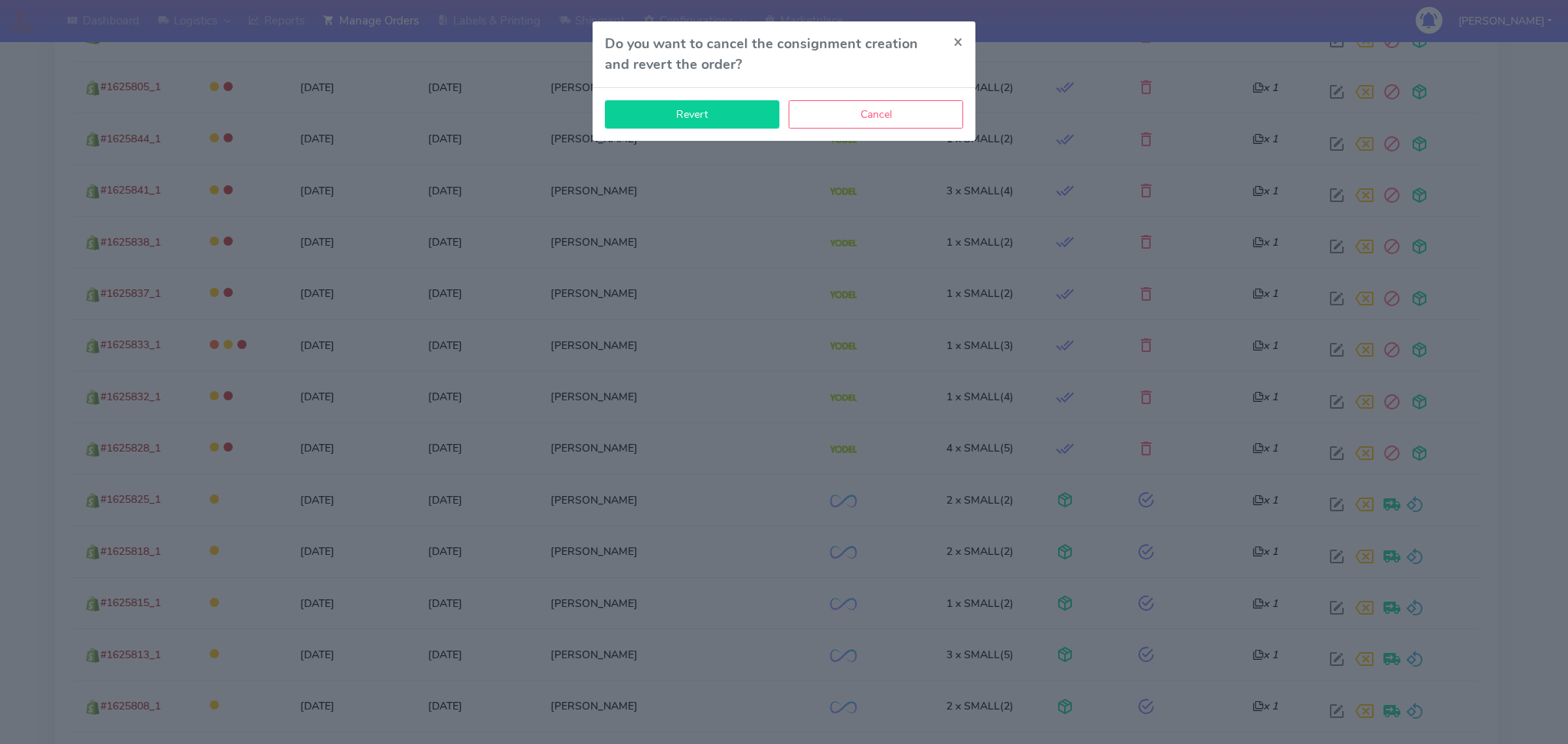
click at [726, 123] on button "Revert" at bounding box center [692, 114] width 175 height 28
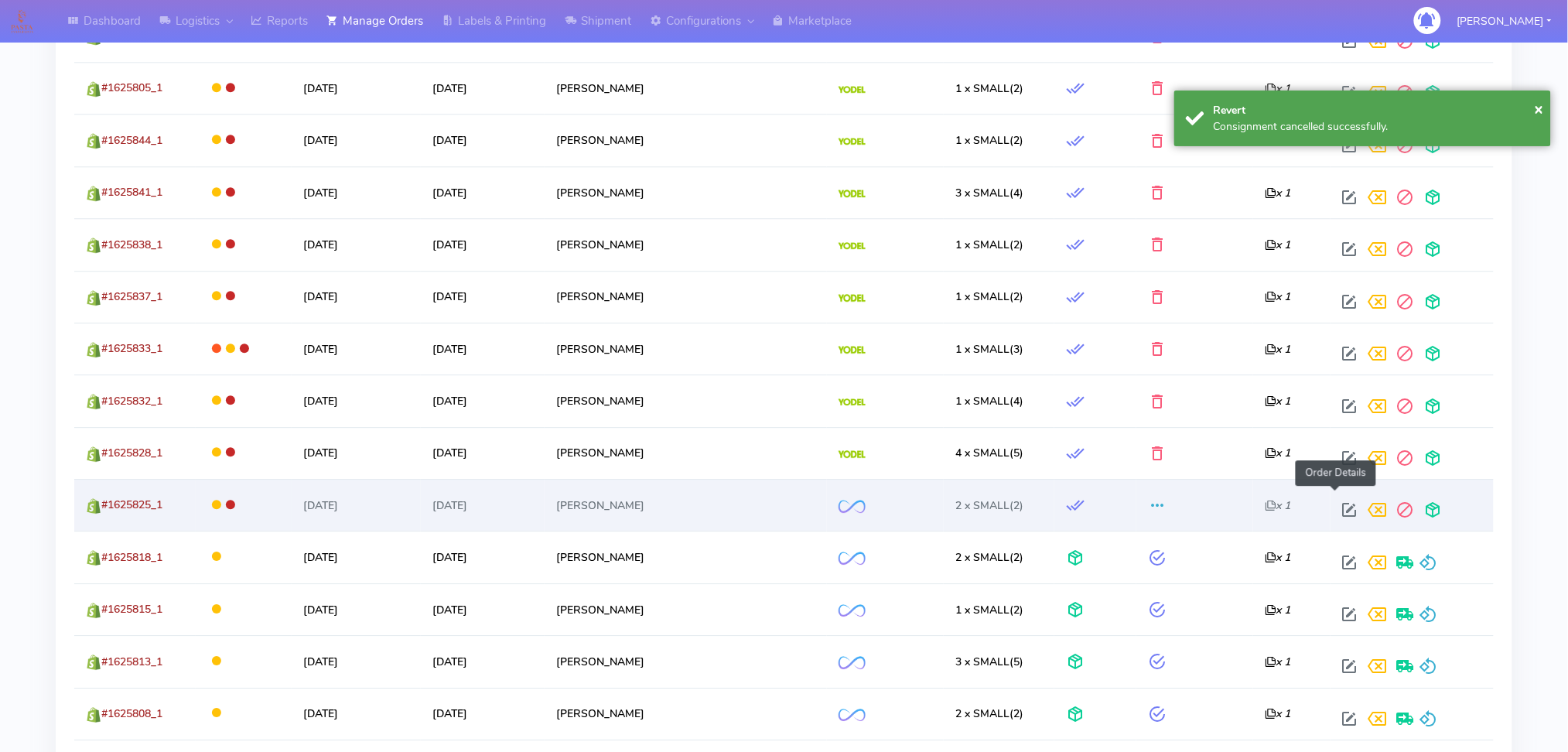
click at [1337, 506] on span at bounding box center [1350, 513] width 27 height 15
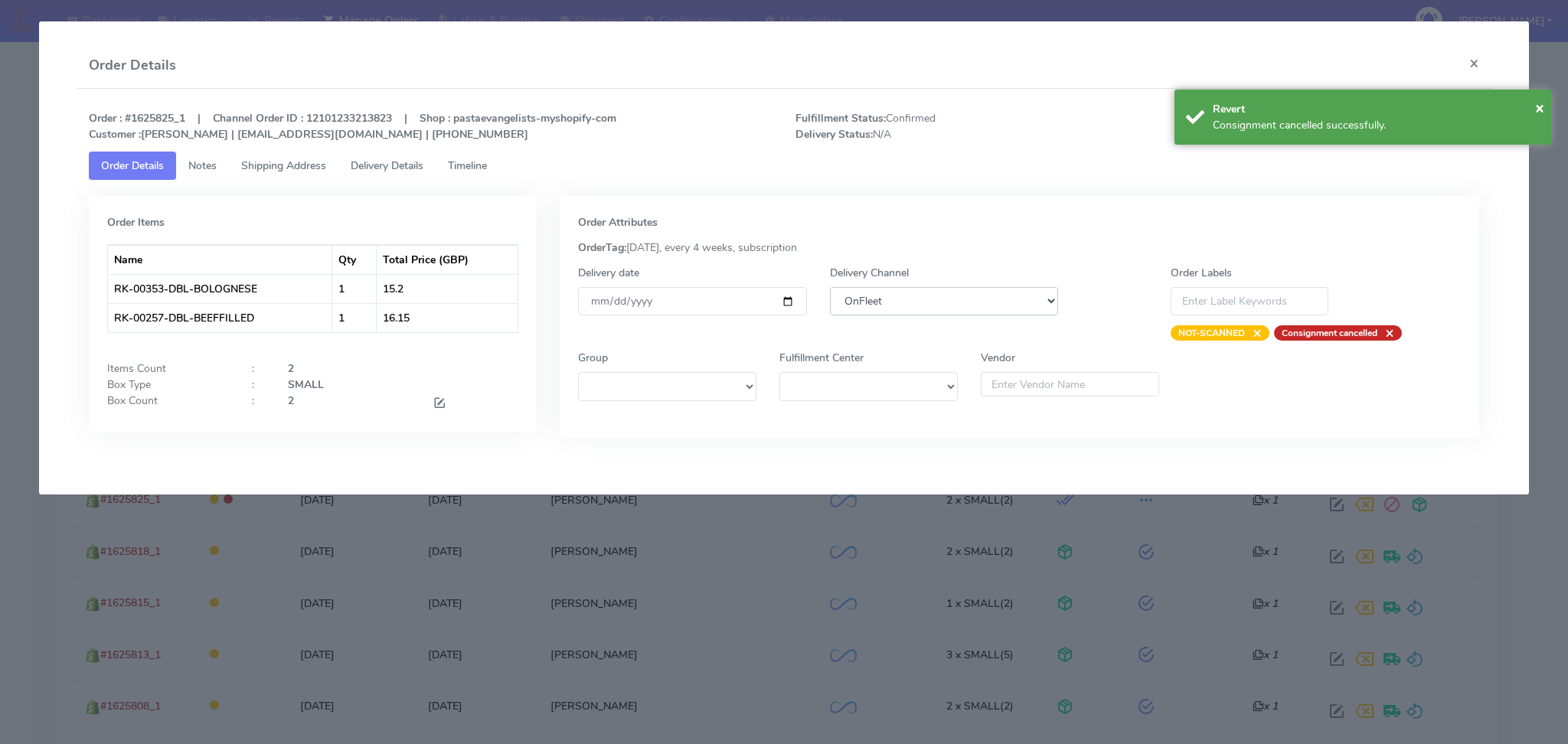
click at [949, 307] on select "DHL OnFleet Royal Mail DPD Yodel MaxOptra Amazon Collection" at bounding box center [944, 301] width 229 height 28
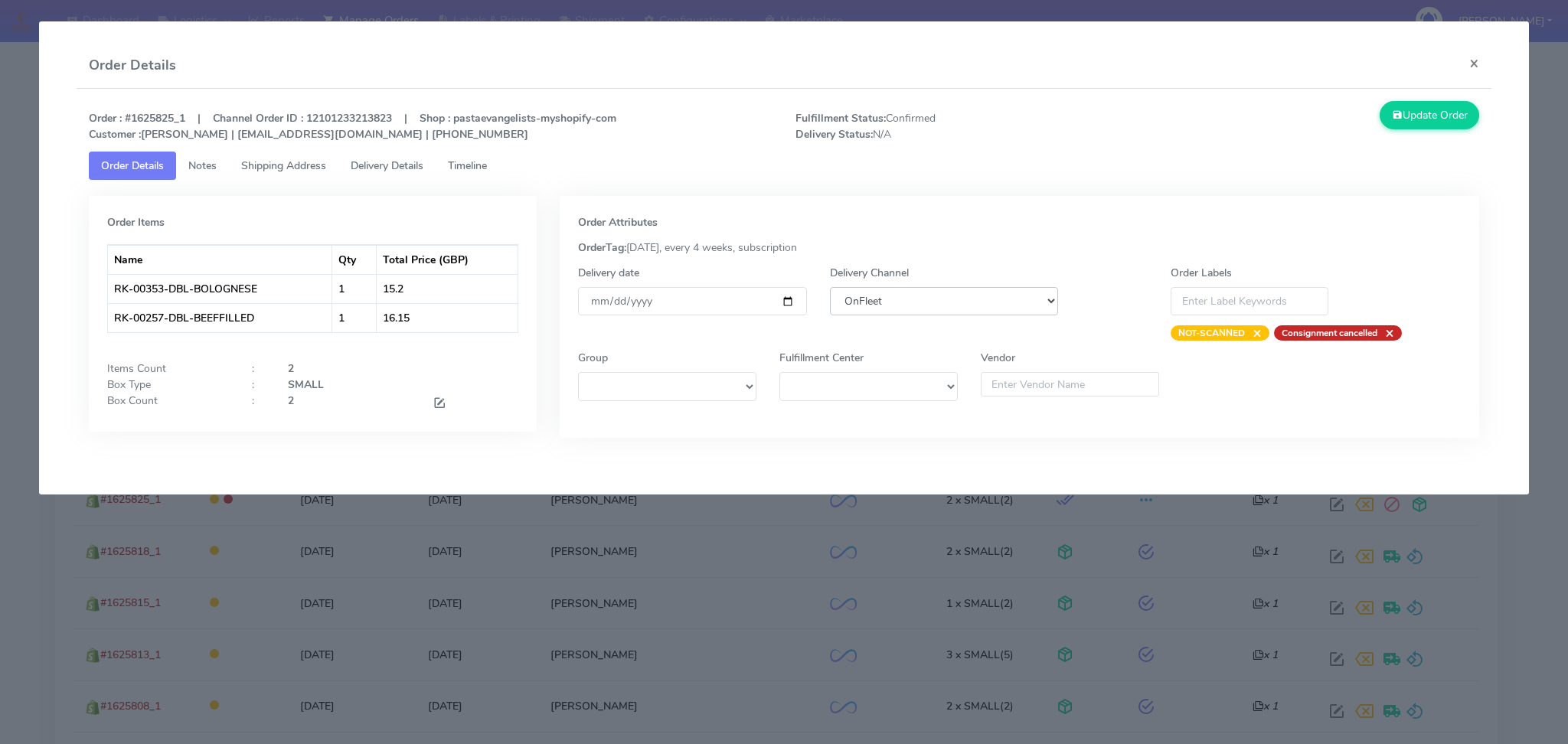
select select "5"
click at [830, 287] on select "DHL OnFleet Royal Mail DPD Yodel MaxOptra Amazon Collection" at bounding box center [944, 301] width 229 height 28
click at [1403, 119] on button "Update Order" at bounding box center [1429, 115] width 99 height 28
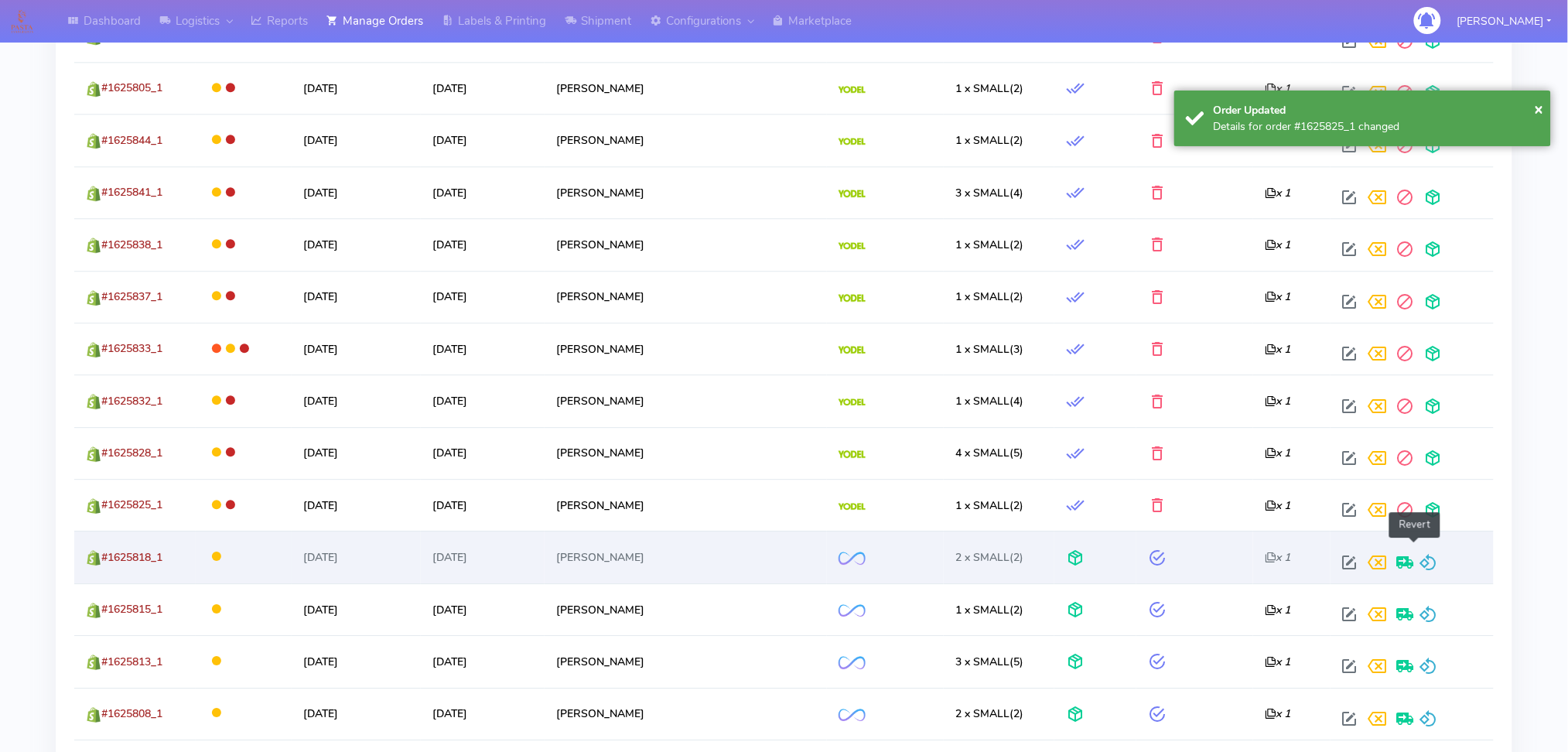
click at [1420, 559] on span at bounding box center [1429, 566] width 19 height 15
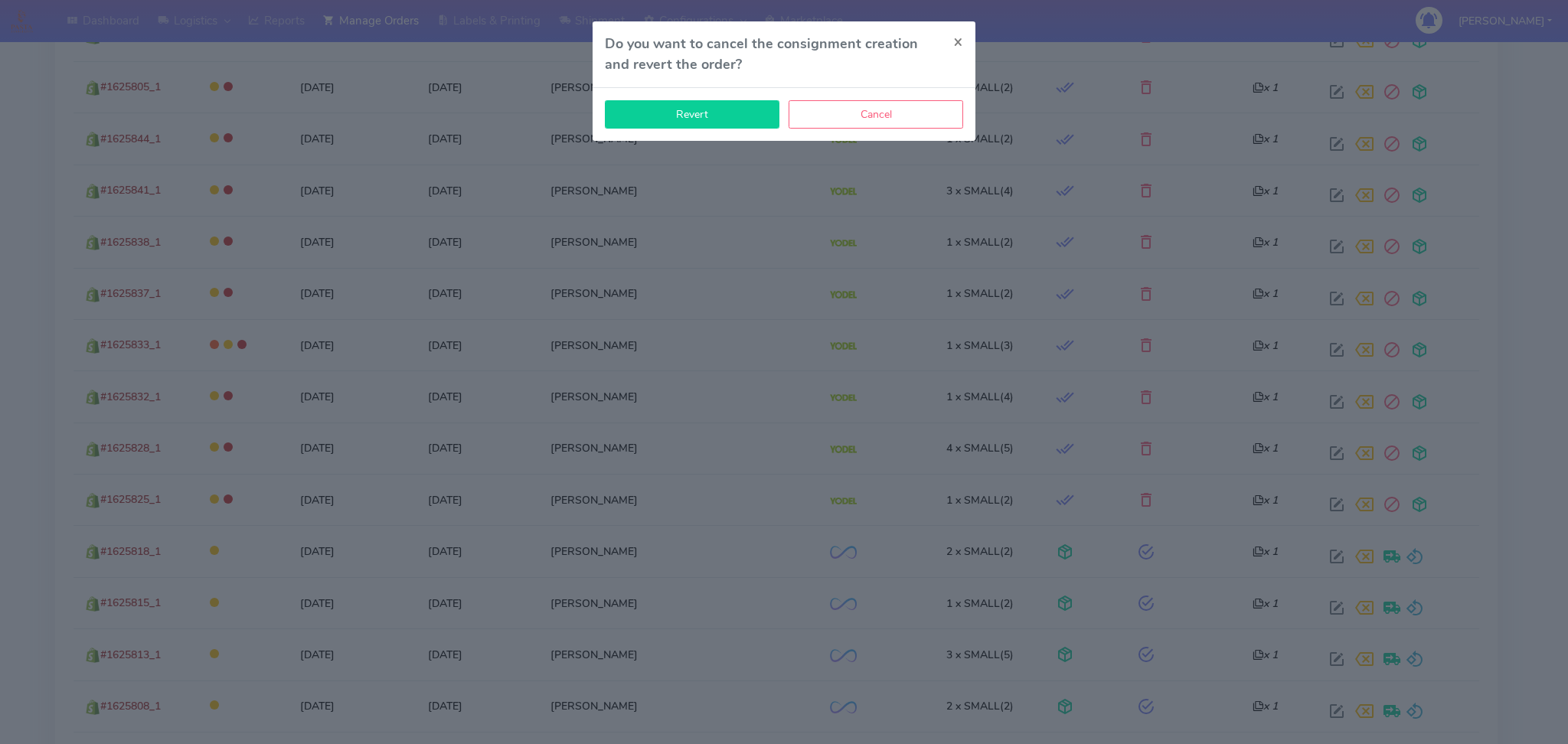
click at [724, 104] on button "Revert" at bounding box center [692, 114] width 175 height 28
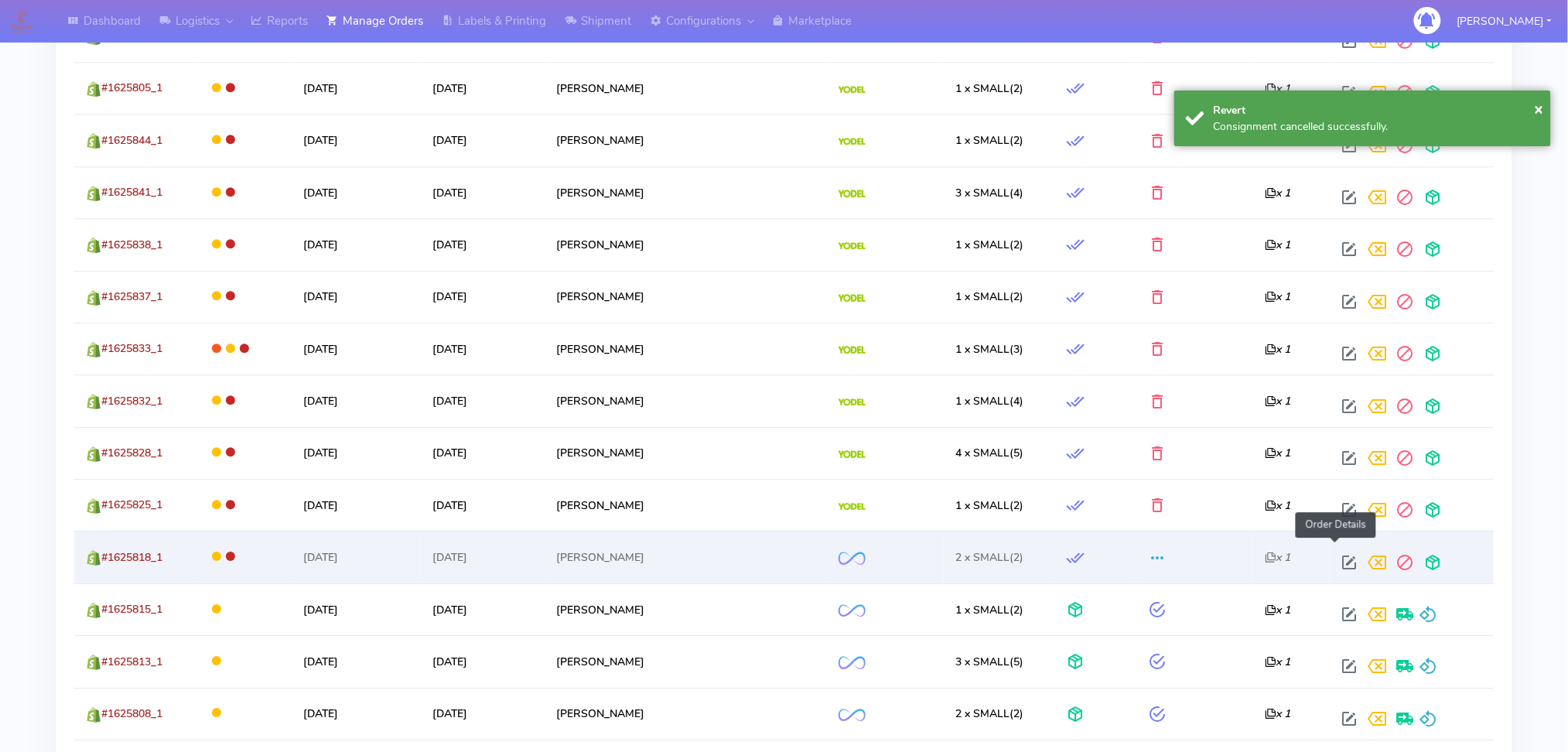
click at [1337, 559] on span at bounding box center [1350, 566] width 27 height 15
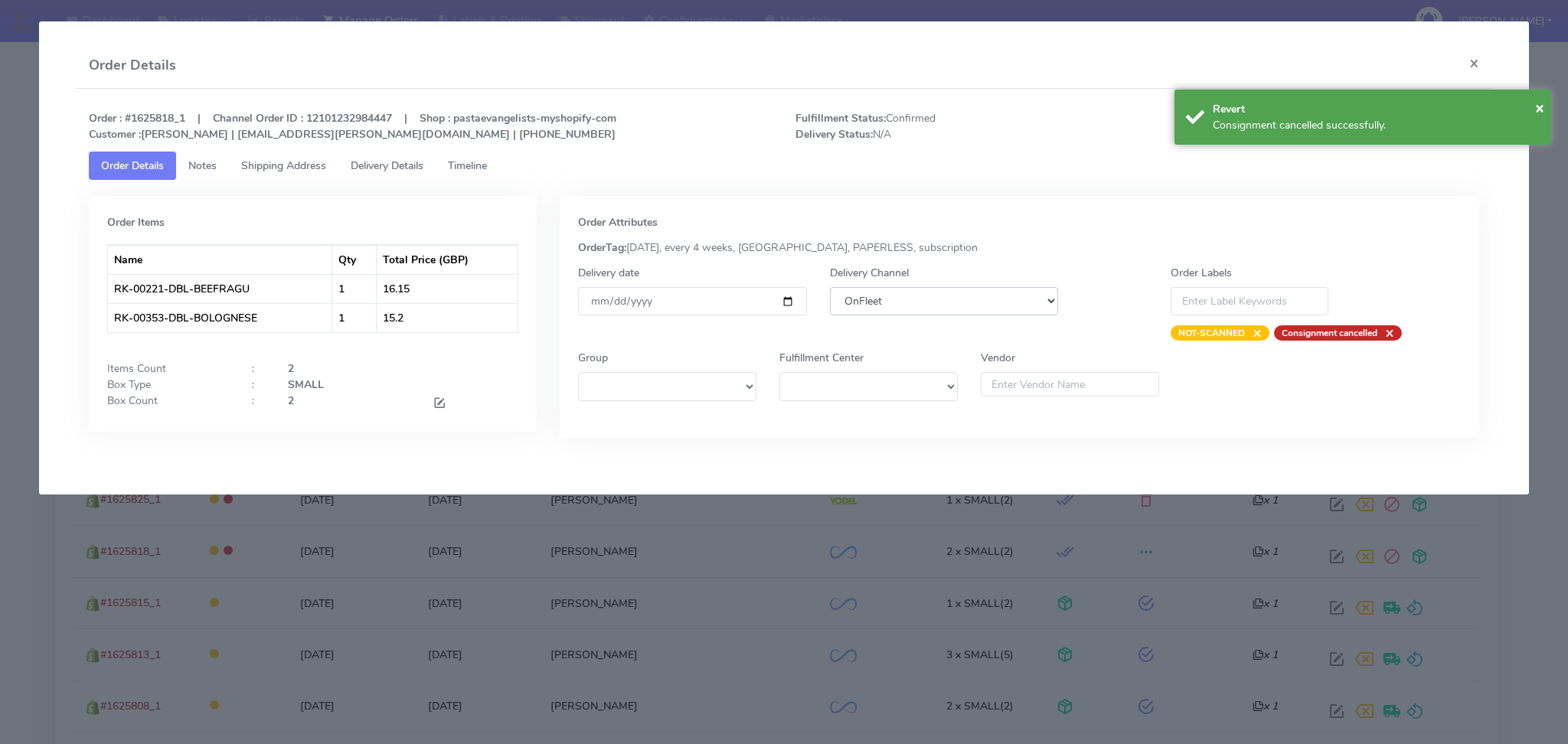
click at [970, 300] on select "DHL OnFleet Royal Mail DPD Yodel MaxOptra Amazon Collection" at bounding box center [944, 301] width 229 height 28
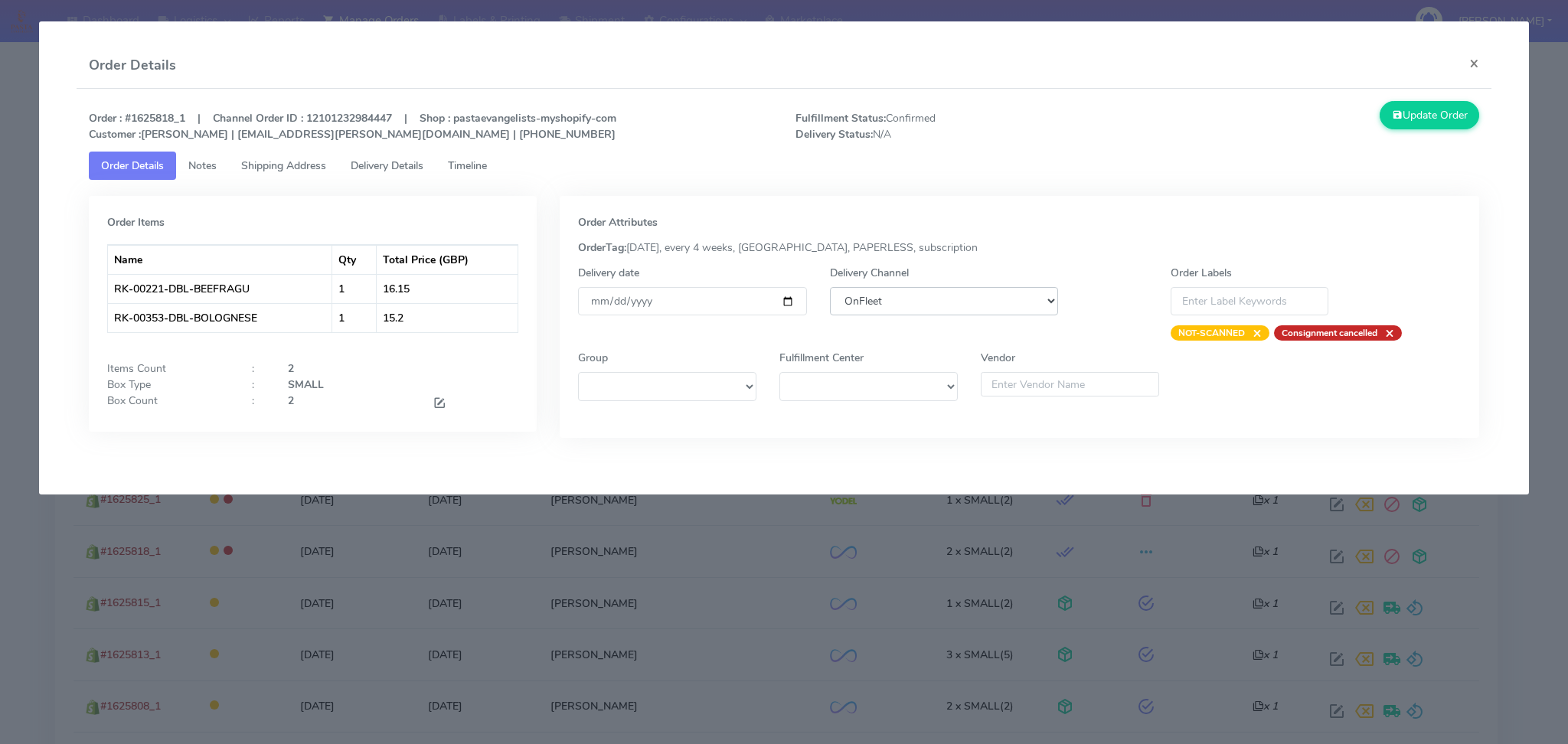
select select "5"
click at [830, 287] on select "DHL OnFleet Royal Mail DPD Yodel MaxOptra Amazon Collection" at bounding box center [944, 301] width 229 height 28
click at [1436, 132] on div "Update Order" at bounding box center [1314, 121] width 353 height 41
click at [1436, 120] on button "Update Order" at bounding box center [1429, 115] width 99 height 28
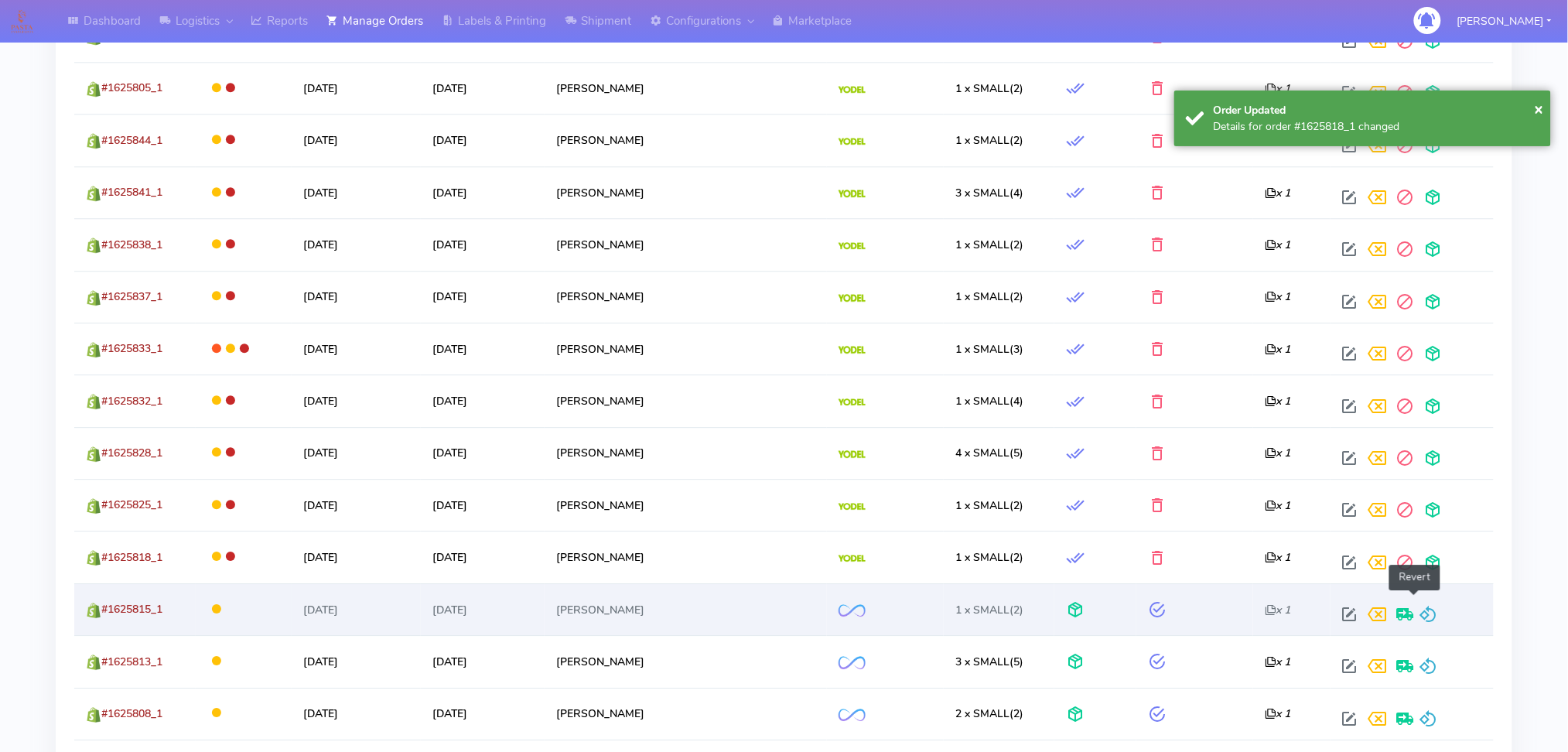
click at [1420, 611] on span at bounding box center [1429, 618] width 19 height 15
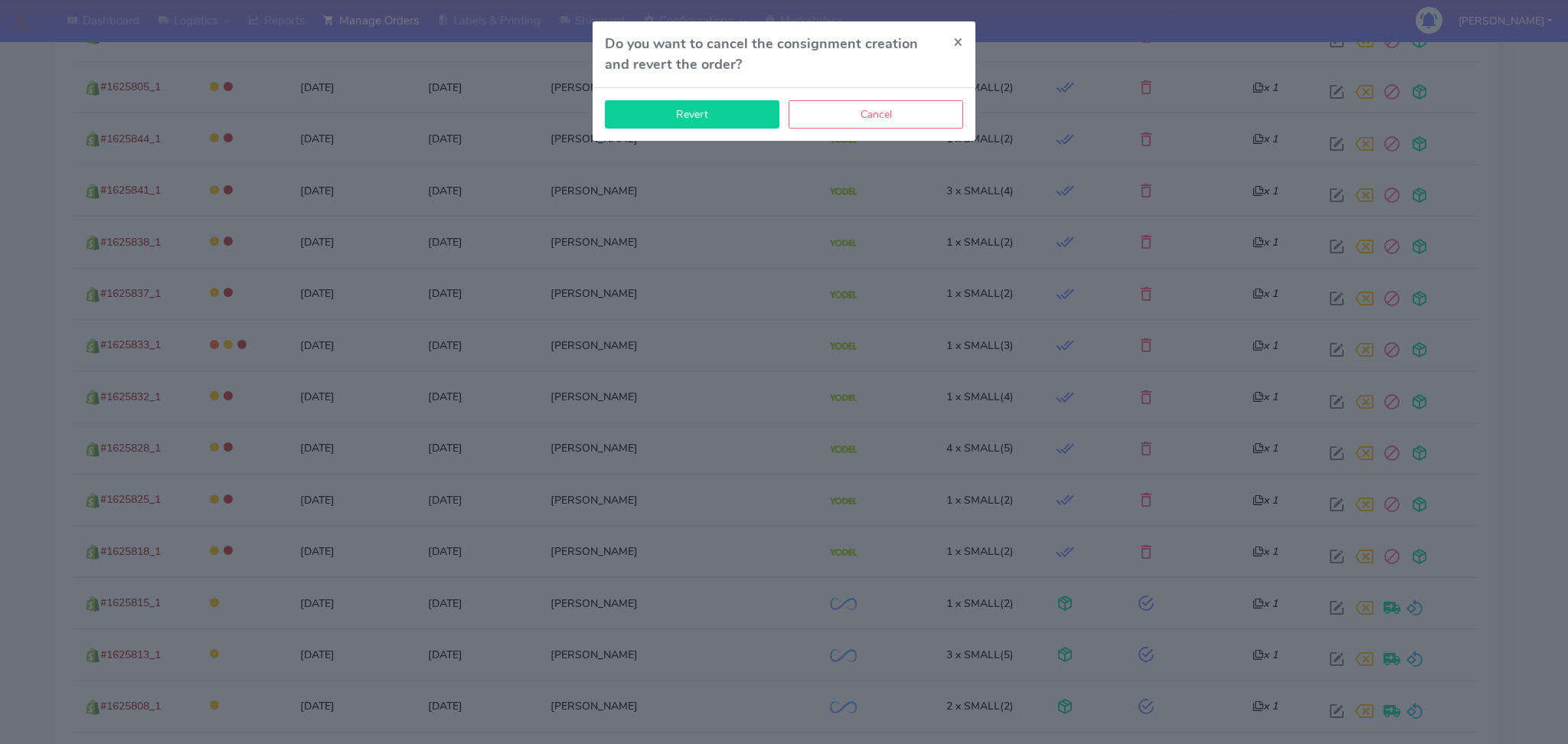
click at [711, 119] on button "Revert" at bounding box center [692, 114] width 175 height 28
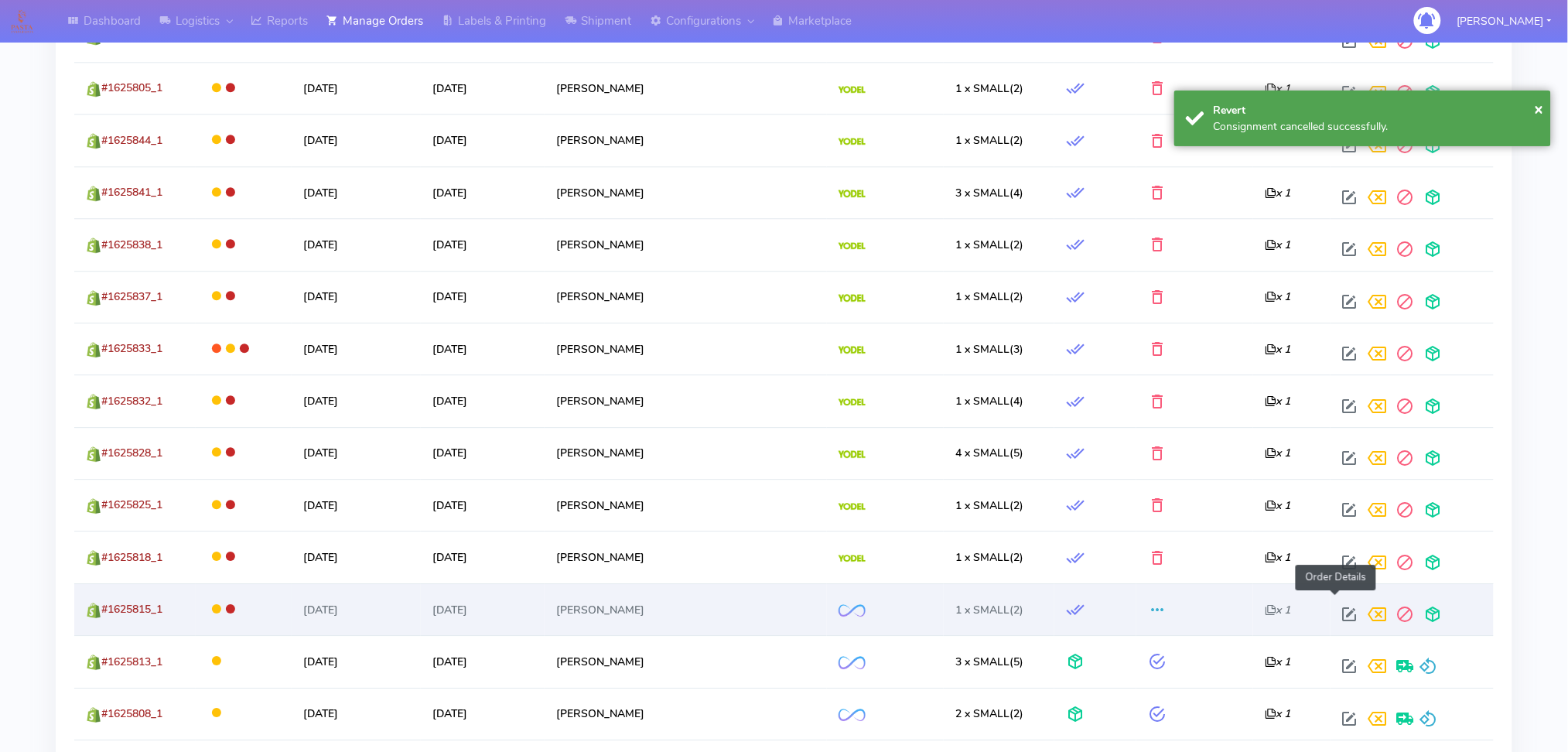
click at [1338, 611] on span at bounding box center [1350, 618] width 27 height 15
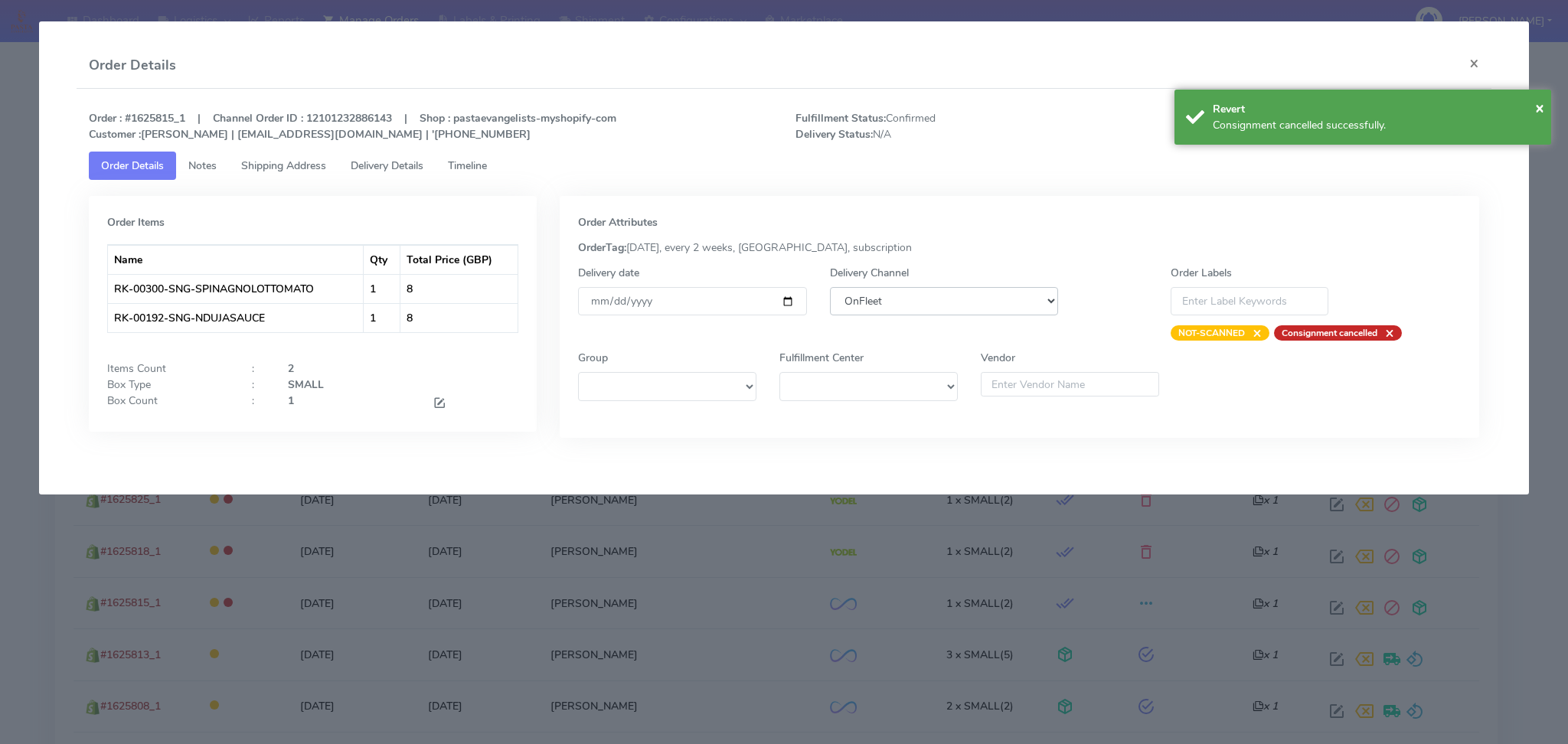
click at [860, 304] on select "DHL OnFleet Royal Mail DPD Yodel MaxOptra Amazon Collection" at bounding box center [944, 301] width 229 height 28
select select "5"
click at [830, 287] on select "DHL OnFleet Royal Mail DPD Yodel MaxOptra Amazon Collection" at bounding box center [944, 301] width 229 height 28
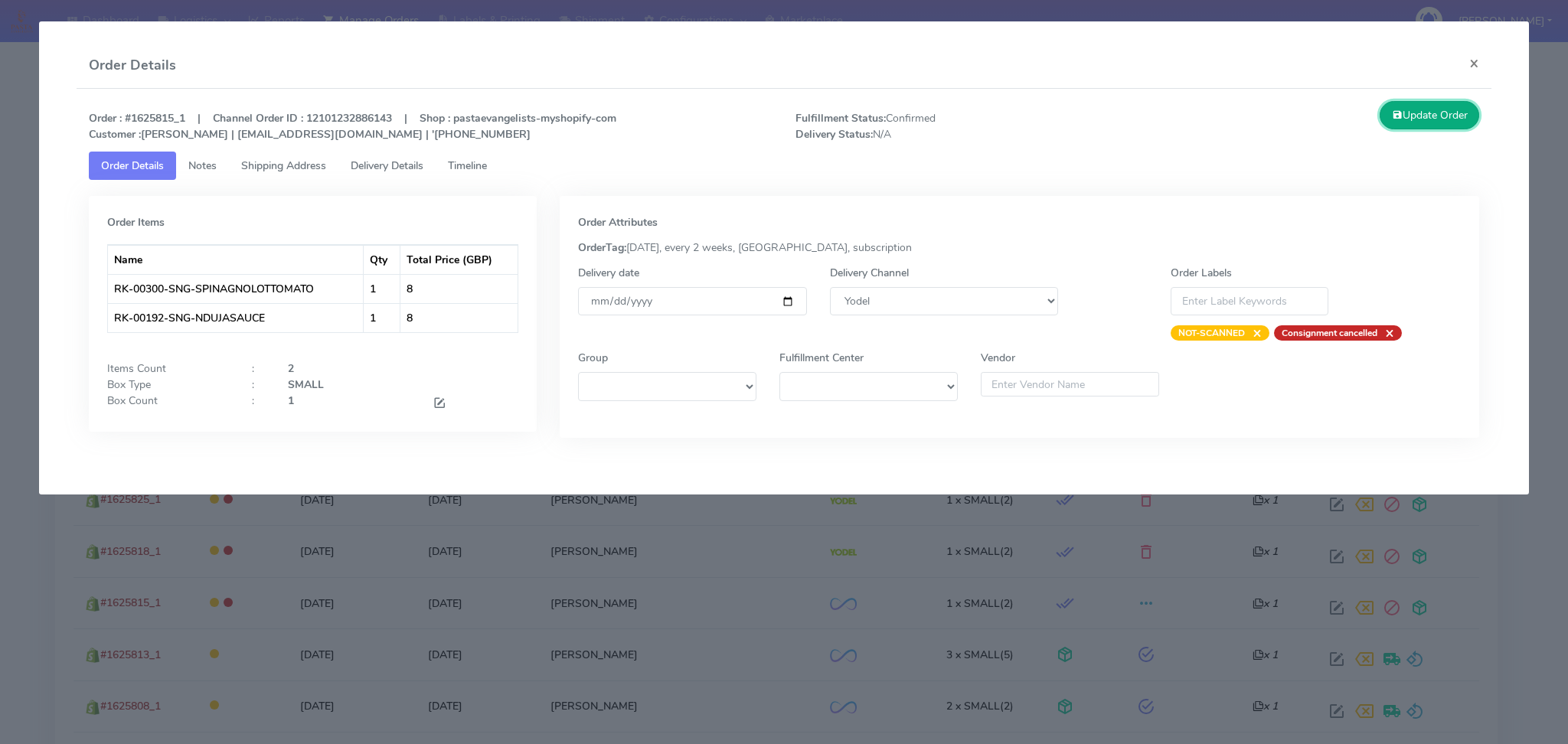
click at [1433, 125] on button "Update Order" at bounding box center [1429, 115] width 99 height 28
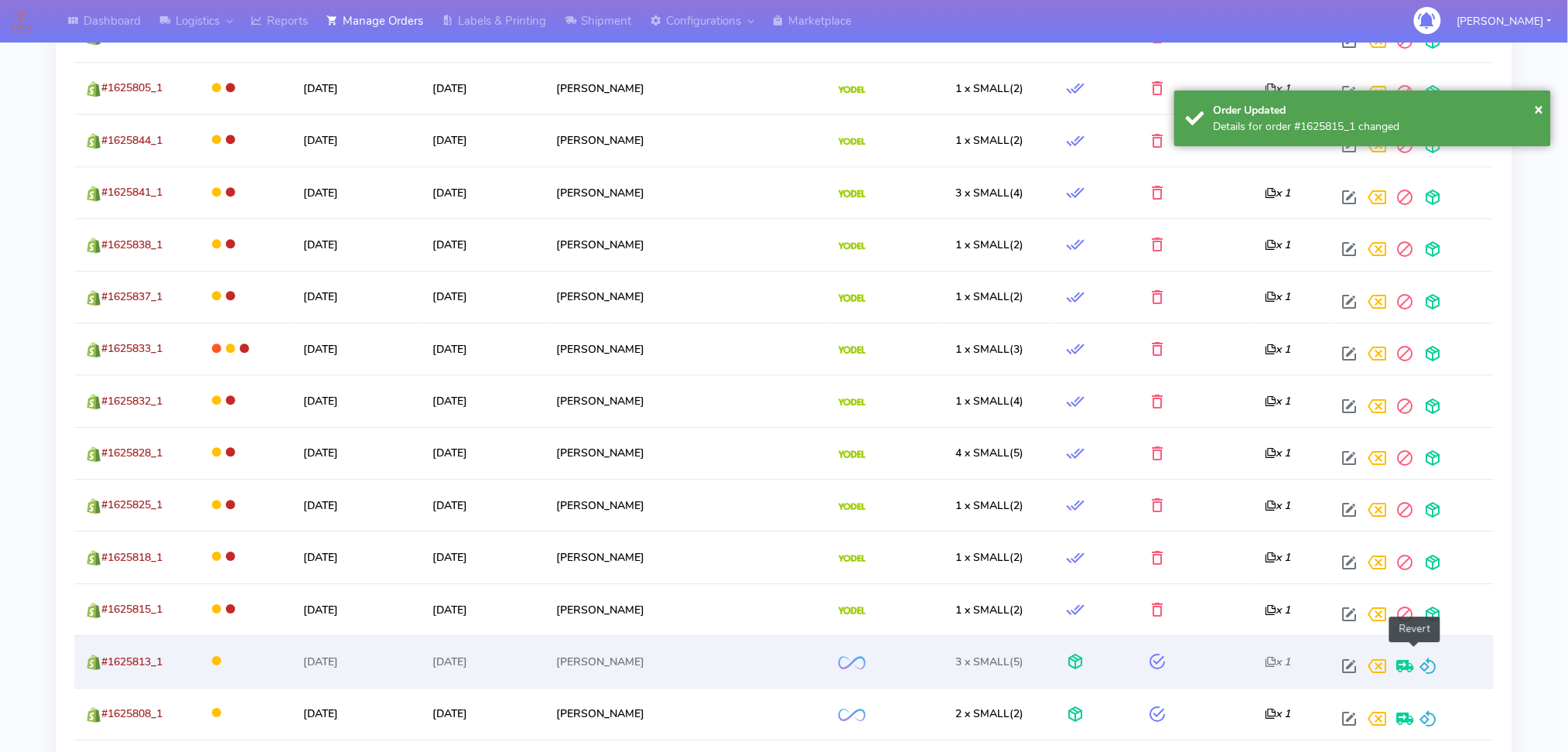
click at [1420, 662] on span at bounding box center [1429, 670] width 19 height 15
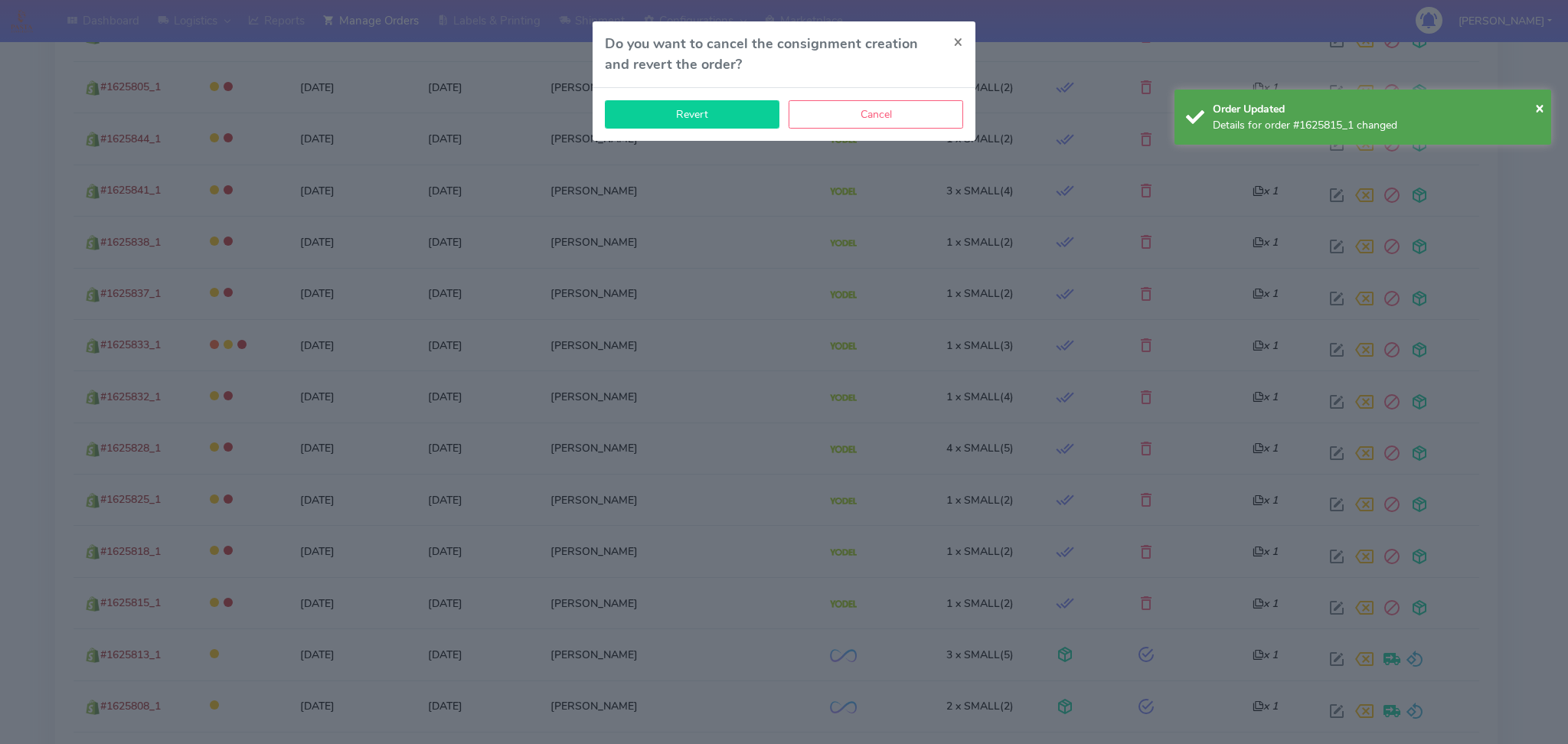
click at [749, 114] on button "Revert" at bounding box center [692, 114] width 175 height 28
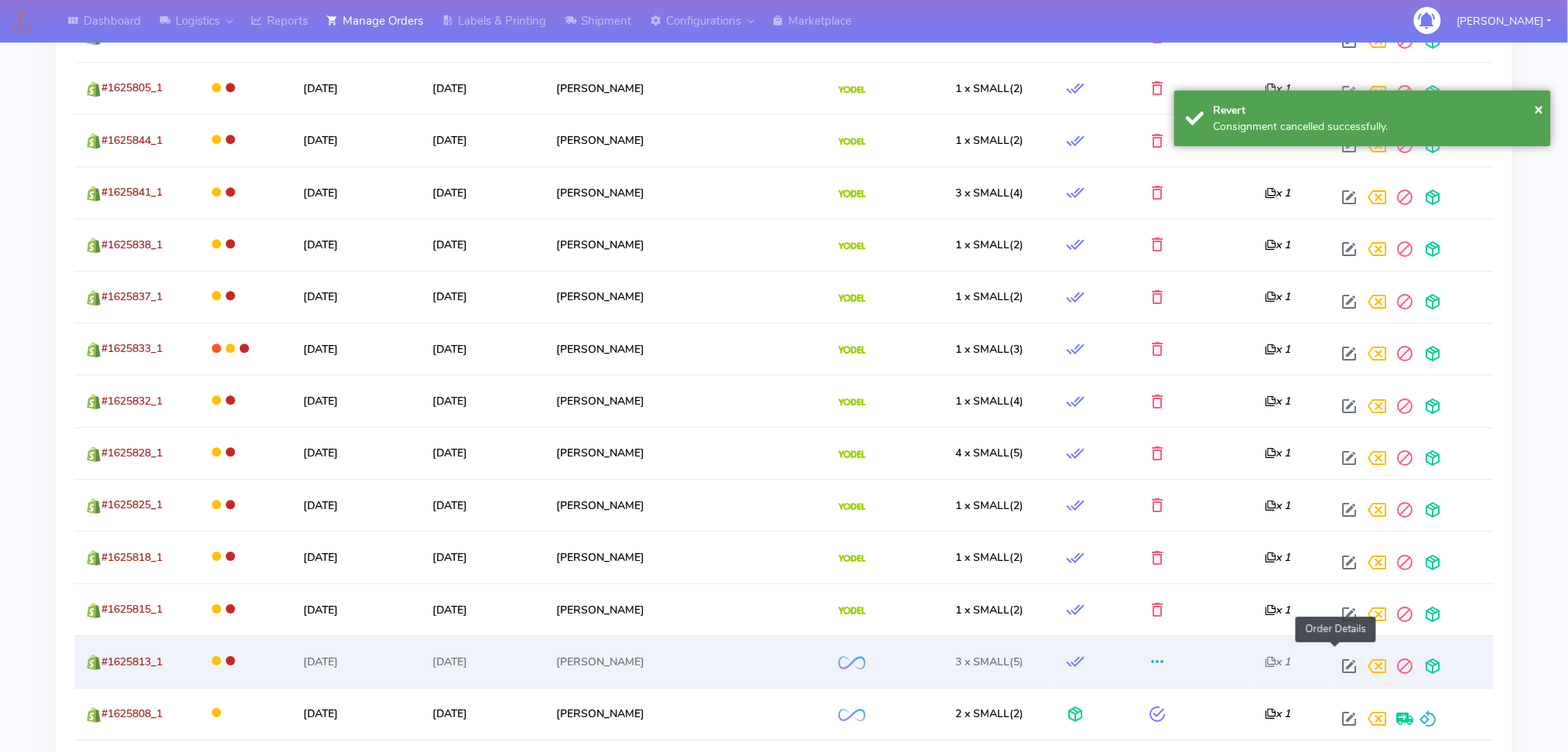
click at [1343, 662] on span at bounding box center [1350, 670] width 27 height 15
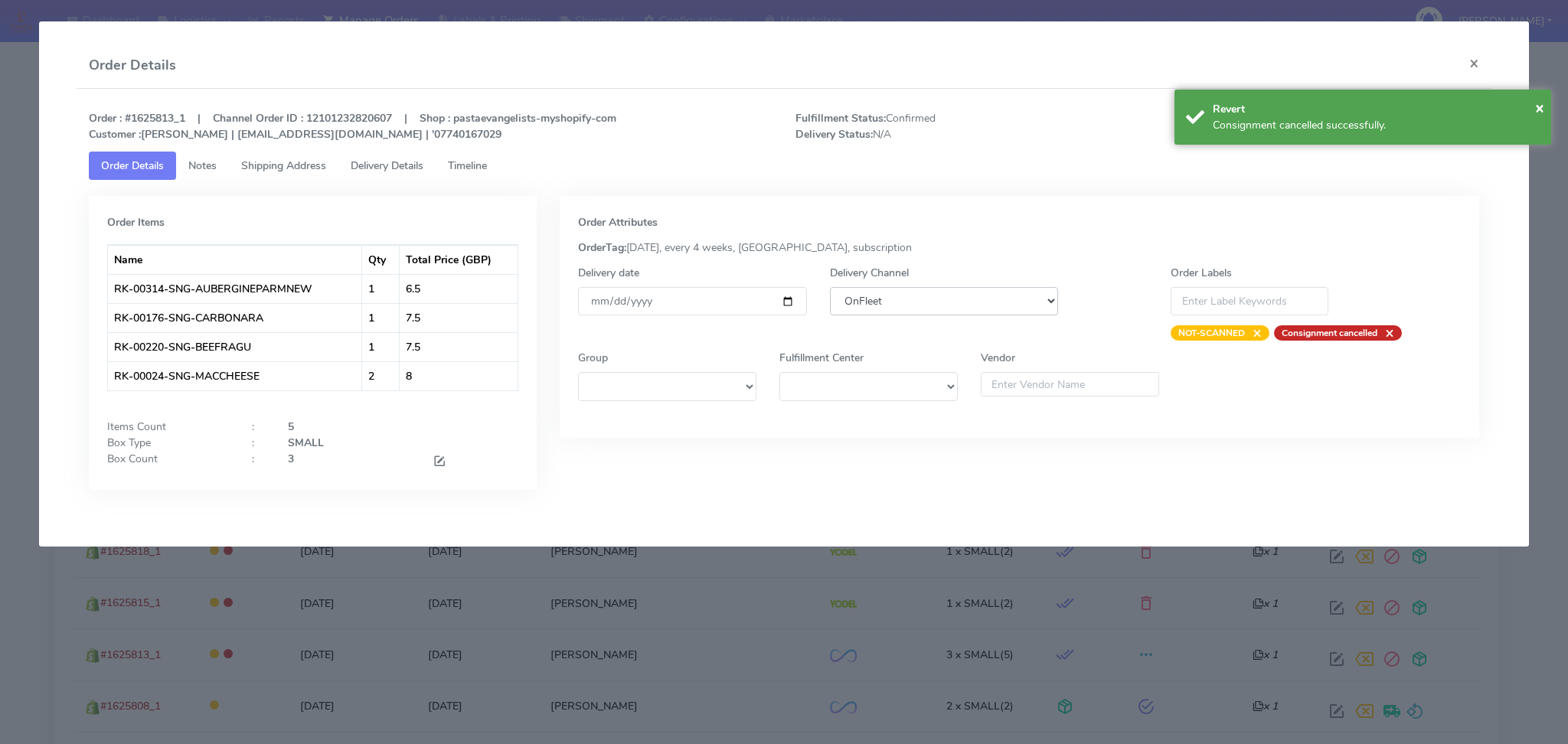
click at [913, 290] on select "DHL OnFleet Royal Mail DPD Yodel MaxOptra Amazon Collection" at bounding box center [944, 301] width 229 height 28
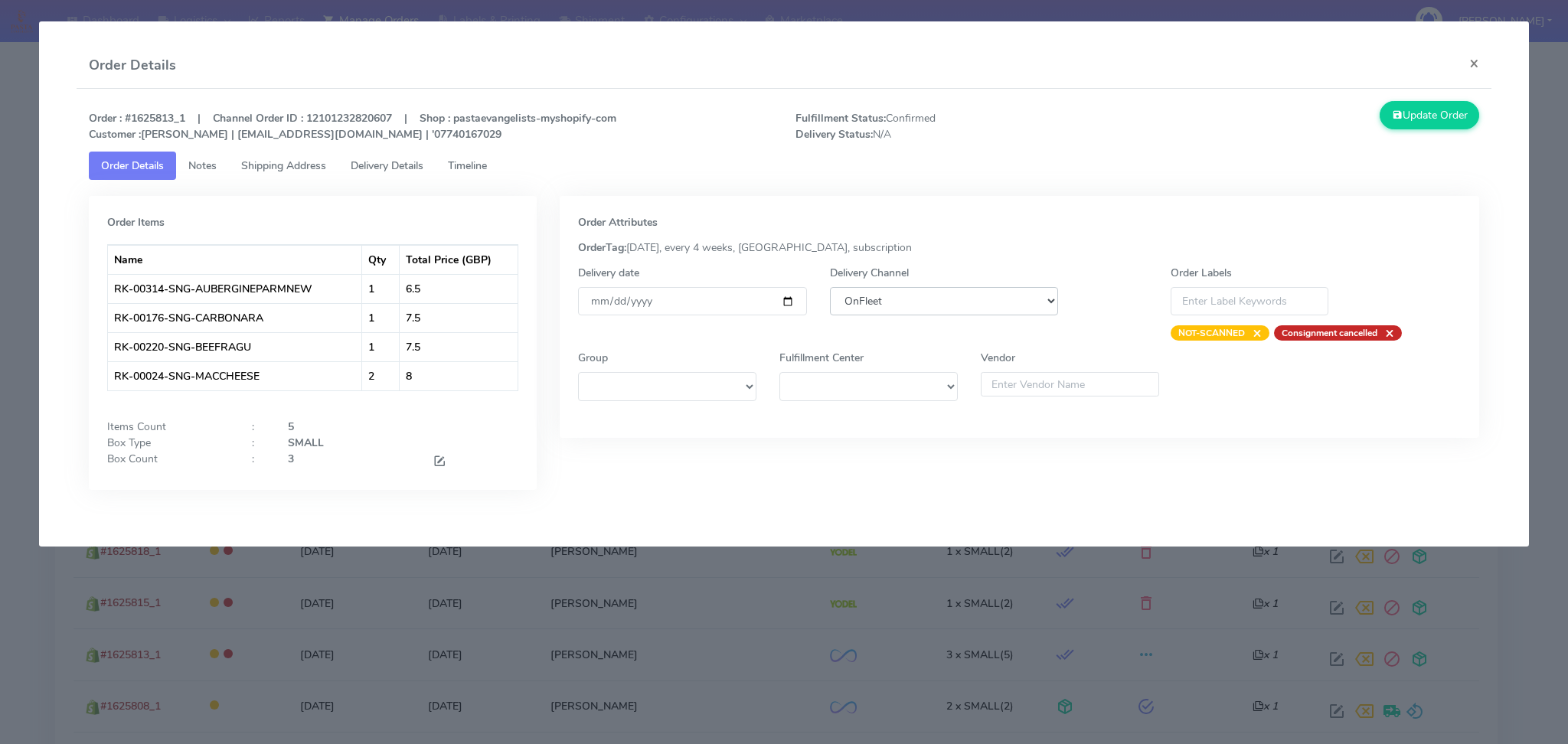
select select "5"
click at [830, 287] on select "DHL OnFleet Royal Mail DPD Yodel MaxOptra Amazon Collection" at bounding box center [944, 301] width 229 height 28
click at [1394, 111] on icon at bounding box center [1397, 115] width 11 height 15
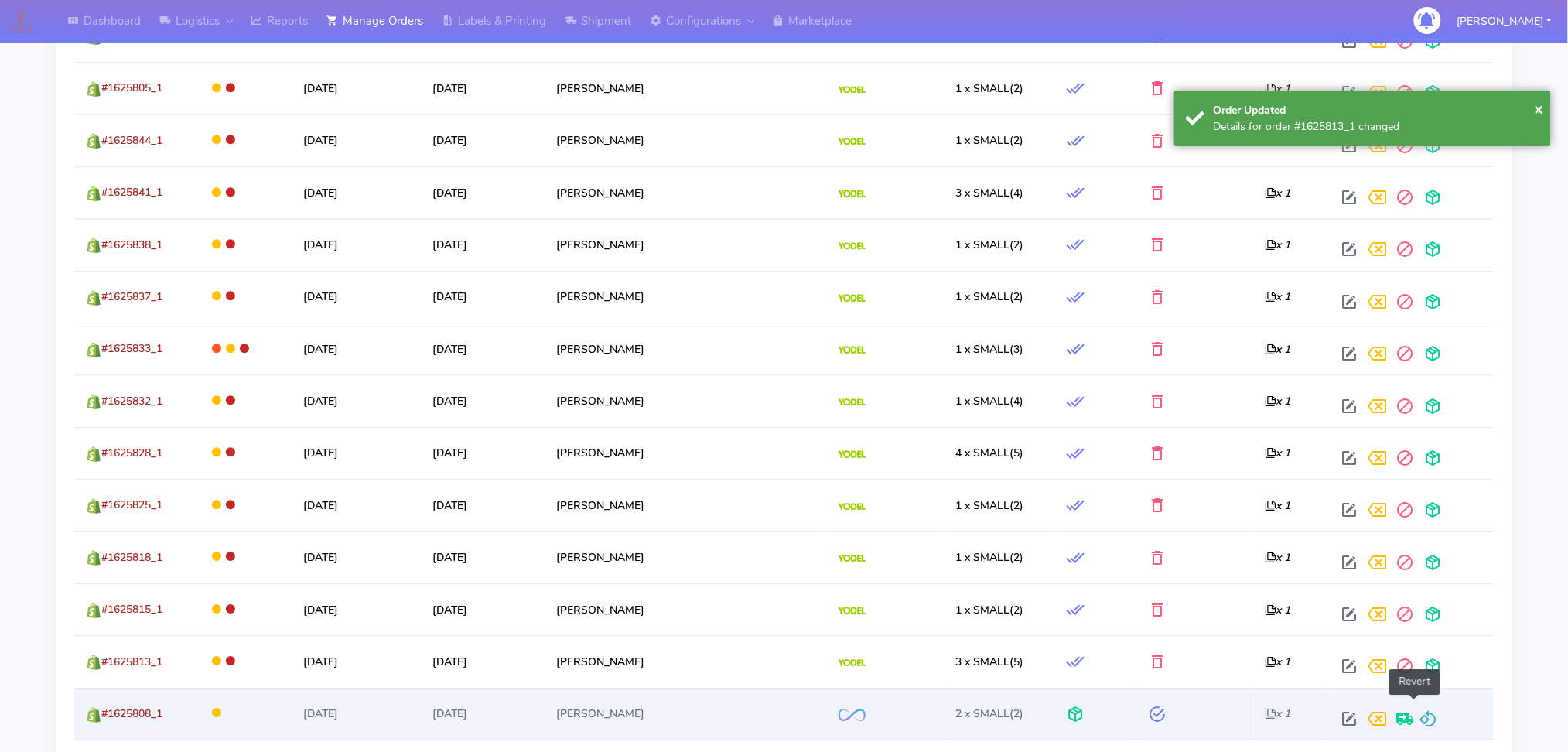
click at [1420, 716] on span at bounding box center [1429, 723] width 19 height 15
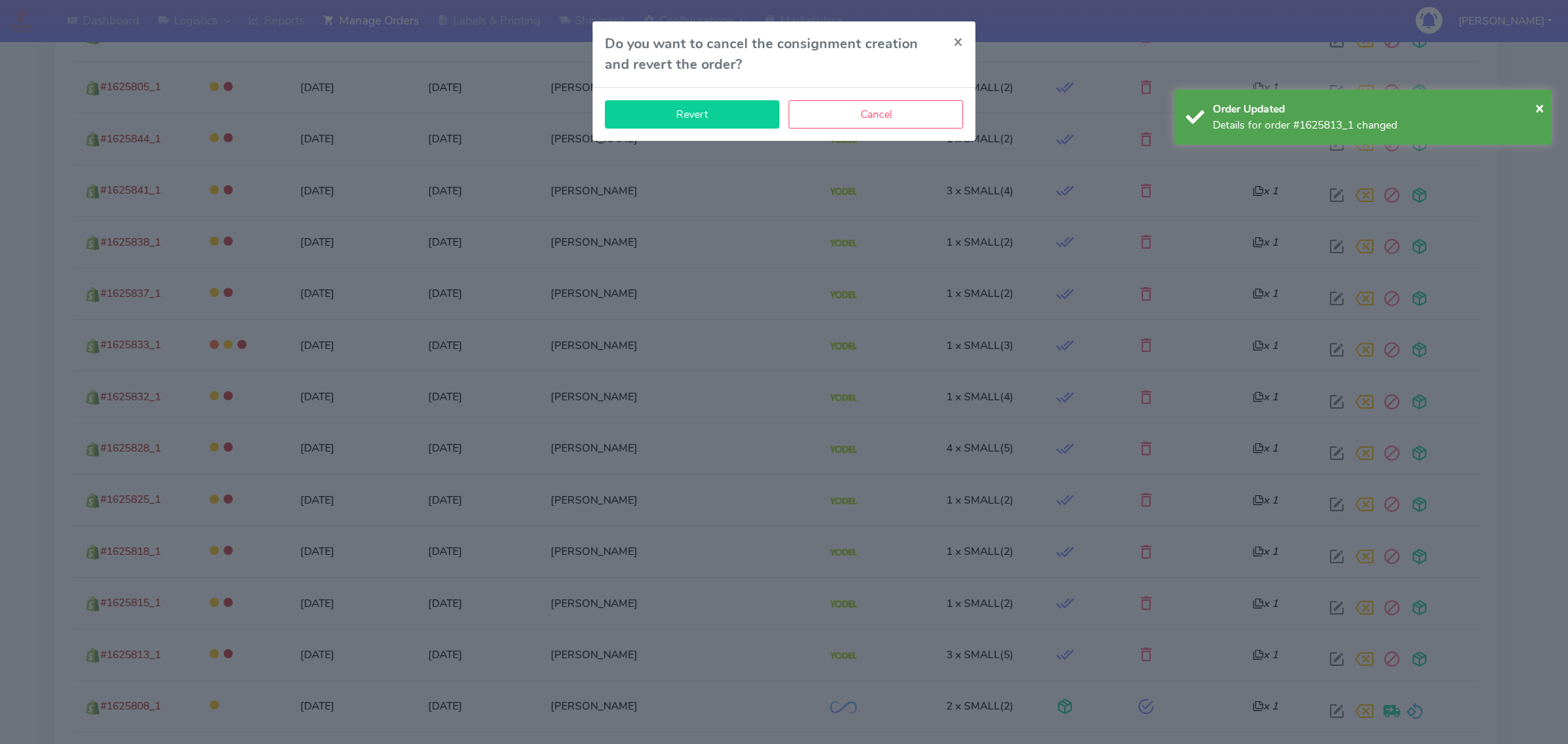
click at [643, 122] on button "Revert" at bounding box center [692, 114] width 175 height 28
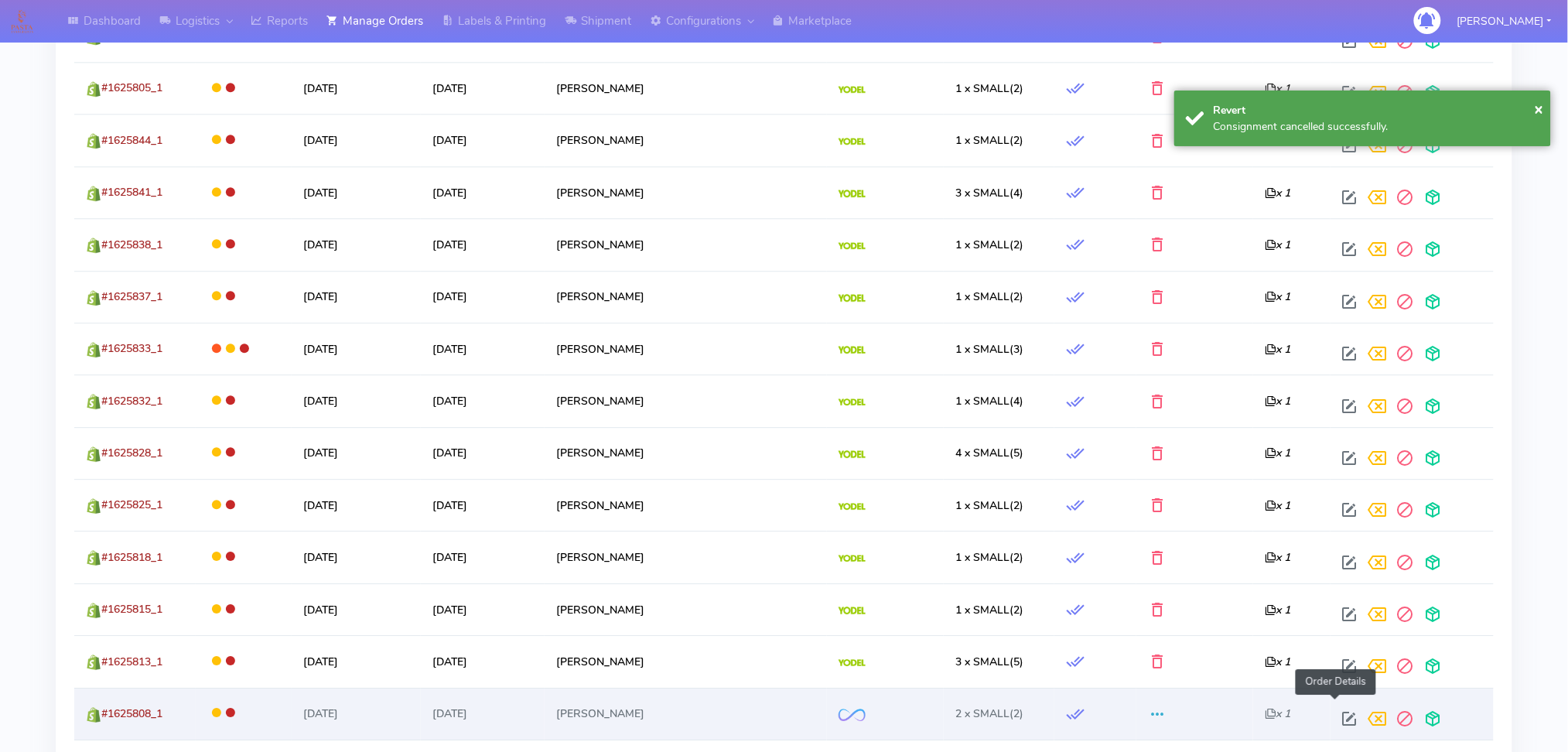
click at [1337, 716] on span at bounding box center [1350, 723] width 27 height 15
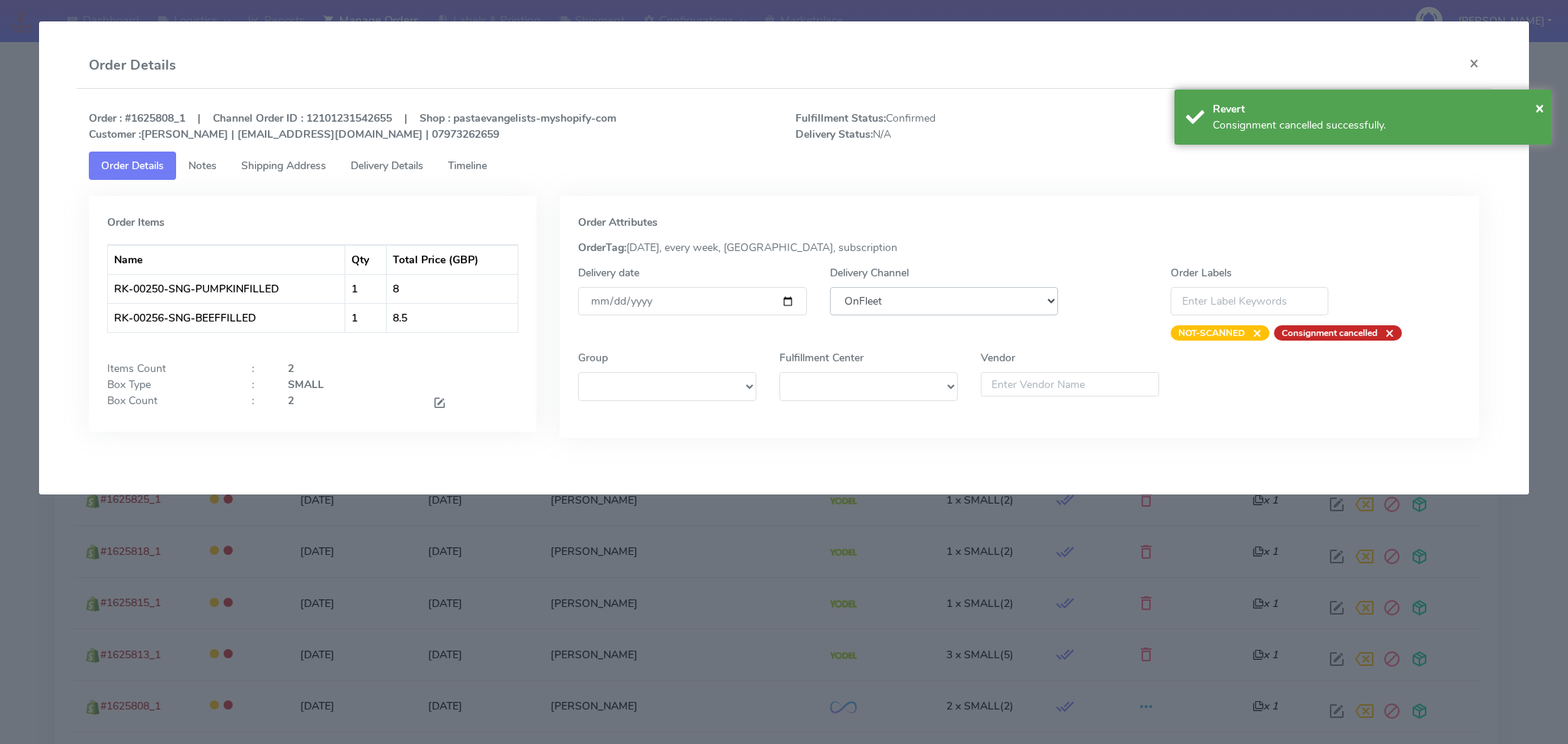
click at [916, 301] on select "DHL OnFleet Royal Mail DPD Yodel MaxOptra Amazon Collection" at bounding box center [944, 301] width 229 height 28
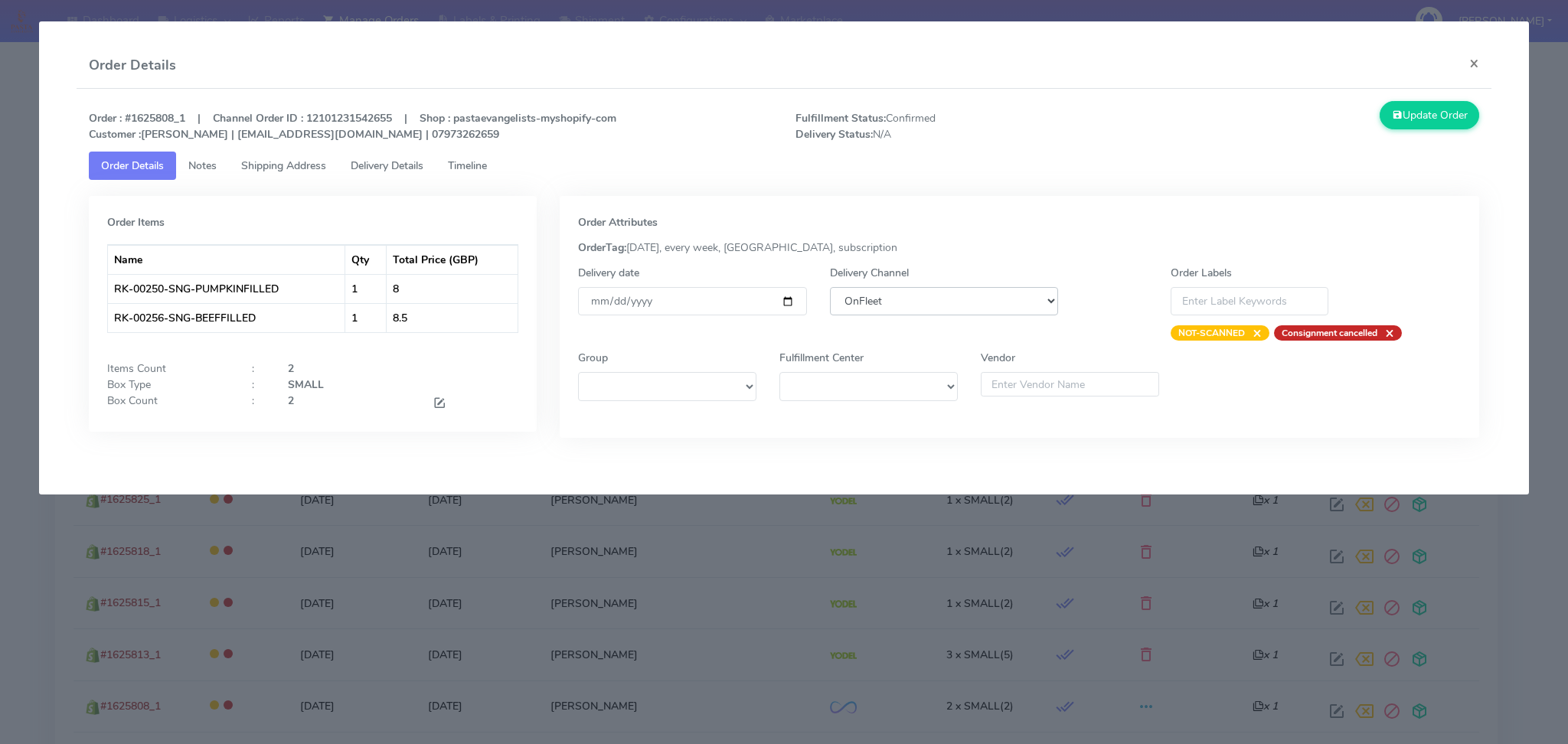
select select "5"
click at [830, 287] on select "DHL OnFleet Royal Mail DPD Yodel MaxOptra Amazon Collection" at bounding box center [944, 301] width 229 height 28
click at [1393, 121] on icon at bounding box center [1397, 115] width 11 height 15
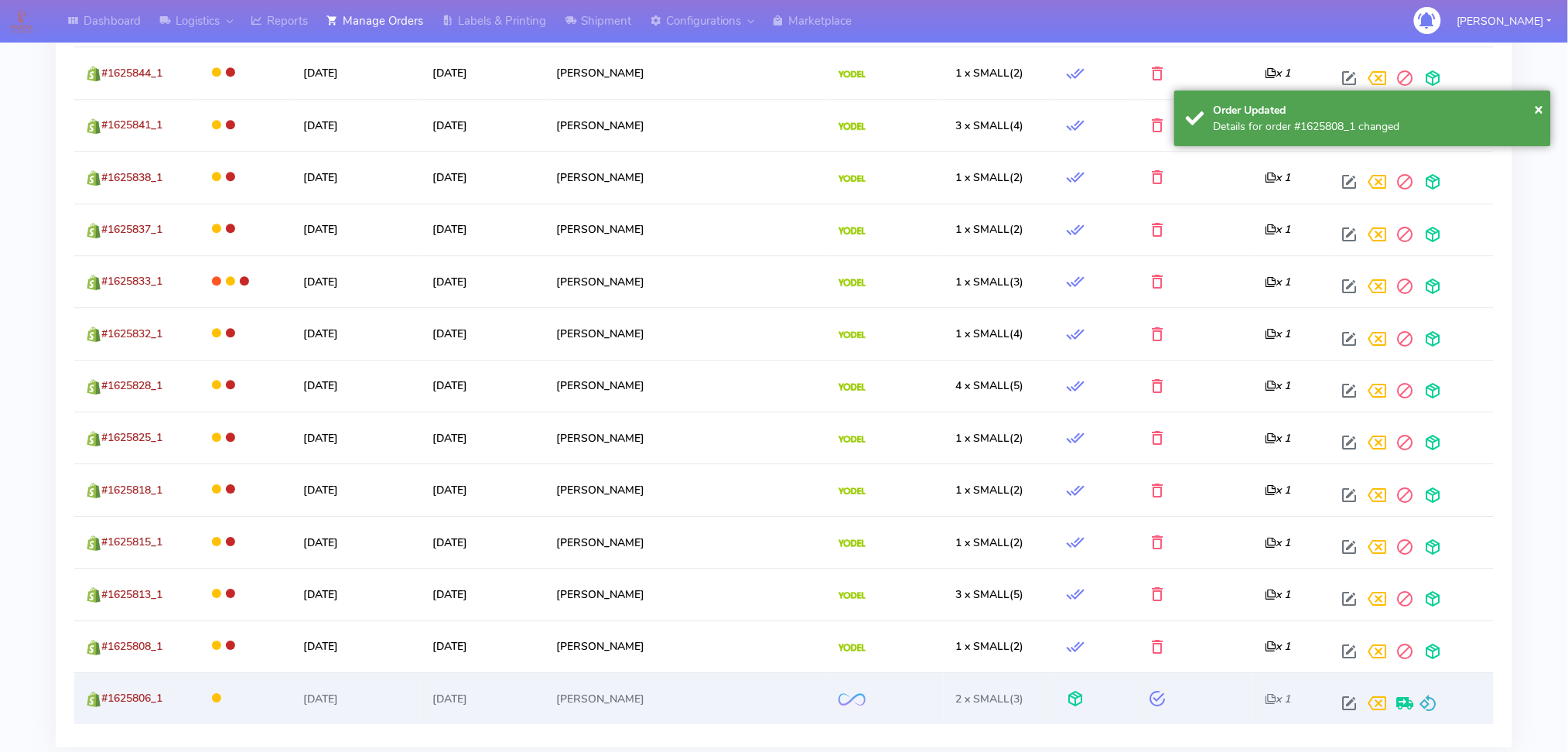
scroll to position [1500, 0]
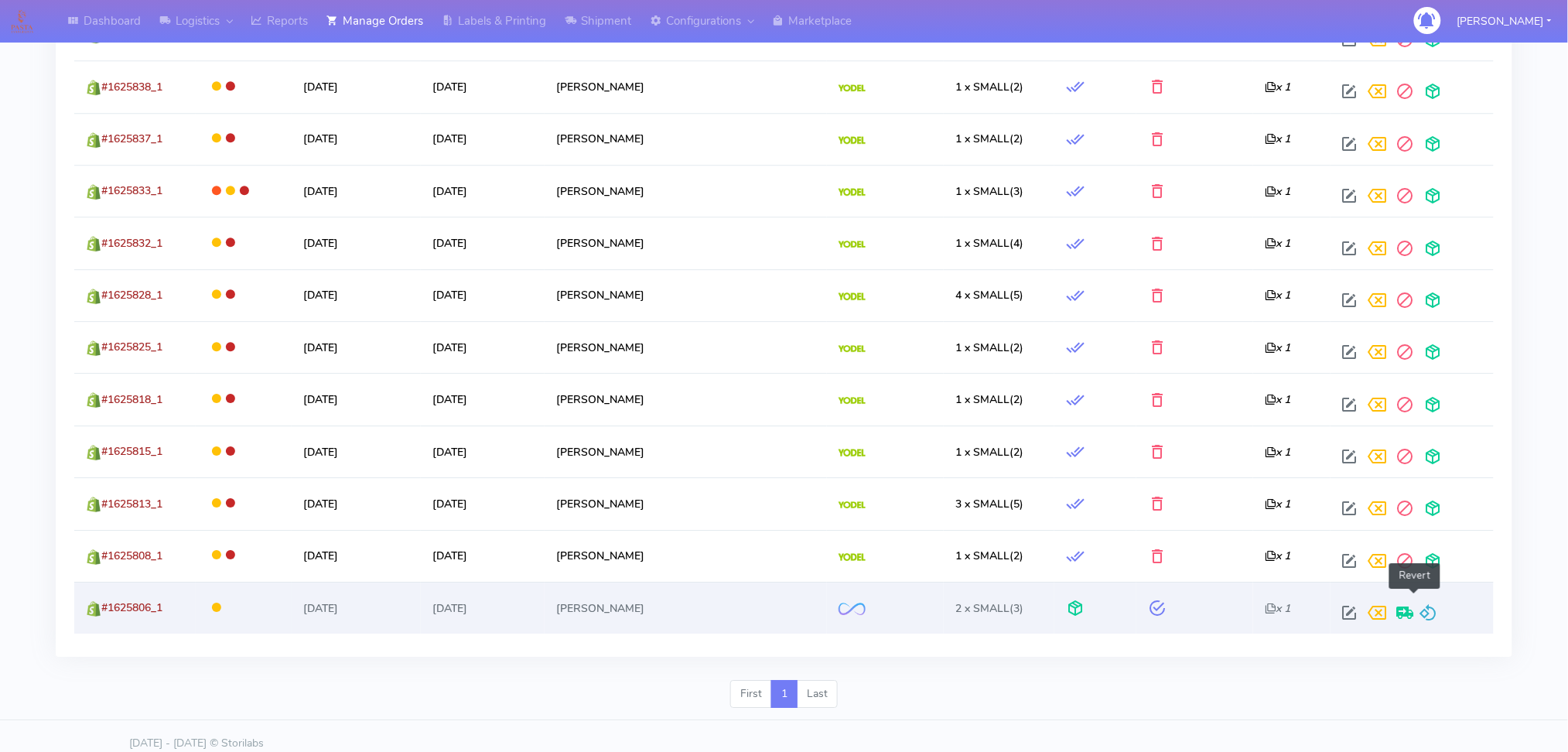
click at [1420, 609] on span at bounding box center [1429, 616] width 19 height 15
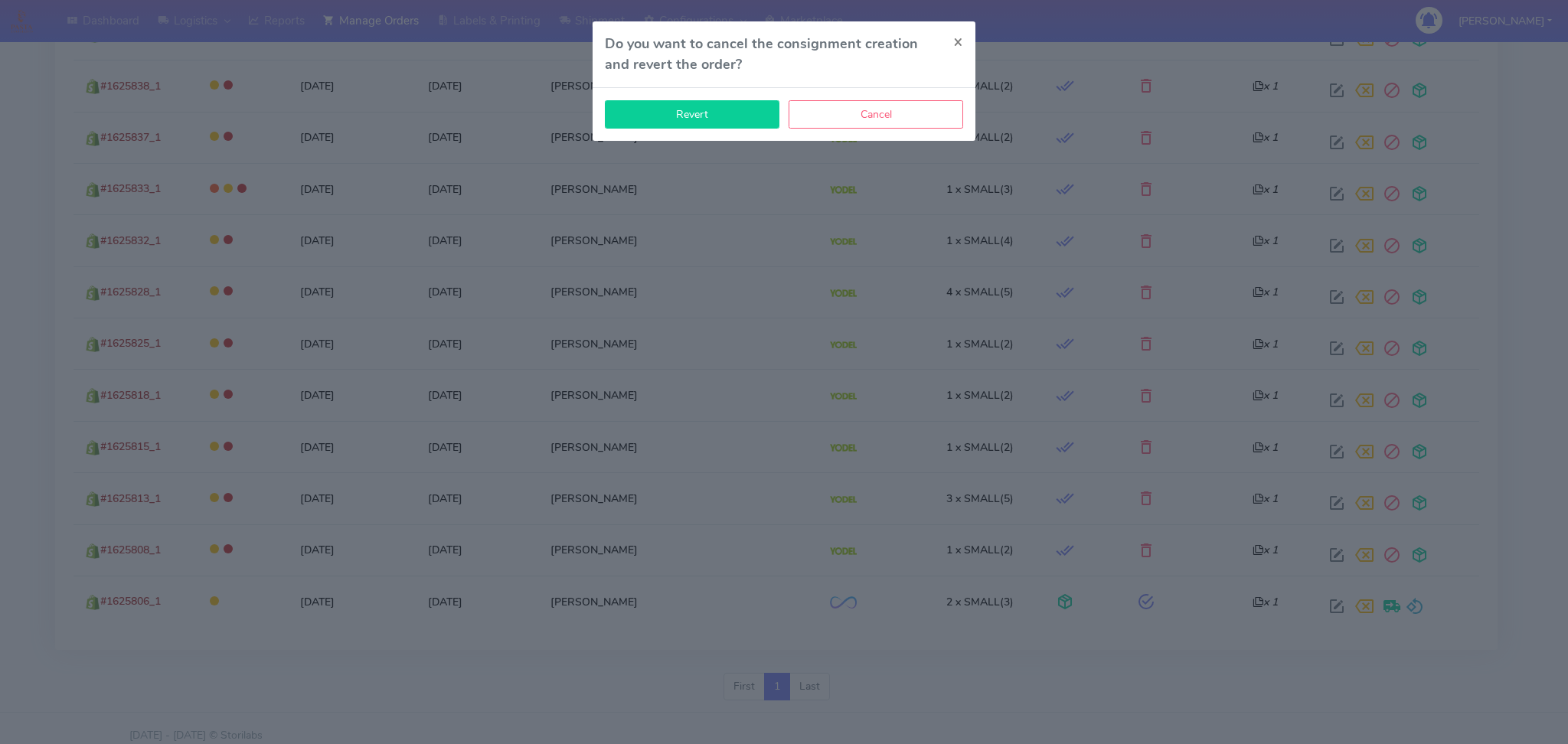
click at [689, 115] on button "Revert" at bounding box center [692, 114] width 175 height 28
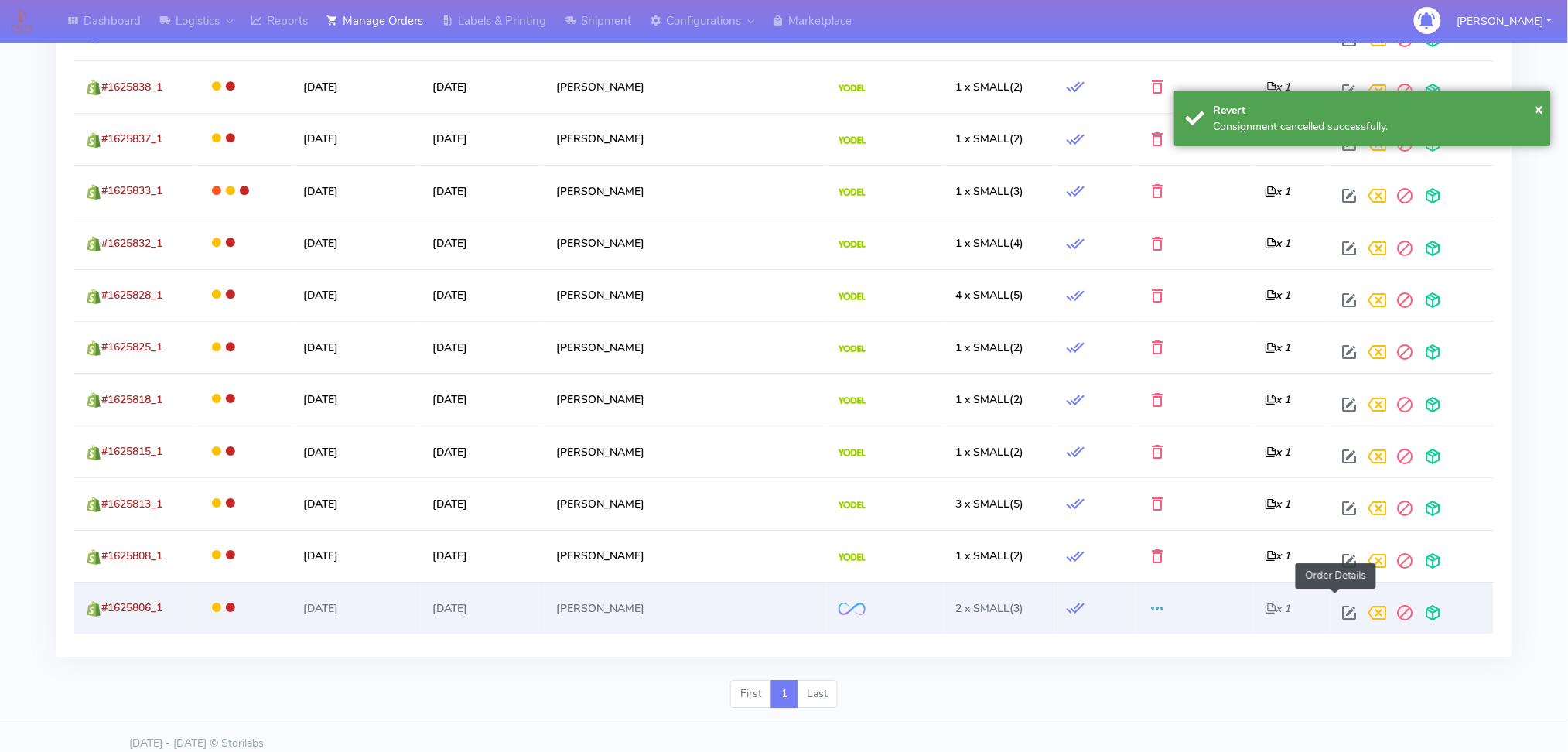
click at [1337, 609] on span at bounding box center [1350, 616] width 27 height 15
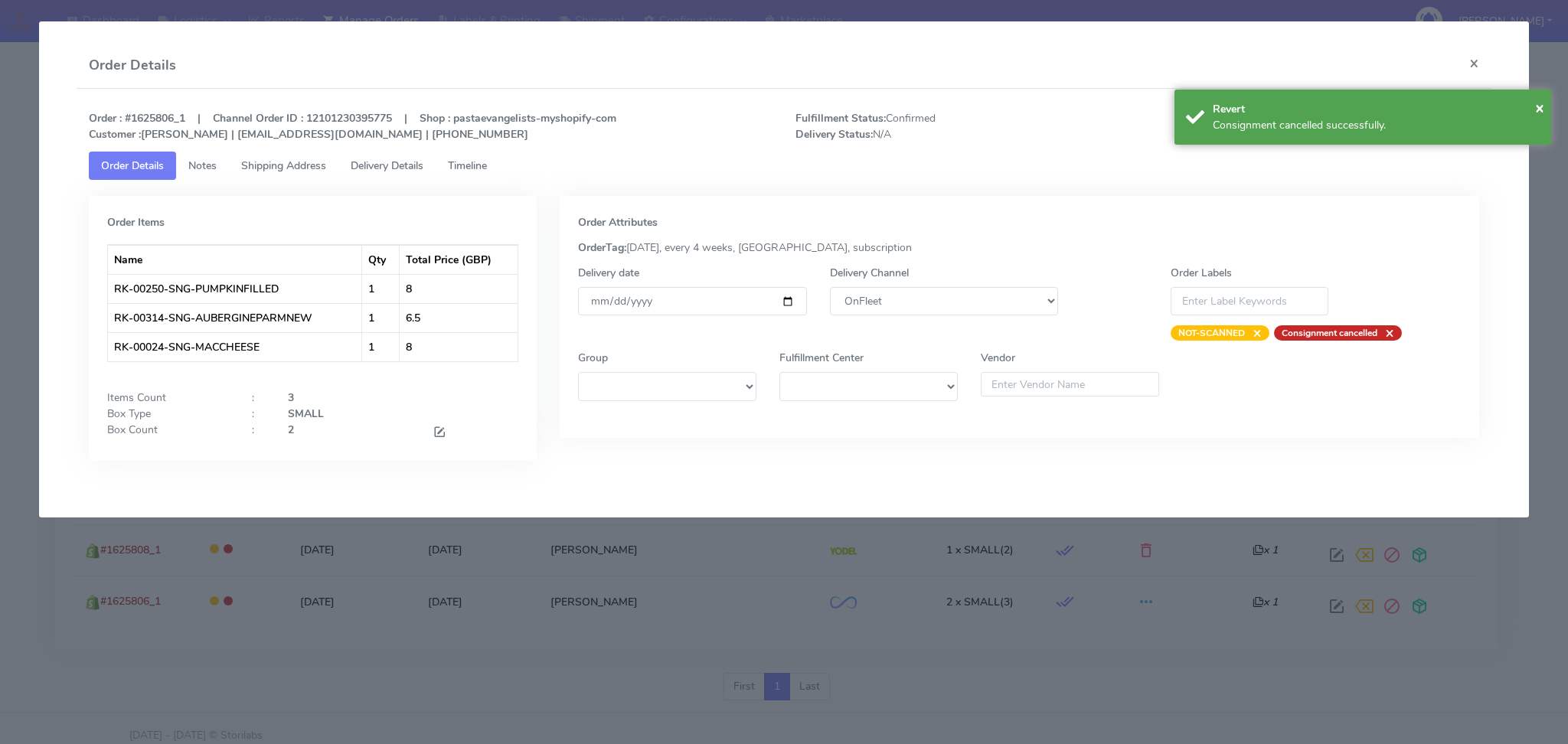
click at [953, 283] on div "Delivery Channel DHL OnFleet Royal Mail DPD Yodel MaxOptra Amazon Collection" at bounding box center [944, 303] width 252 height 75
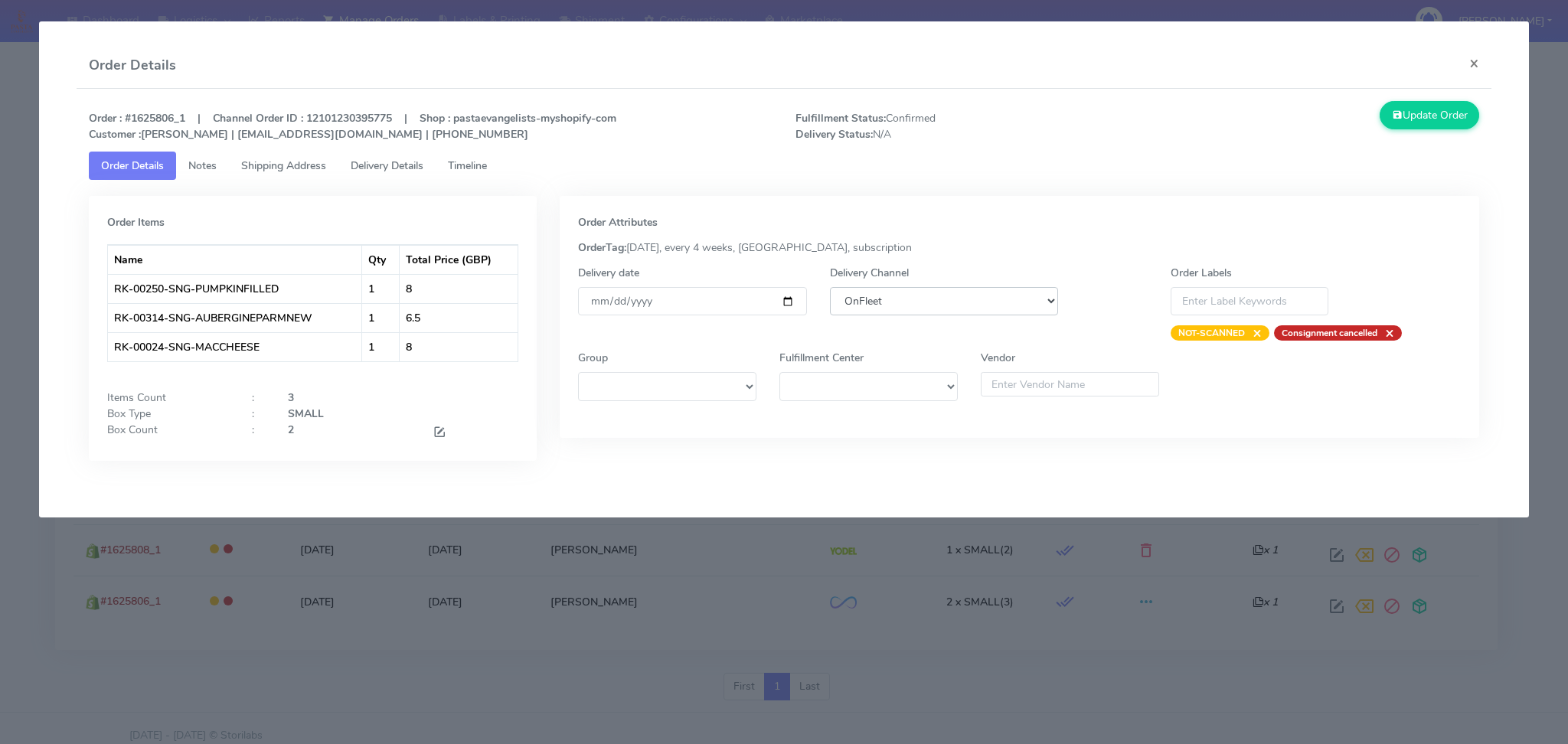
click at [937, 300] on select "DHL OnFleet Royal Mail DPD Yodel MaxOptra Amazon Collection" at bounding box center [944, 301] width 229 height 28
select select "5"
click at [830, 287] on select "DHL OnFleet Royal Mail DPD Yodel MaxOptra Amazon Collection" at bounding box center [944, 301] width 229 height 28
click at [1436, 118] on button "Update Order" at bounding box center [1429, 115] width 99 height 28
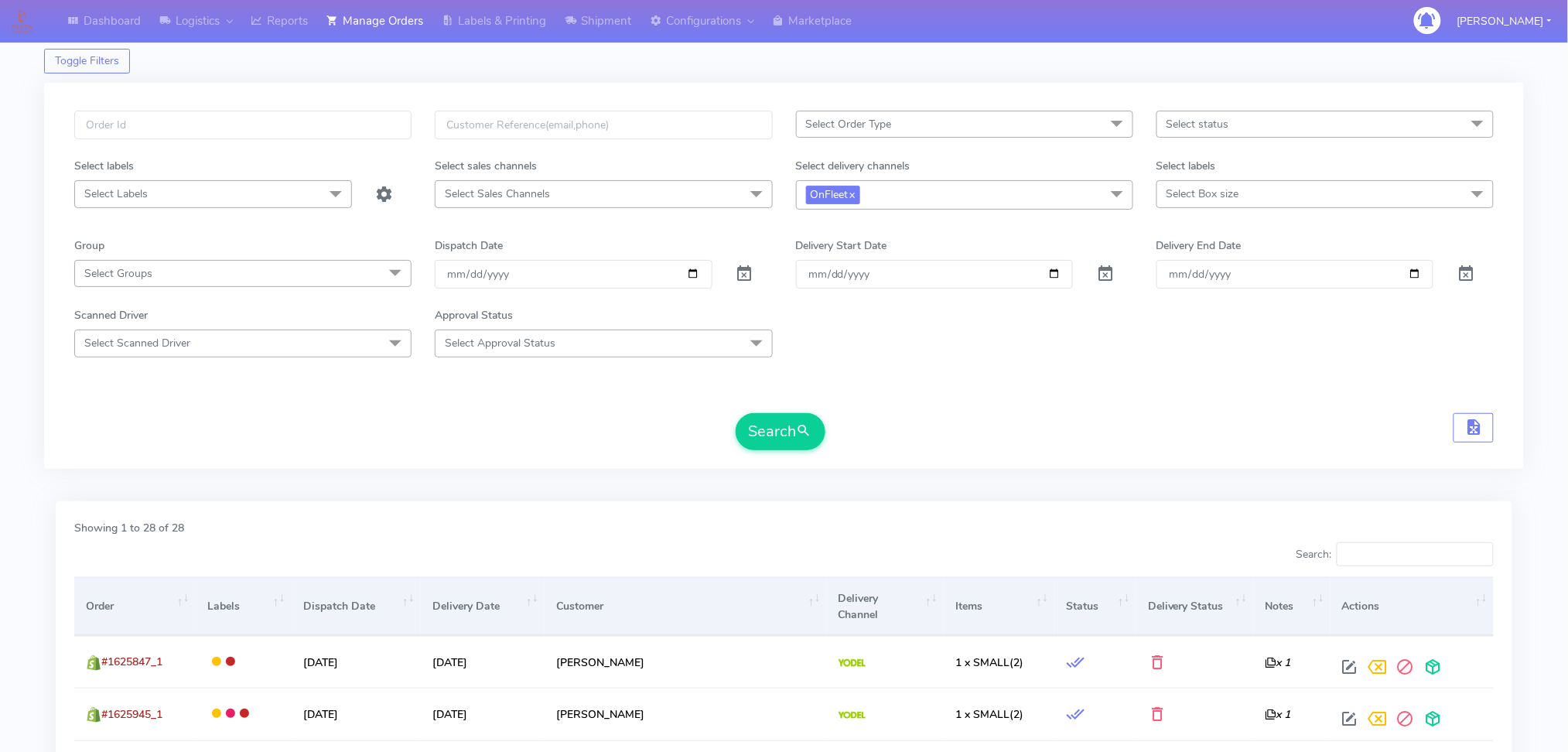
scroll to position [0, 0]
